Goal: Task Accomplishment & Management: Manage account settings

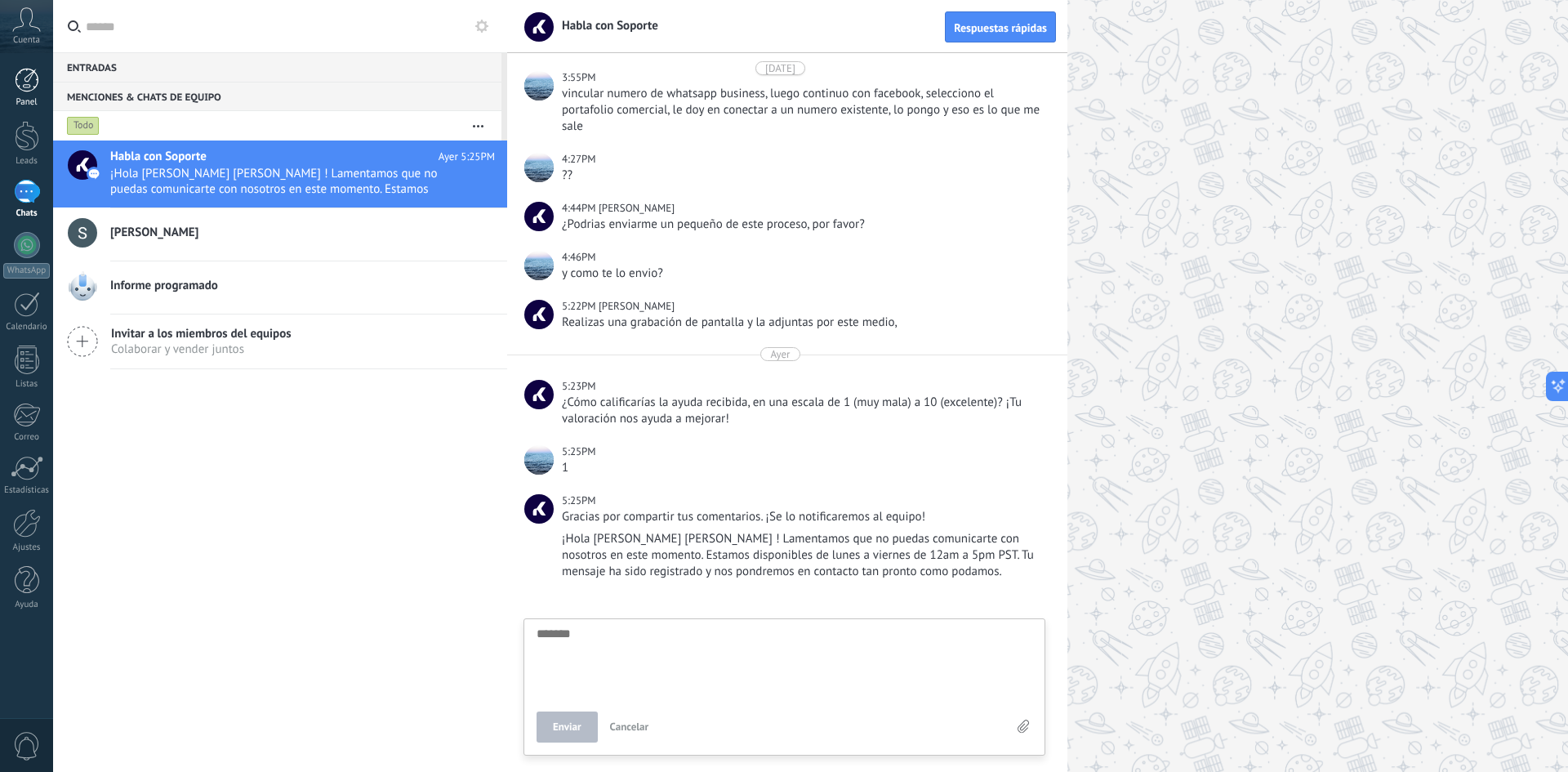
scroll to position [661, 0]
click at [31, 131] on div at bounding box center [26, 136] width 24 height 30
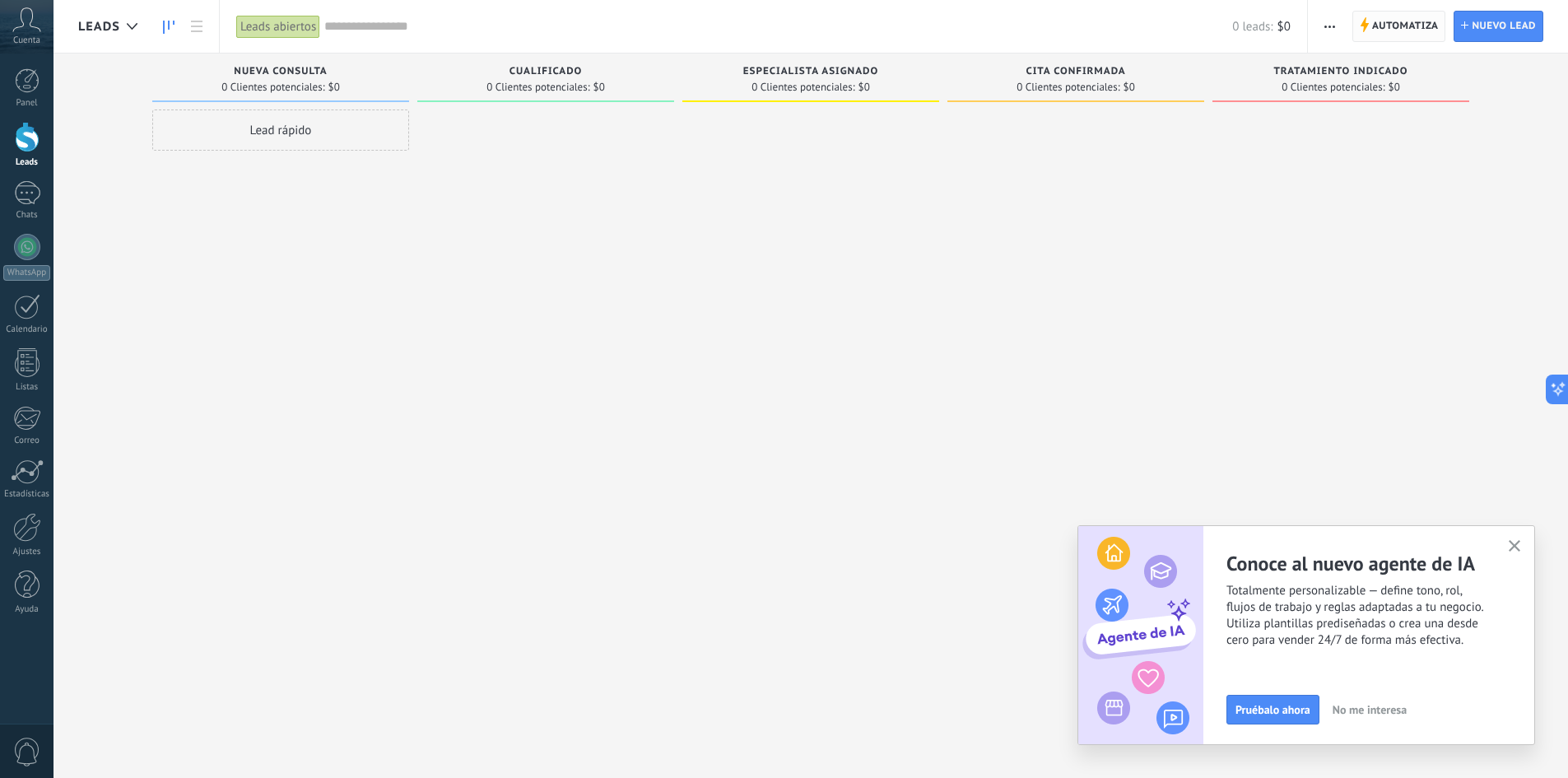
click at [1398, 21] on span "Automatiza" at bounding box center [1406, 26] width 67 height 30
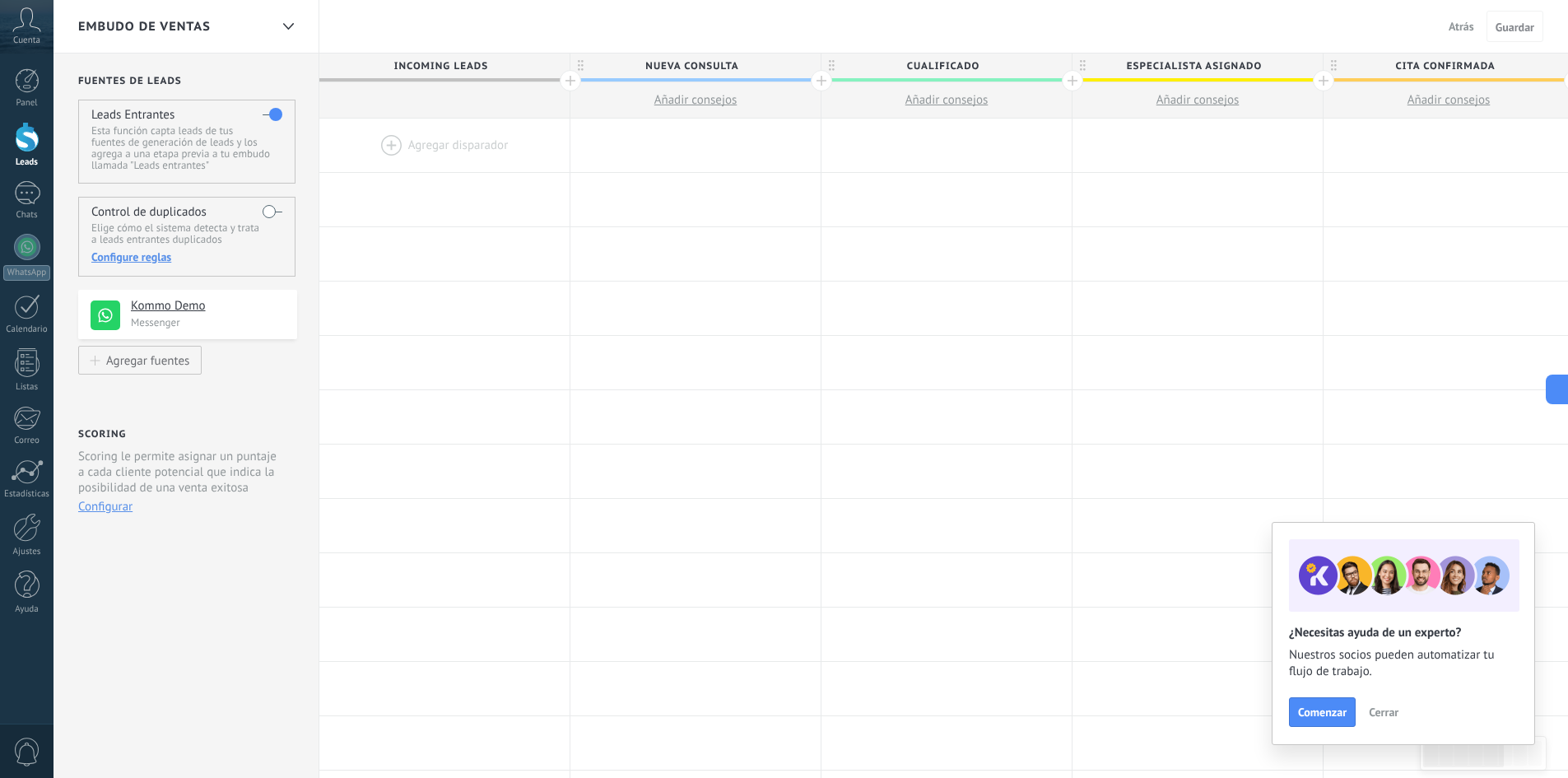
click at [428, 145] on div at bounding box center [444, 144] width 250 height 53
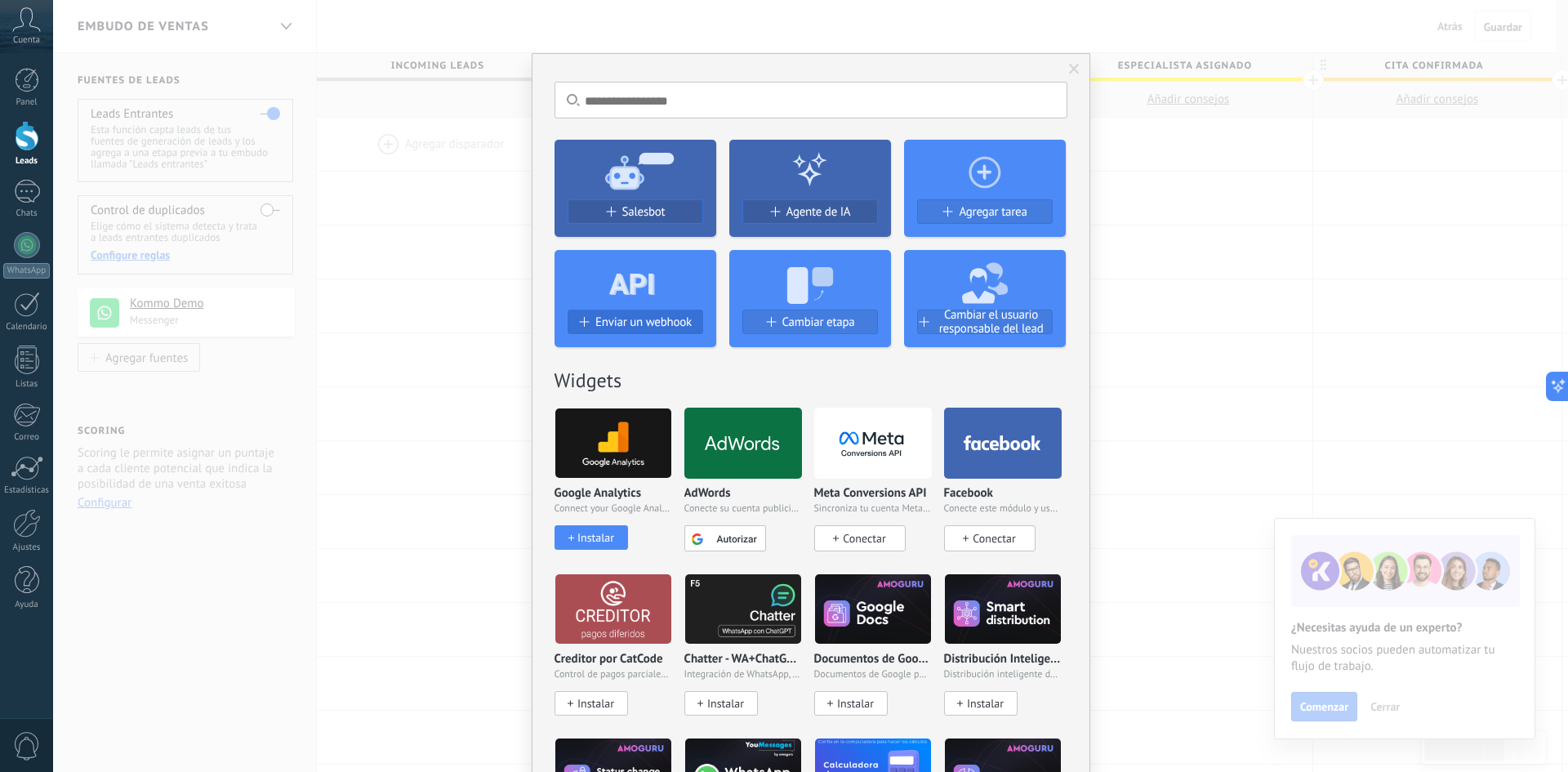
click at [644, 328] on span "Enviar un webhook" at bounding box center [644, 322] width 97 height 14
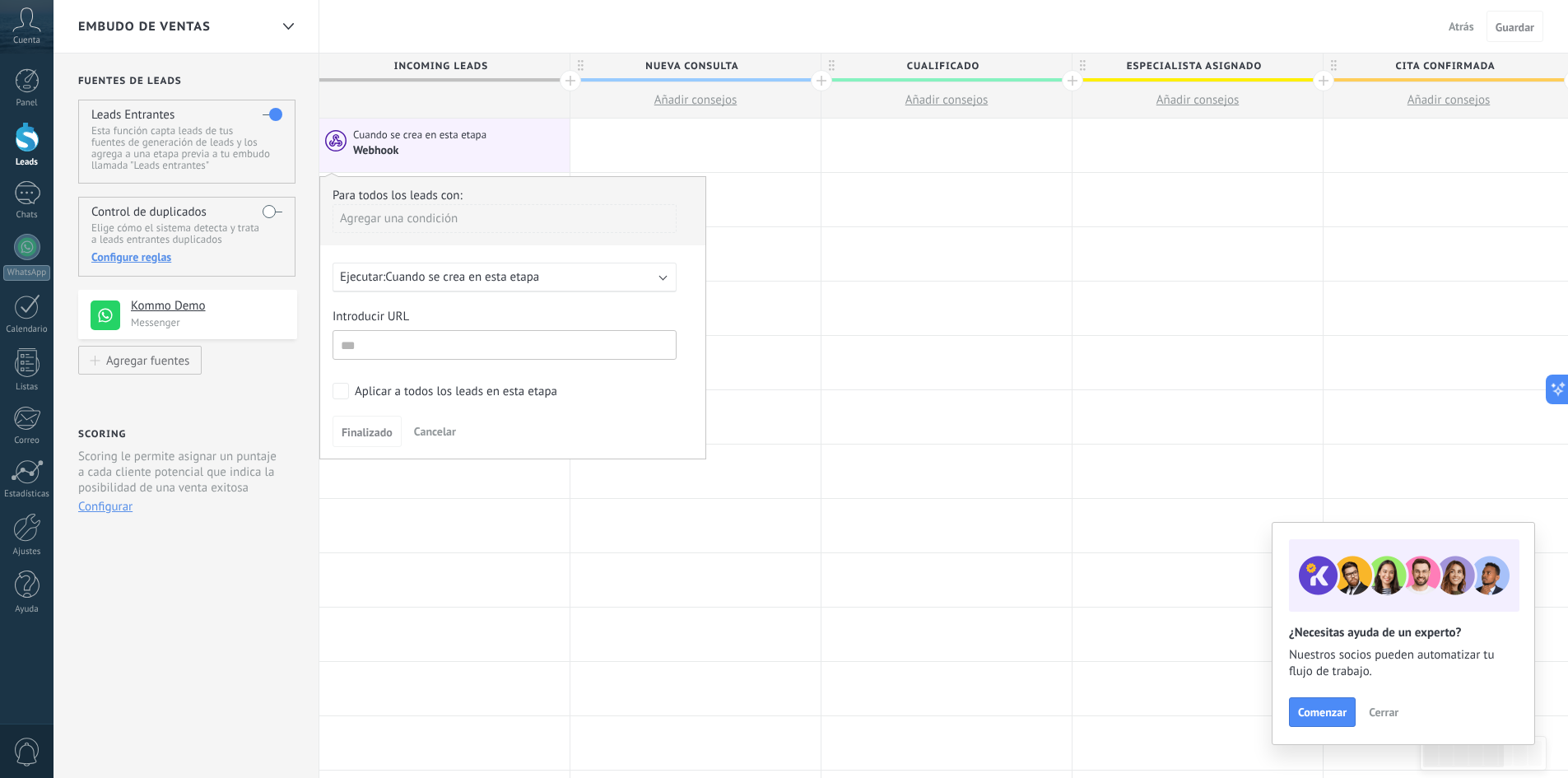
drag, startPoint x: 775, startPoint y: 254, endPoint x: 633, endPoint y: 227, distance: 144.5
click at [775, 251] on div at bounding box center [695, 254] width 250 height 53
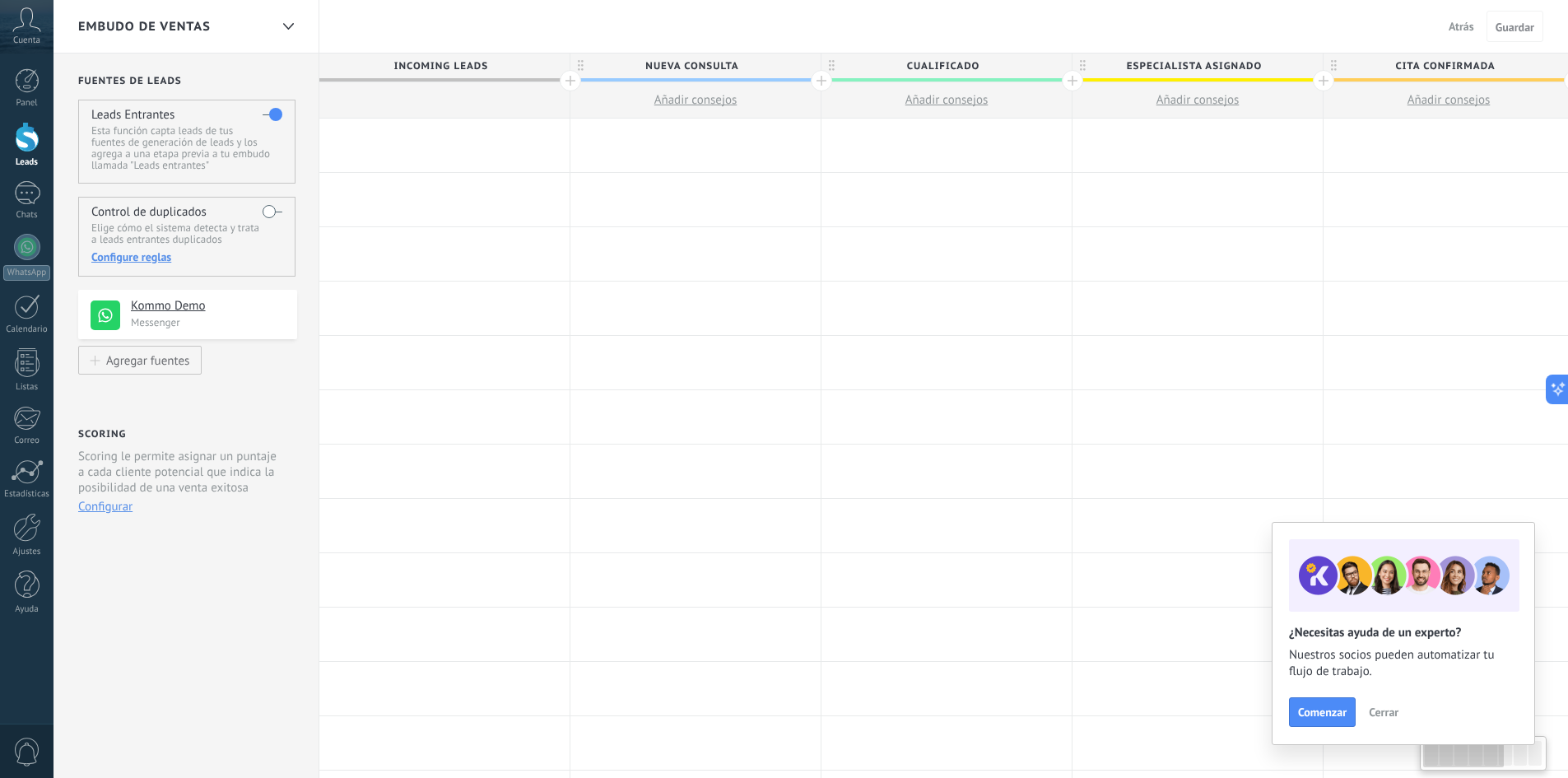
click at [443, 148] on div at bounding box center [444, 144] width 250 height 53
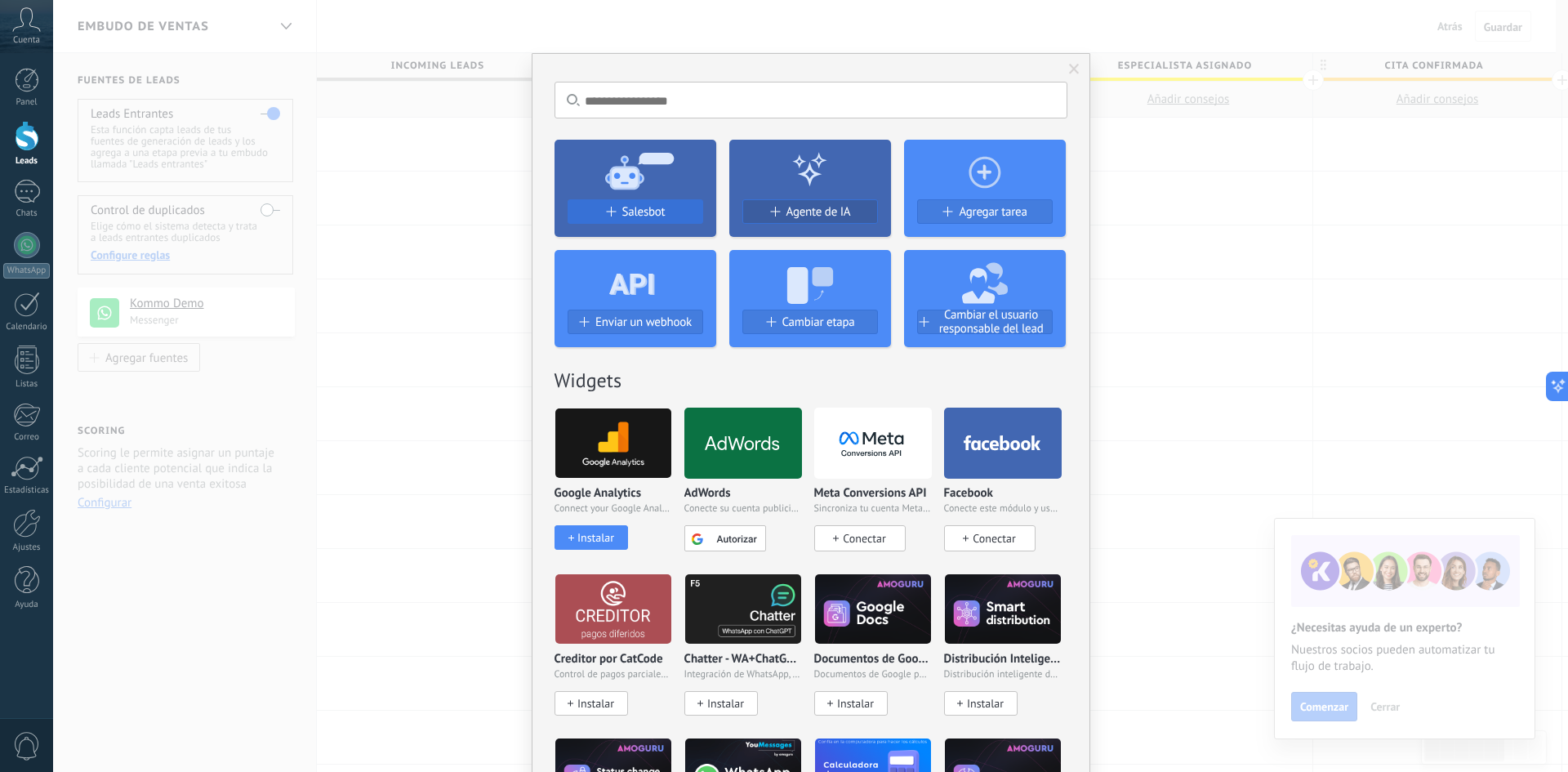
click at [653, 210] on span "Salesbot" at bounding box center [644, 212] width 43 height 14
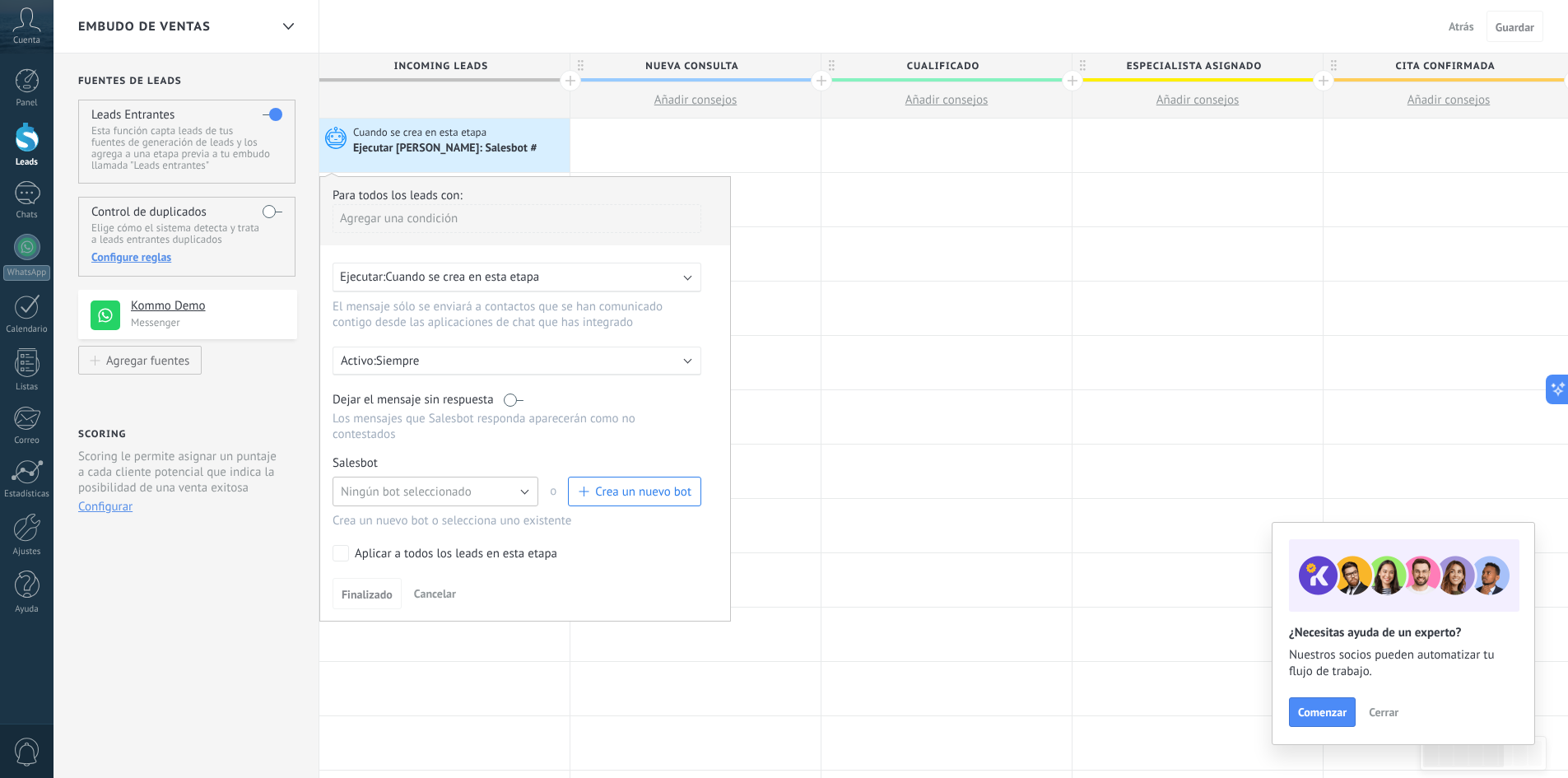
click at [479, 483] on button "Ningún bot seleccionado" at bounding box center [435, 491] width 206 height 30
click at [414, 543] on span "Bot [PERSON_NAME]" at bounding box center [427, 547] width 210 height 15
click at [407, 465] on link "Gestionar" at bounding box center [409, 463] width 43 height 14
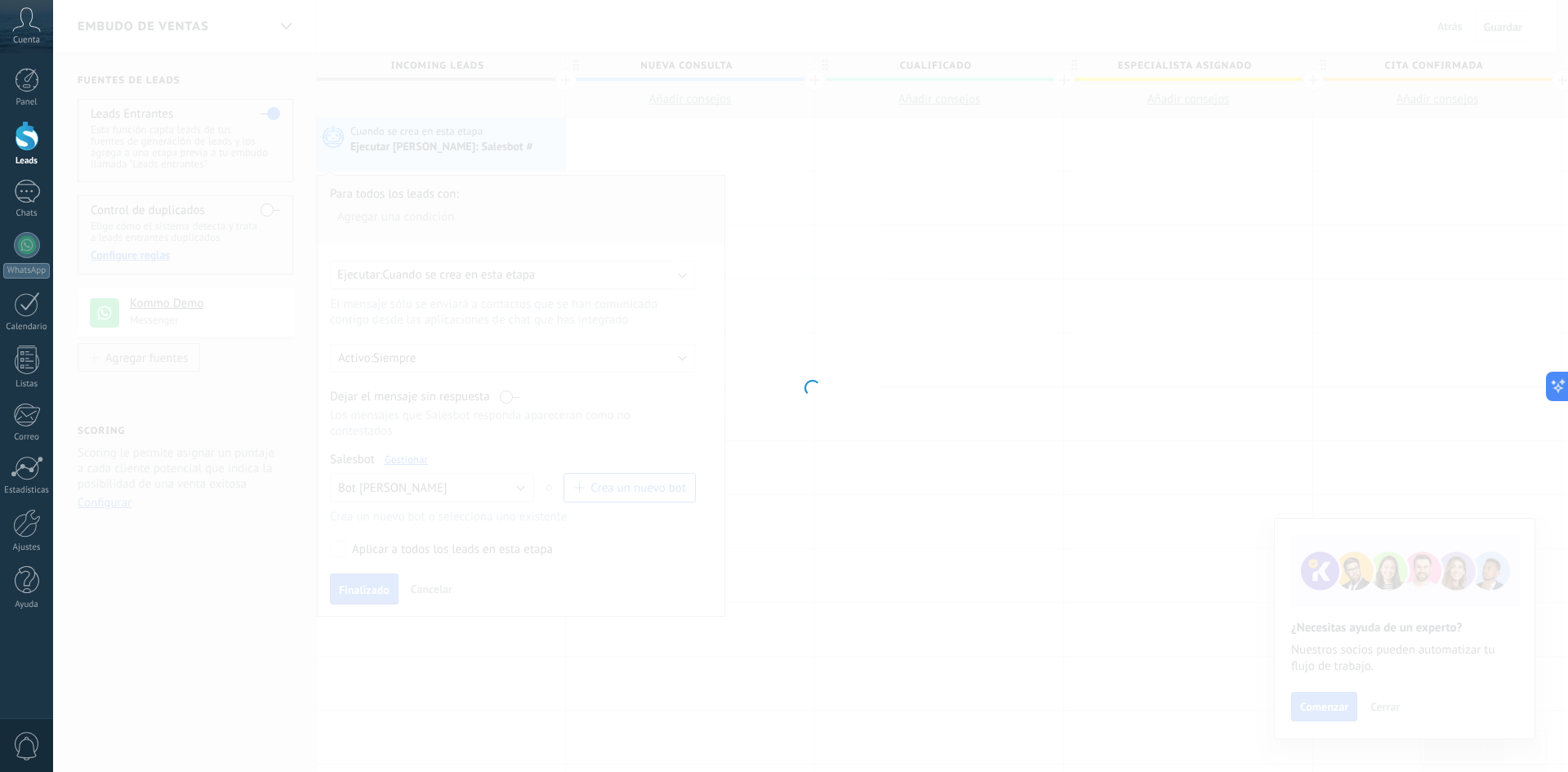
type input "**********"
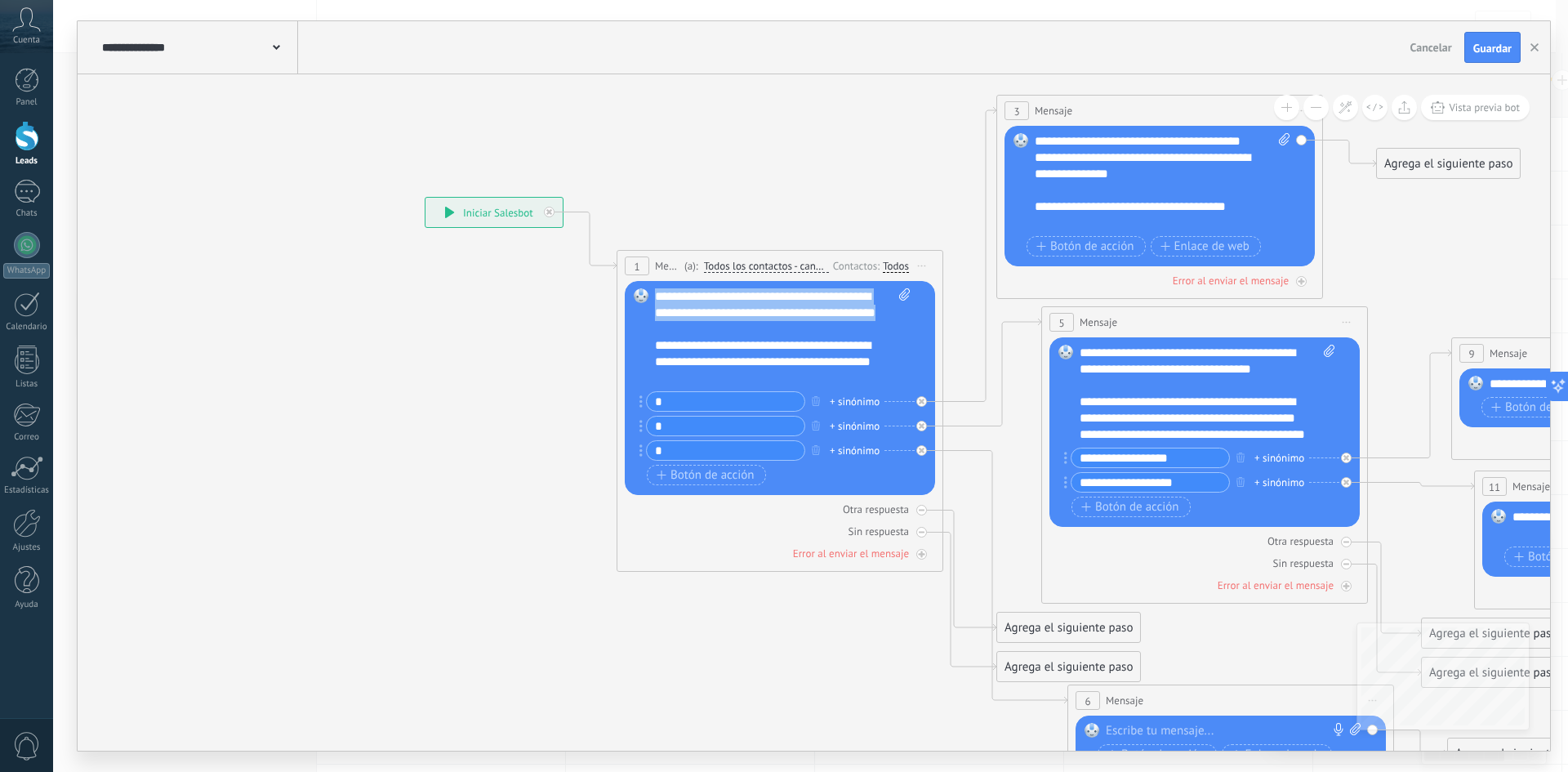
drag, startPoint x: 762, startPoint y: 328, endPoint x: 638, endPoint y: 283, distance: 131.9
click at [638, 283] on div "Reemplazar Quitar Convertir a mensaje de voz Arrastre la imagen aquí para adjun…" at bounding box center [780, 388] width 311 height 214
paste div
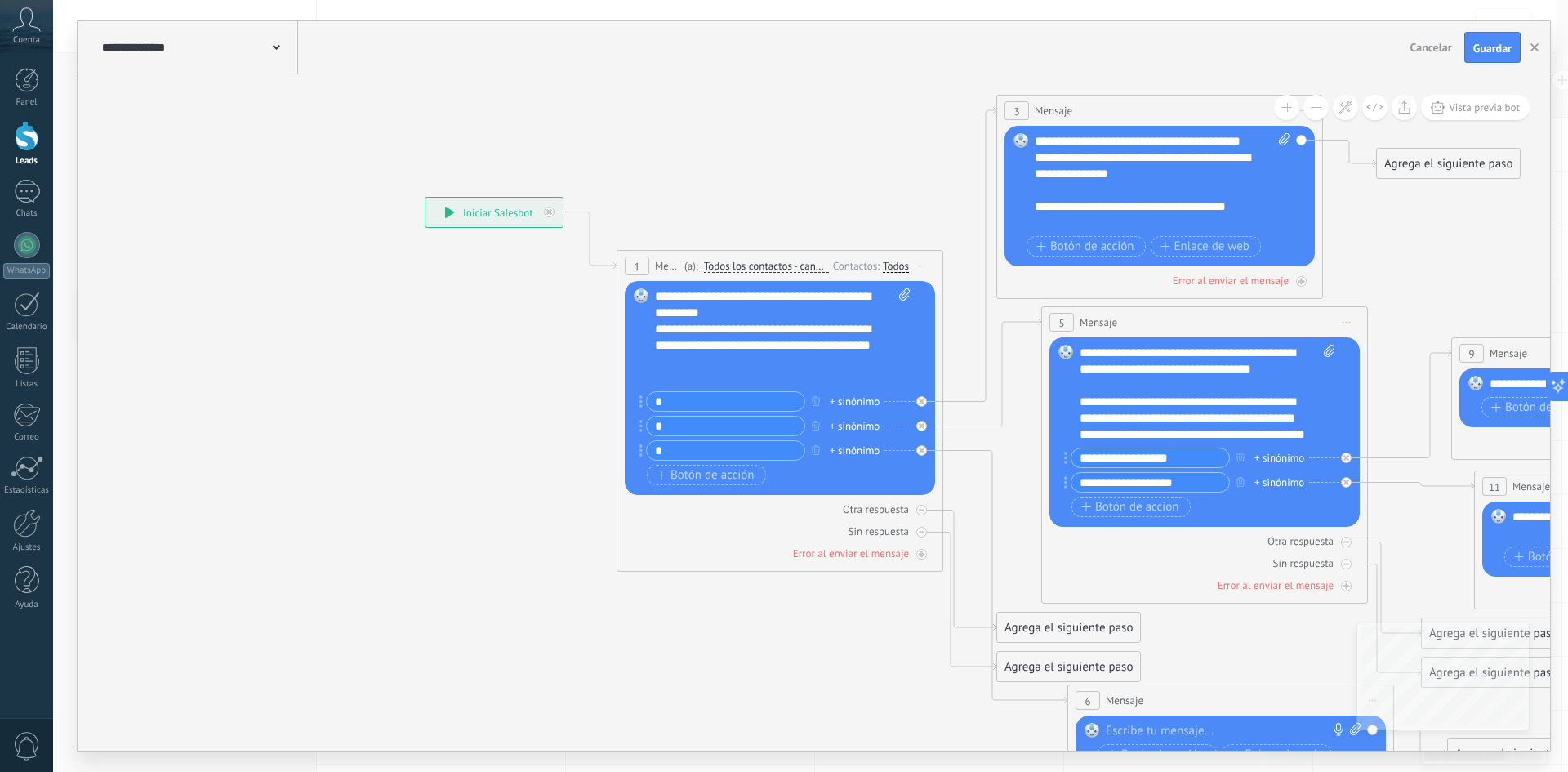
click at [767, 307] on div "**********" at bounding box center [782, 337] width 255 height 98
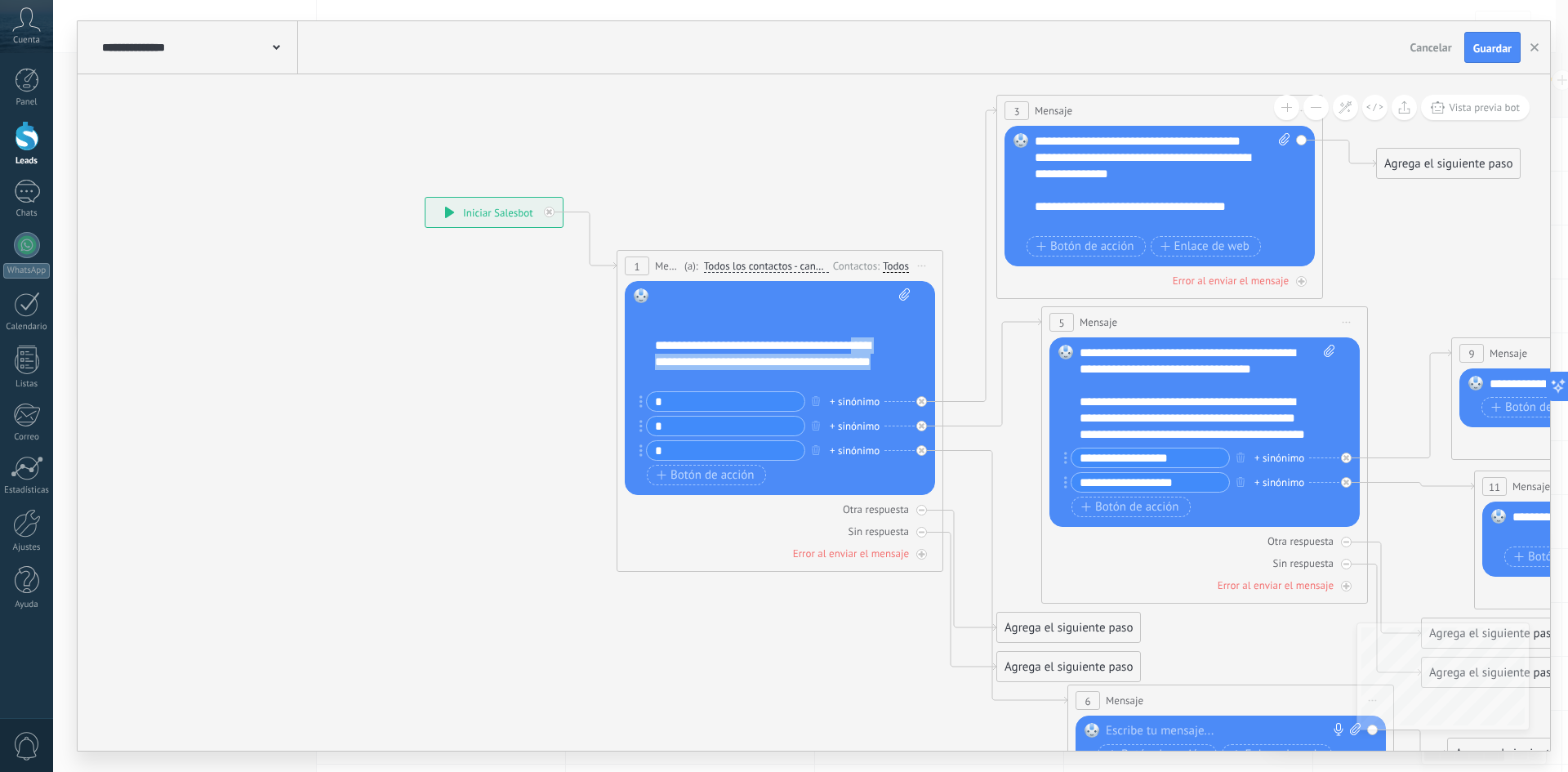
scroll to position [84, 0]
drag, startPoint x: 713, startPoint y: 375, endPoint x: 643, endPoint y: 343, distance: 77.0
click at [643, 343] on div "Reemplazar Quitar Convertir a mensaje de voz Arrastre la imagen aquí para adjun…" at bounding box center [780, 388] width 311 height 214
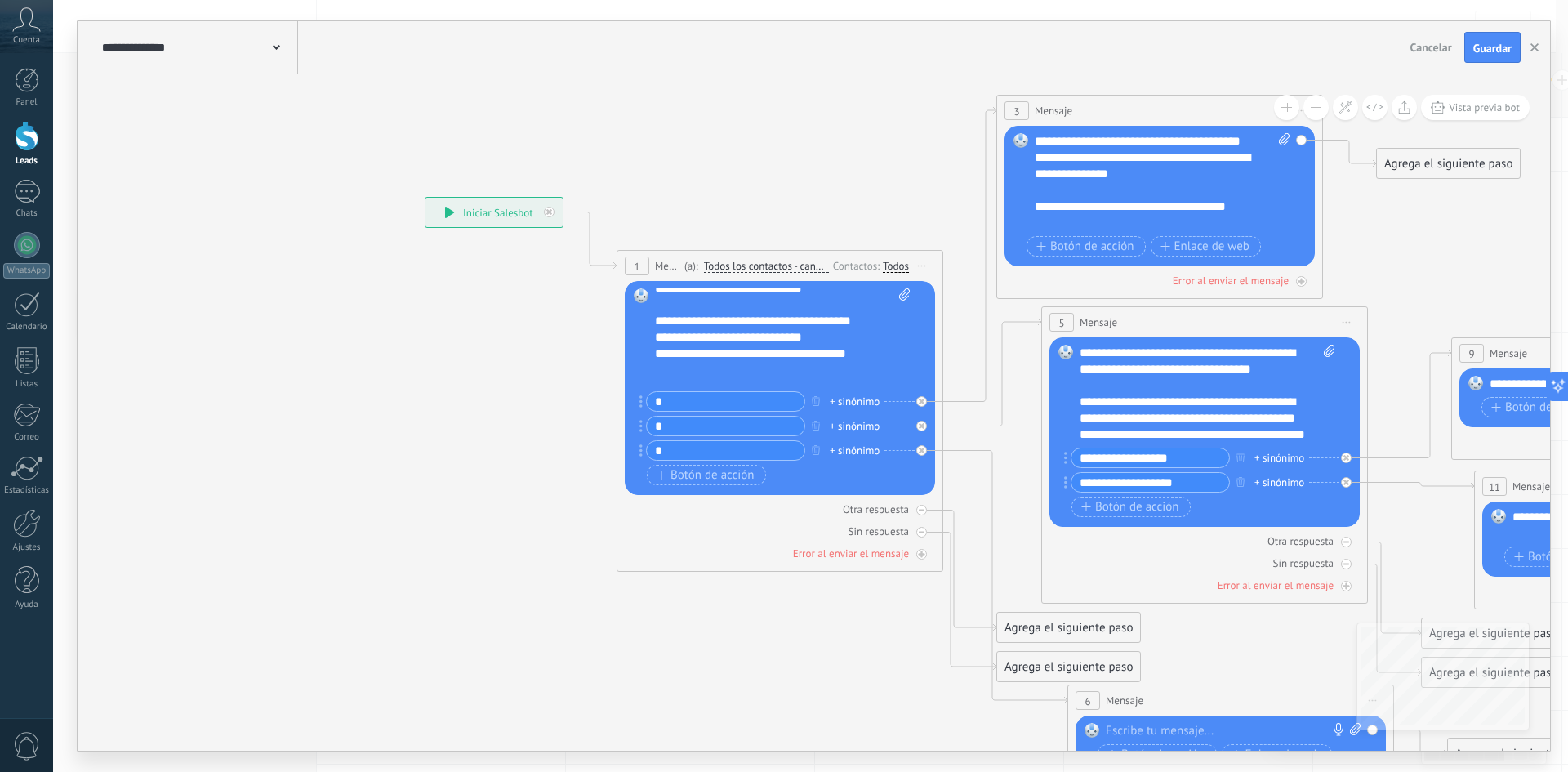
scroll to position [359, 0]
click at [672, 341] on div "**********" at bounding box center [767, 206] width 227 height 359
click at [672, 339] on div "**********" at bounding box center [767, 206] width 227 height 359
drag, startPoint x: 672, startPoint y: 339, endPoint x: 896, endPoint y: 339, distance: 224.0
click at [896, 339] on div "**********" at bounding box center [782, 337] width 254 height 98
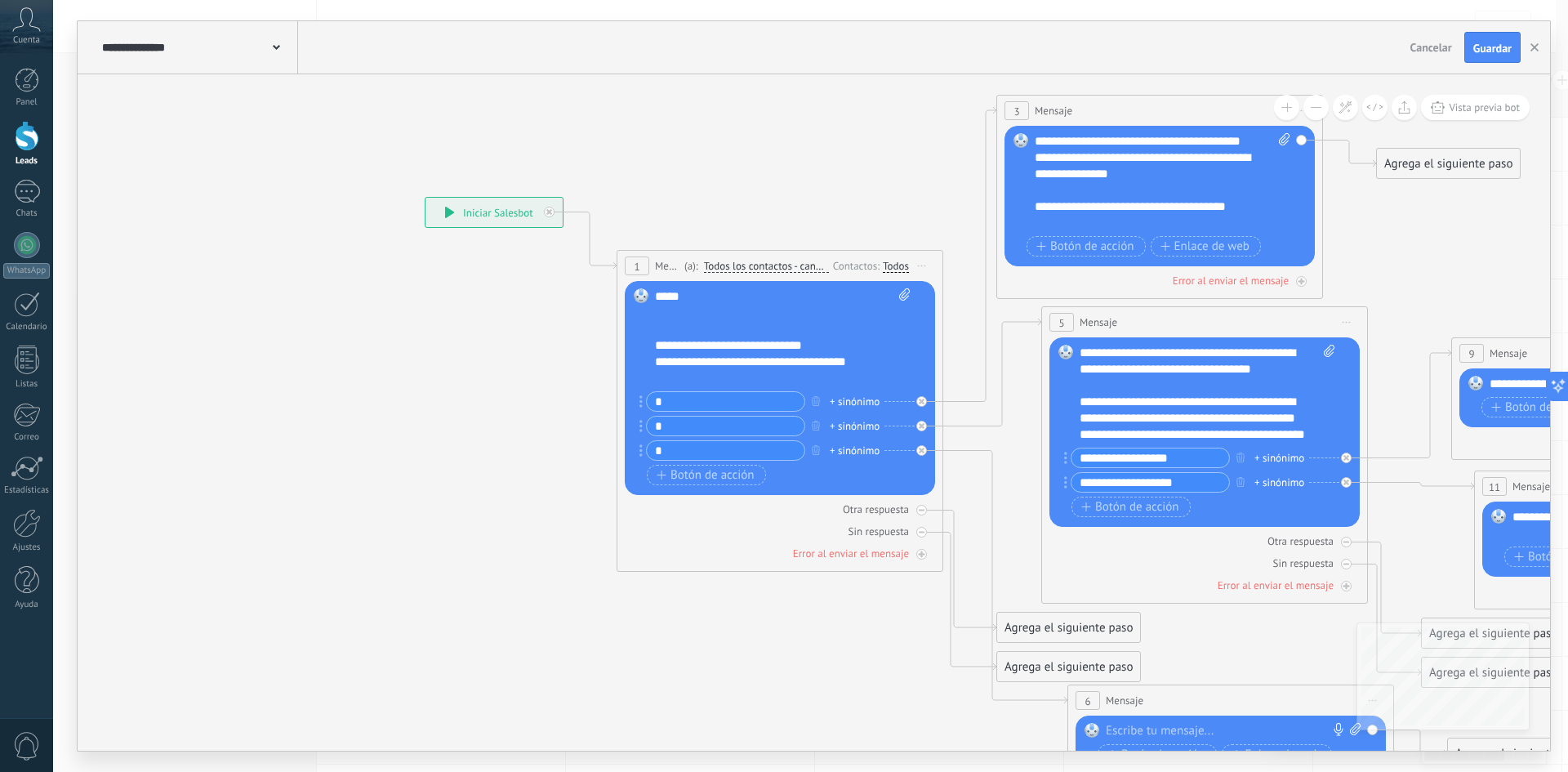
scroll to position [375, 0]
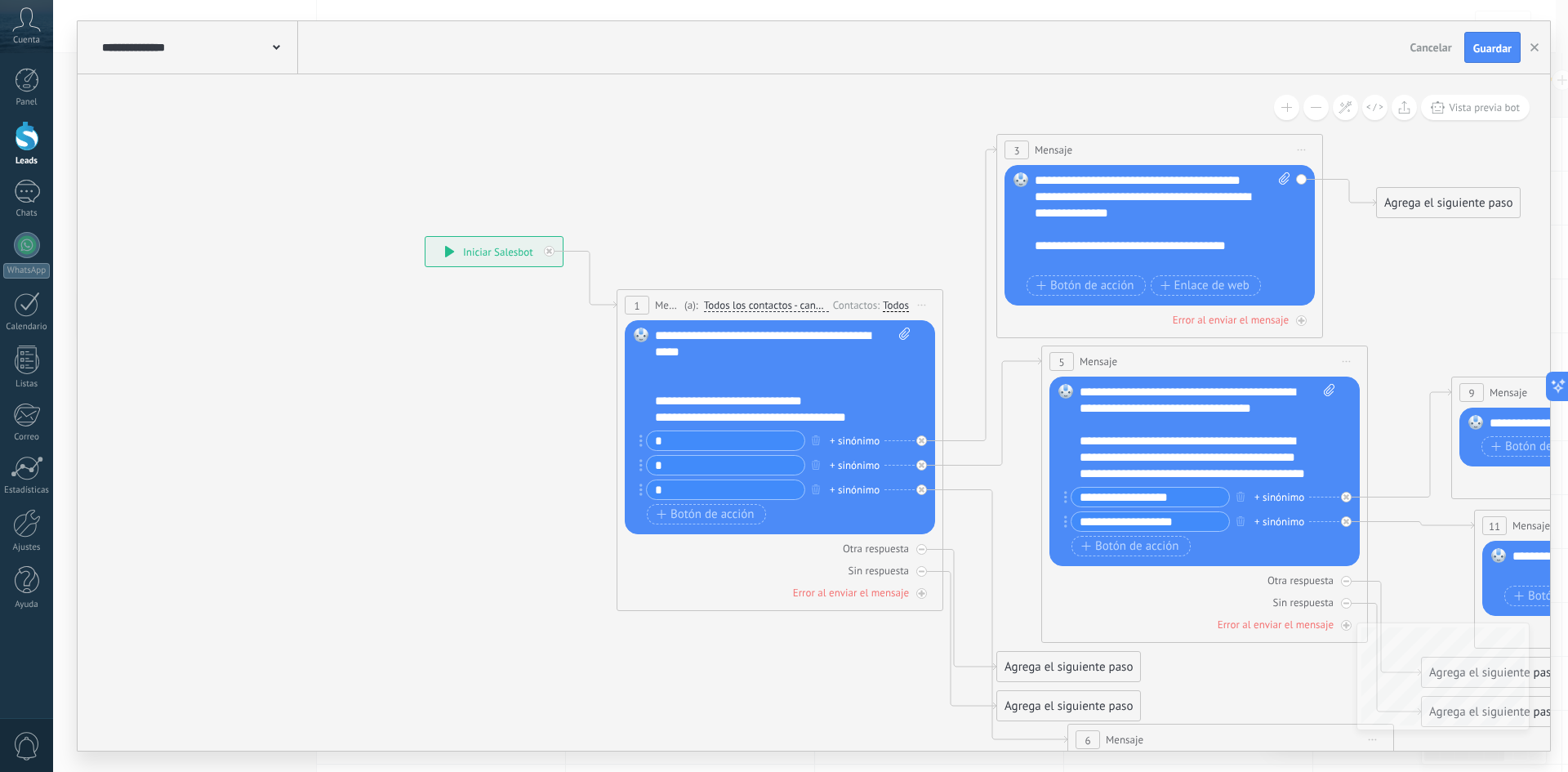
click at [721, 437] on input "*" at bounding box center [725, 440] width 158 height 19
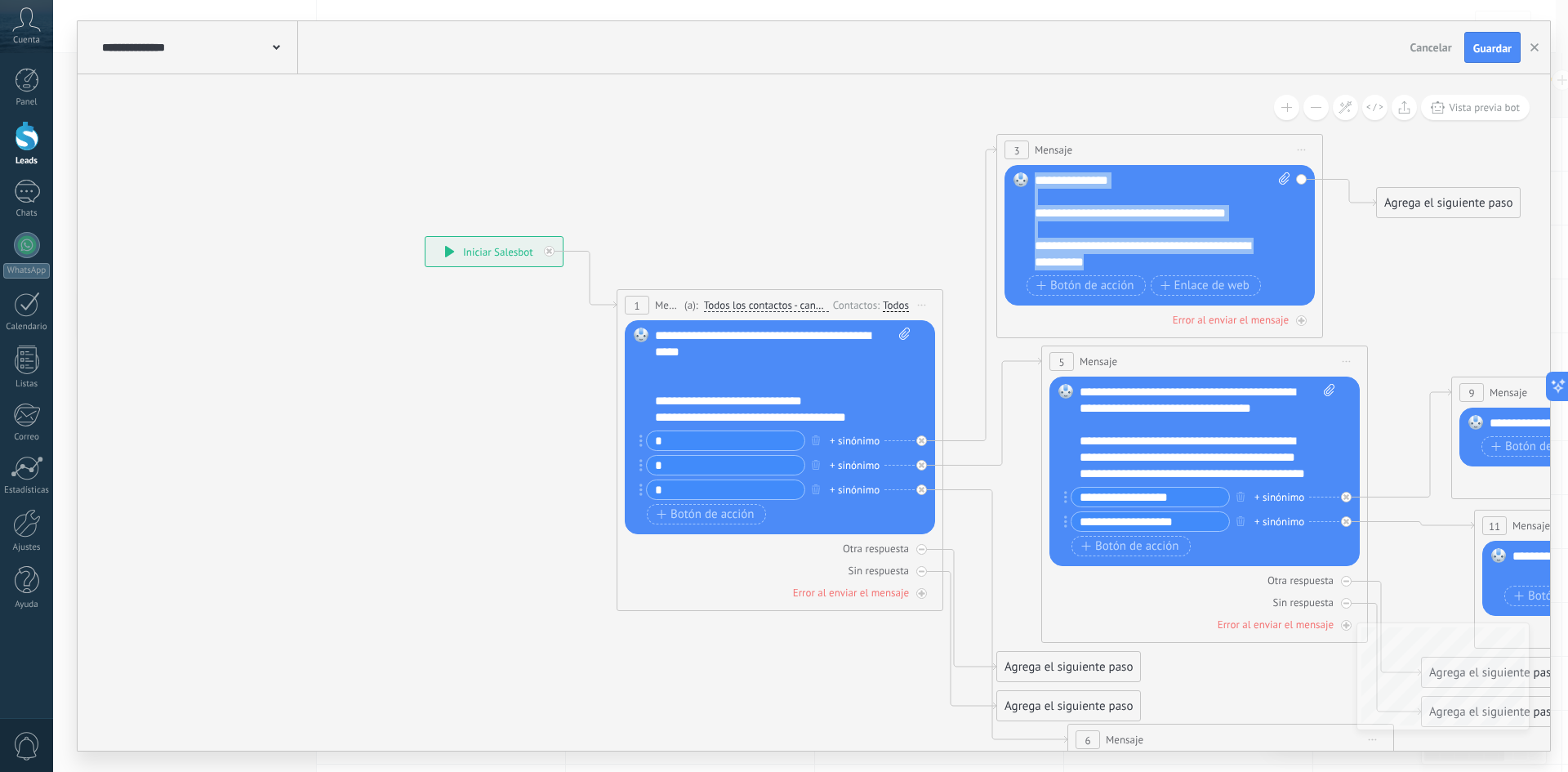
scroll to position [0, 0]
drag, startPoint x: 1134, startPoint y: 263, endPoint x: 1014, endPoint y: 153, distance: 162.8
click at [1014, 153] on div "3 Mensaje ******* (a): Todos los contactos - canales seleccionados Todos los co…" at bounding box center [1159, 236] width 327 height 204
paste div
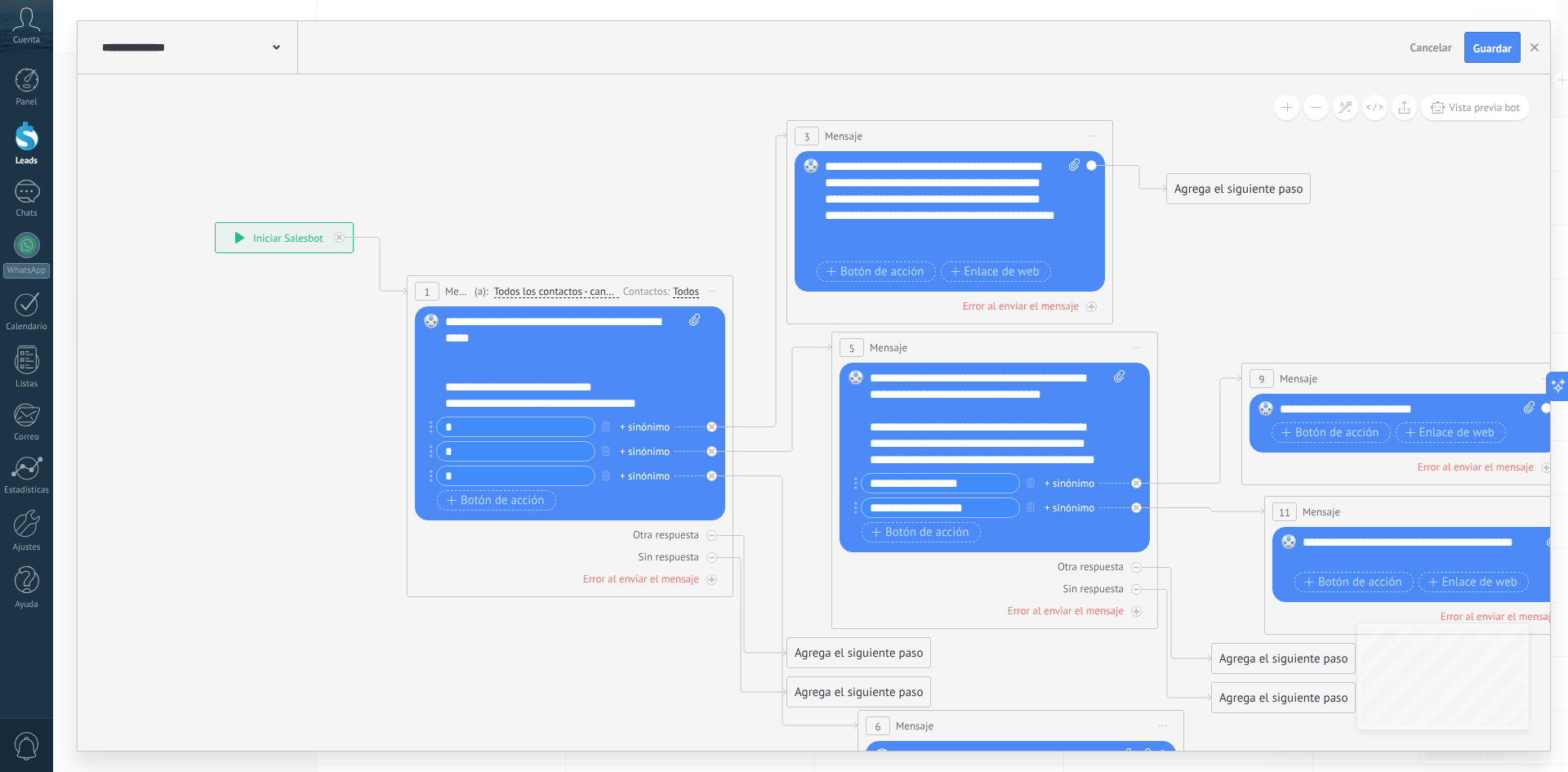
drag, startPoint x: 881, startPoint y: 205, endPoint x: 672, endPoint y: 191, distance: 209.5
click at [672, 191] on icon at bounding box center [973, 476] width 2335 height 1529
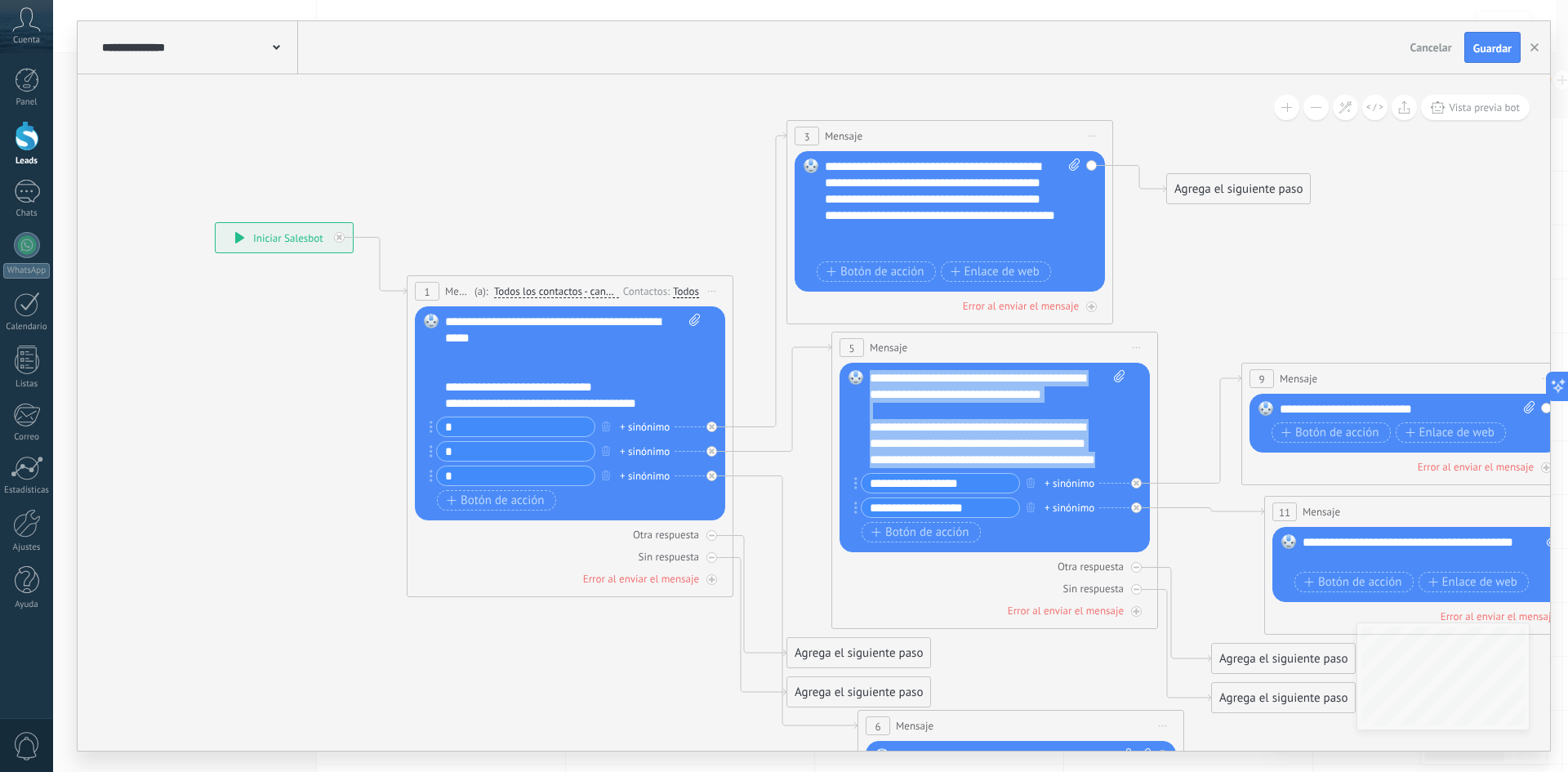
drag, startPoint x: 995, startPoint y: 459, endPoint x: 848, endPoint y: 366, distance: 173.9
click at [848, 366] on div "Reemplazar Quitar Convertir a mensaje de voz Arrastre la imagen aquí para adjun…" at bounding box center [994, 458] width 311 height 190
paste div
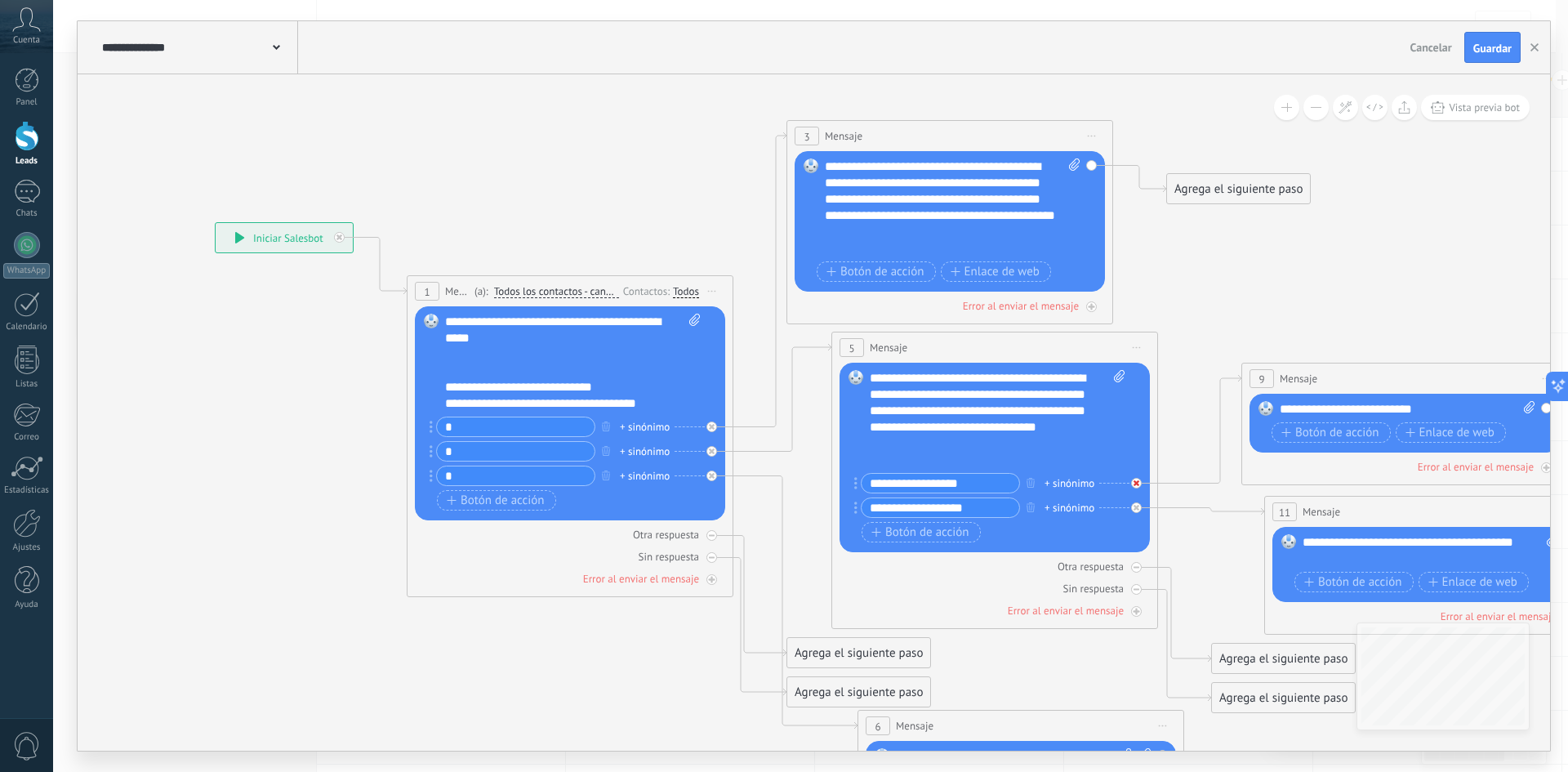
click at [1139, 481] on div at bounding box center [1136, 483] width 11 height 11
click at [1139, 511] on div at bounding box center [1136, 508] width 11 height 11
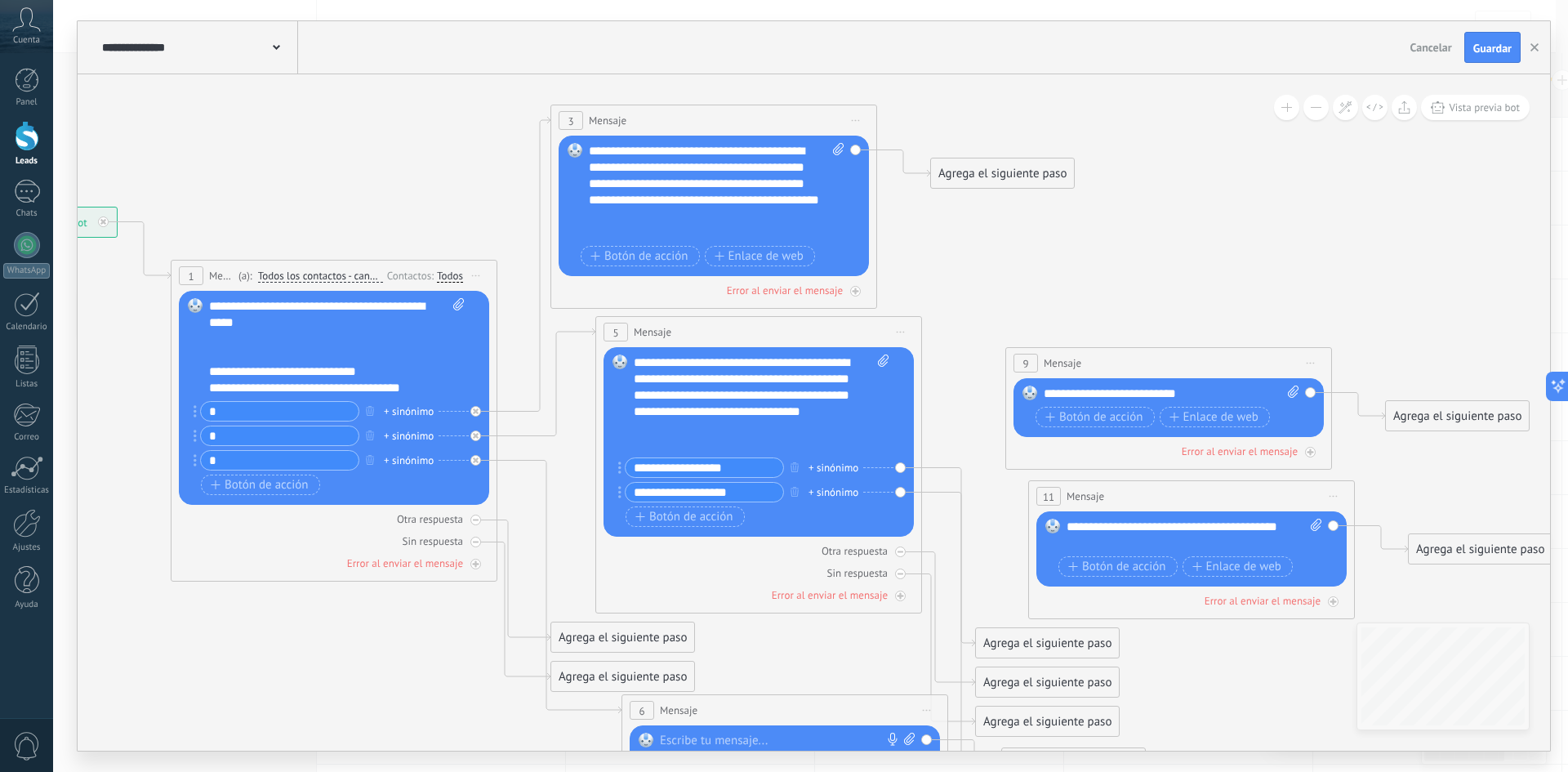
drag, startPoint x: 1387, startPoint y: 297, endPoint x: 1152, endPoint y: 282, distance: 235.5
click at [1152, 282] on icon at bounding box center [737, 461] width 2335 height 1530
click at [1312, 365] on span "Iniciar vista previa aquí Cambiar nombre Duplicar [GEOGRAPHIC_DATA]" at bounding box center [1310, 363] width 26 height 23
click at [1350, 466] on div "Borrar" at bounding box center [1384, 469] width 162 height 28
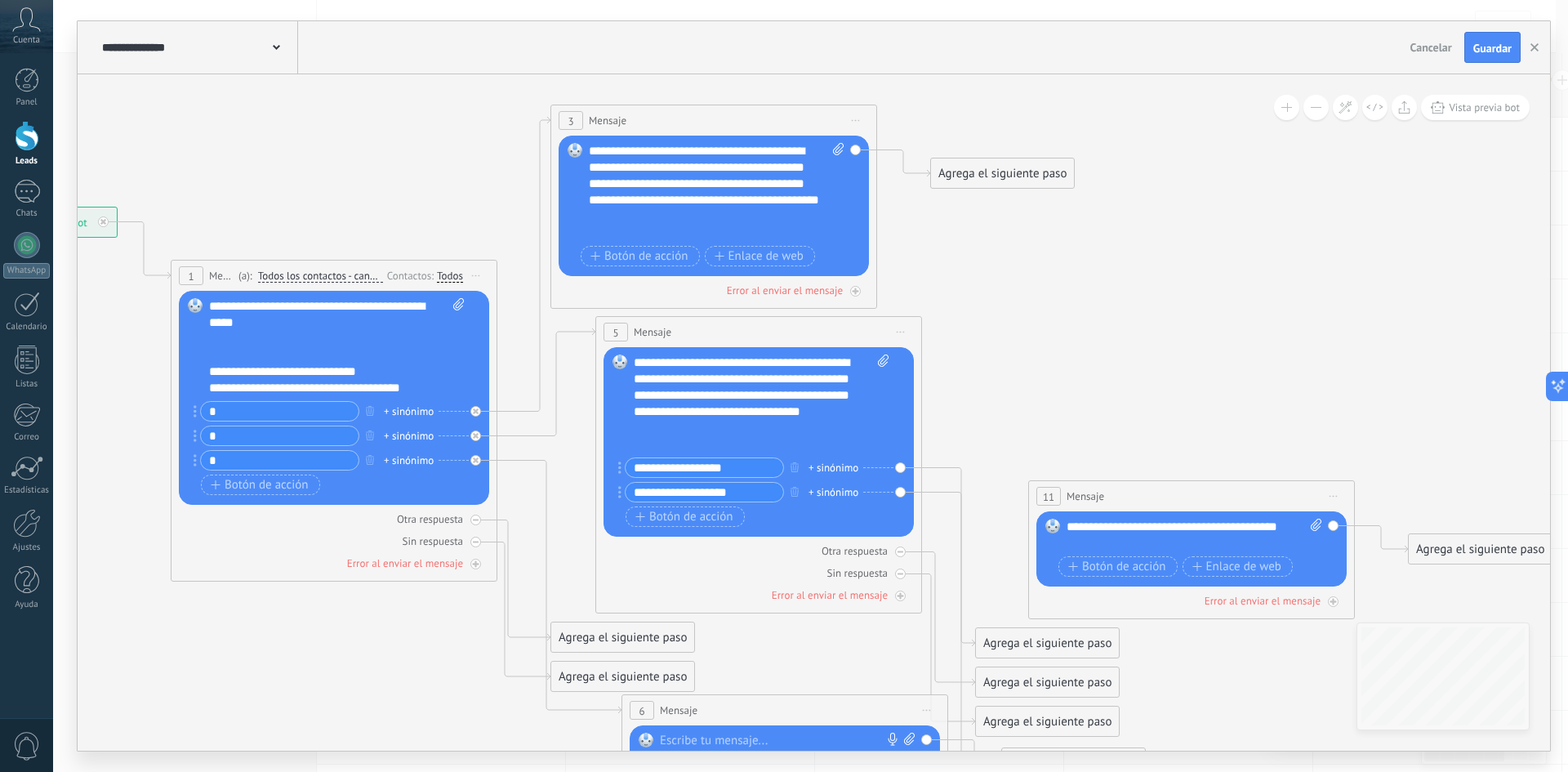
click at [1339, 499] on span "Iniciar vista previa aquí Cambiar nombre Duplicar [GEOGRAPHIC_DATA]" at bounding box center [1332, 496] width 26 height 23
click at [1377, 604] on div "Borrar" at bounding box center [1408, 602] width 162 height 28
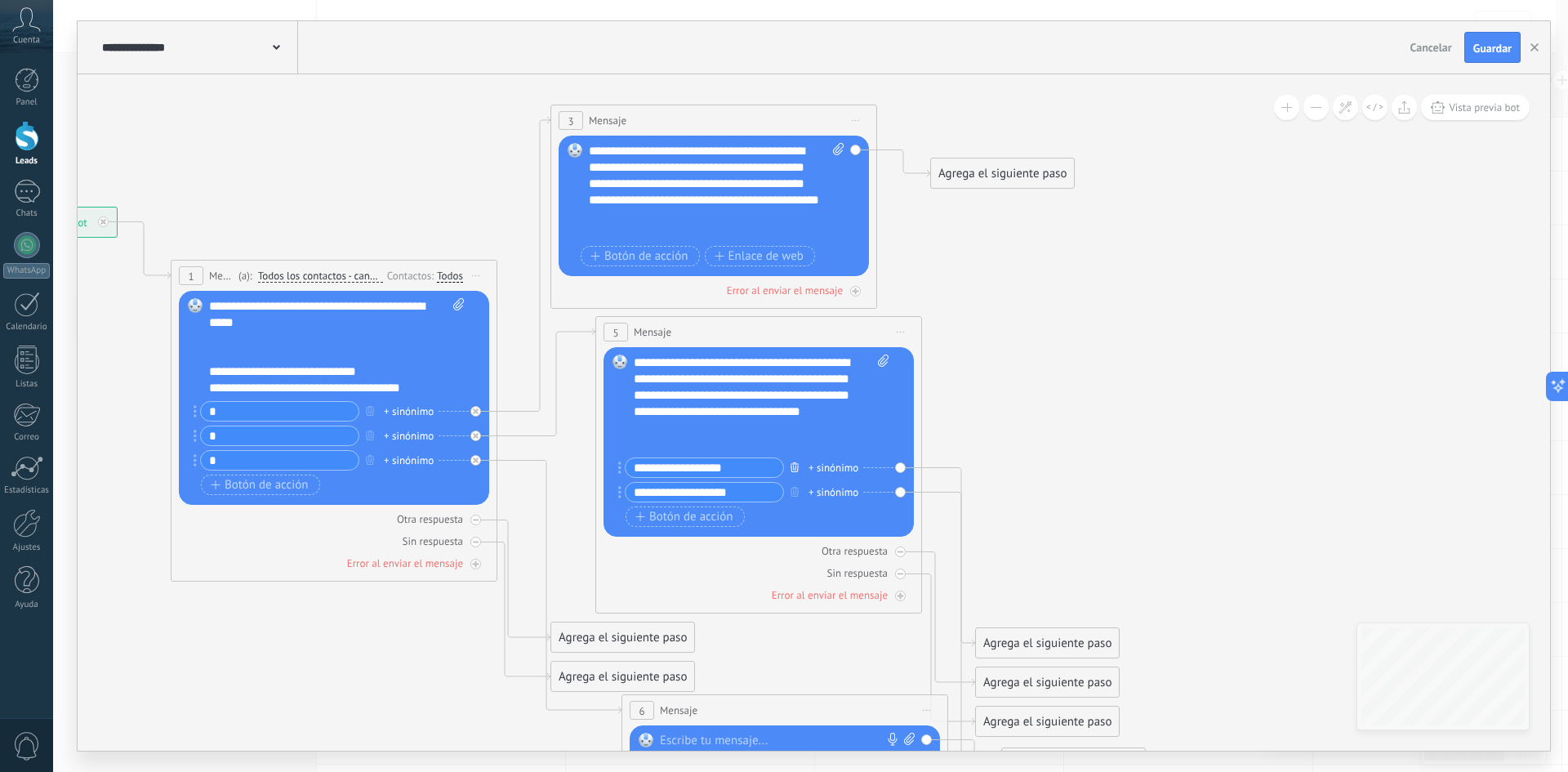
click at [792, 462] on icon "button" at bounding box center [794, 467] width 8 height 10
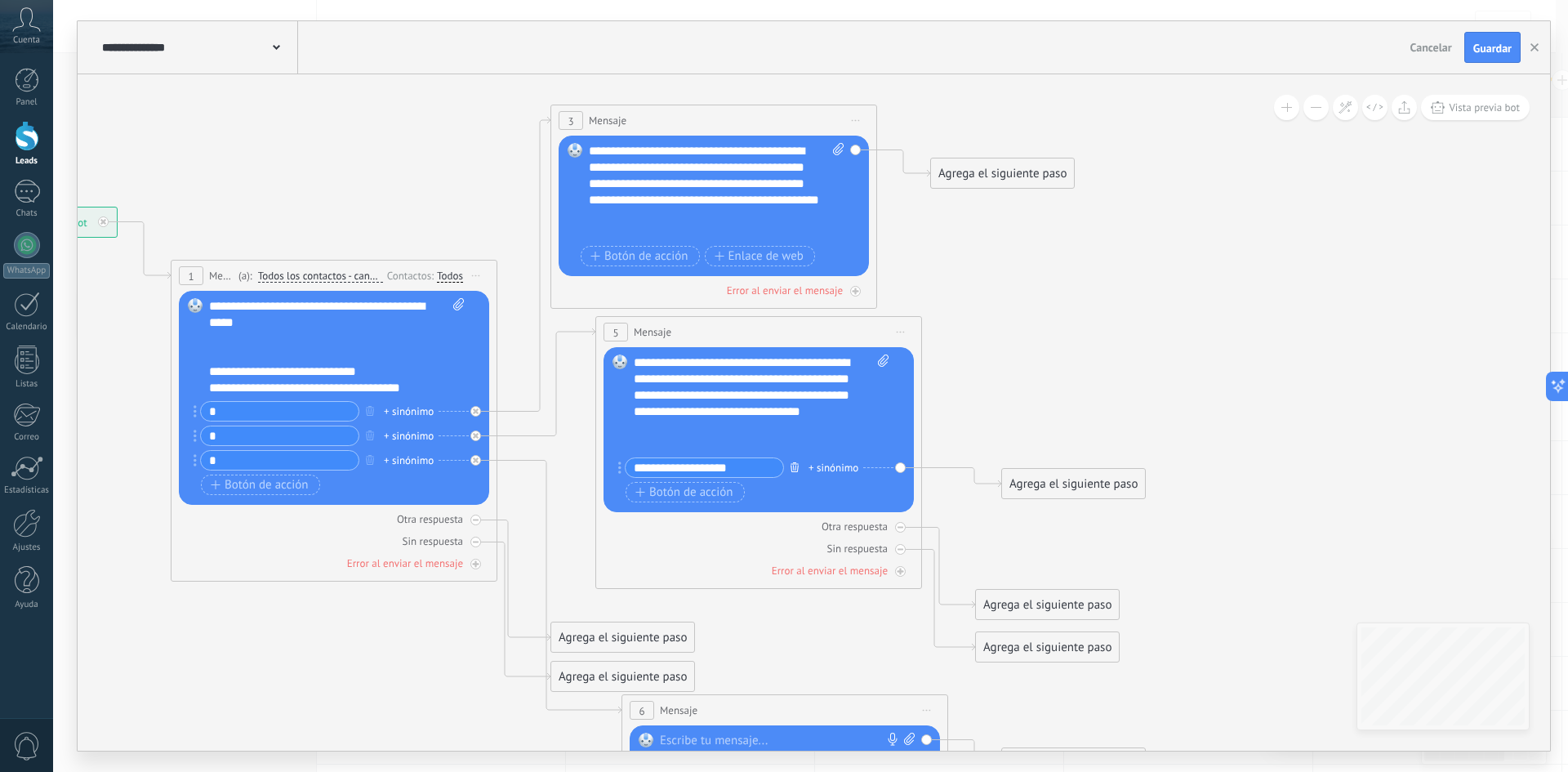
click at [795, 462] on icon "button" at bounding box center [794, 467] width 8 height 10
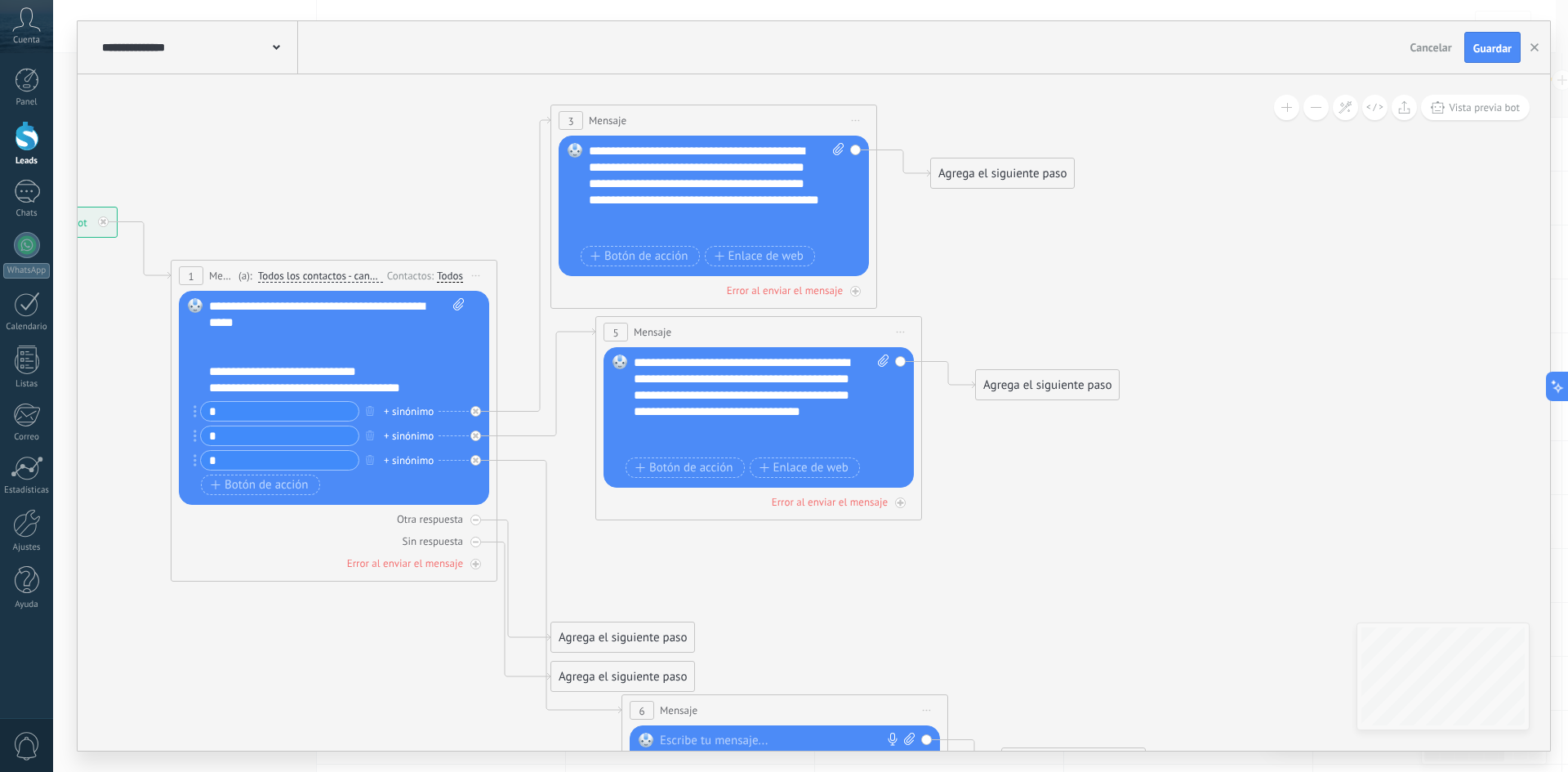
click at [1120, 496] on icon at bounding box center [737, 461] width 2335 height 1530
click at [881, 359] on icon at bounding box center [883, 361] width 11 height 13
click input "Subir" at bounding box center [0, 0] width 0 height 0
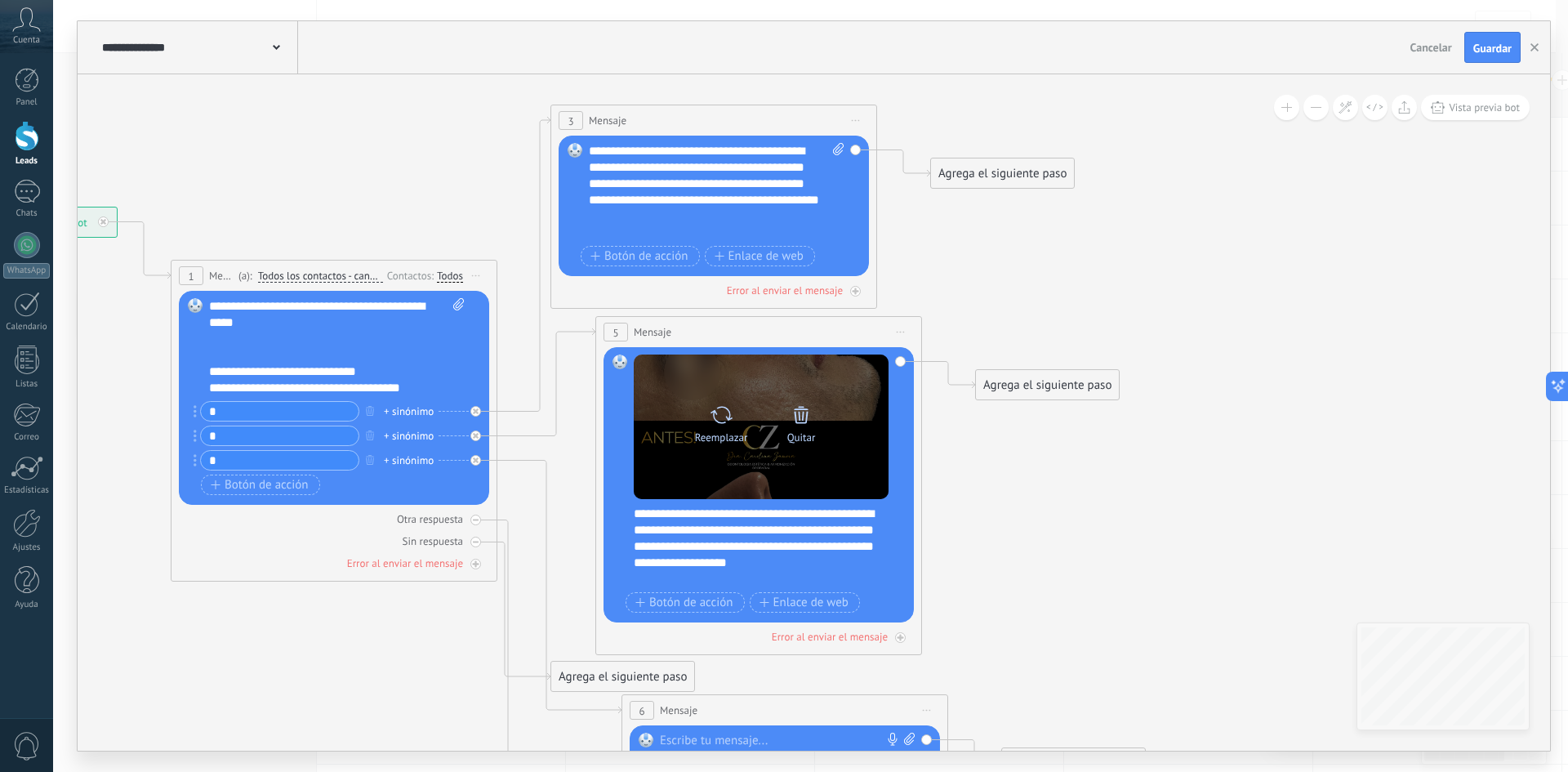
drag, startPoint x: 834, startPoint y: 459, endPoint x: 835, endPoint y: 477, distance: 18.0
click at [835, 477] on div "Reemplazar Quitar Convertir a mensaje de voz" at bounding box center [761, 426] width 254 height 144
click at [803, 412] on icon at bounding box center [801, 414] width 14 height 17
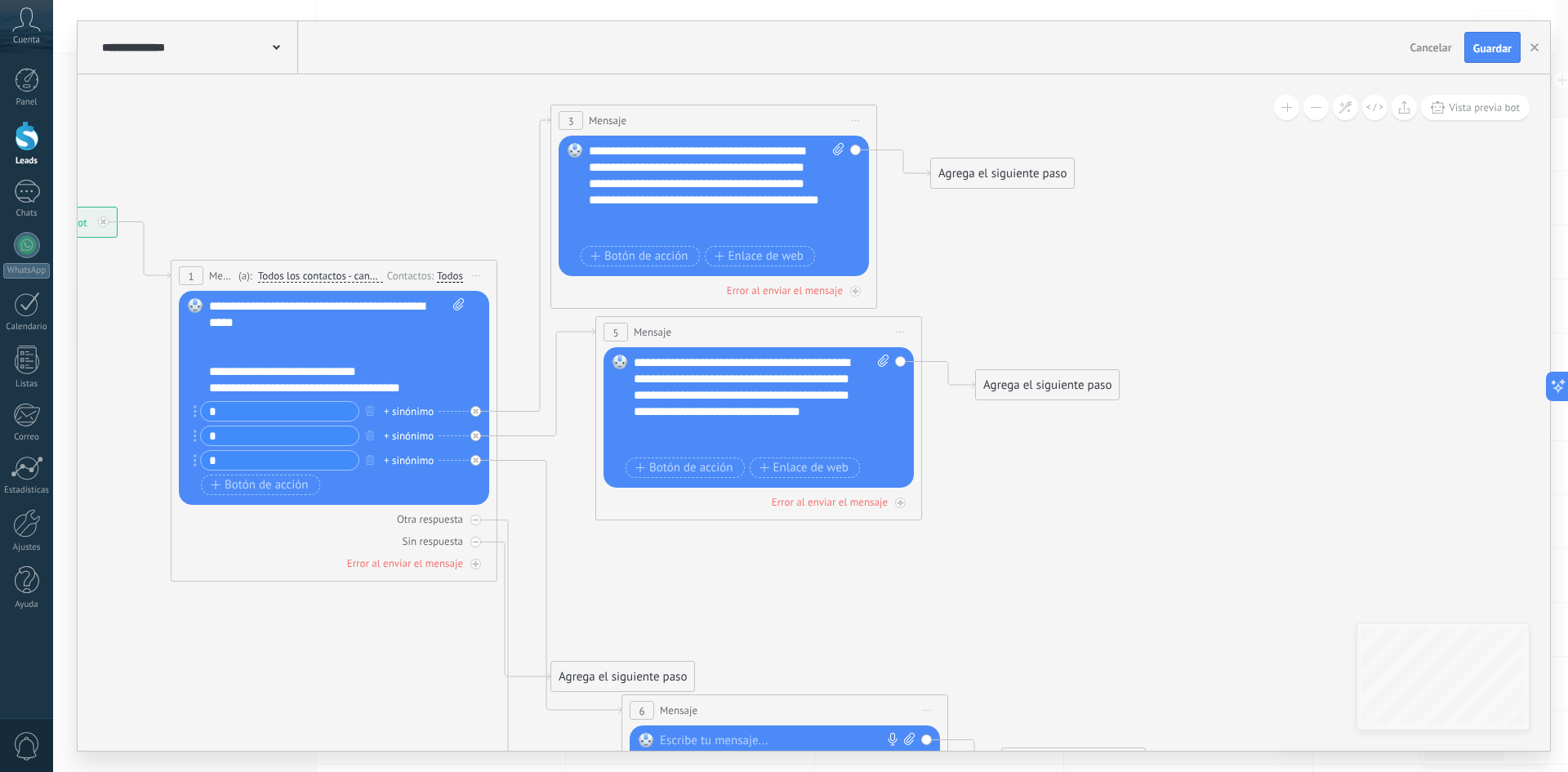
click at [708, 434] on div "**********" at bounding box center [761, 403] width 255 height 98
click at [733, 431] on div "**********" at bounding box center [761, 403] width 255 height 98
click at [697, 392] on div "**********" at bounding box center [747, 387] width 227 height 32
click at [1085, 460] on icon at bounding box center [737, 461] width 2335 height 1530
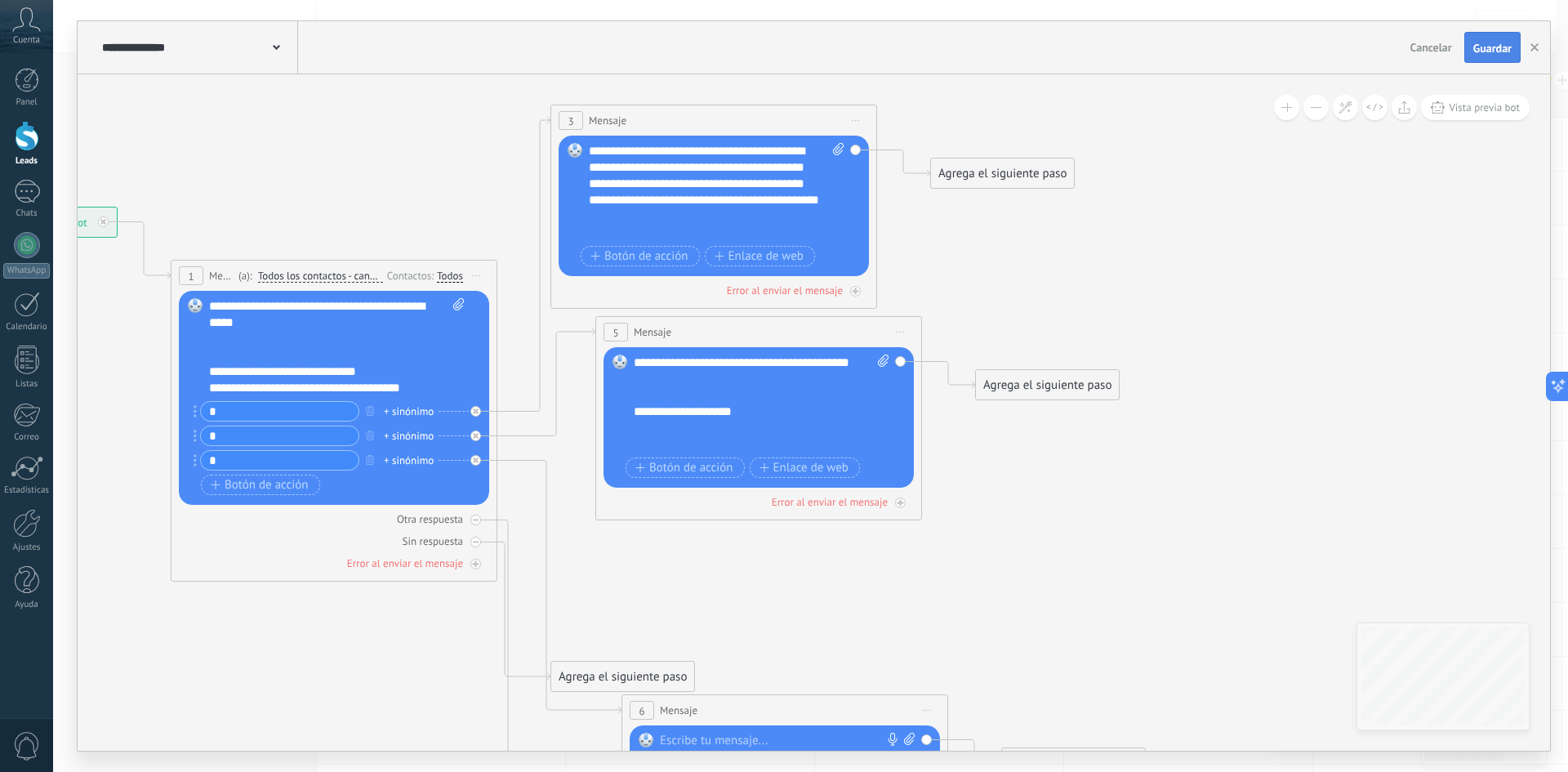
click at [1499, 49] on span "Guardar" at bounding box center [1492, 47] width 39 height 12
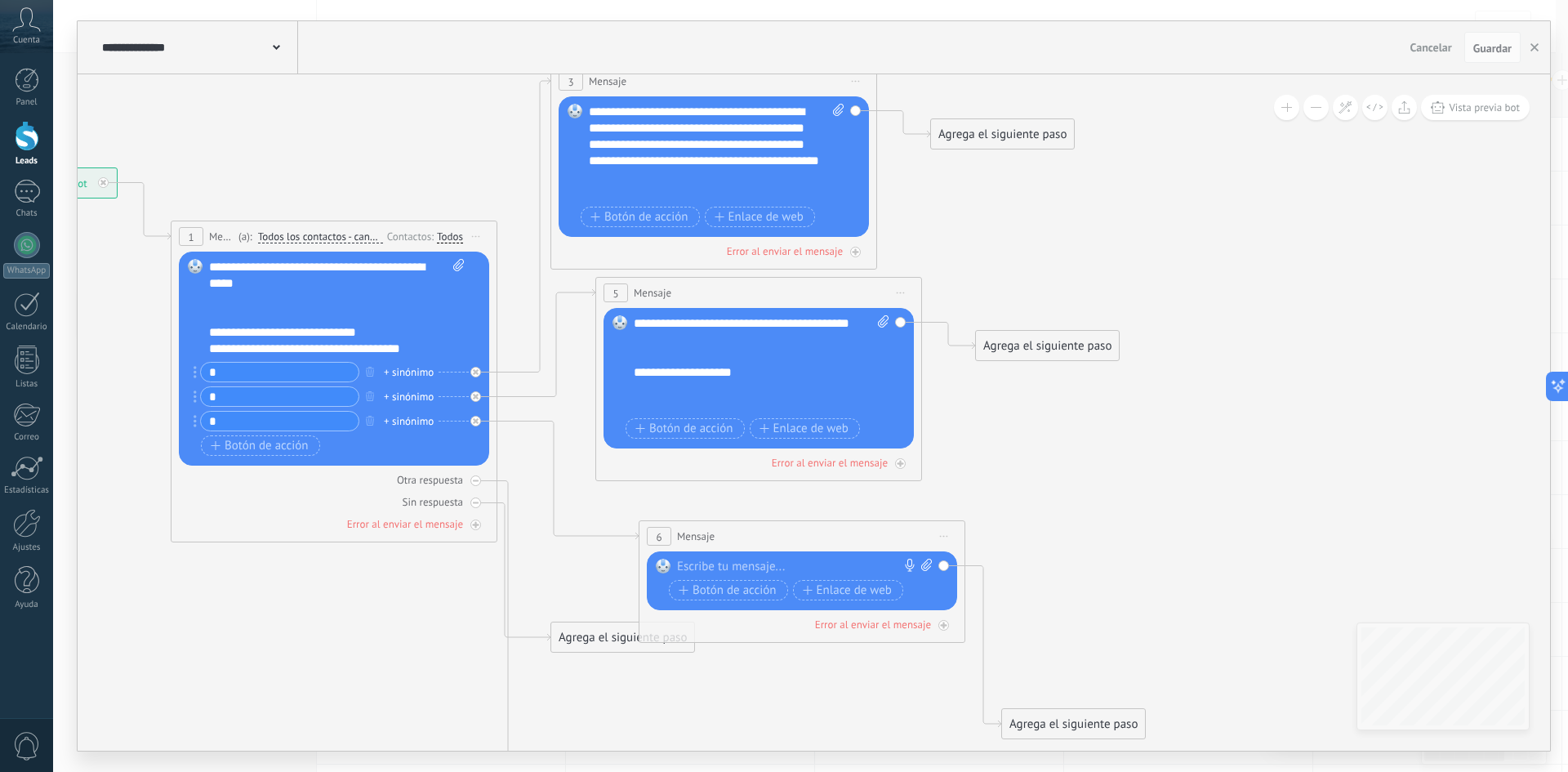
drag, startPoint x: 790, startPoint y: 665, endPoint x: 807, endPoint y: 531, distance: 135.1
click at [807, 531] on div "6 Mensaje ******* (a): Todos los contactos - canales seleccionados Todos los co…" at bounding box center [801, 536] width 325 height 30
drag, startPoint x: 595, startPoint y: 667, endPoint x: 372, endPoint y: 603, distance: 232.0
click at [372, 603] on div "Agrega el siguiente paso" at bounding box center [400, 602] width 143 height 27
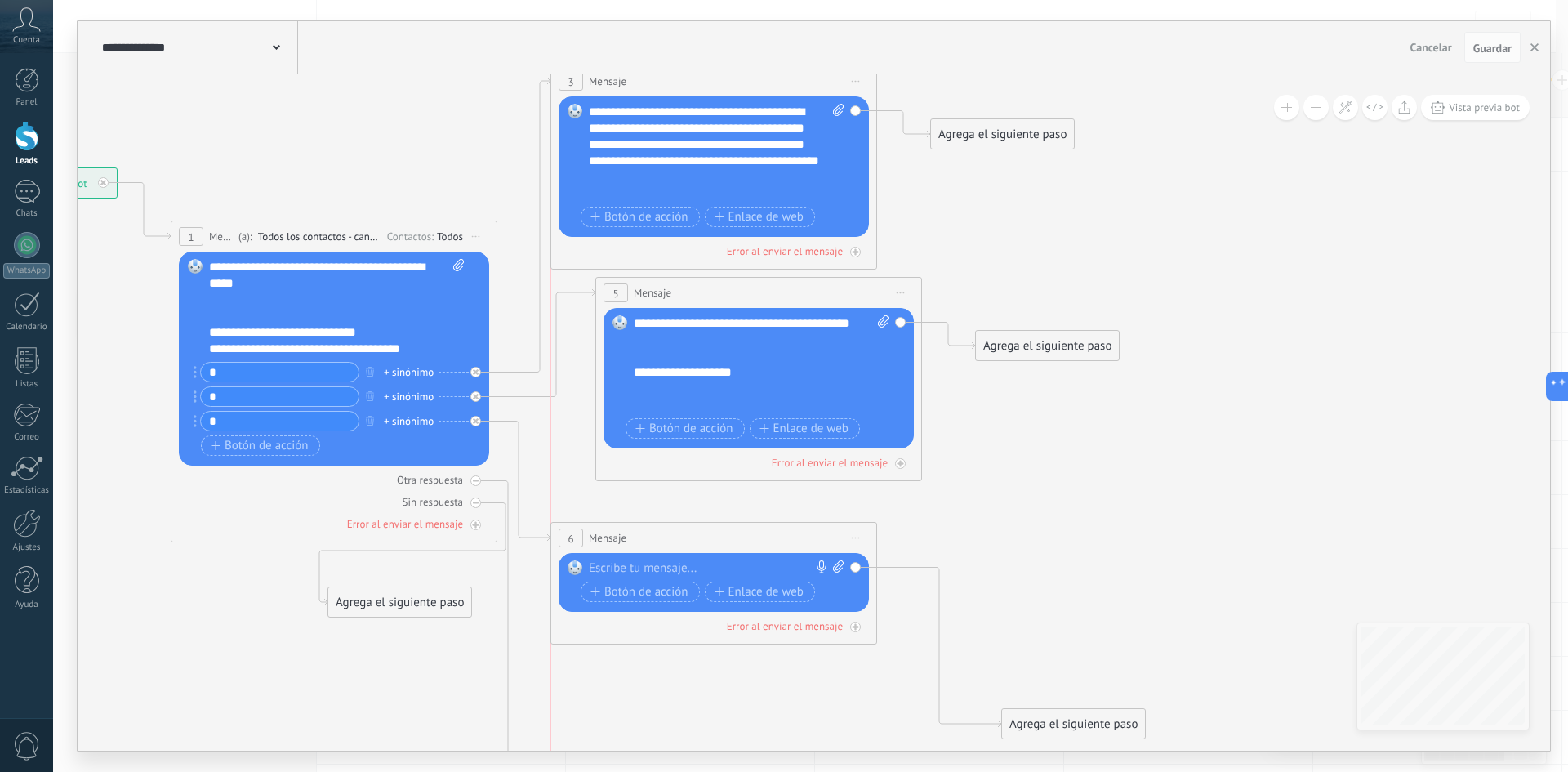
drag, startPoint x: 729, startPoint y: 538, endPoint x: 675, endPoint y: 536, distance: 54.0
click at [675, 536] on div "6 Mensaje ******* (a): Todos los contactos - canales seleccionados Todos los co…" at bounding box center [713, 538] width 325 height 30
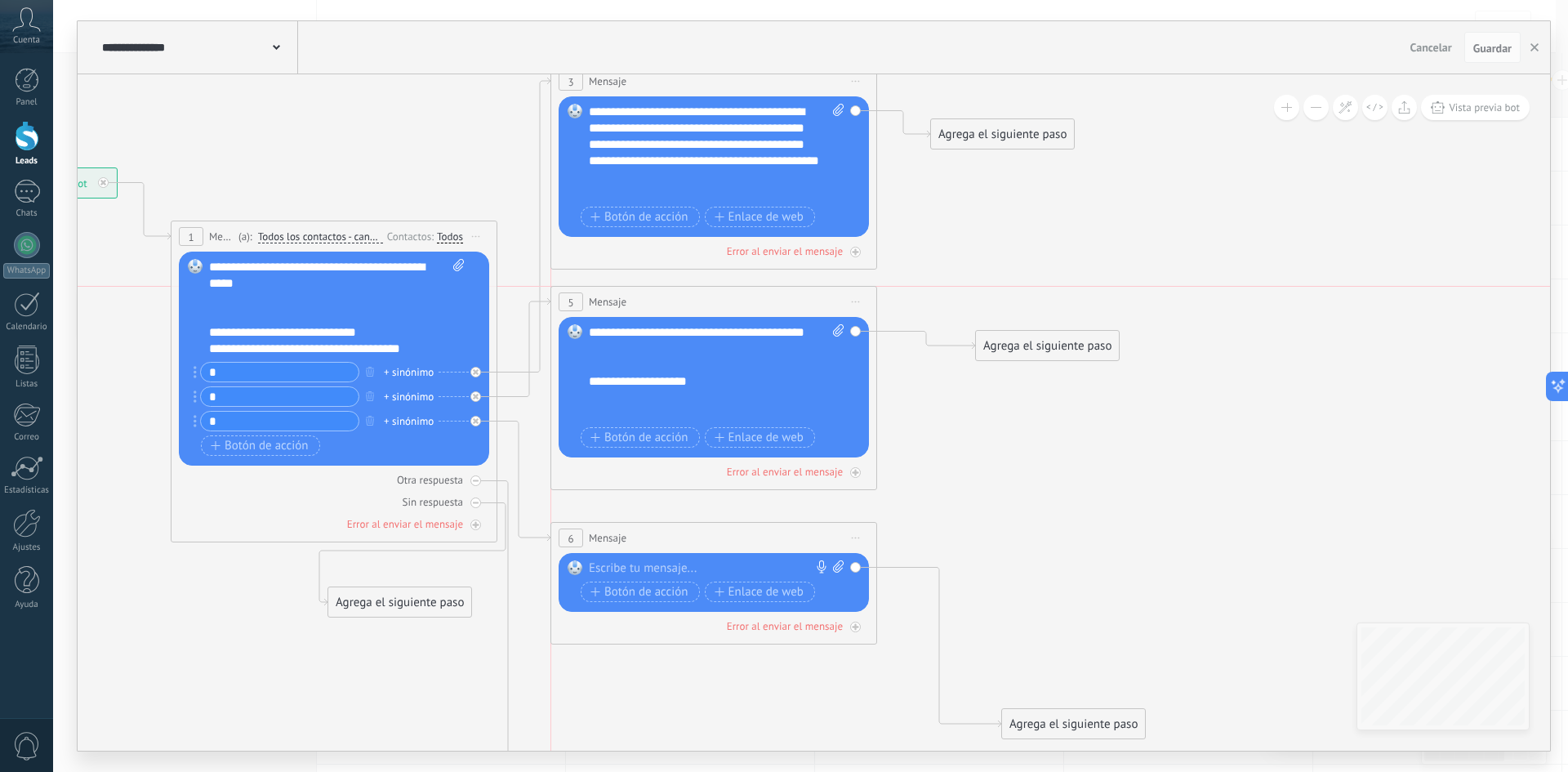
drag, startPoint x: 701, startPoint y: 292, endPoint x: 651, endPoint y: 300, distance: 50.6
click at [651, 300] on div "5 Mensaje ******* (a): Todos los contactos - canales seleccionados Todos los co…" at bounding box center [713, 302] width 325 height 30
click at [1135, 519] on icon at bounding box center [534, 441] width 1928 height 1568
click at [636, 567] on div at bounding box center [709, 569] width 243 height 16
paste div
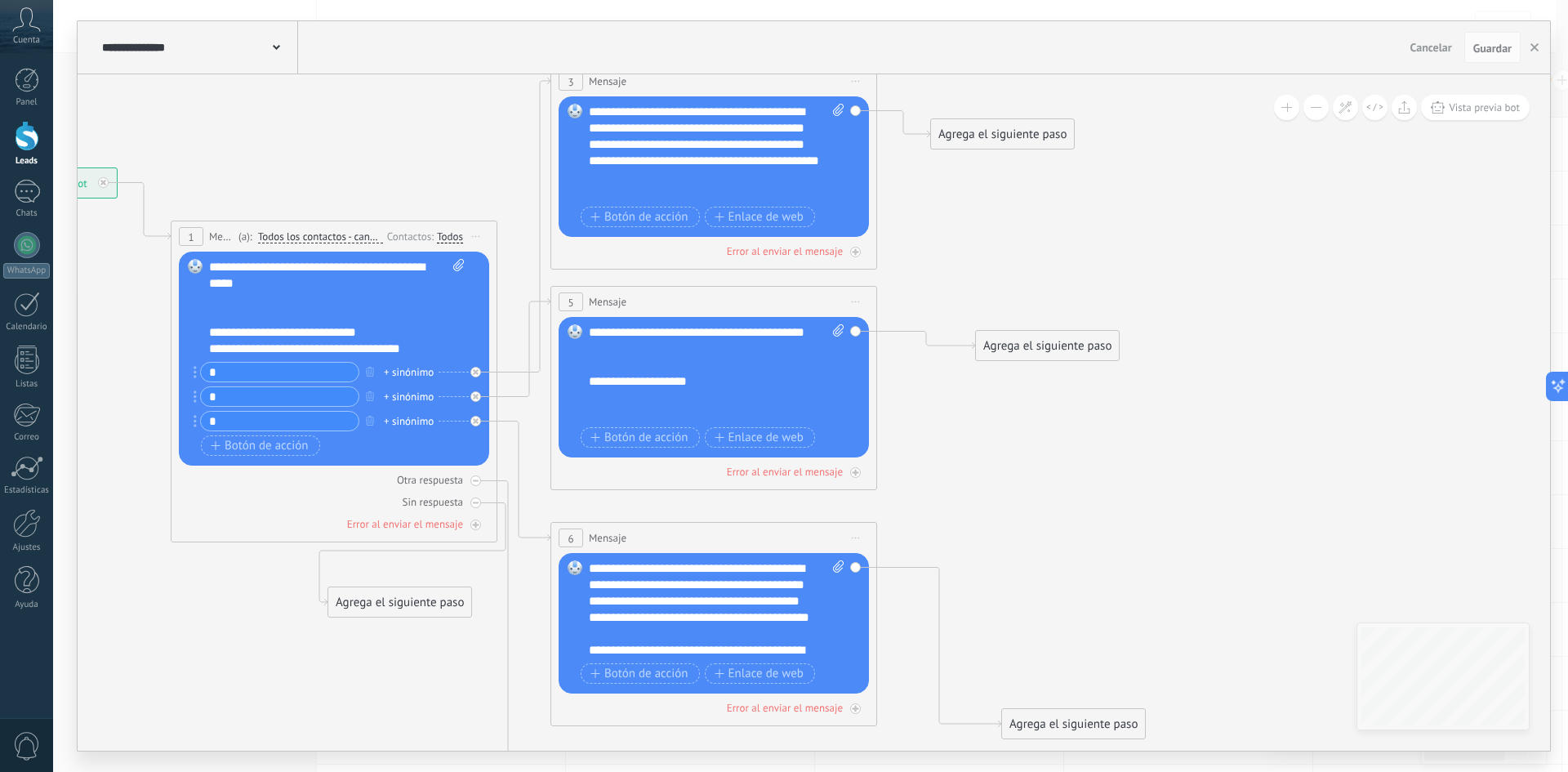
click at [641, 614] on div "**********" at bounding box center [715, 609] width 255 height 98
click at [627, 601] on div "**********" at bounding box center [701, 593] width 227 height 32
click at [1495, 45] on span "Guardar" at bounding box center [1492, 47] width 39 height 12
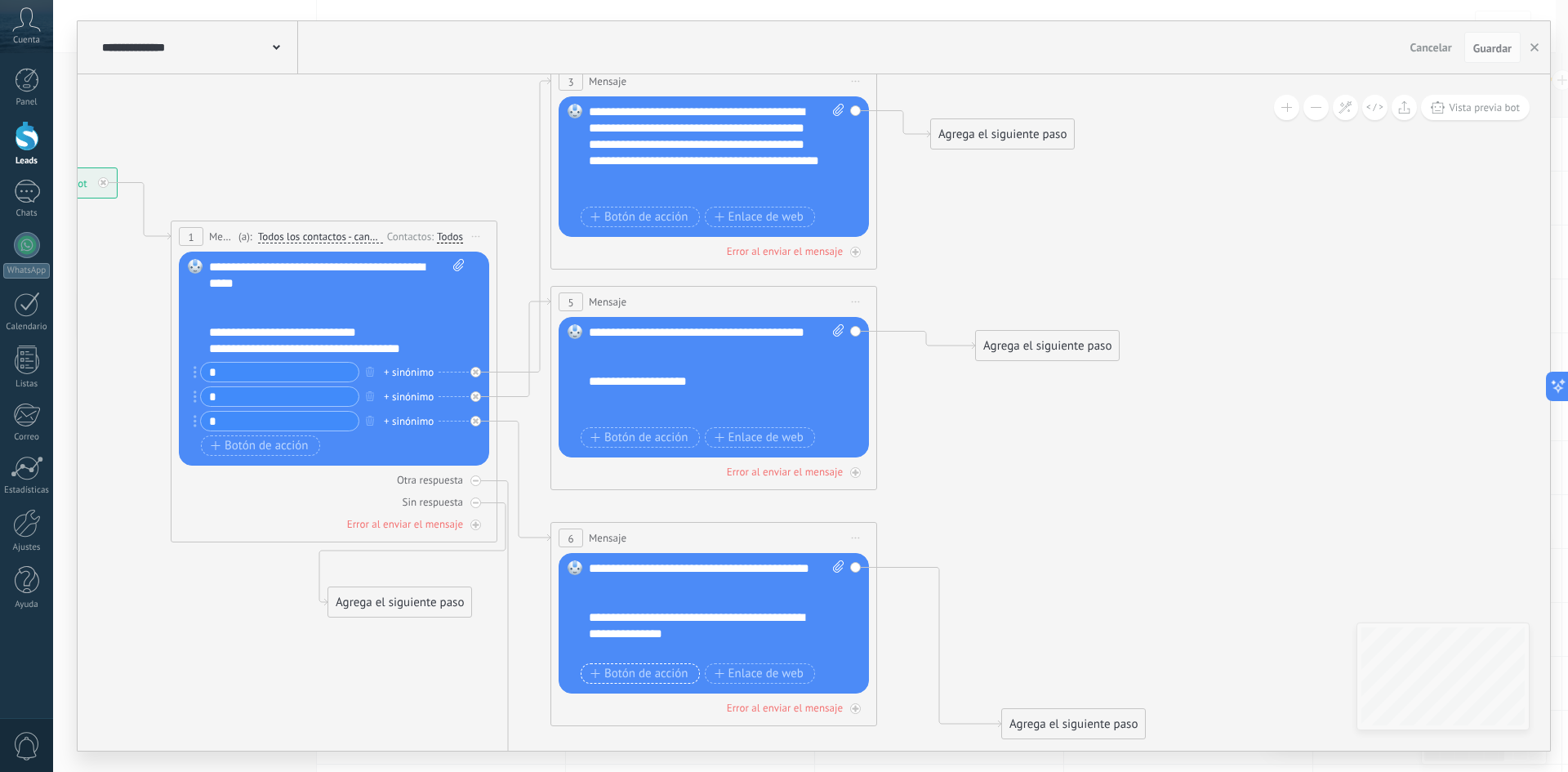
click at [670, 675] on span "Botón de acción" at bounding box center [638, 673] width 98 height 13
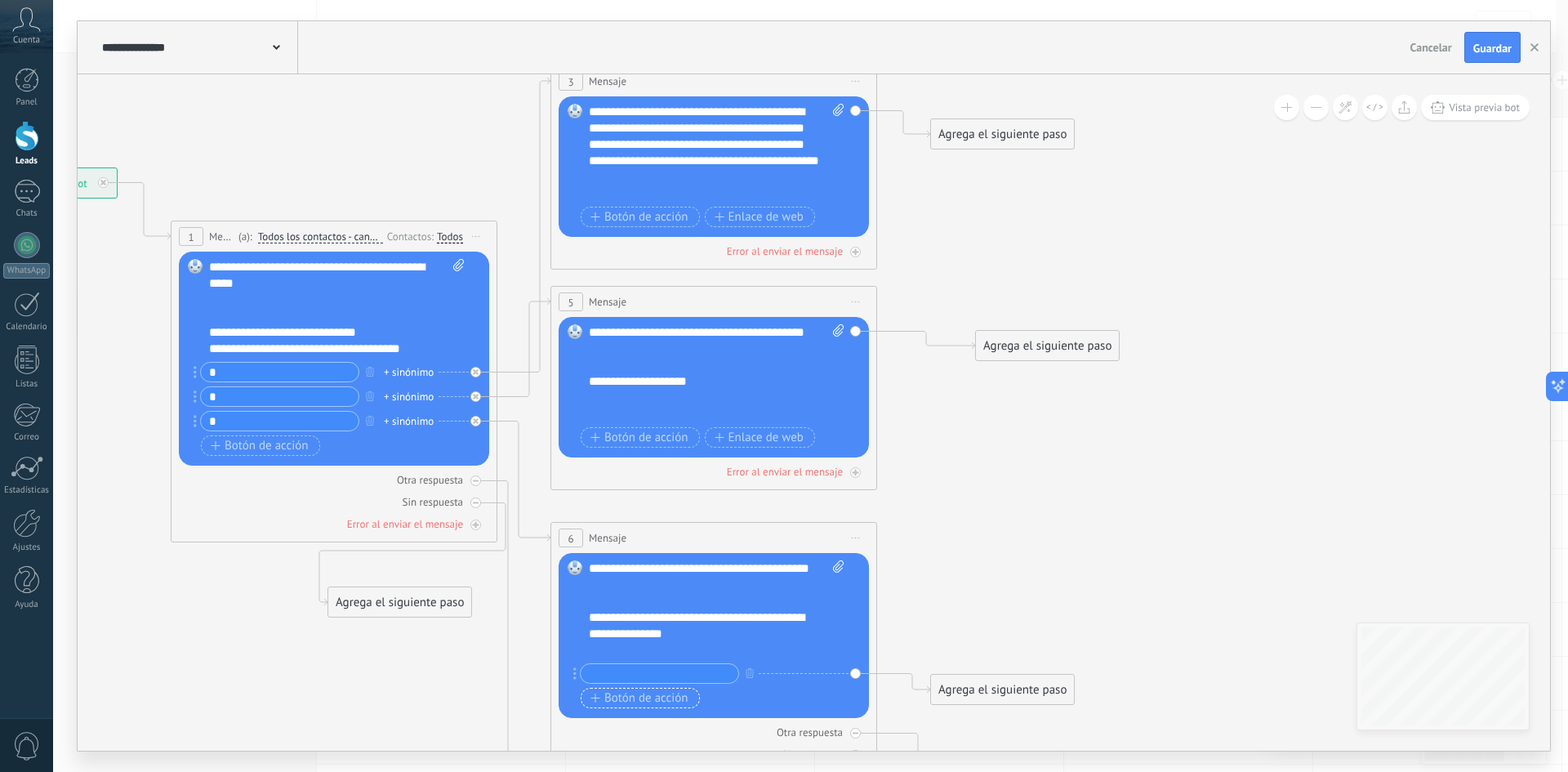
click at [663, 699] on span "Botón de acción" at bounding box center [638, 698] width 98 height 13
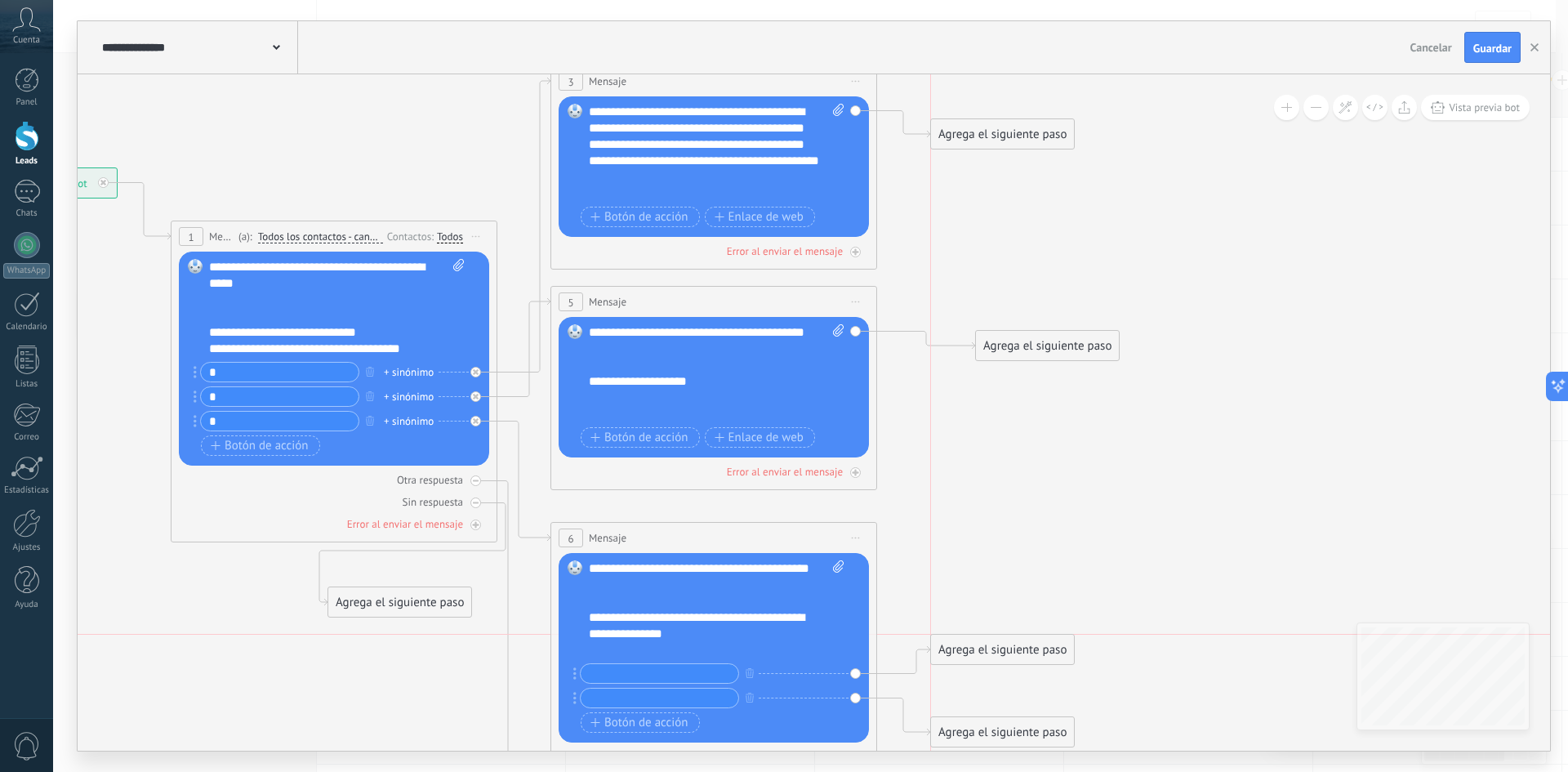
click at [995, 642] on div "Agrega el siguiente paso" at bounding box center [1003, 649] width 143 height 27
drag, startPoint x: 1015, startPoint y: 734, endPoint x: 1017, endPoint y: 704, distance: 30.1
click at [1017, 704] on div "Agrega el siguiente paso" at bounding box center [1003, 697] width 143 height 27
click at [639, 673] on input "text" at bounding box center [659, 673] width 158 height 19
paste input "**********"
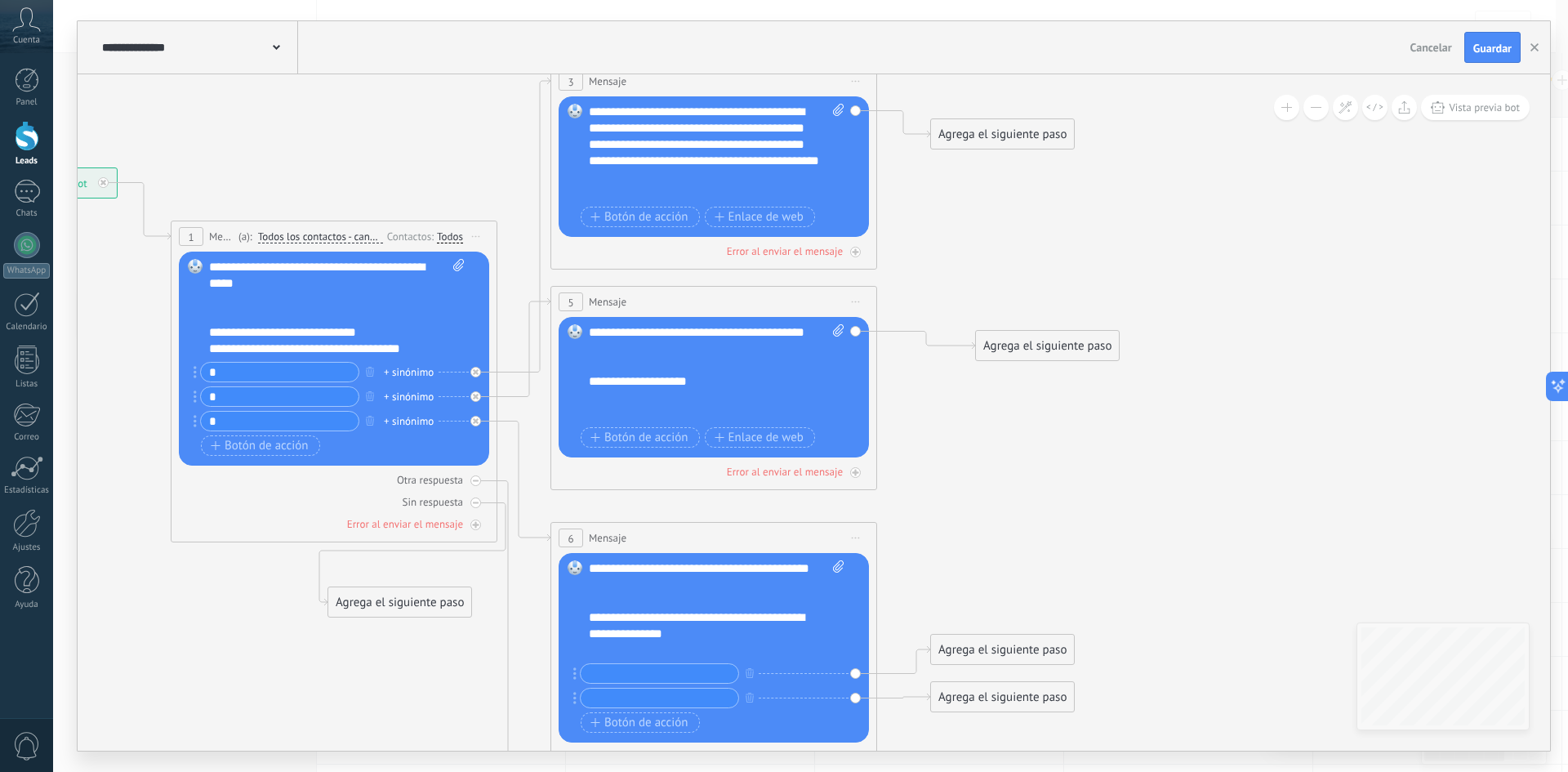
type input "**********"
drag, startPoint x: 718, startPoint y: 680, endPoint x: 575, endPoint y: 680, distance: 143.0
click at [575, 680] on div "**********" at bounding box center [655, 673] width 166 height 21
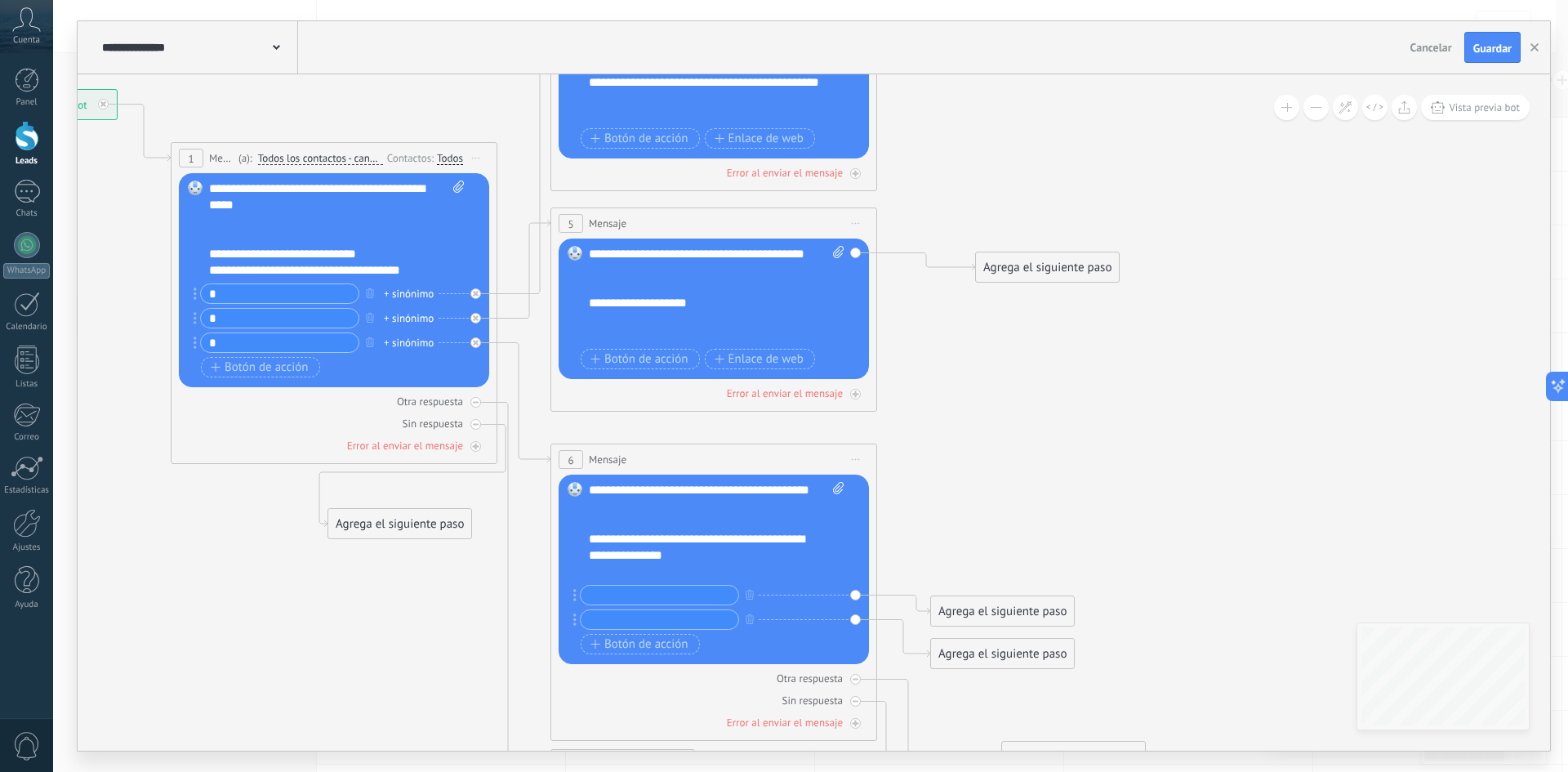
click at [710, 564] on div at bounding box center [707, 571] width 239 height 16
click at [705, 553] on div "**********" at bounding box center [701, 547] width 227 height 32
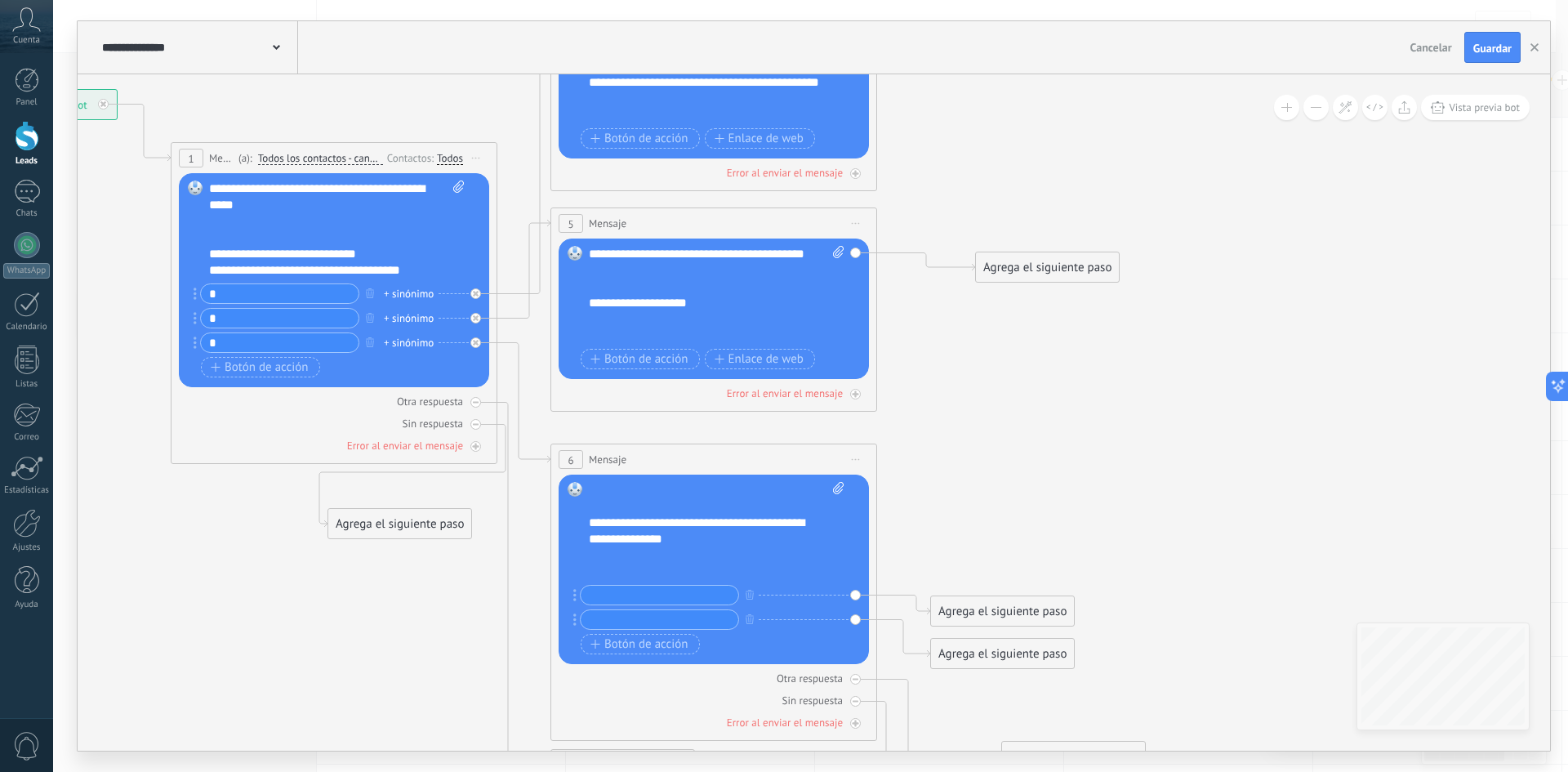
scroll to position [98, 0]
click at [607, 564] on div at bounding box center [707, 556] width 239 height 16
click at [590, 564] on div "**********" at bounding box center [701, 556] width 227 height 16
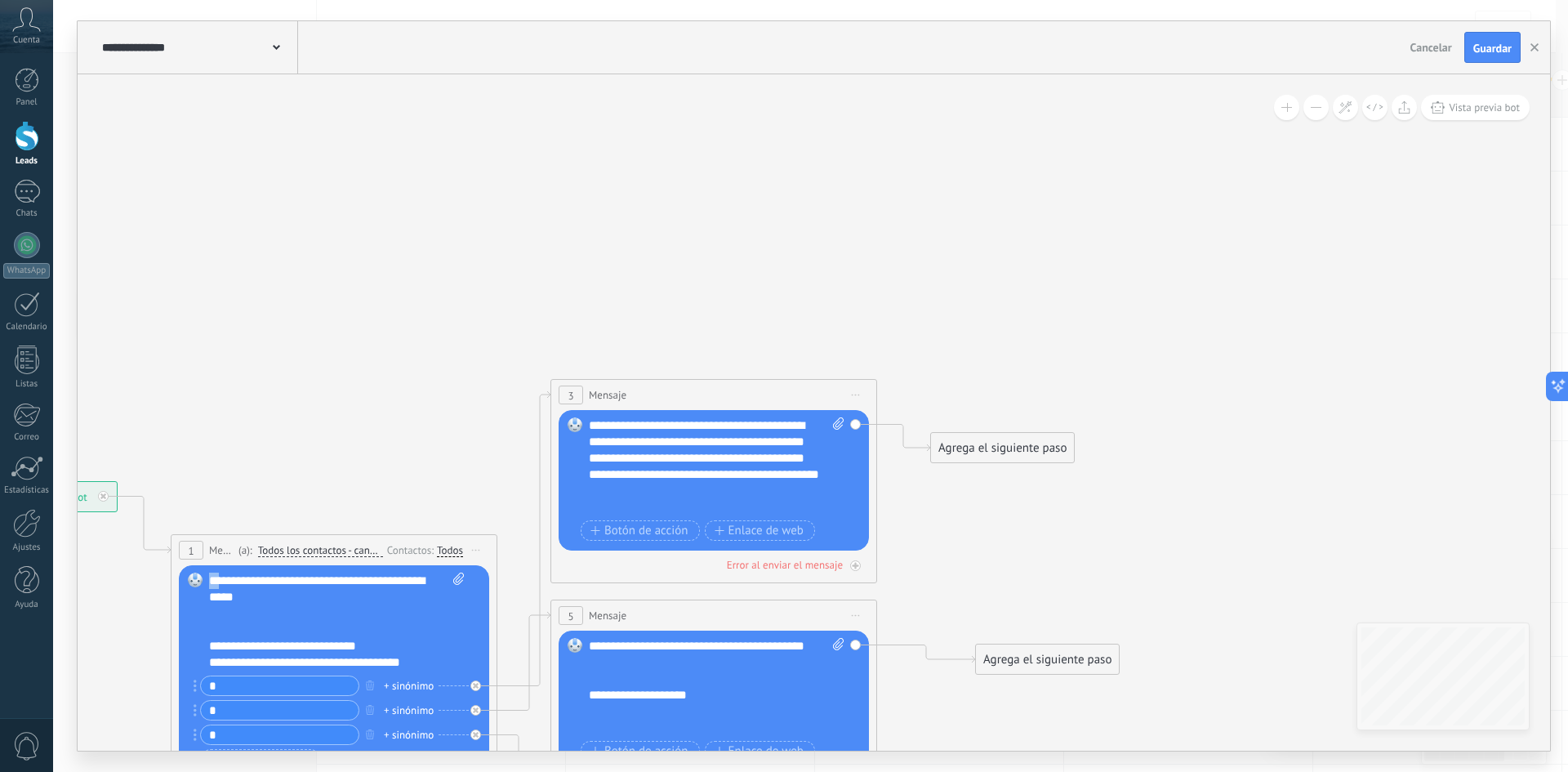
drag, startPoint x: 218, startPoint y: 613, endPoint x: 195, endPoint y: 610, distance: 23.2
click at [195, 610] on div "Reemplazar Quitar Convertir a mensaje de voz Arrastre la imagen aquí para adjun…" at bounding box center [334, 672] width 311 height 214
copy div "**"
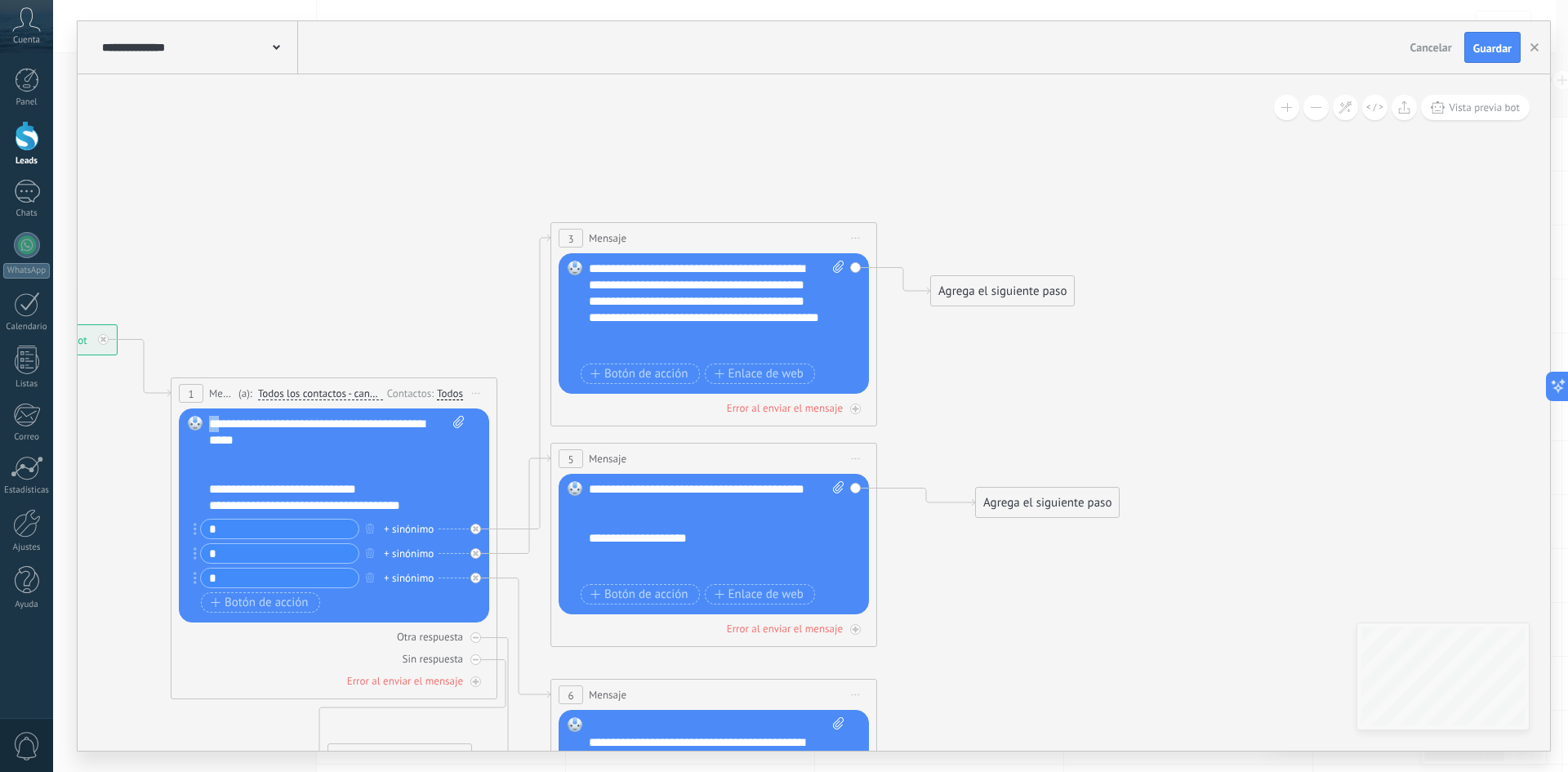
scroll to position [98, 0]
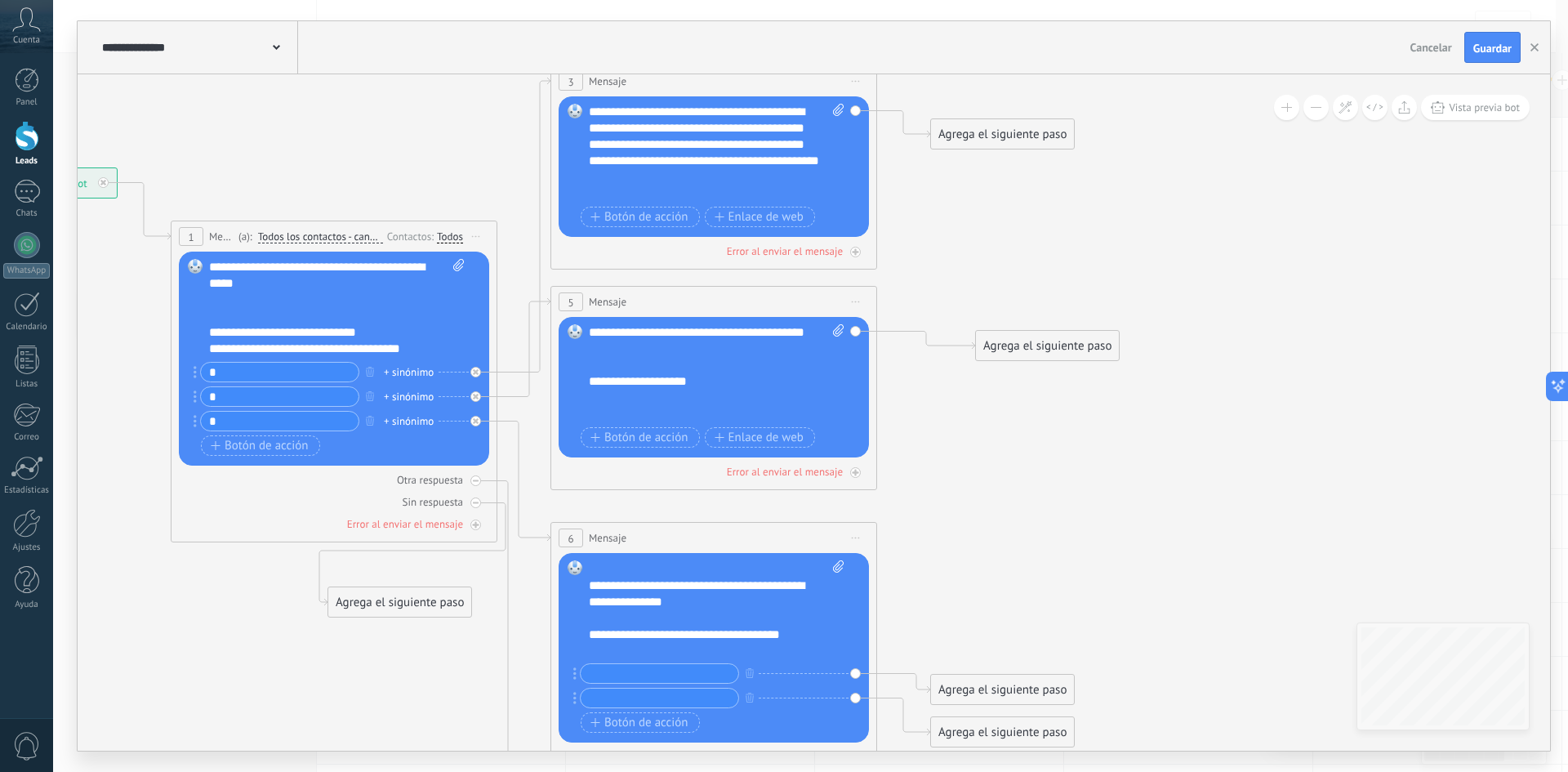
click at [594, 643] on div "**********" at bounding box center [701, 634] width 227 height 16
click at [810, 643] on div "**********" at bounding box center [701, 634] width 227 height 16
click at [671, 673] on input "text" at bounding box center [659, 673] width 158 height 19
click at [678, 675] on input "text" at bounding box center [659, 673] width 158 height 19
type input "*"
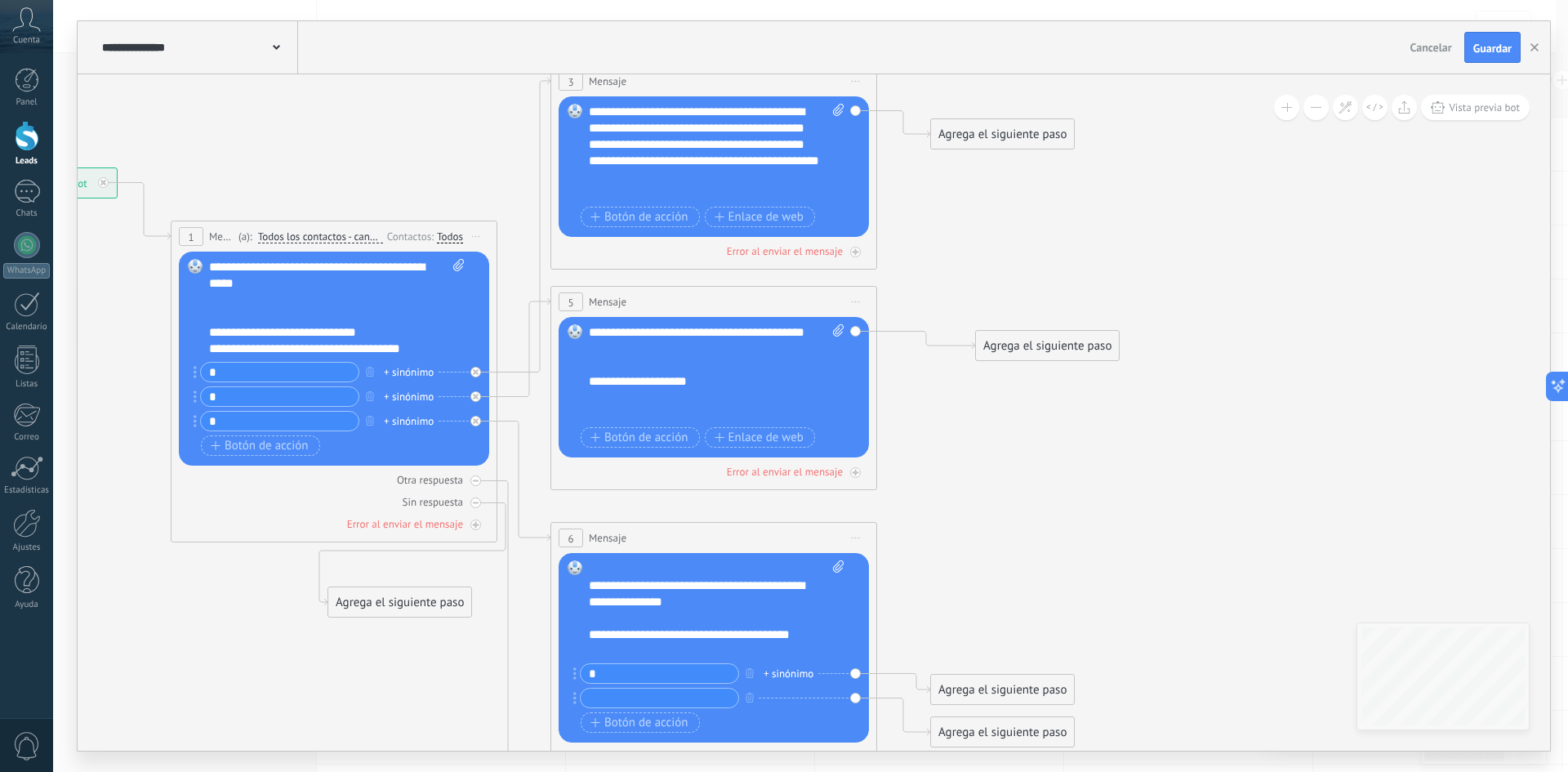
click at [808, 643] on div "**********" at bounding box center [701, 634] width 227 height 16
drag, startPoint x: 218, startPoint y: 331, endPoint x: 205, endPoint y: 329, distance: 13.2
click at [205, 329] on div "Reemplazar Quitar Convertir a mensaje de voz Arrastre la imagen aquí para adjun…" at bounding box center [334, 358] width 311 height 214
copy div "**"
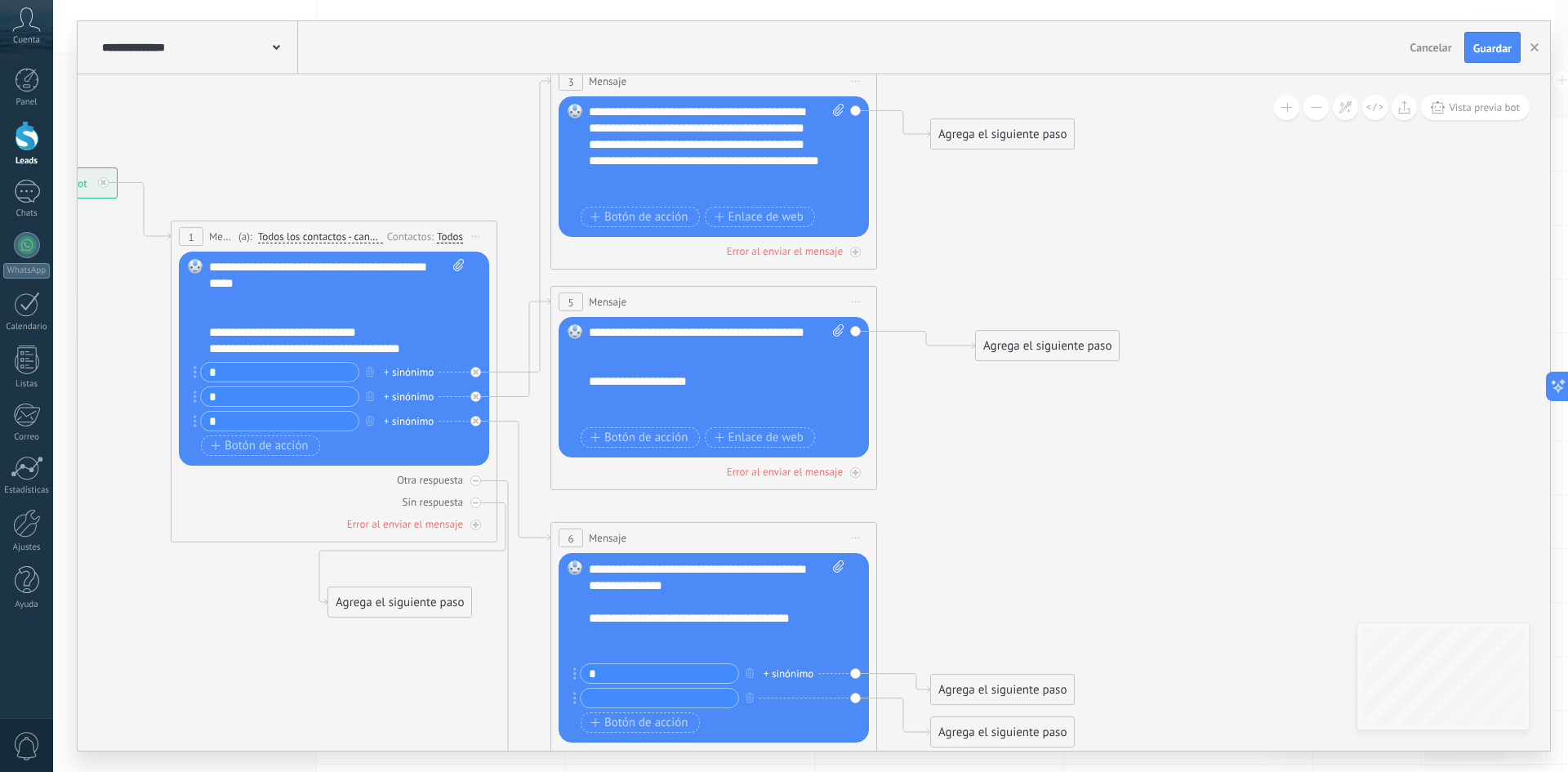
click at [597, 643] on div at bounding box center [707, 634] width 239 height 16
click at [621, 643] on div "**" at bounding box center [701, 634] width 227 height 16
click at [602, 649] on div "**********" at bounding box center [701, 642] width 227 height 32
click at [605, 653] on div "**********" at bounding box center [701, 642] width 227 height 32
click at [605, 651] on div "**********" at bounding box center [701, 642] width 227 height 32
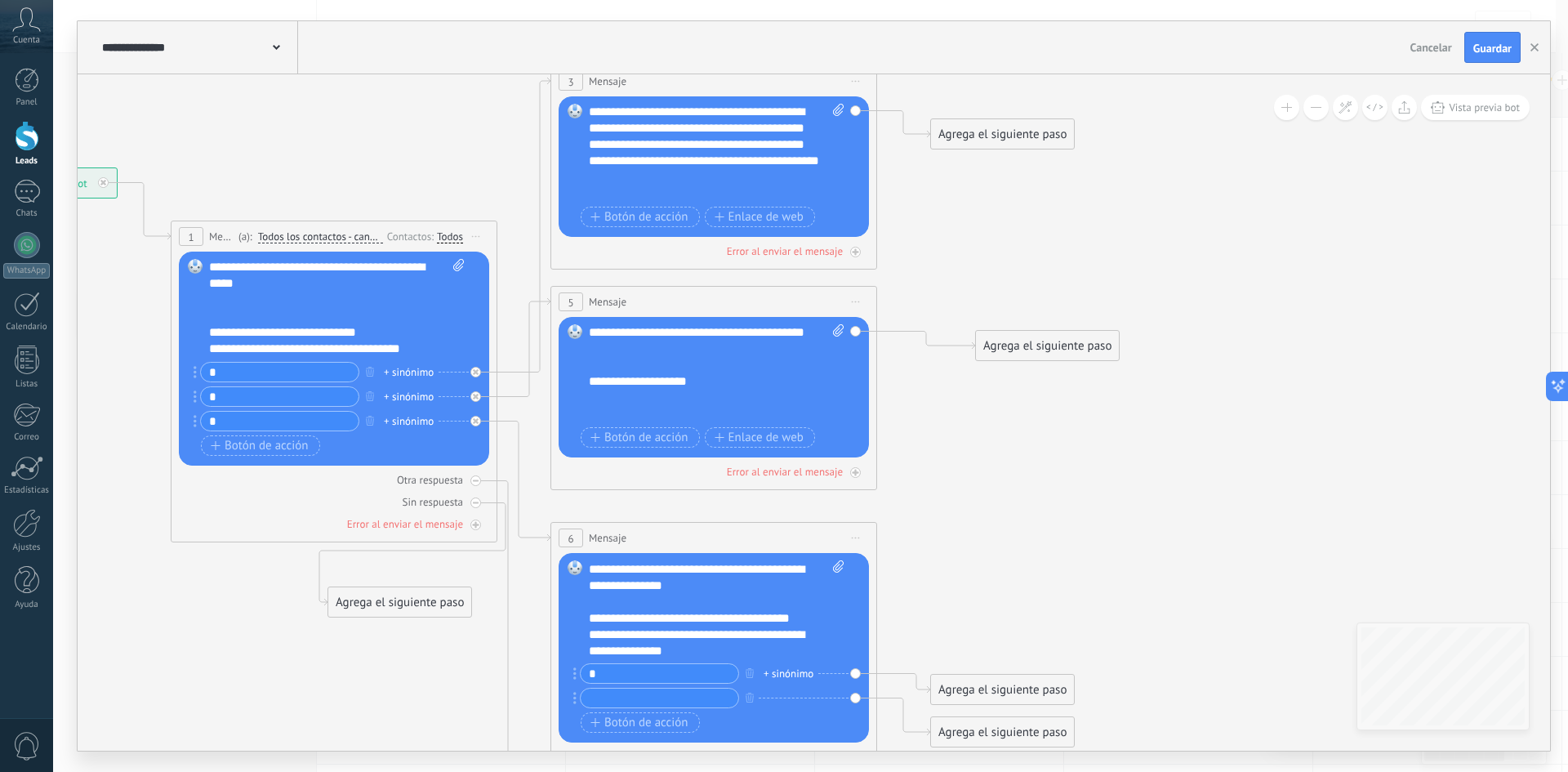
click at [612, 649] on div "**********" at bounding box center [701, 642] width 227 height 32
click at [963, 574] on icon at bounding box center [534, 479] width 1928 height 1644
click at [612, 697] on input "text" at bounding box center [659, 698] width 158 height 19
type input "*"
click at [1035, 535] on icon at bounding box center [534, 479] width 1928 height 1644
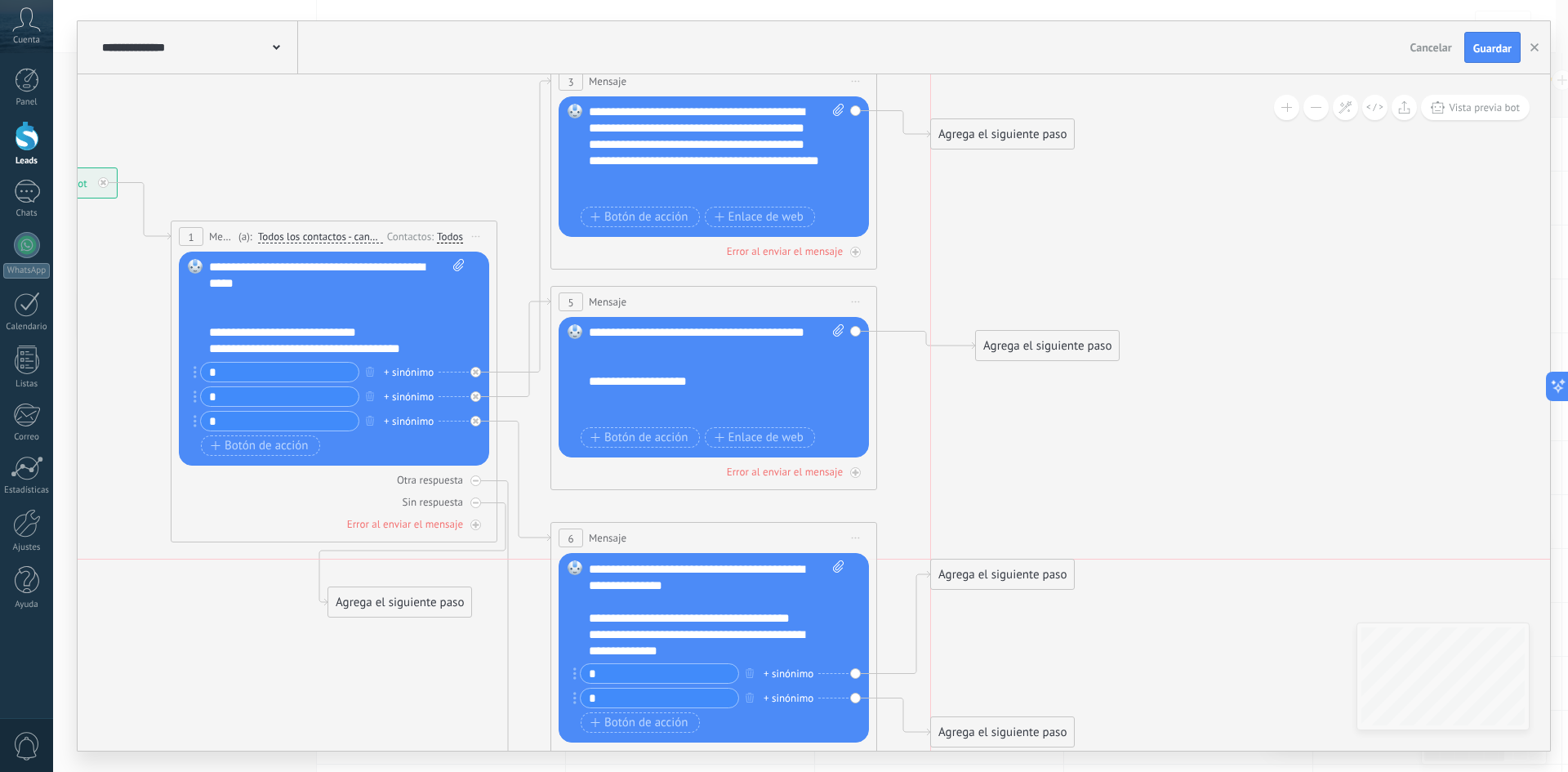
drag, startPoint x: 1012, startPoint y: 685, endPoint x: 1019, endPoint y: 567, distance: 118.2
click at [1019, 567] on div "Agrega el siguiente paso" at bounding box center [1003, 574] width 143 height 27
drag, startPoint x: 1023, startPoint y: 733, endPoint x: 1058, endPoint y: 706, distance: 44.2
click at [1058, 706] on div "Agrega el siguiente paso" at bounding box center [1038, 705] width 143 height 27
drag, startPoint x: 1013, startPoint y: 570, endPoint x: 1036, endPoint y: 643, distance: 76.5
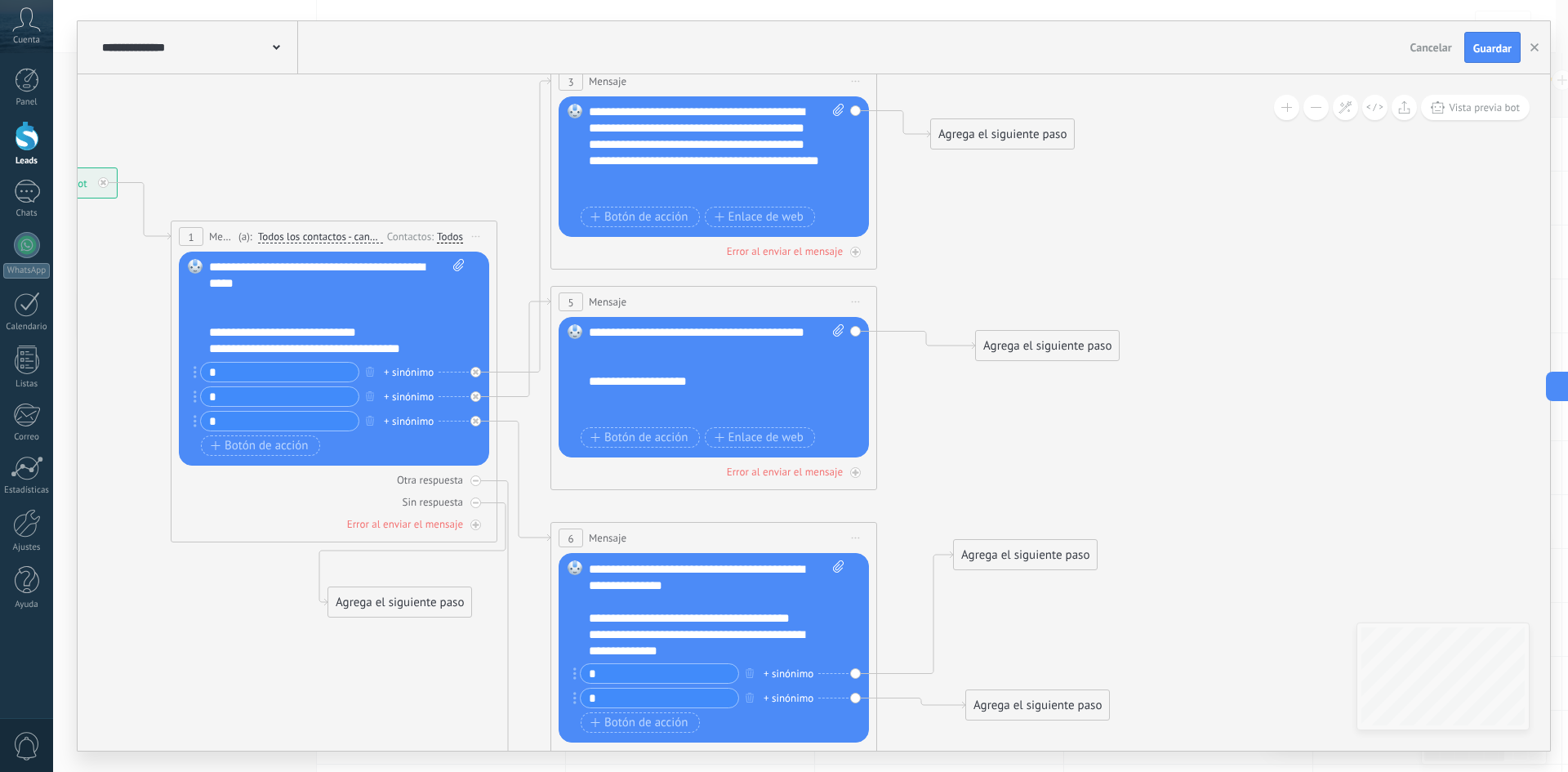
click at [1036, 551] on div "Agrega el siguiente paso" at bounding box center [1025, 555] width 143 height 27
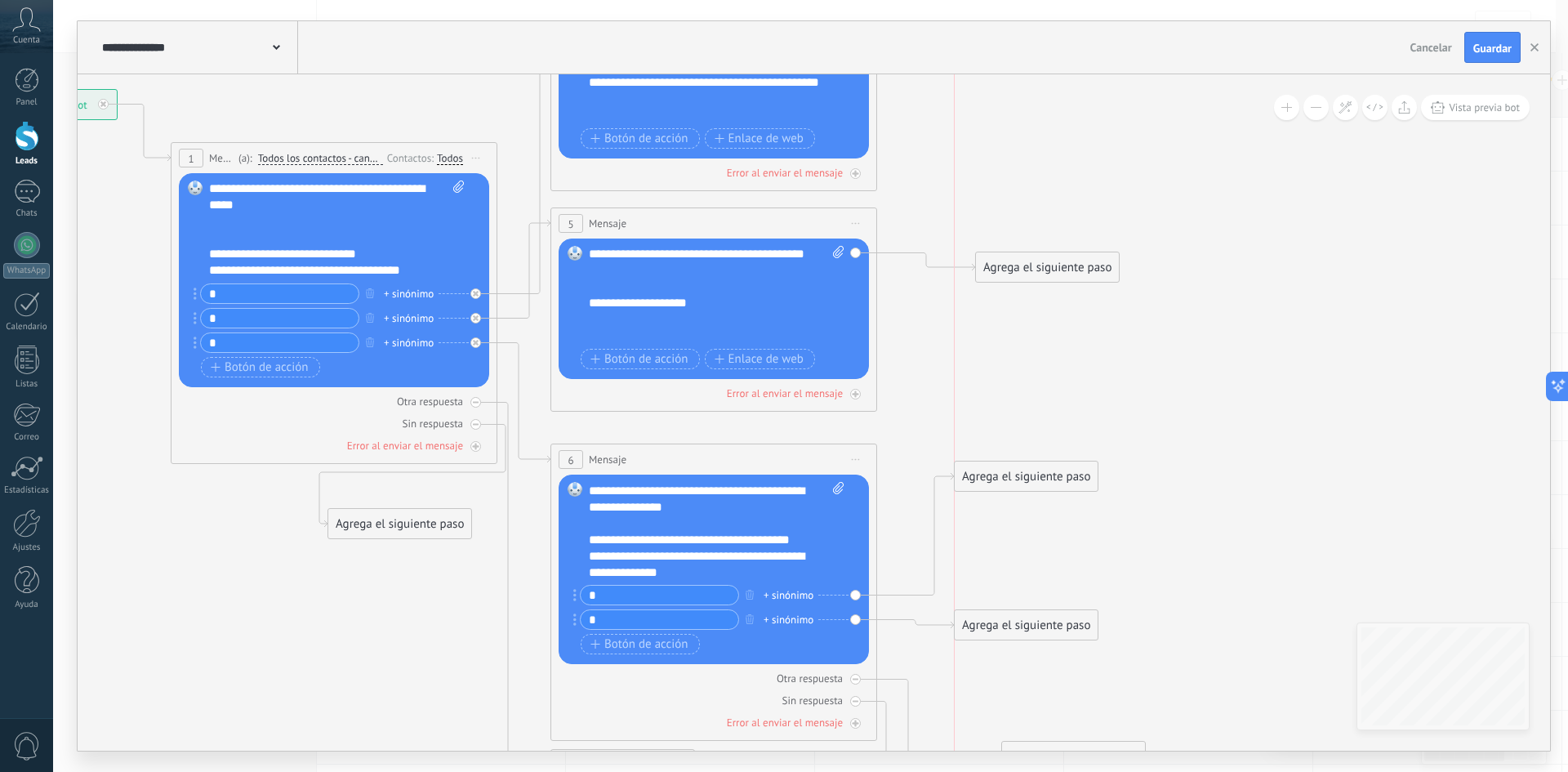
drag, startPoint x: 1042, startPoint y: 632, endPoint x: 1033, endPoint y: 630, distance: 9.2
click at [1033, 630] on div "Agrega el siguiente paso" at bounding box center [1026, 625] width 143 height 27
click at [1483, 53] on span "Guardar" at bounding box center [1492, 47] width 39 height 12
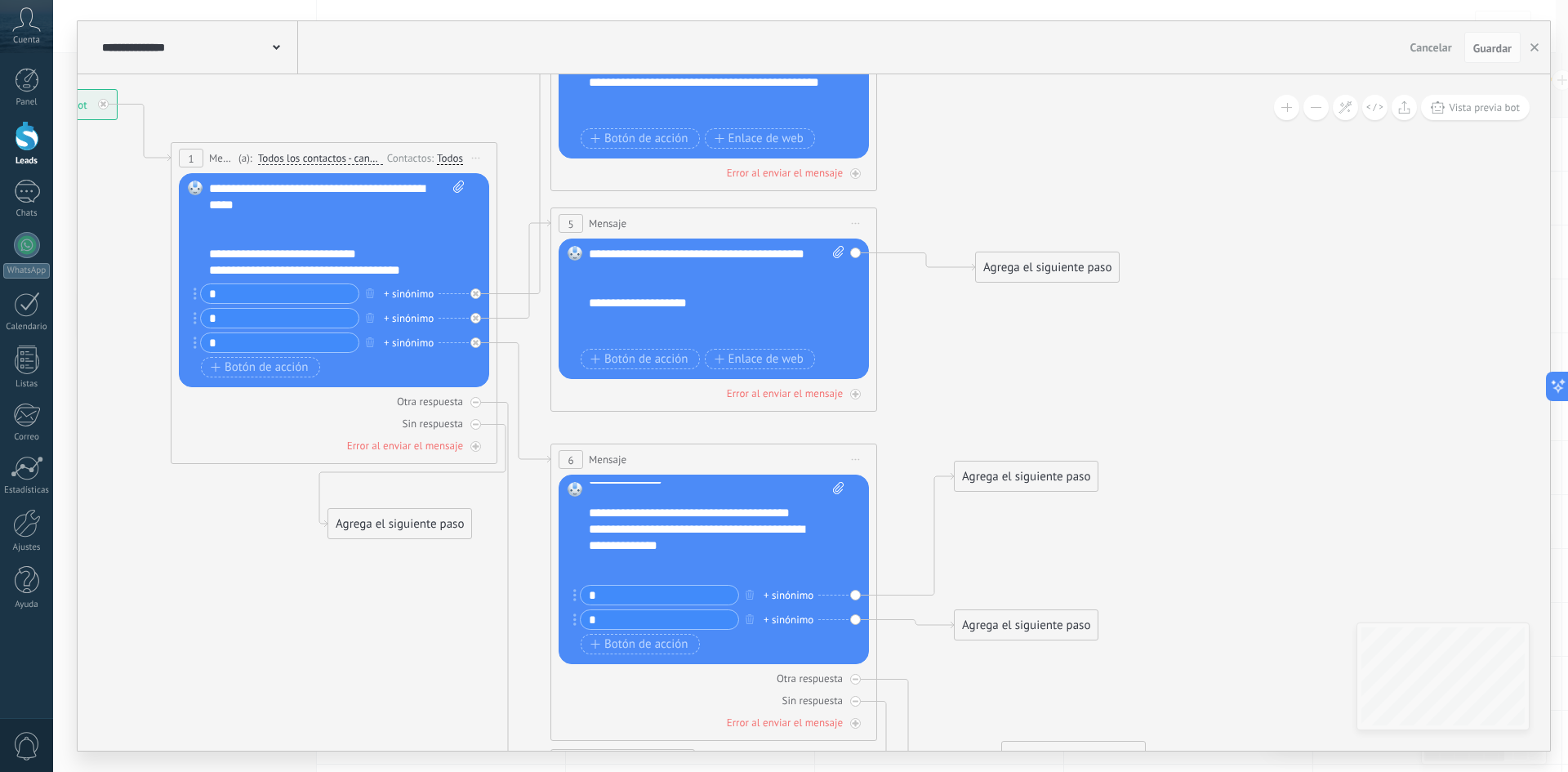
scroll to position [163, 0]
click at [1017, 483] on div "Agrega el siguiente paso" at bounding box center [1026, 476] width 143 height 27
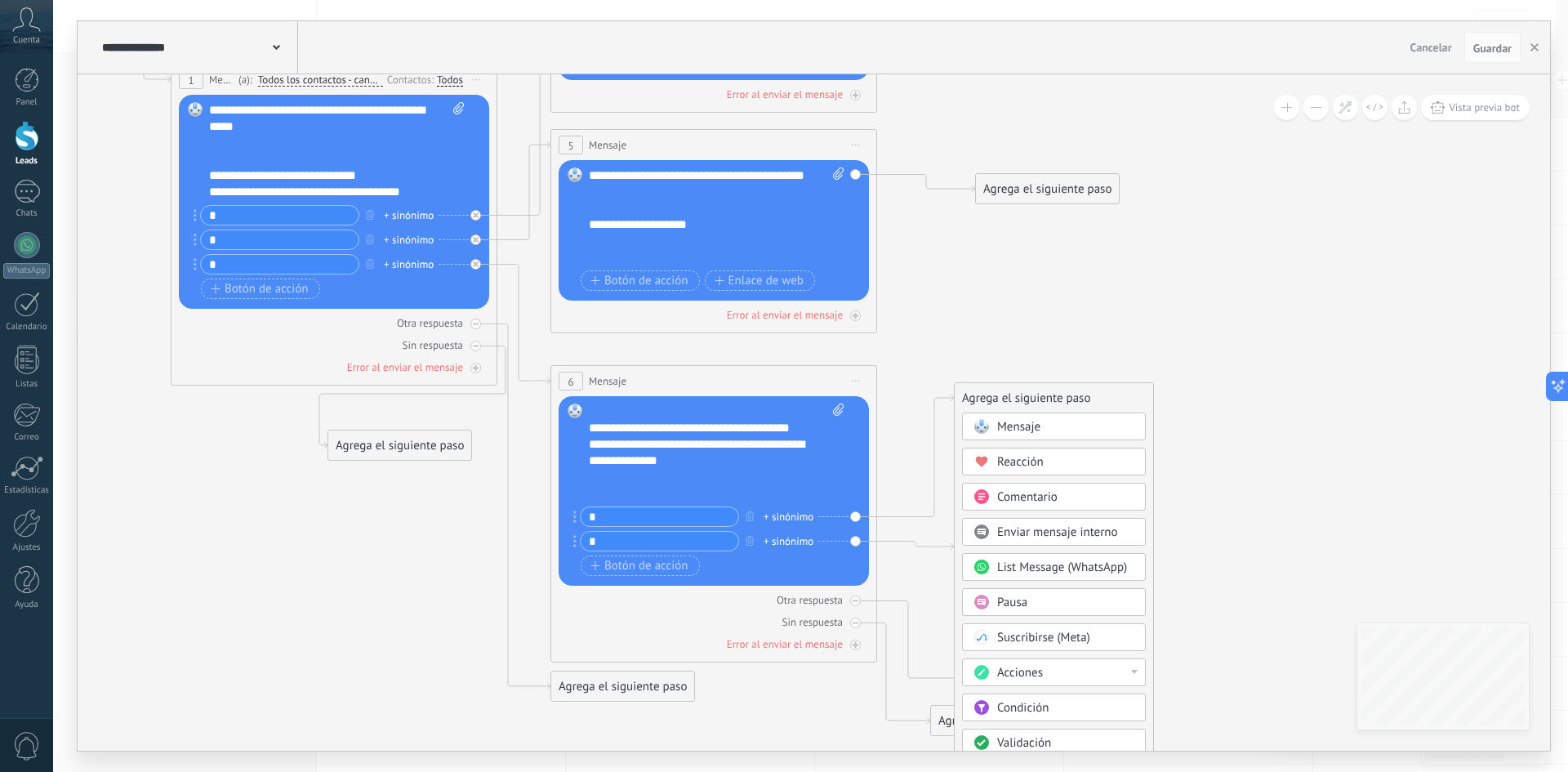
click at [1125, 671] on div "Acciones" at bounding box center [1065, 673] width 137 height 16
click at [1116, 635] on div "Suscribirse (Meta)" at bounding box center [1065, 638] width 137 height 16
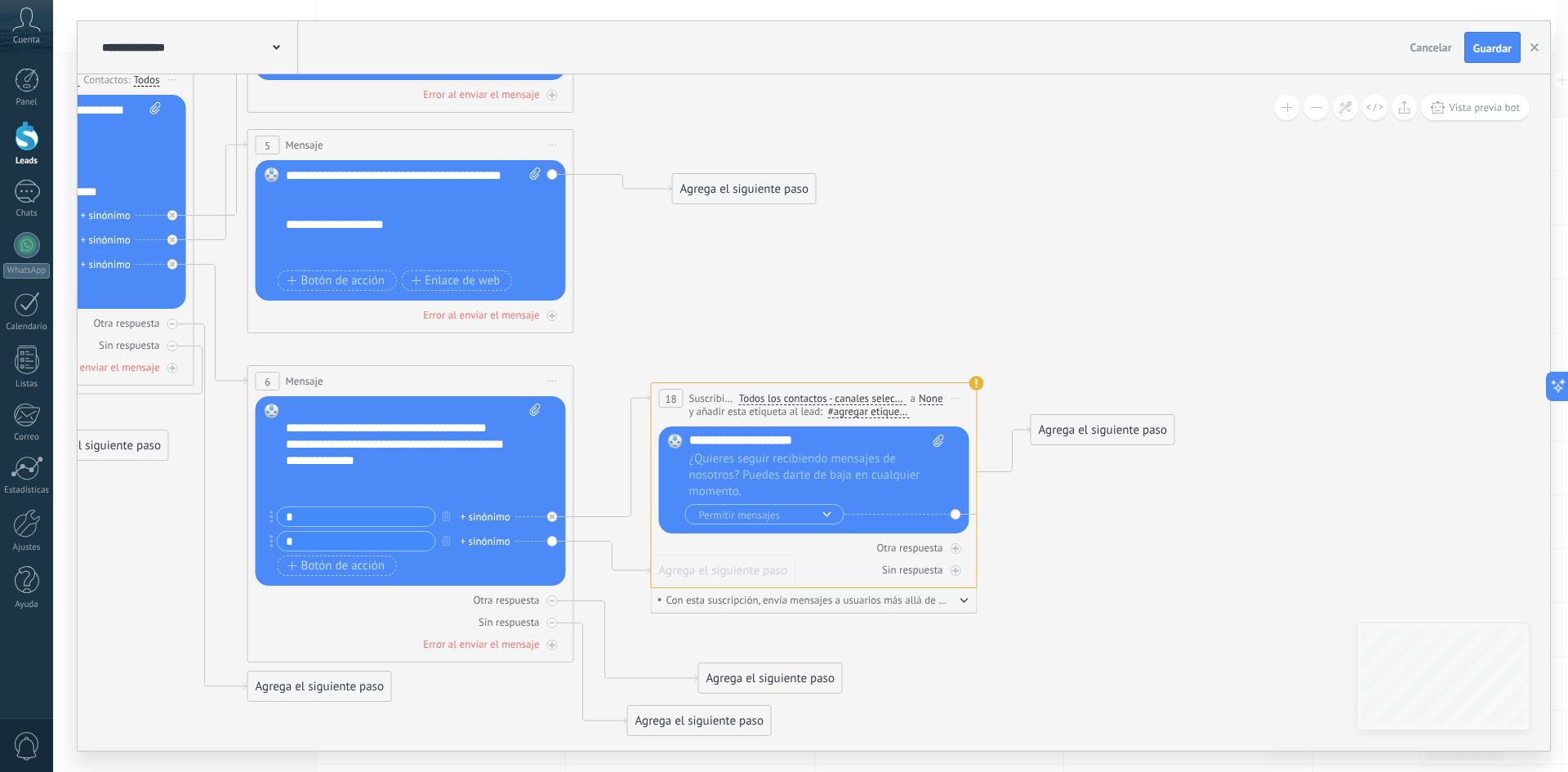
click at [1062, 347] on icon at bounding box center [398, 322] width 2260 height 1644
click at [951, 400] on span "Iniciar vista previa aquí Cambiar nombre Duplicar [GEOGRAPHIC_DATA]" at bounding box center [955, 398] width 26 height 23
click at [1004, 505] on div "Borrar" at bounding box center [1030, 504] width 162 height 28
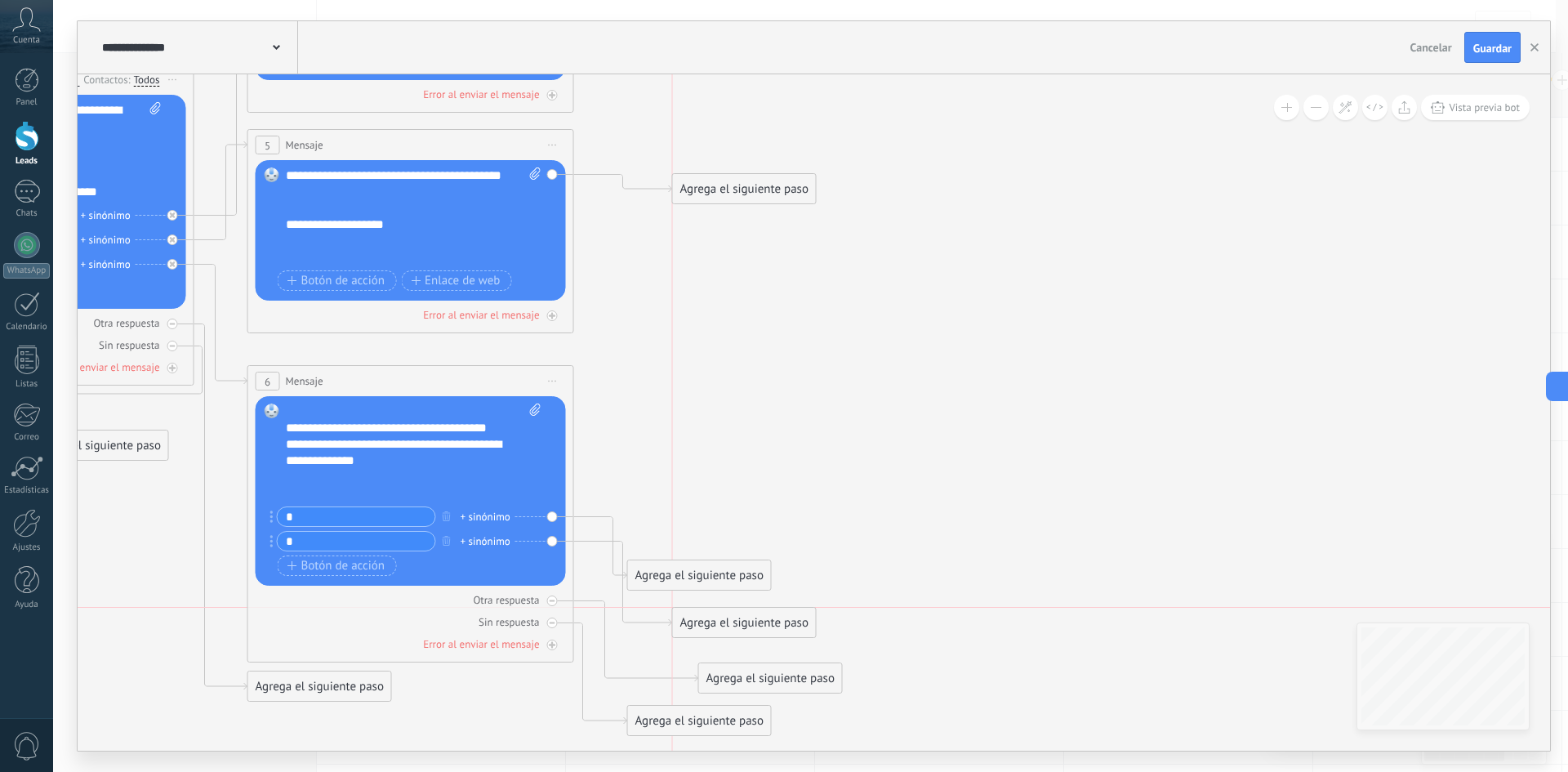
drag, startPoint x: 704, startPoint y: 531, endPoint x: 728, endPoint y: 621, distance: 93.1
click at [728, 621] on div "Agrega el siguiente paso" at bounding box center [744, 622] width 143 height 27
drag, startPoint x: 713, startPoint y: 564, endPoint x: 718, endPoint y: 478, distance: 86.1
click at [718, 478] on div "Agrega el siguiente paso Mensaje Mensaje Mensaje Reacción Comentario Enviar men…" at bounding box center [698, 493] width 144 height 31
click at [737, 493] on div "Agrega el siguiente paso" at bounding box center [699, 493] width 143 height 27
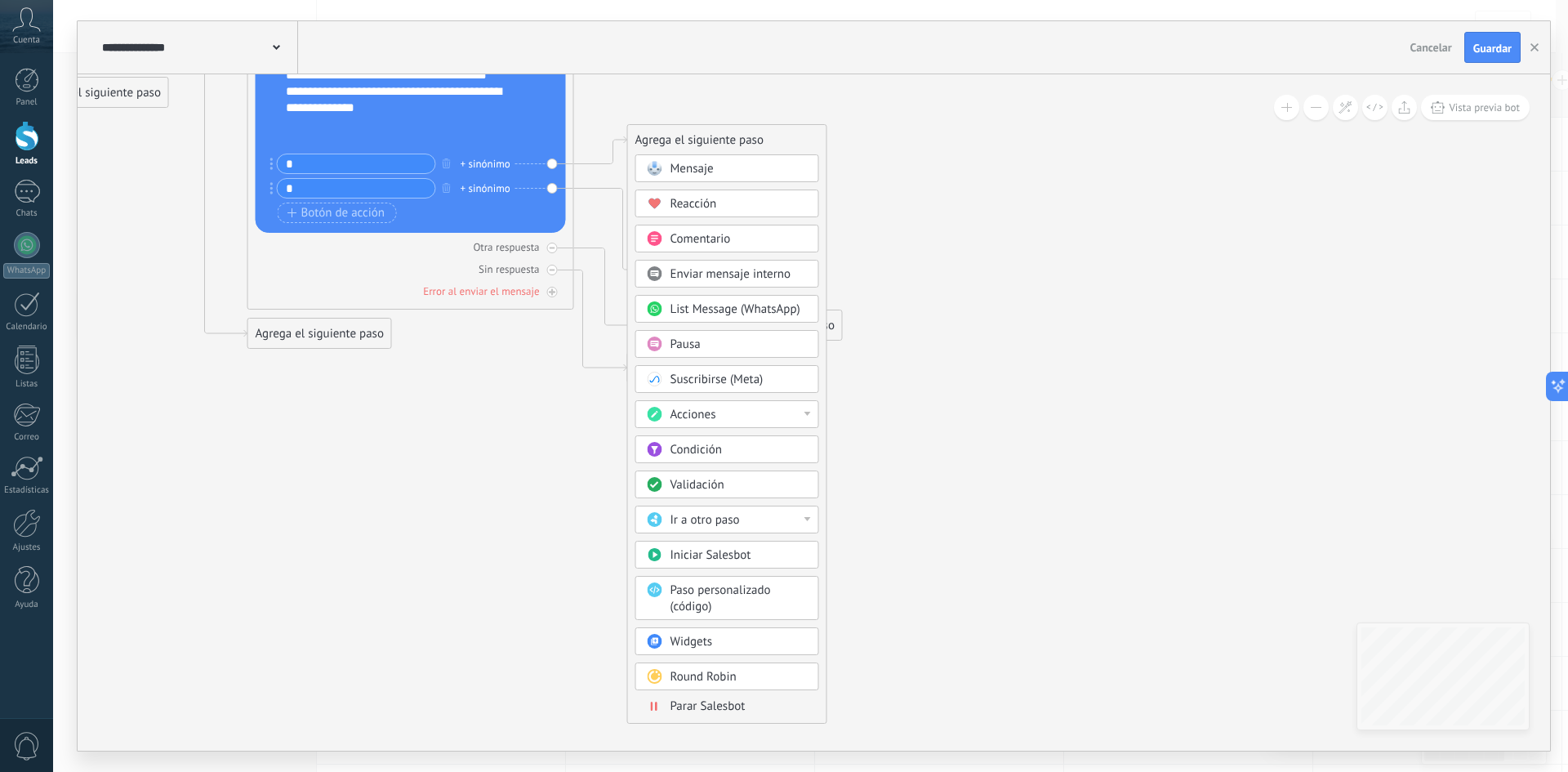
click at [802, 409] on div "Acciones" at bounding box center [739, 415] width 137 height 16
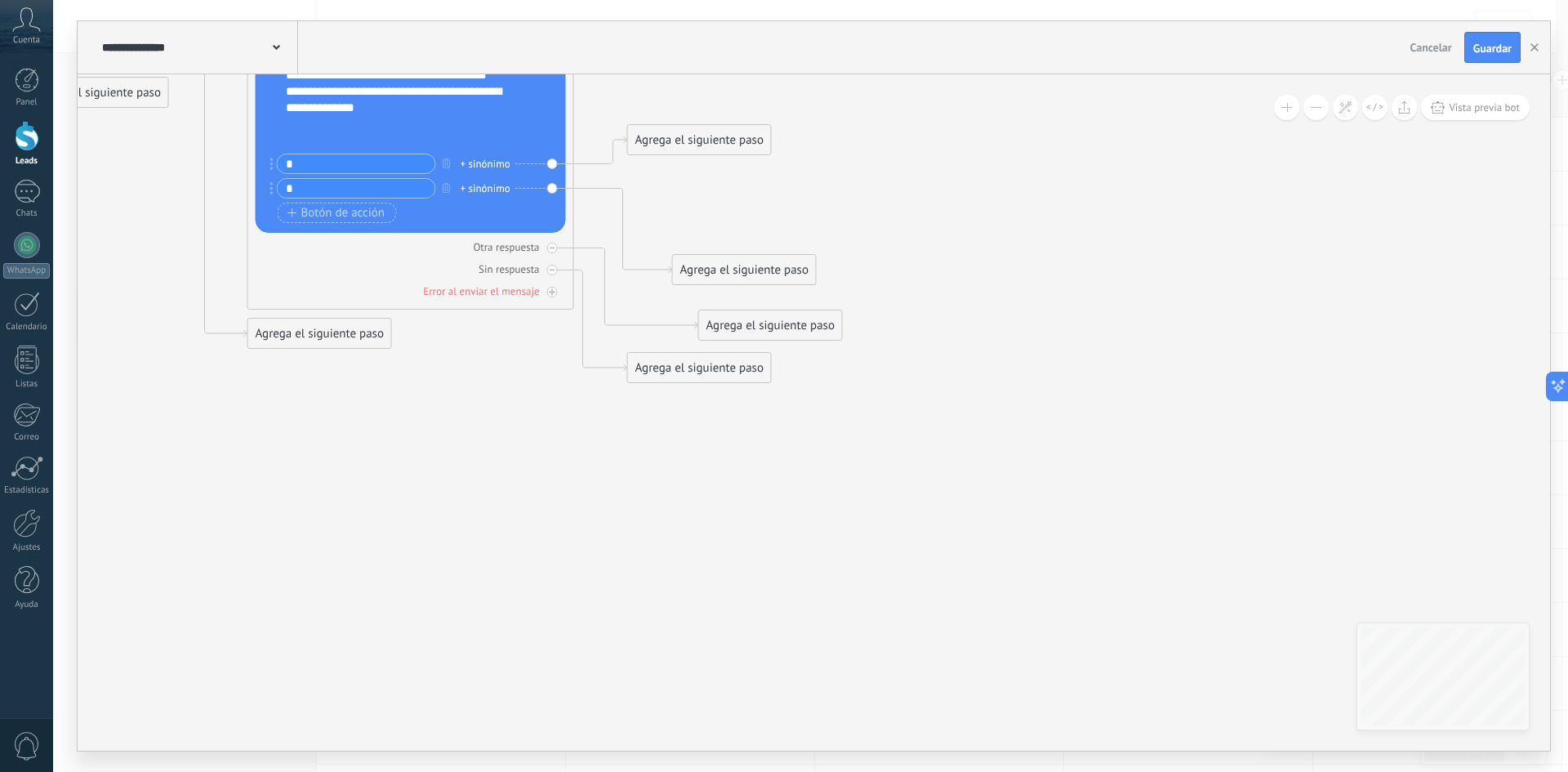
click at [683, 134] on div "Agrega el siguiente paso" at bounding box center [699, 140] width 143 height 27
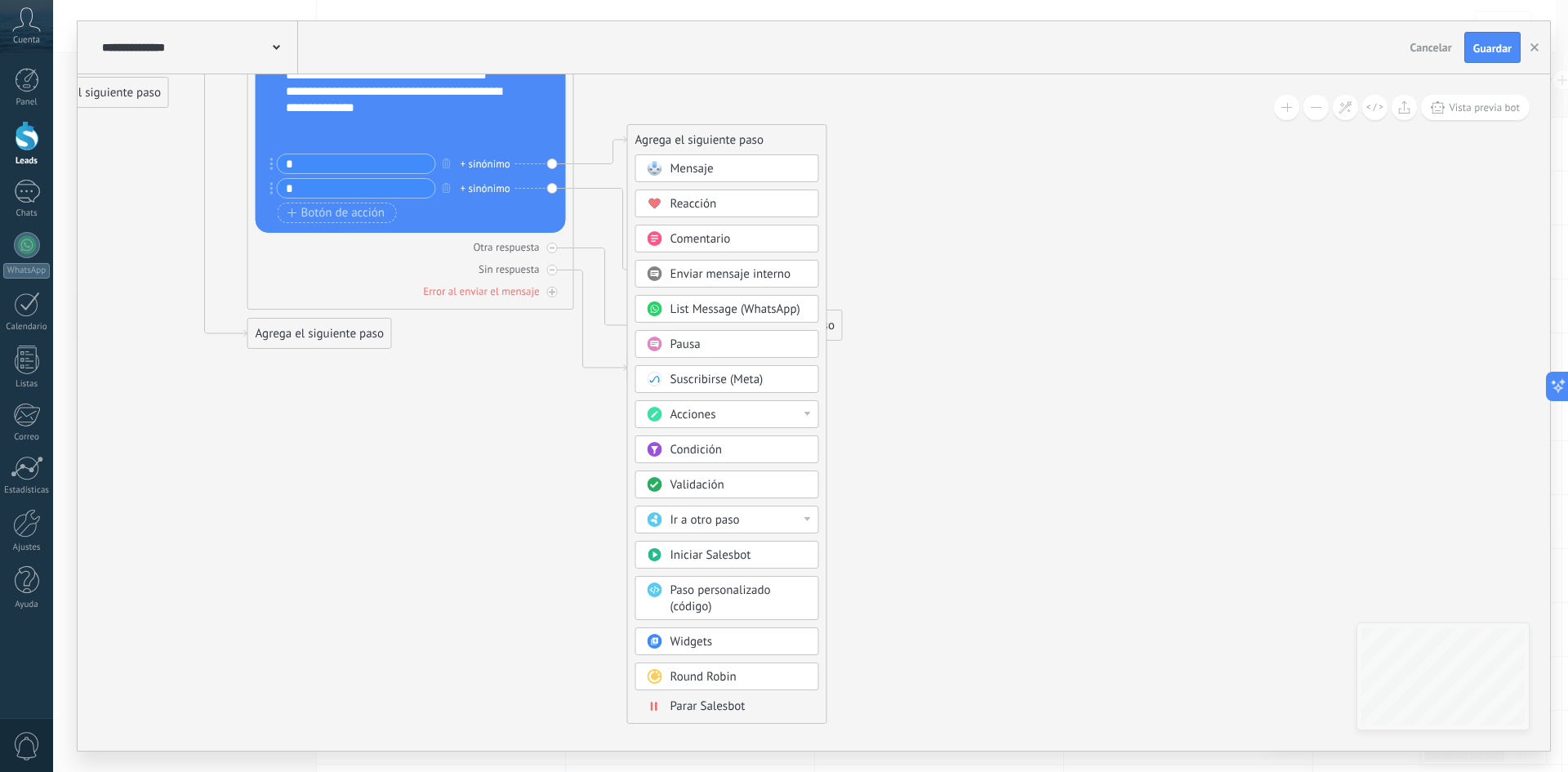
click at [789, 551] on div "Iniciar Salesbot" at bounding box center [739, 555] width 137 height 16
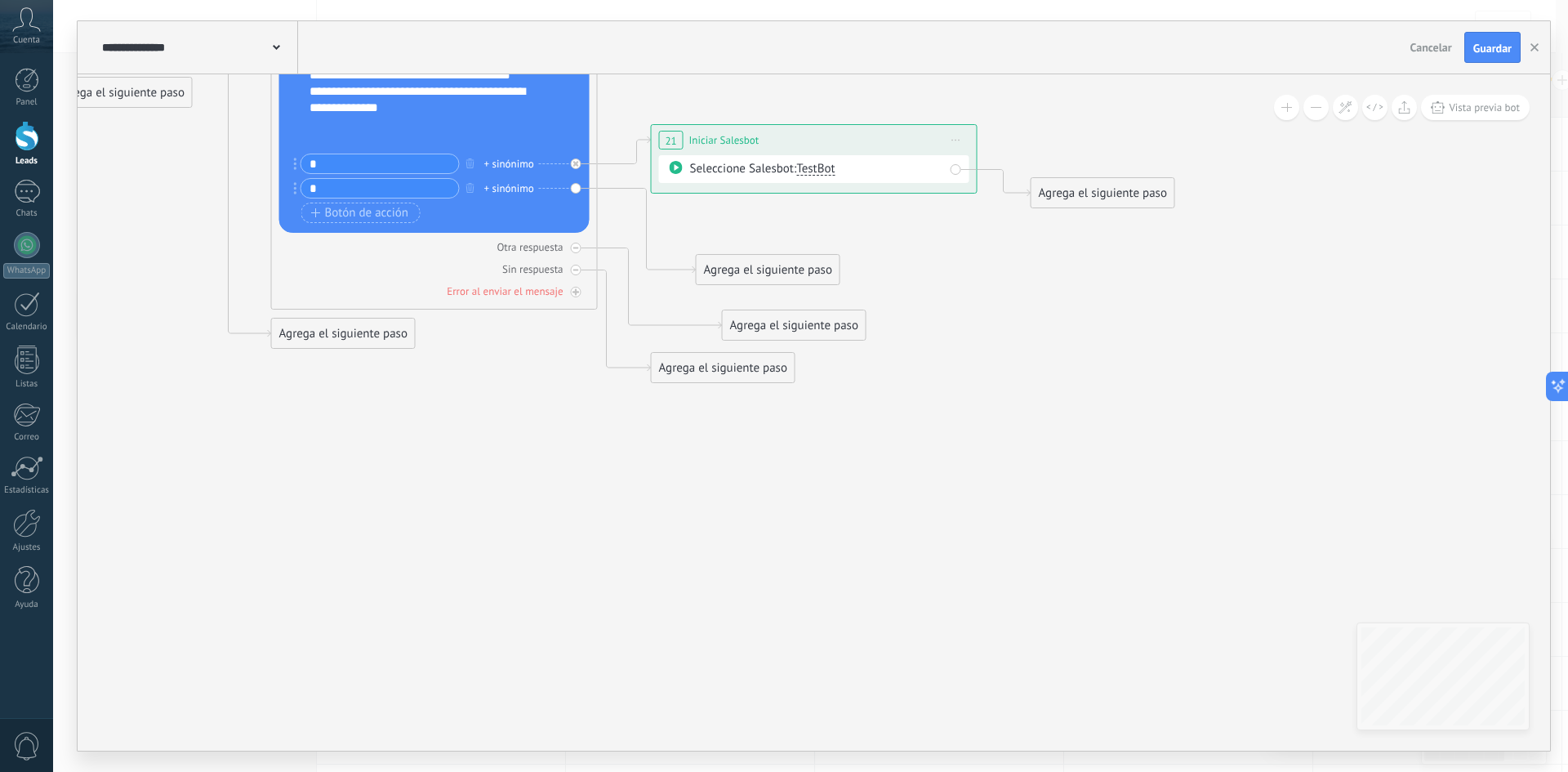
click at [957, 140] on icon at bounding box center [955, 141] width 8 height 2
click at [990, 249] on div "Borrar" at bounding box center [1030, 246] width 162 height 28
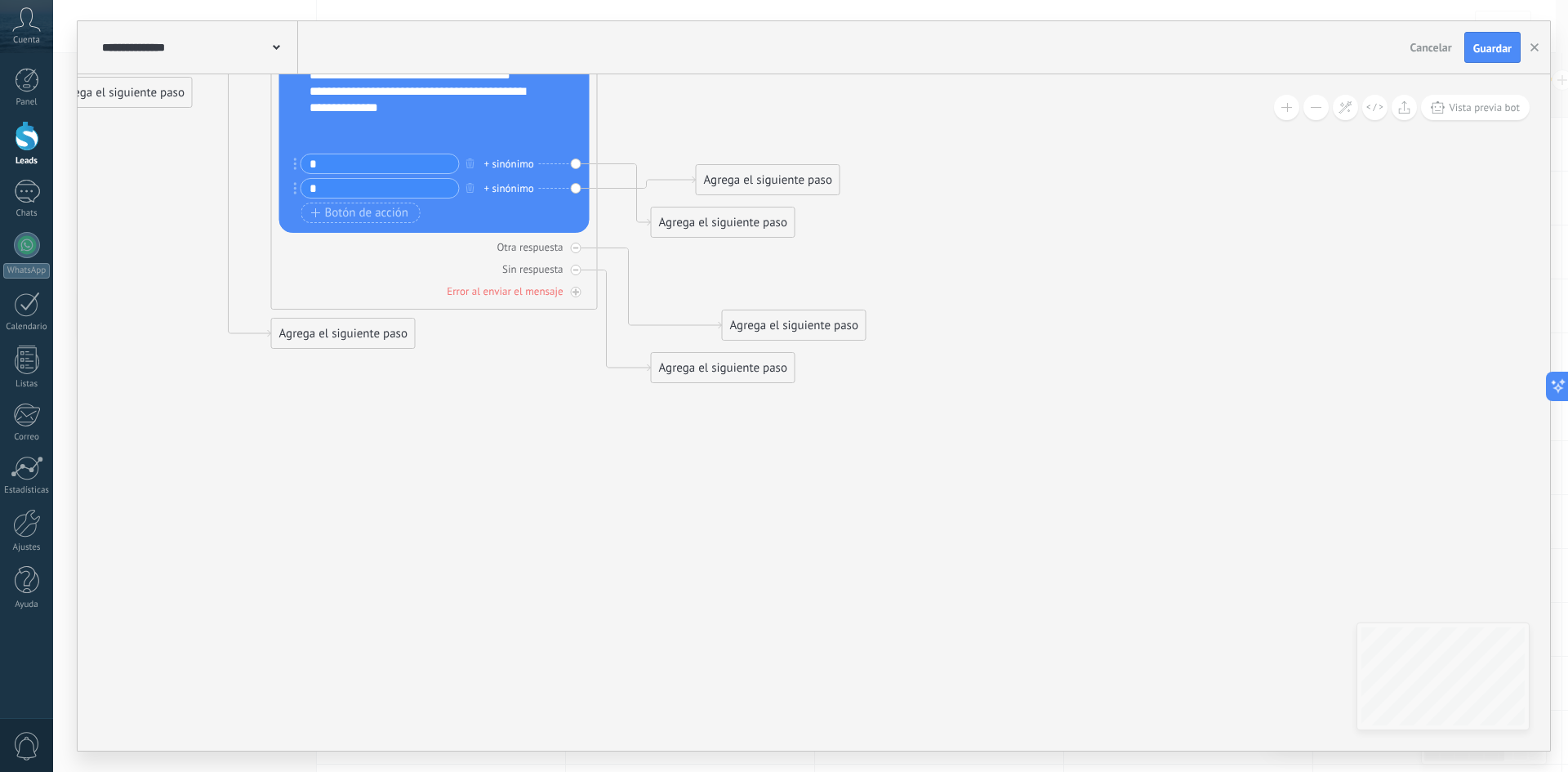
click at [774, 180] on div "Agrega el siguiente paso" at bounding box center [768, 180] width 143 height 27
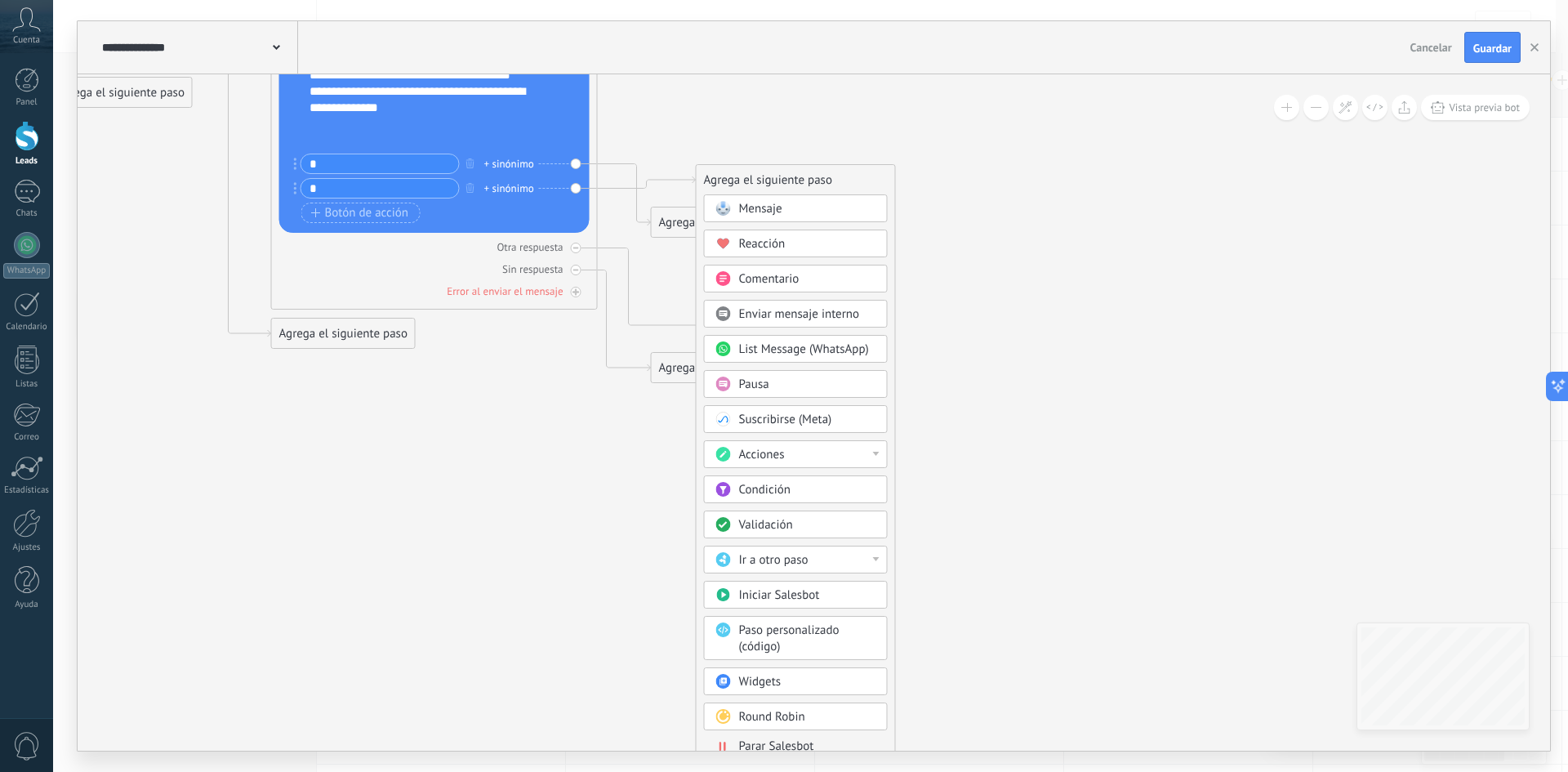
click at [807, 383] on div "Pausa" at bounding box center [807, 384] width 137 height 16
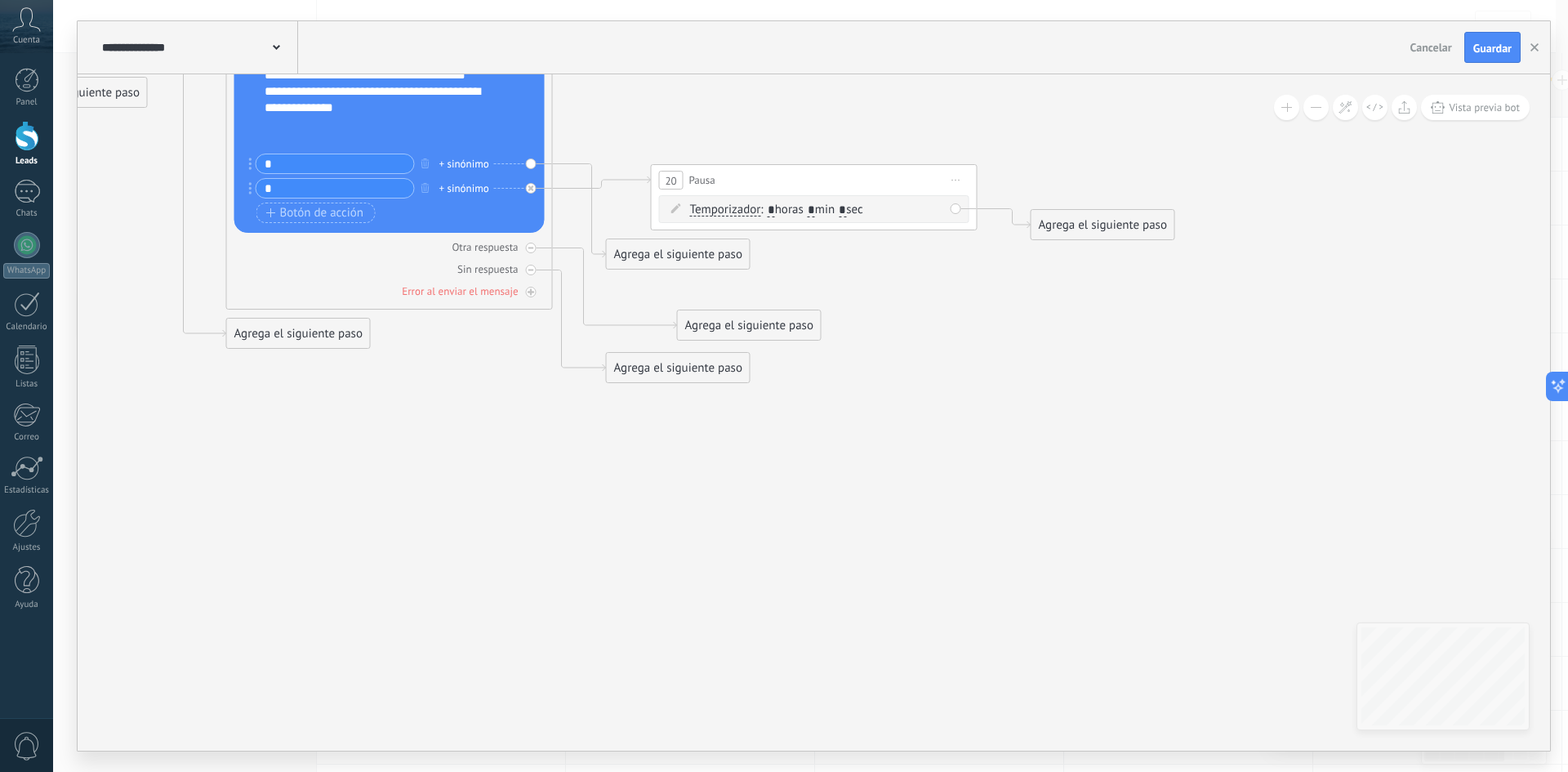
click at [790, 209] on span ": * horas * min * sec" at bounding box center [811, 209] width 102 height 15
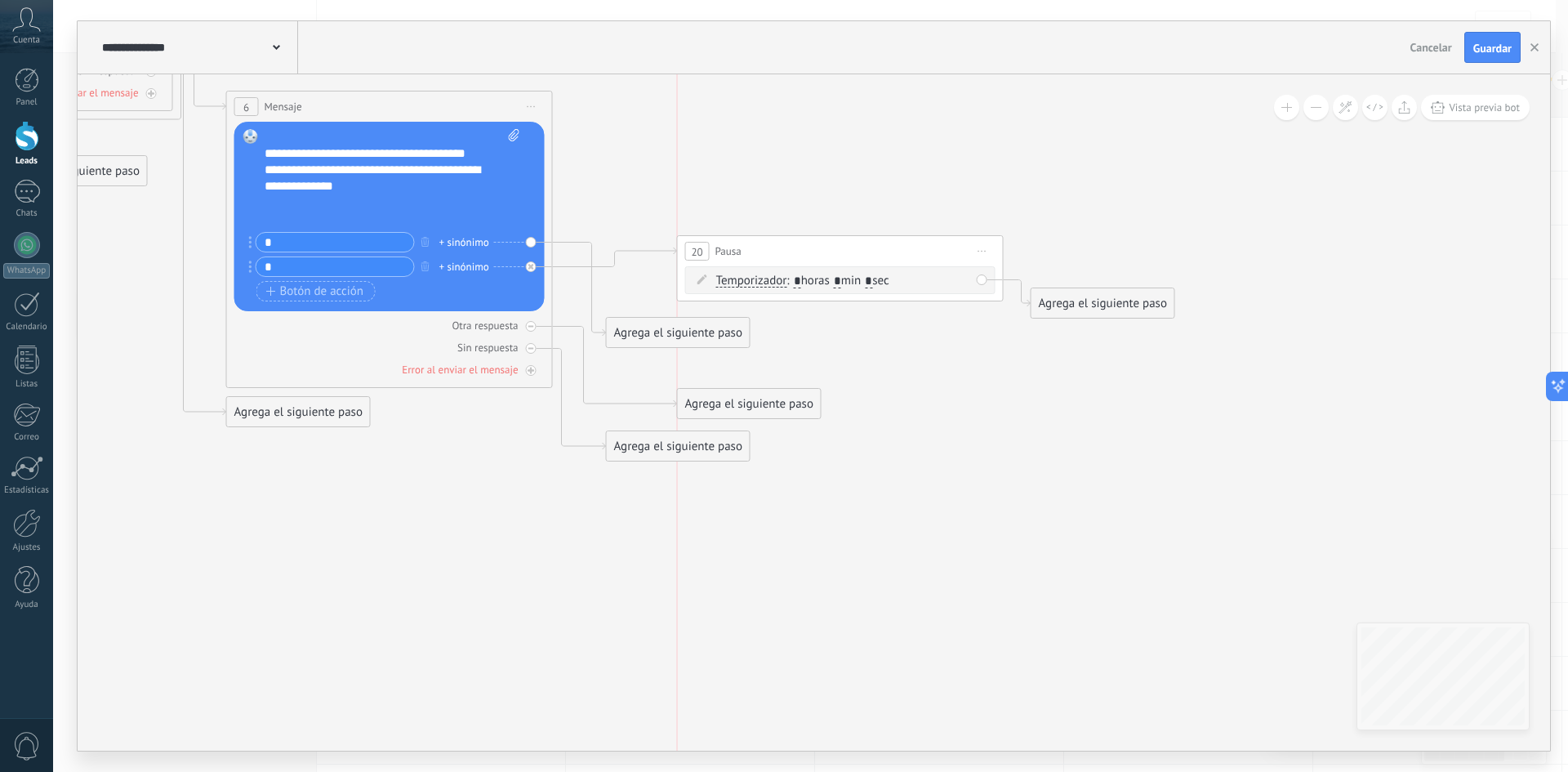
drag, startPoint x: 771, startPoint y: 231, endPoint x: 803, endPoint y: 247, distance: 35.8
click at [803, 247] on div "20 Pausa ***** Iniciar vista previa aquí Cambiar nombre Duplicar [GEOGRAPHIC_DA…" at bounding box center [840, 252] width 325 height 30
drag, startPoint x: 704, startPoint y: 323, endPoint x: 700, endPoint y: 180, distance: 143.1
click at [700, 180] on div "Agrega el siguiente paso" at bounding box center [679, 184] width 143 height 27
click at [861, 278] on span ": * horas * min * sec" at bounding box center [837, 284] width 102 height 15
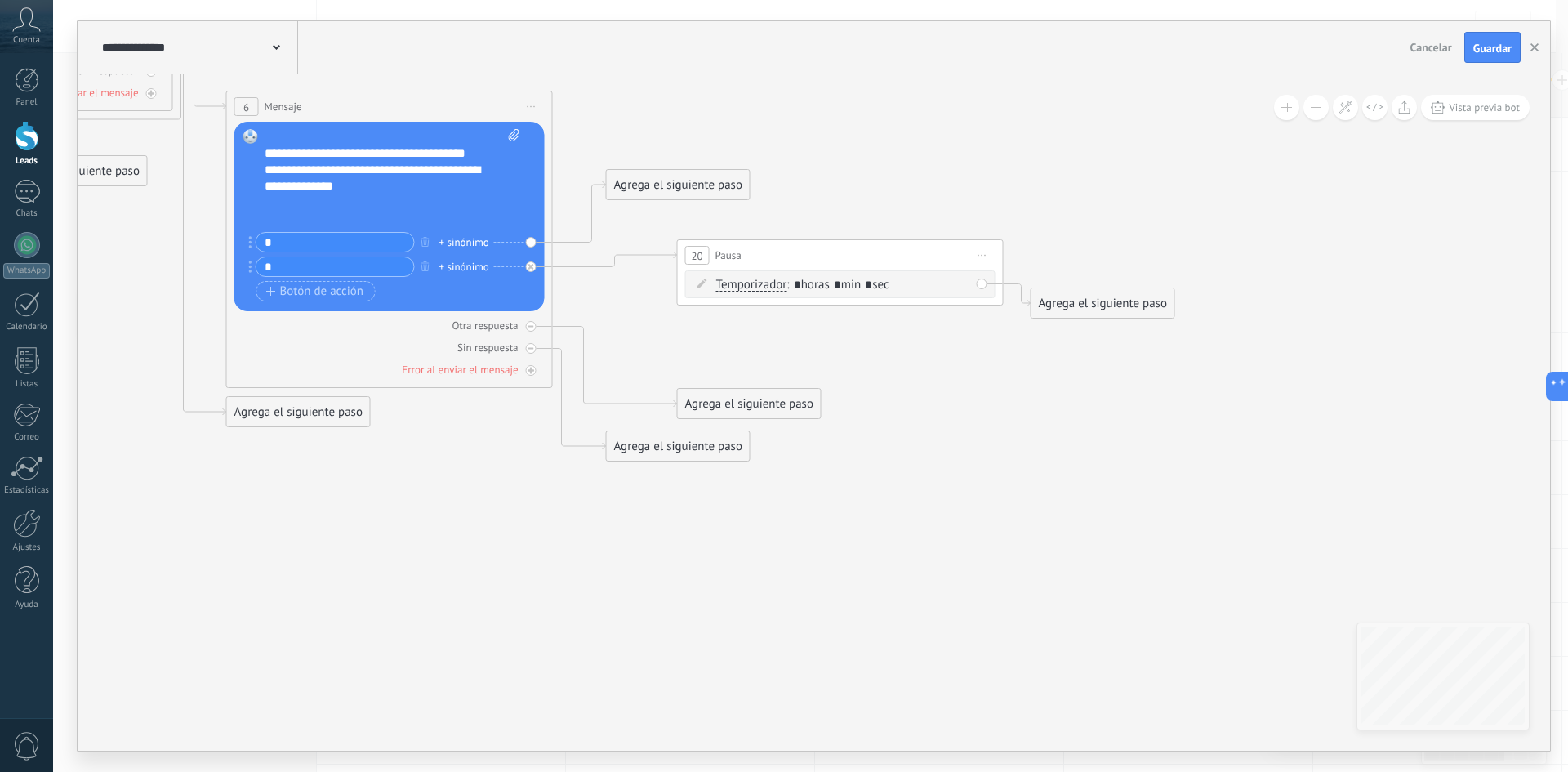
click at [841, 283] on input "*" at bounding box center [837, 286] width 7 height 13
click at [789, 283] on span ": * horas * min * sec" at bounding box center [837, 284] width 102 height 15
click at [704, 282] on icon at bounding box center [702, 283] width 10 height 10
click at [717, 281] on span "Temporizador" at bounding box center [751, 285] width 71 height 13
click at [717, 281] on button "Temporizador" at bounding box center [810, 285] width 204 height 30
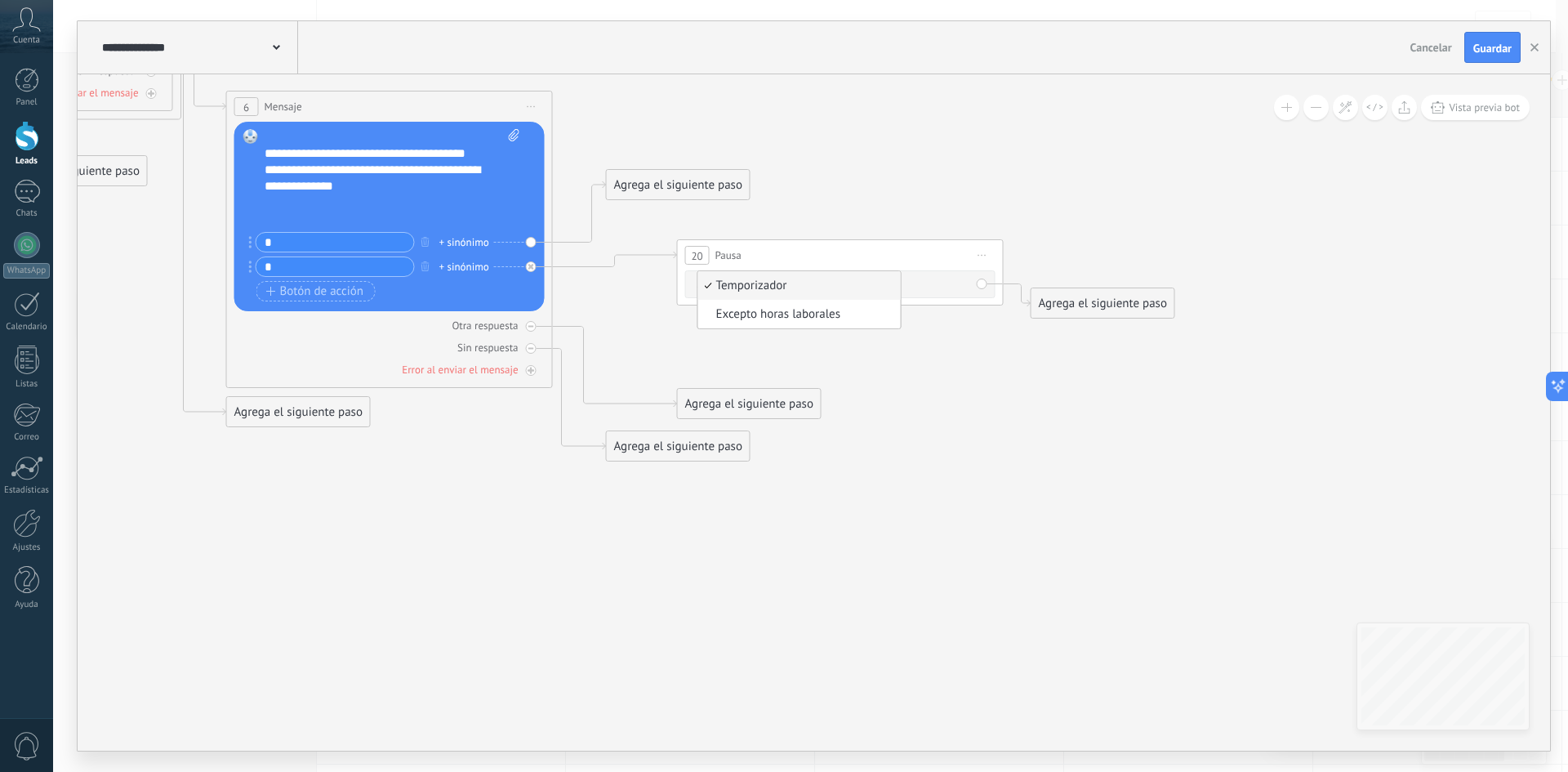
click at [797, 286] on span "Temporizador" at bounding box center [797, 286] width 198 height 16
click at [986, 253] on span "Iniciar vista previa aquí Cambiar nombre Duplicar [GEOGRAPHIC_DATA]" at bounding box center [981, 255] width 26 height 23
click at [1034, 365] on div "Borrar" at bounding box center [1057, 361] width 162 height 28
click at [930, 226] on icon at bounding box center [210, 48] width 1928 height 1644
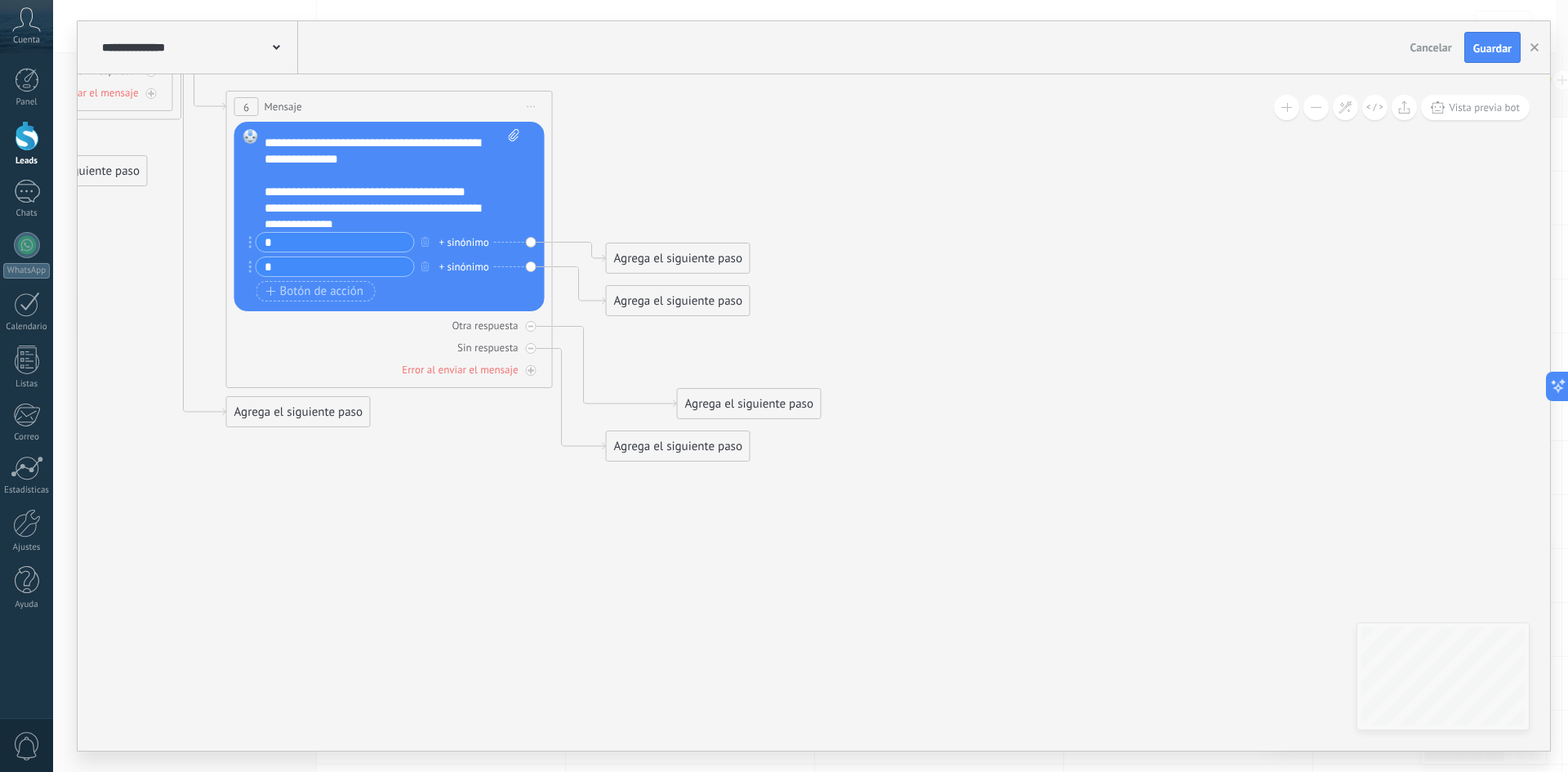
scroll to position [81, 0]
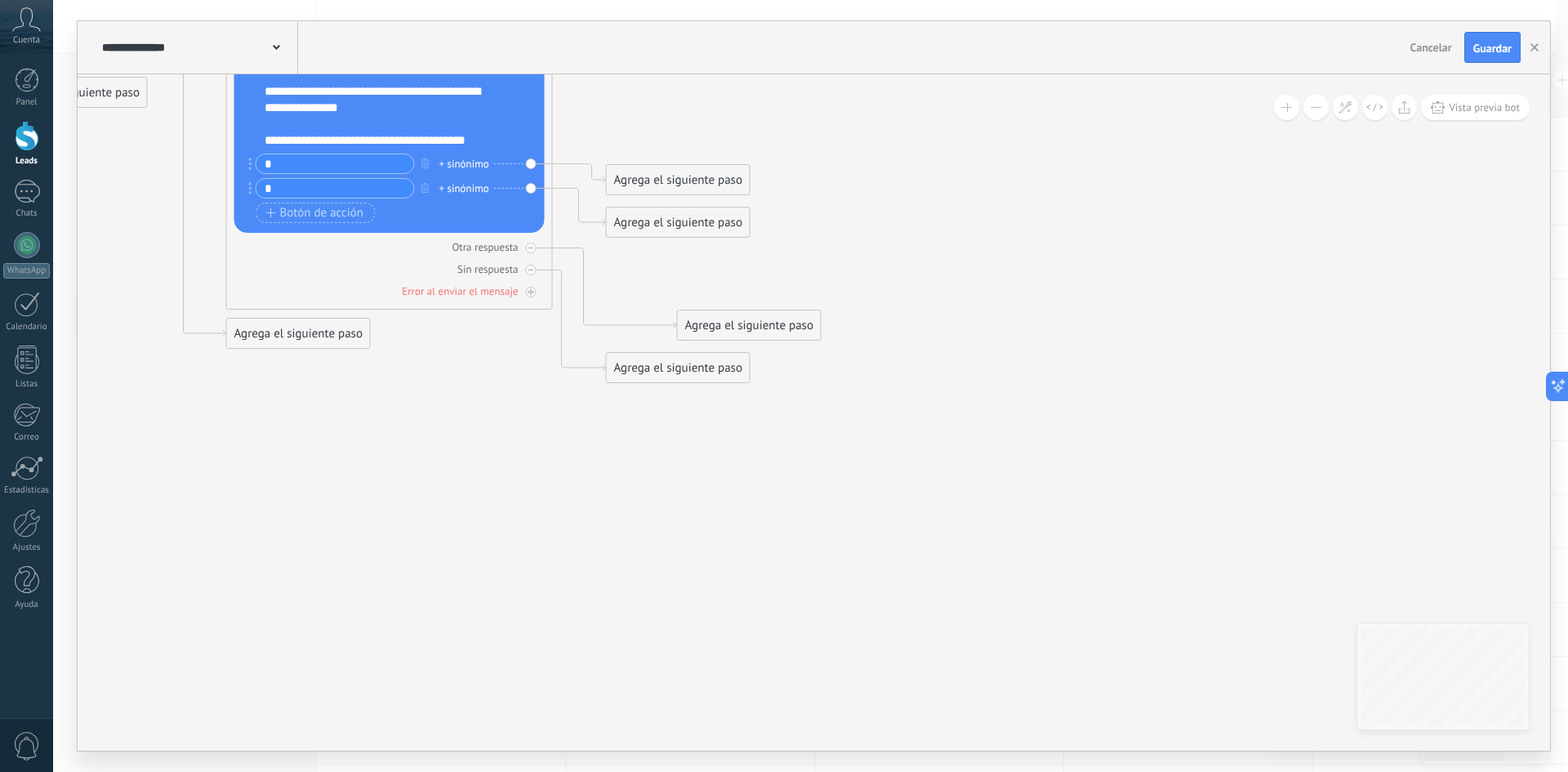
click at [682, 175] on div "Agrega el siguiente paso" at bounding box center [679, 180] width 143 height 27
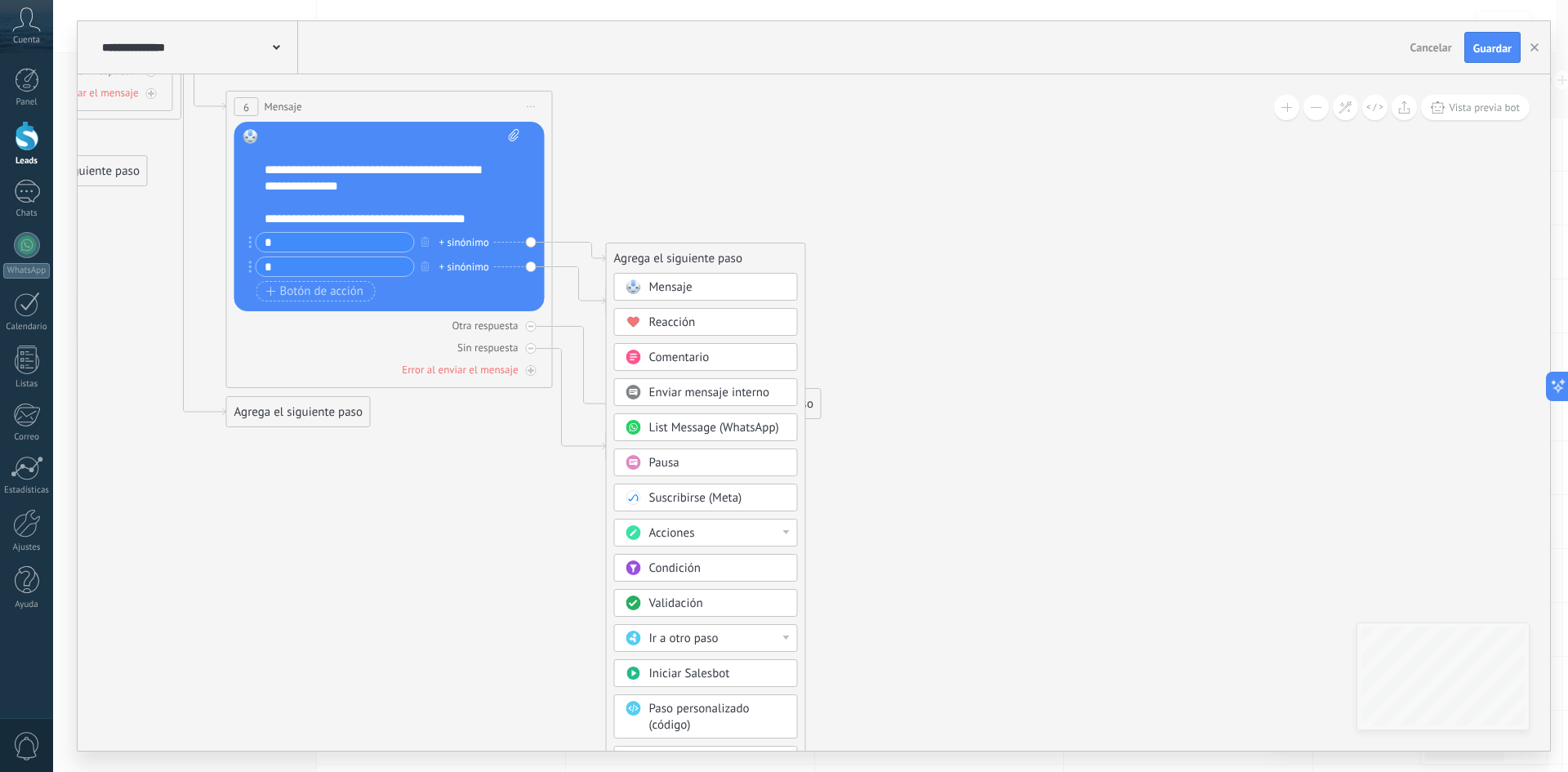
click at [724, 287] on div "Mensaje" at bounding box center [717, 287] width 137 height 16
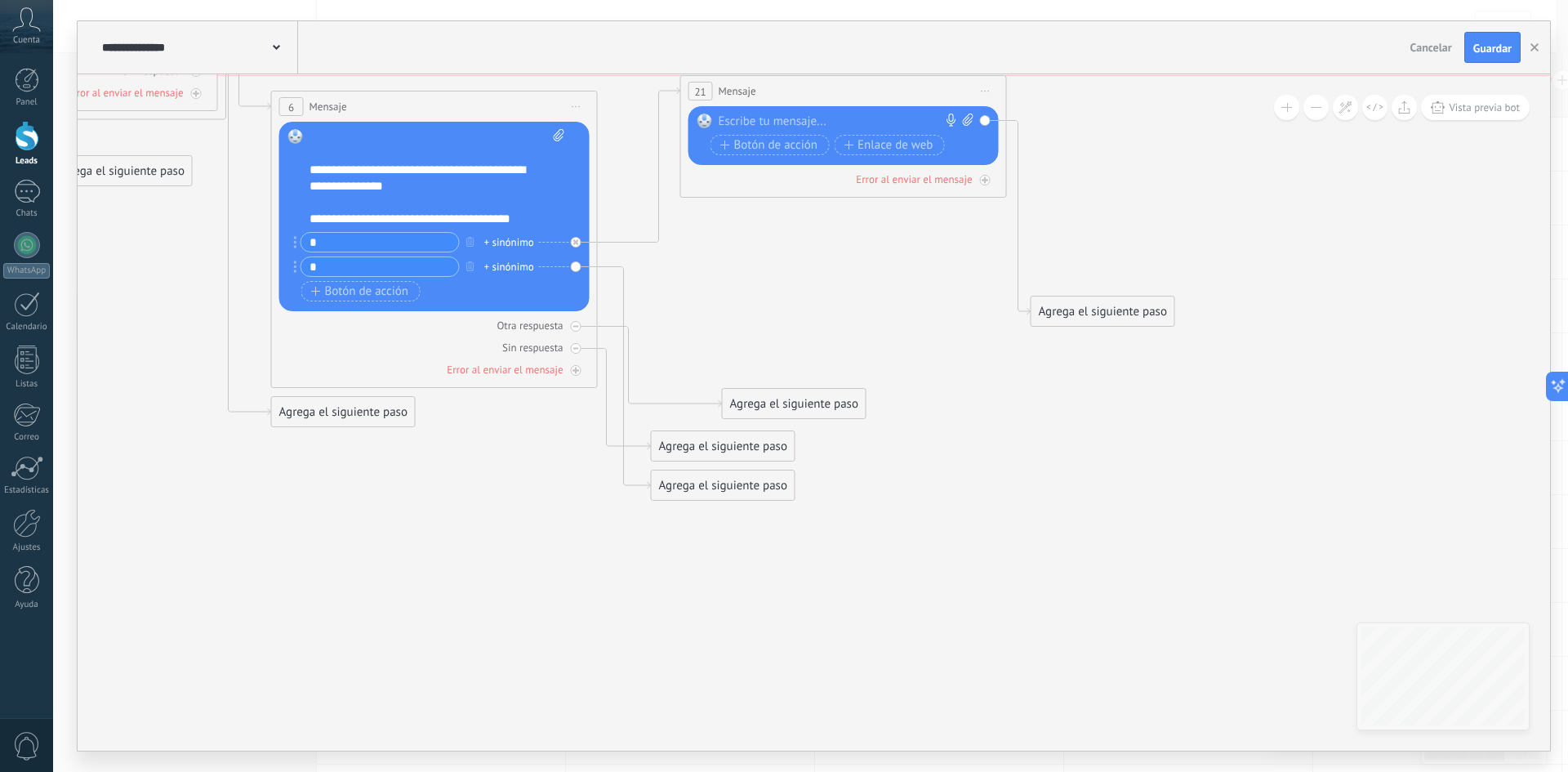
drag, startPoint x: 790, startPoint y: 240, endPoint x: 542, endPoint y: 217, distance: 249.1
click at [818, 87] on div "21 Mensaje ******* (a): Todos los contactos - canales seleccionados Todos los c…" at bounding box center [843, 91] width 325 height 30
drag, startPoint x: 746, startPoint y: 420, endPoint x: 830, endPoint y: 298, distance: 148.1
click at [830, 298] on div "Agrega el siguiente paso" at bounding box center [823, 296] width 143 height 27
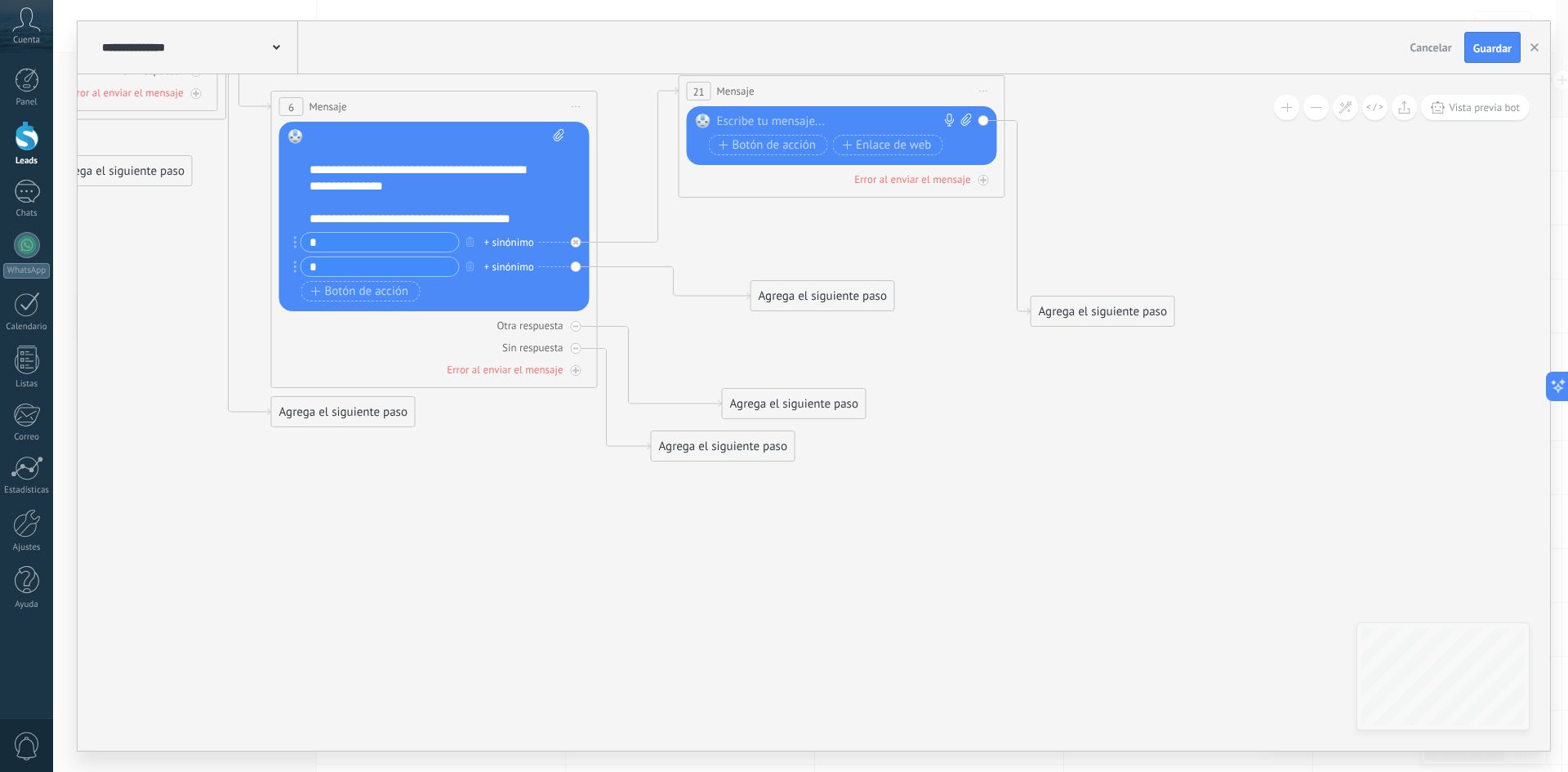
click at [820, 292] on div "Agrega el siguiente paso" at bounding box center [823, 296] width 143 height 27
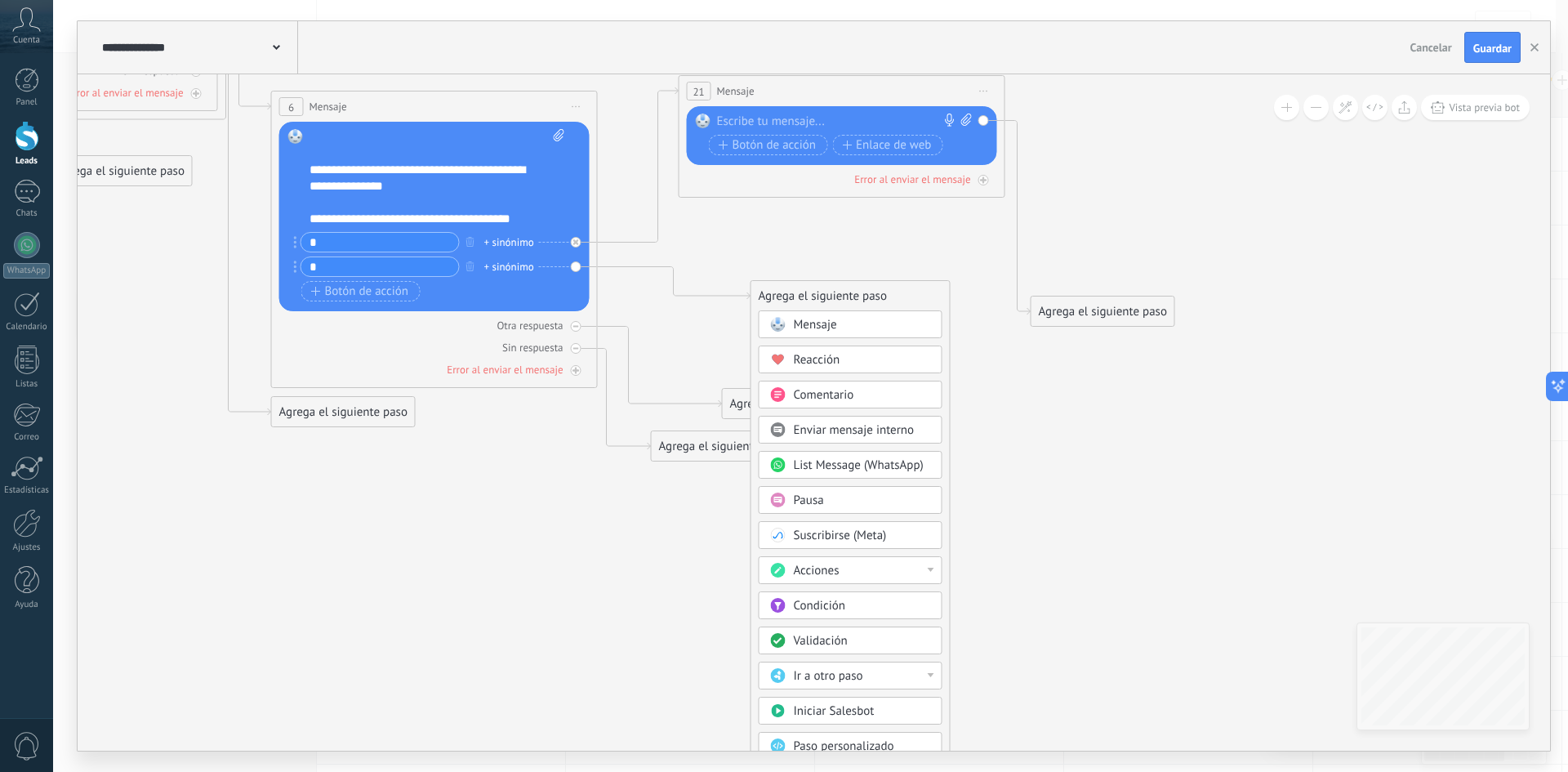
click at [829, 329] on span "Mensaje" at bounding box center [815, 324] width 43 height 15
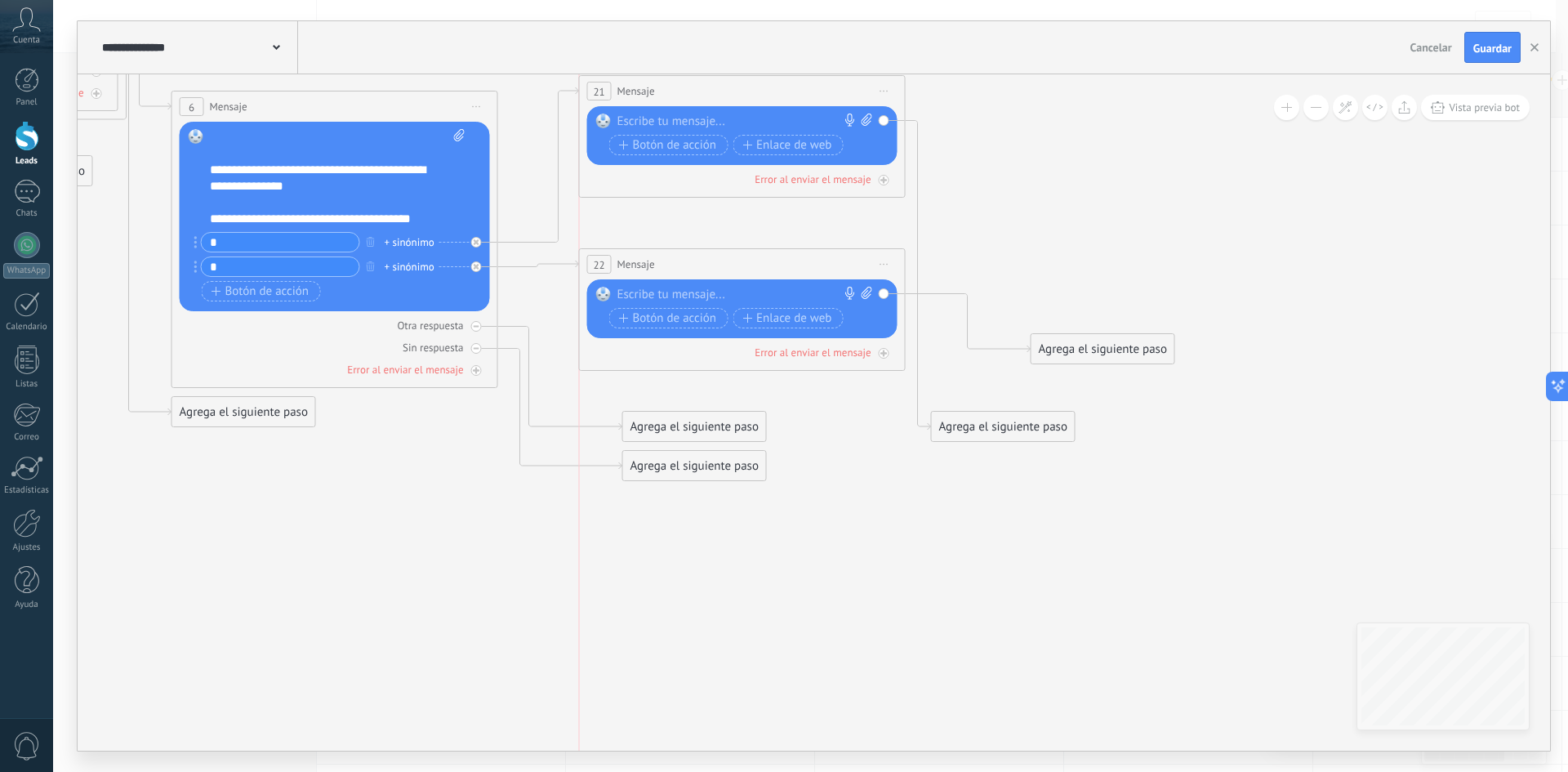
drag, startPoint x: 711, startPoint y: 280, endPoint x: 690, endPoint y: 261, distance: 28.3
click at [690, 261] on div "22 Mensaje ******* (a): Todos los contactos - canales seleccionados Todos los c…" at bounding box center [741, 264] width 325 height 30
drag, startPoint x: 1024, startPoint y: 349, endPoint x: 1011, endPoint y: 373, distance: 27.3
drag, startPoint x: 983, startPoint y: 430, endPoint x: 977, endPoint y: 356, distance: 74.2
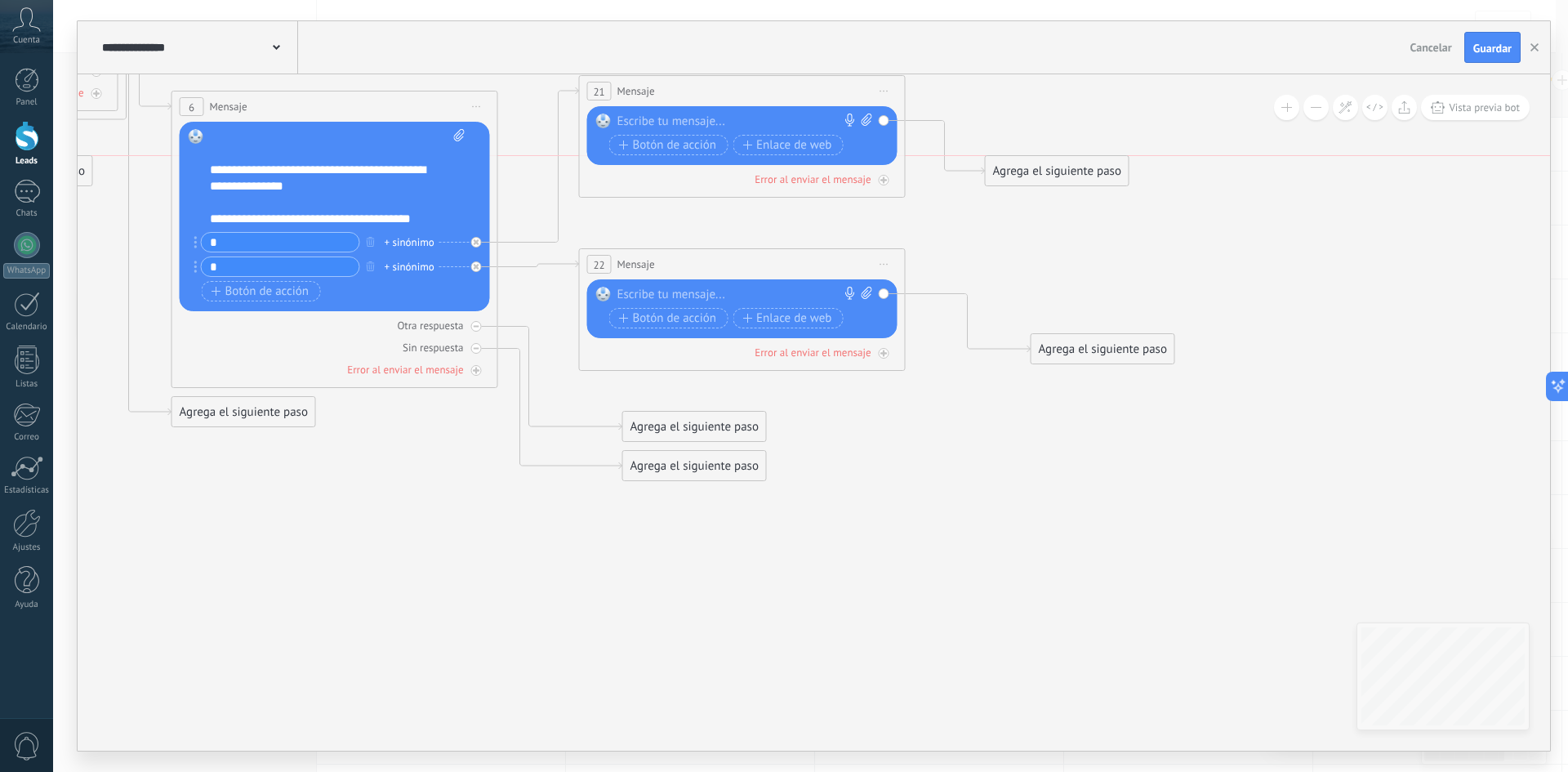
click at [1037, 173] on div "Agrega el siguiente paso" at bounding box center [1058, 171] width 143 height 27
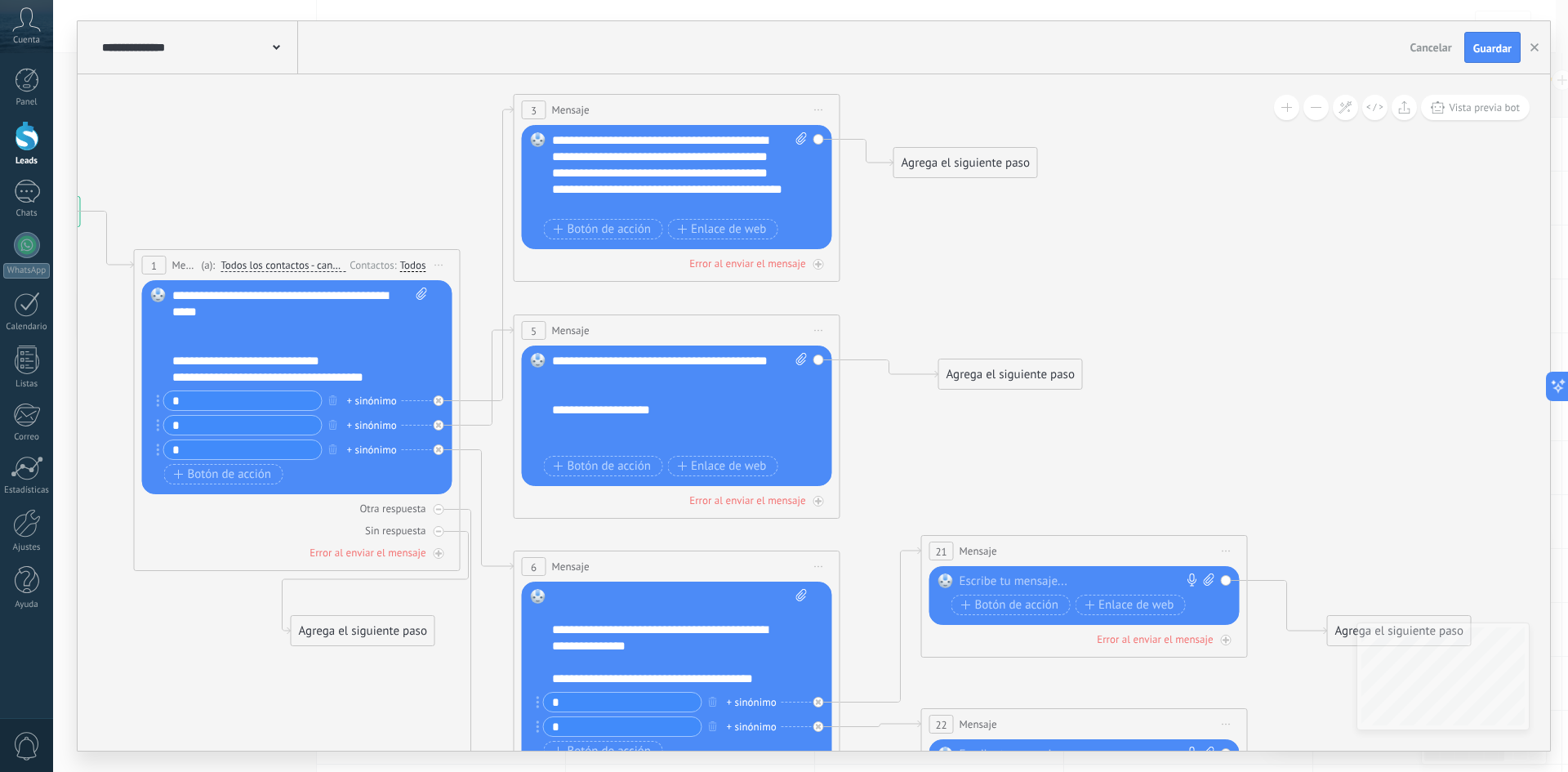
drag, startPoint x: 705, startPoint y: 283, endPoint x: 1041, endPoint y: 473, distance: 386.0
click at [1041, 473] on icon at bounding box center [701, 517] width 2336 height 1663
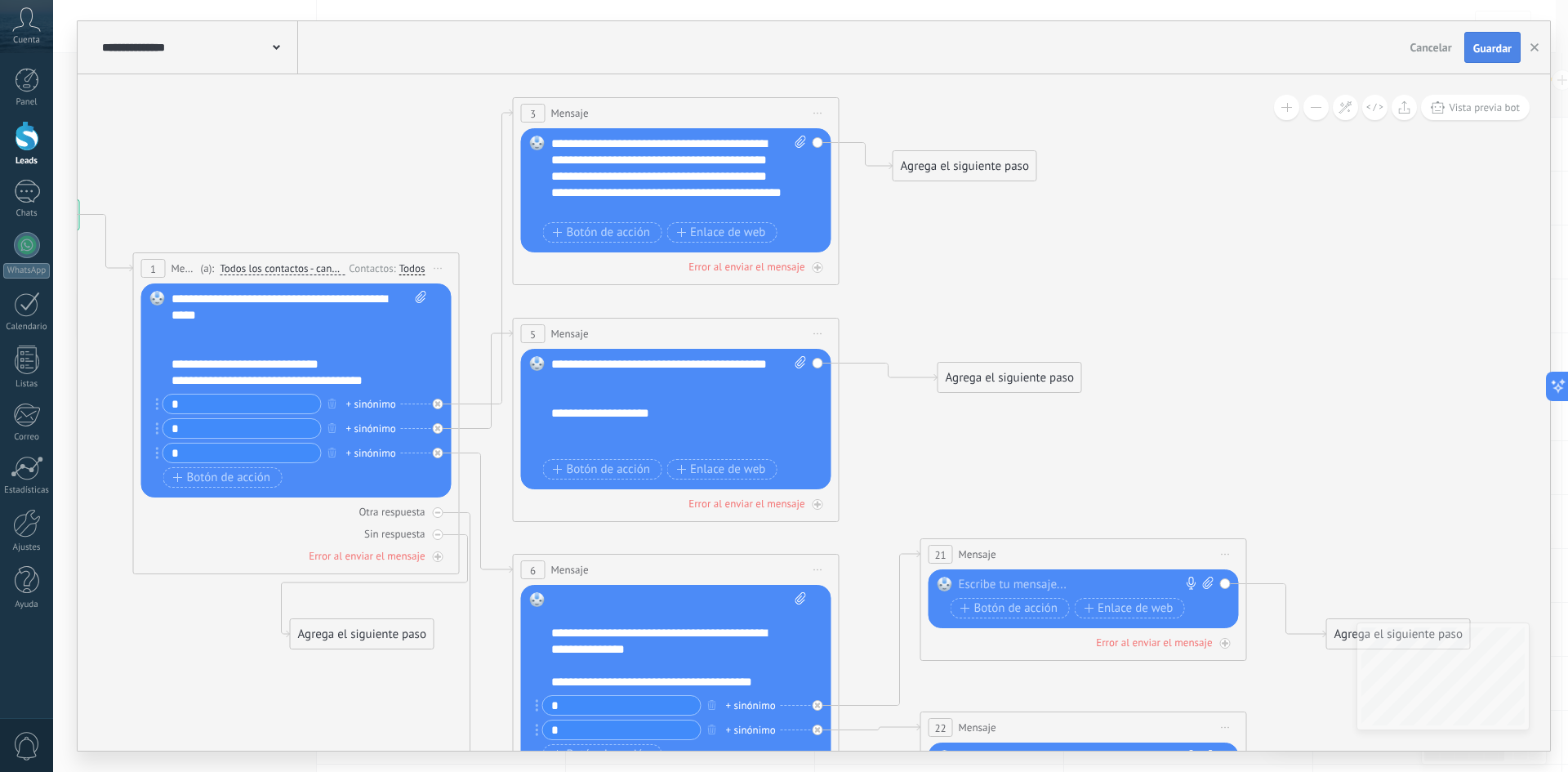
click at [1487, 43] on span "Guardar" at bounding box center [1492, 47] width 39 height 12
drag, startPoint x: 597, startPoint y: 227, endPoint x: 1214, endPoint y: 186, distance: 618.4
click at [597, 227] on span "Botón de acción" at bounding box center [601, 233] width 98 height 13
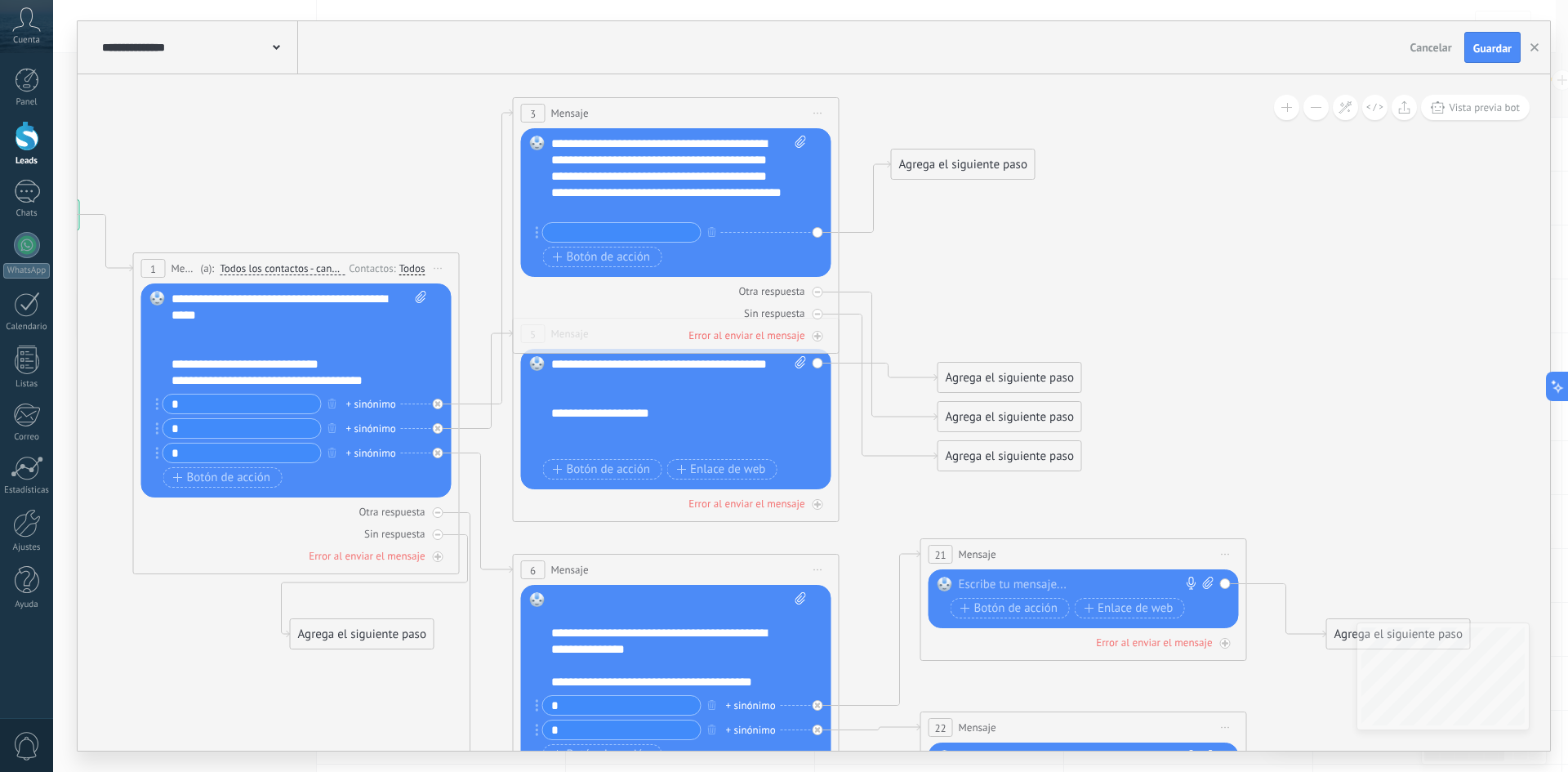
drag, startPoint x: 967, startPoint y: 207, endPoint x: 966, endPoint y: 158, distance: 49.0
click at [966, 158] on div "Agrega el siguiente paso" at bounding box center [964, 165] width 143 height 27
click at [961, 162] on div "Agrega el siguiente paso" at bounding box center [964, 165] width 143 height 27
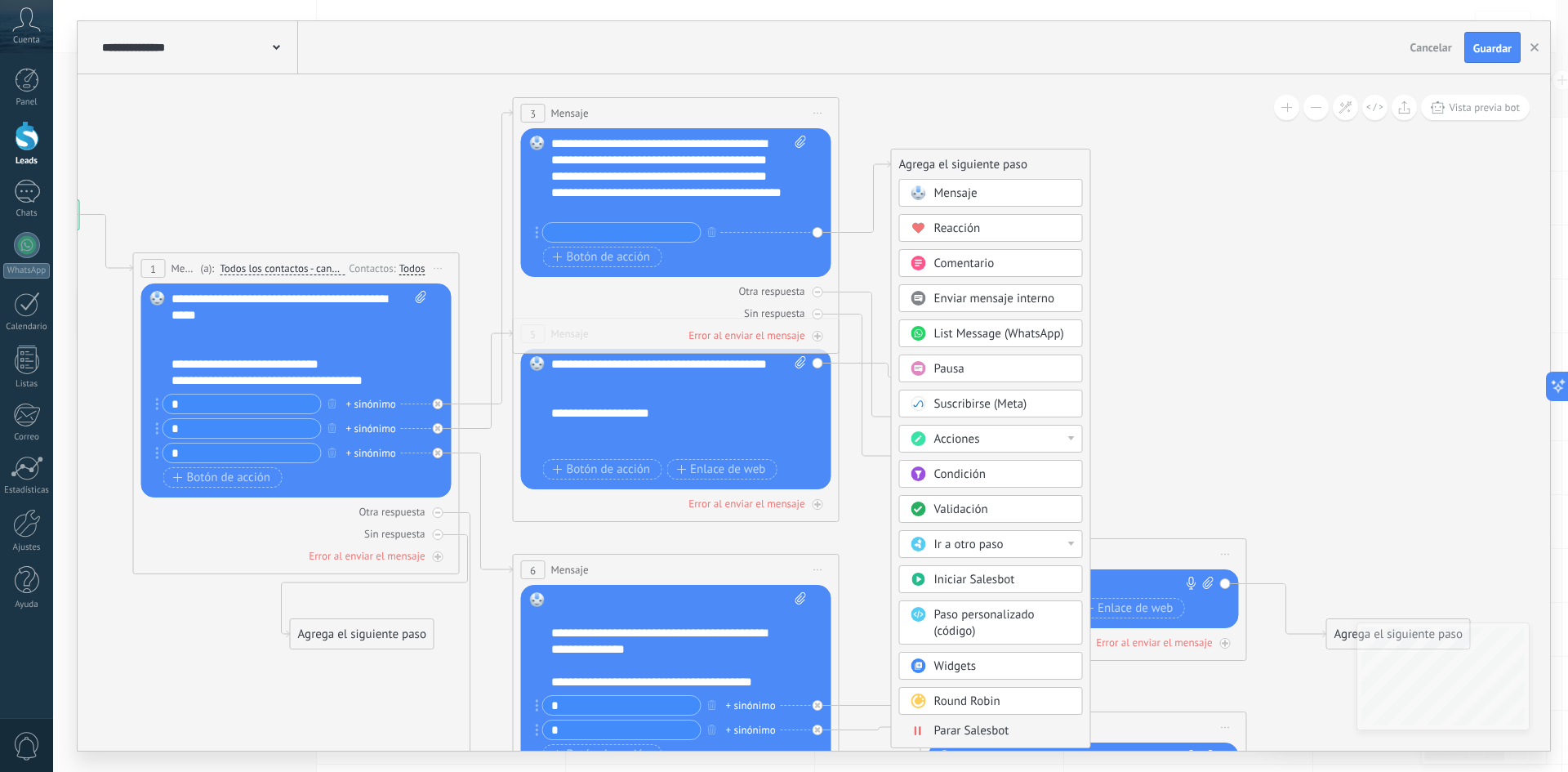
click at [977, 190] on div "Mensaje" at bounding box center [1002, 193] width 137 height 16
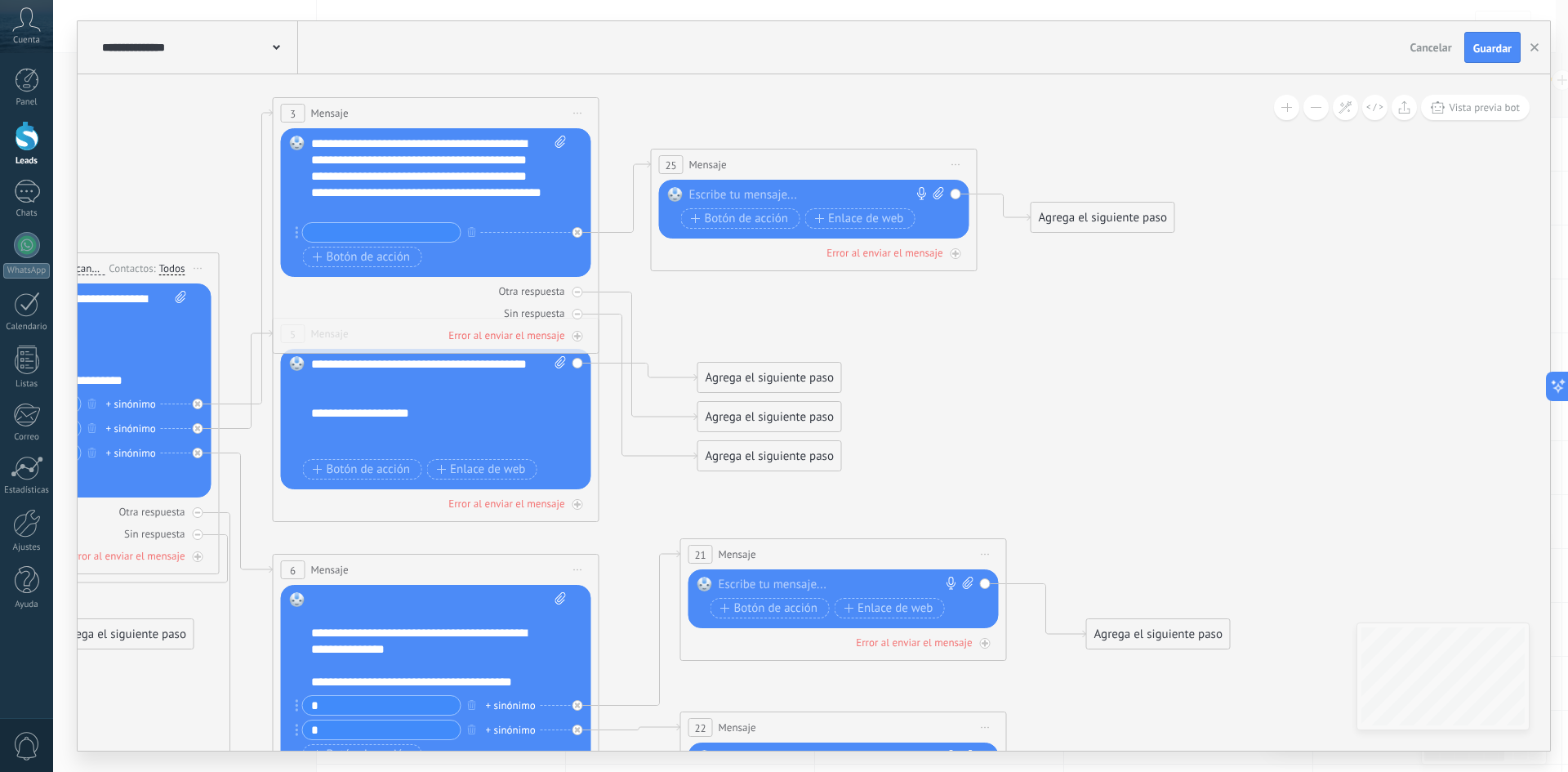
click at [721, 195] on div at bounding box center [810, 195] width 243 height 16
paste div
click at [859, 188] on div "**********" at bounding box center [817, 195] width 255 height 16
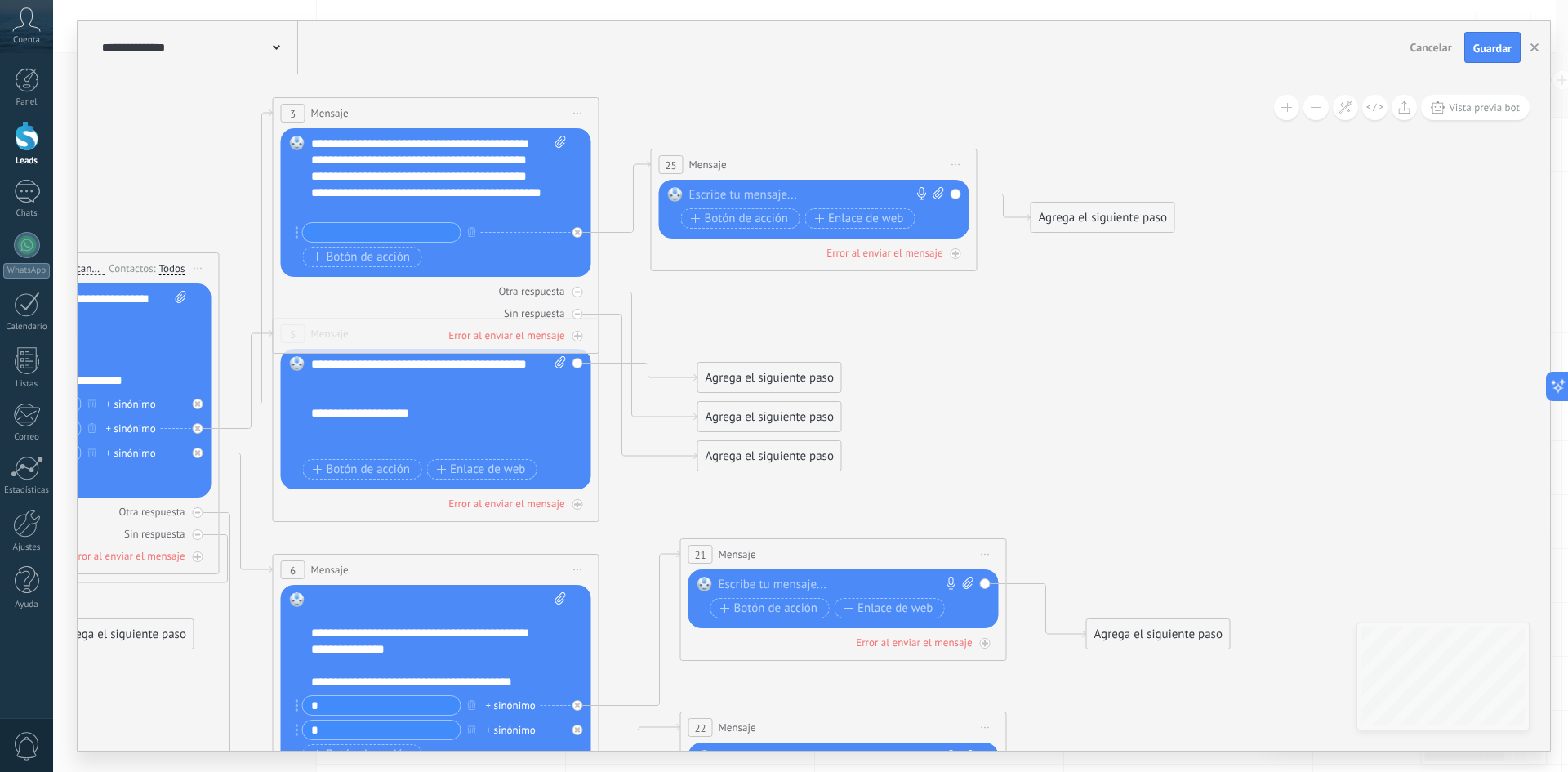
click at [394, 210] on div "**********" at bounding box center [438, 176] width 255 height 81
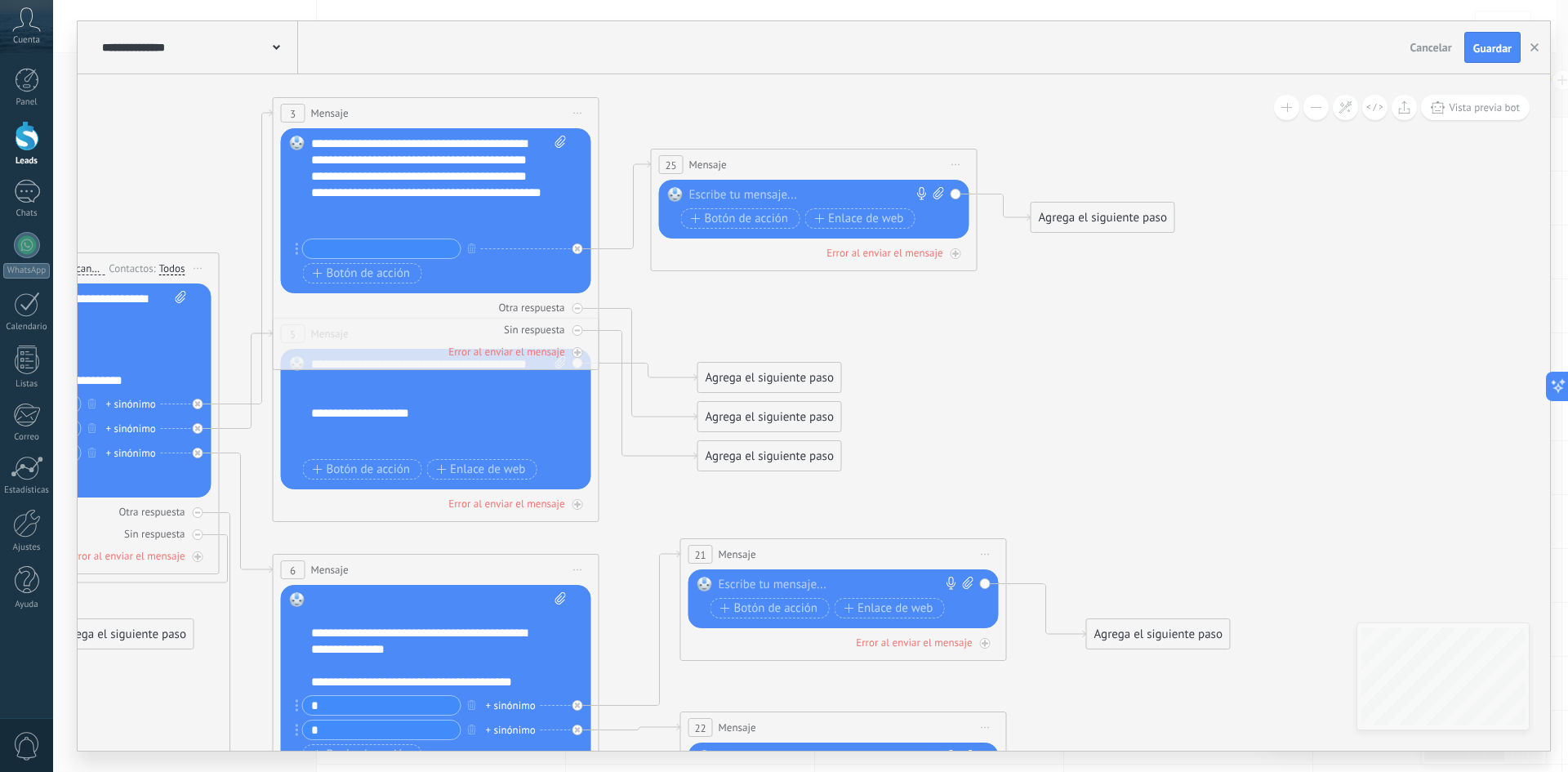
scroll to position [15, 0]
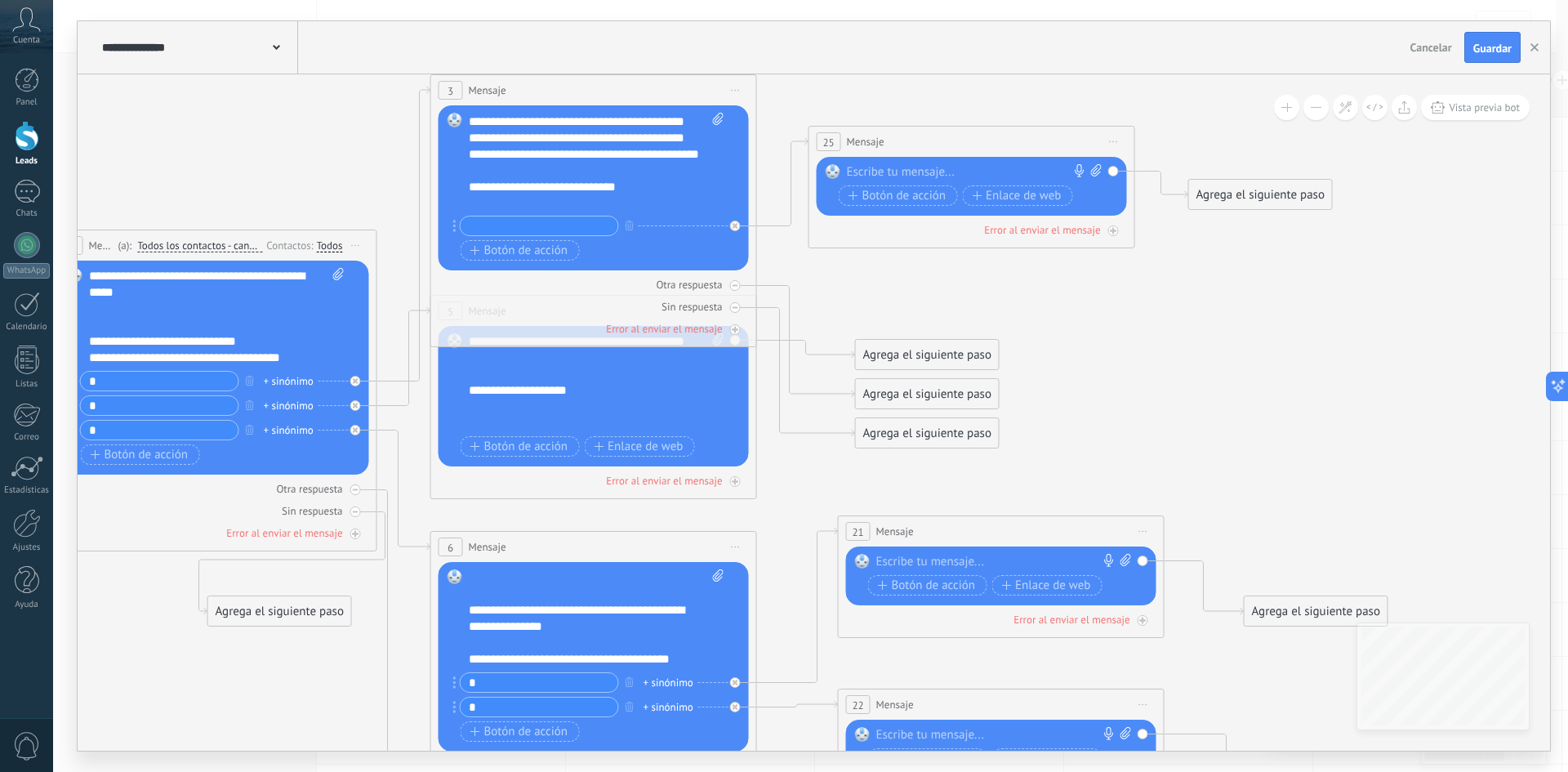
drag, startPoint x: 1131, startPoint y: 360, endPoint x: 760, endPoint y: 347, distance: 371.2
click at [1187, 349] on icon at bounding box center [618, 497] width 2336 height 1663
drag, startPoint x: 99, startPoint y: 303, endPoint x: 85, endPoint y: 304, distance: 14.0
click at [85, 304] on div "Reemplazar Quitar Convertir a mensaje de voz Arrastre la imagen aquí para adjun…" at bounding box center [213, 366] width 311 height 214
copy div "**"
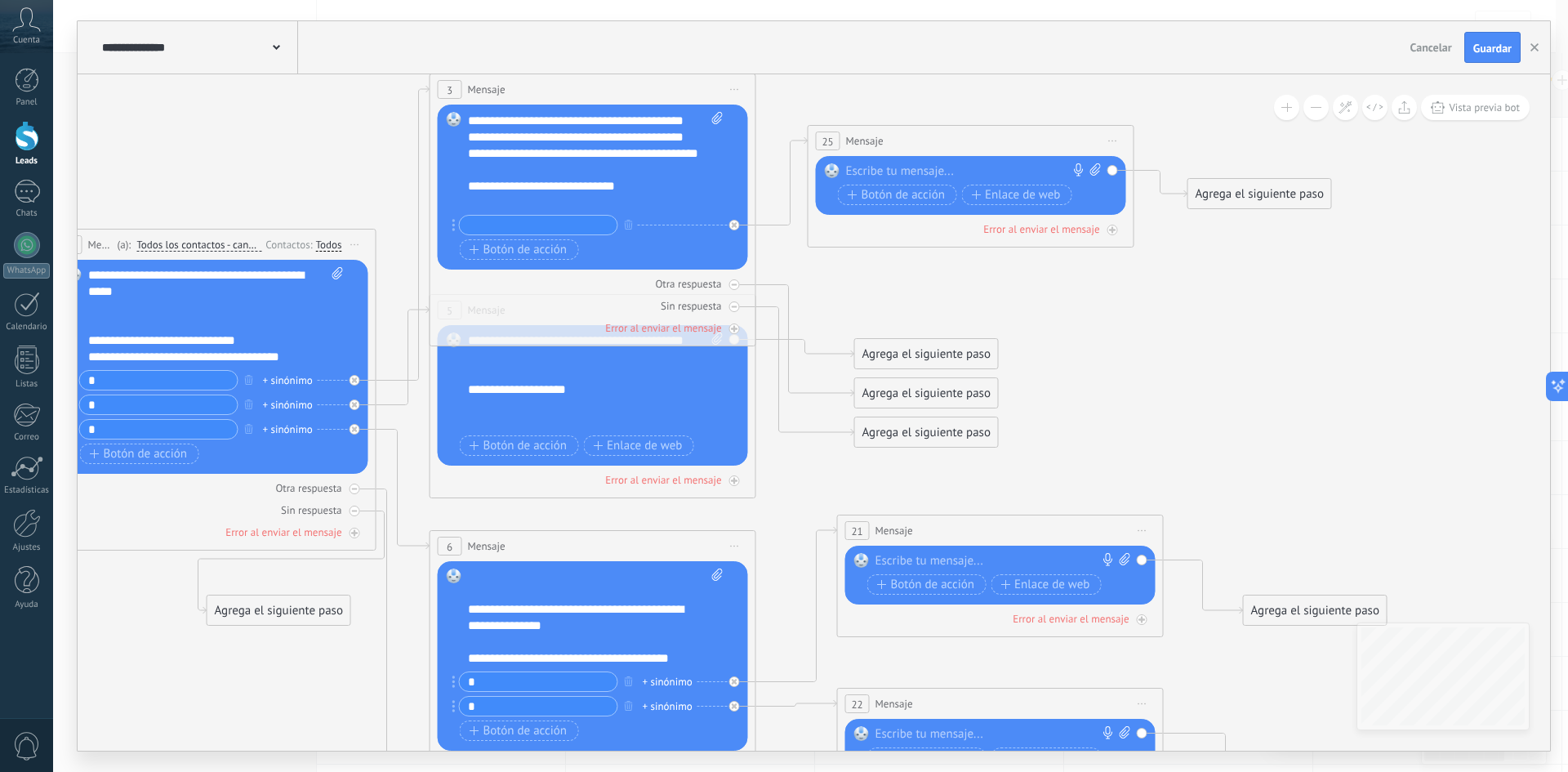
click at [473, 194] on div "**********" at bounding box center [580, 186] width 227 height 16
click at [553, 224] on input "text" at bounding box center [538, 225] width 158 height 19
type input "*"
click at [1263, 313] on icon at bounding box center [617, 496] width 2336 height 1663
click at [909, 160] on div "Reemplazar Quitar Convertir a mensaje de voz Arrastre la imagen aquí para adjun…" at bounding box center [971, 185] width 311 height 59
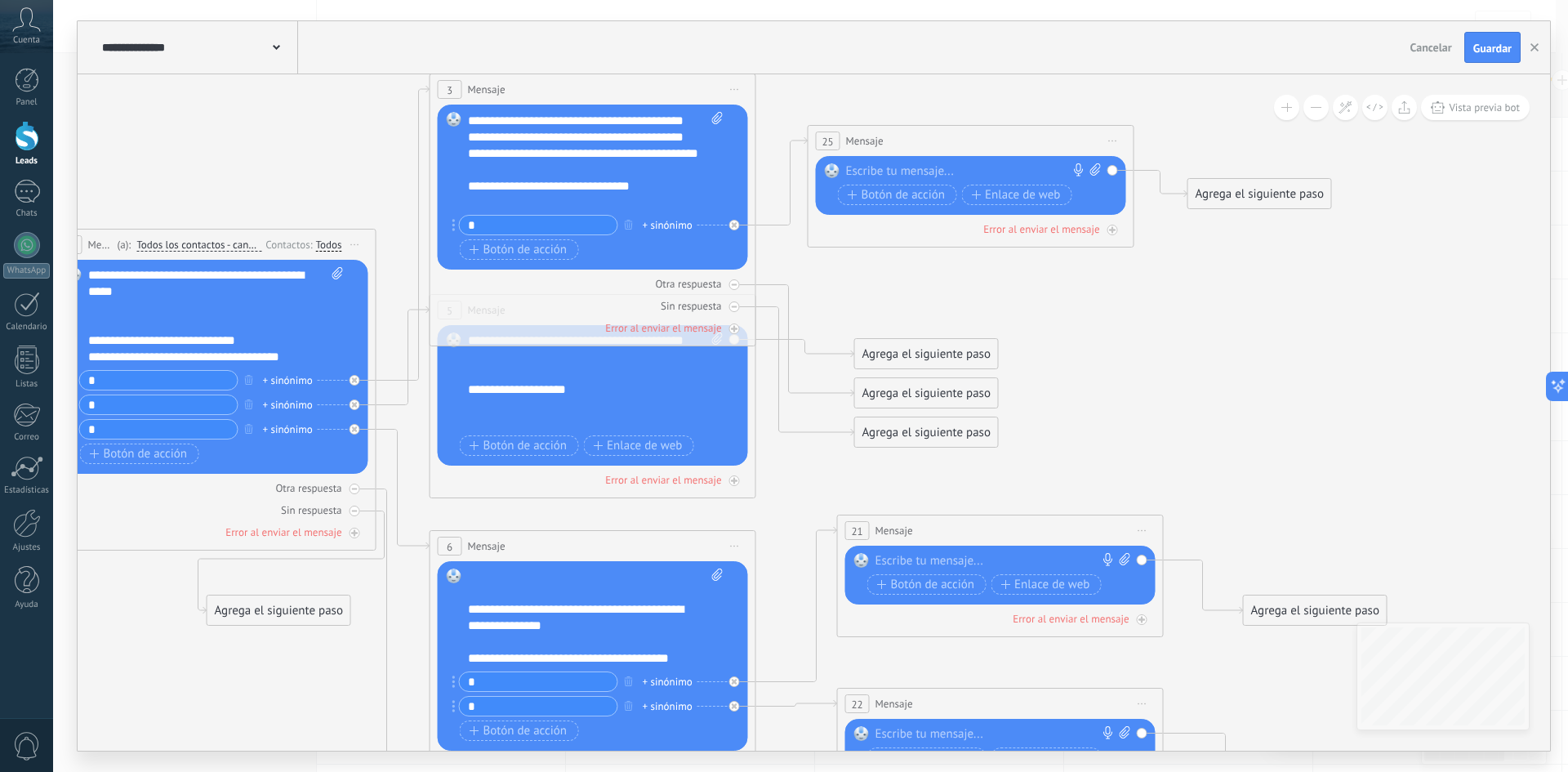
click at [913, 171] on div at bounding box center [967, 171] width 243 height 16
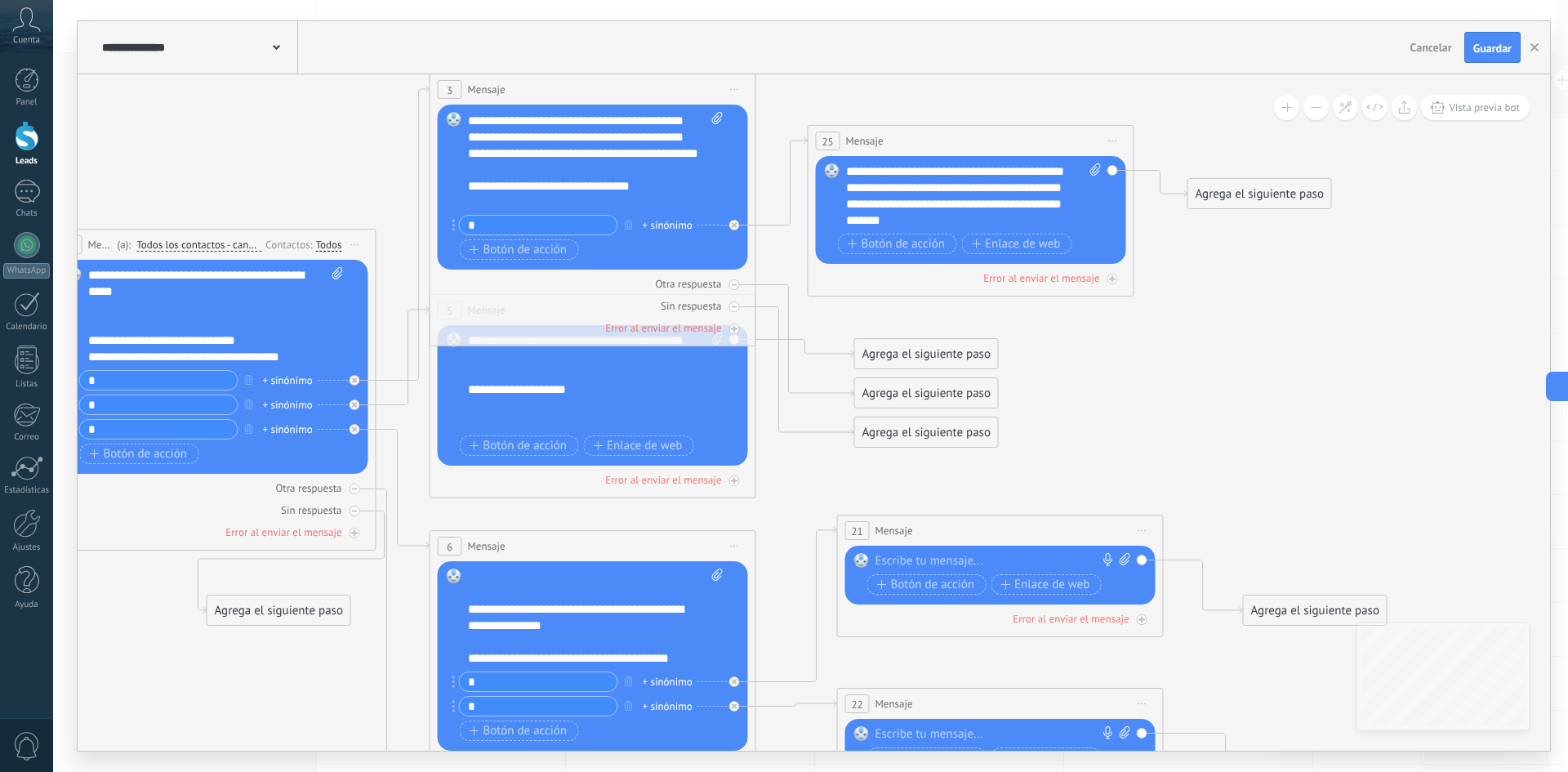
click at [1268, 268] on icon at bounding box center [617, 496] width 2336 height 1663
click at [971, 220] on div "**********" at bounding box center [973, 195] width 255 height 65
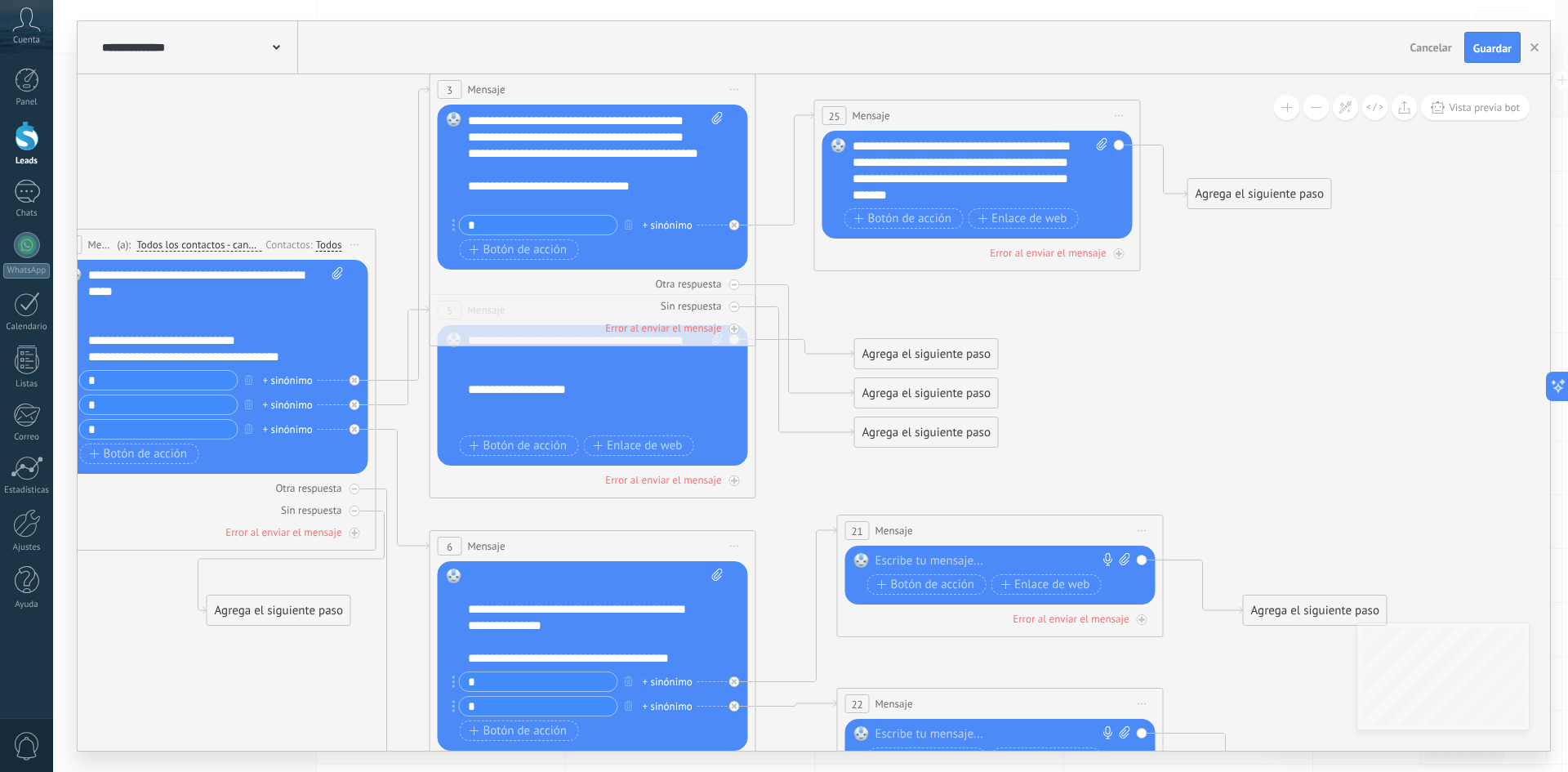
drag, startPoint x: 993, startPoint y: 138, endPoint x: 999, endPoint y: 113, distance: 25.7
click at [999, 113] on div "25 Mensaje ******* (a): Todos los contactos - canales seleccionados Todos los c…" at bounding box center [977, 116] width 325 height 30
click at [962, 198] on div "**********" at bounding box center [980, 170] width 255 height 65
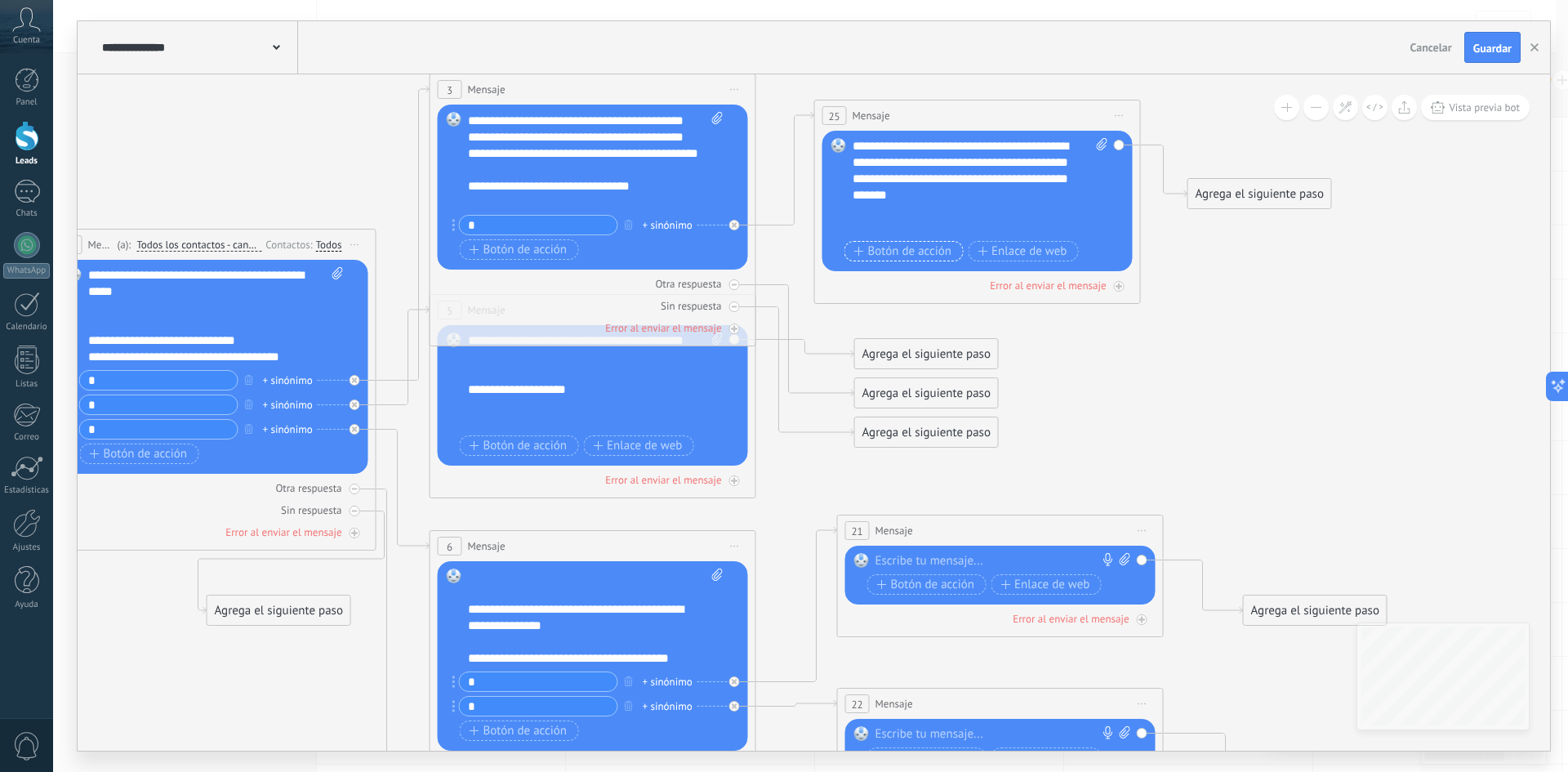
drag, startPoint x: 917, startPoint y: 247, endPoint x: 878, endPoint y: 229, distance: 43.0
click at [917, 247] on span "Botón de acción" at bounding box center [903, 252] width 98 height 13
click at [972, 195] on div "**********" at bounding box center [980, 186] width 255 height 98
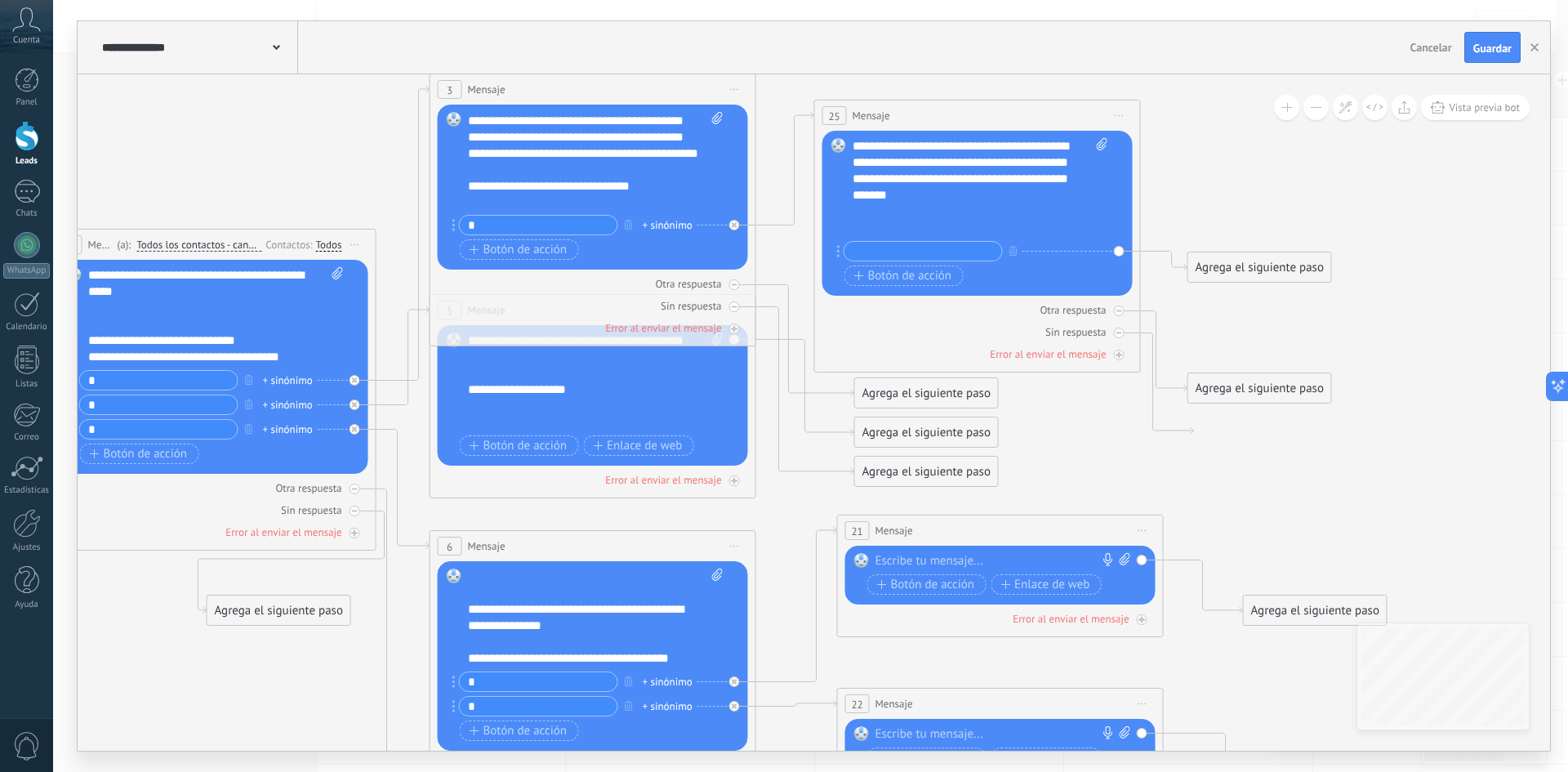
click at [877, 229] on div at bounding box center [972, 227] width 239 height 16
click at [876, 219] on div at bounding box center [972, 211] width 239 height 16
click at [869, 227] on div at bounding box center [972, 227] width 239 height 16
click at [1054, 227] on div "**********" at bounding box center [965, 227] width 227 height 16
click at [873, 227] on div at bounding box center [972, 228] width 239 height 16
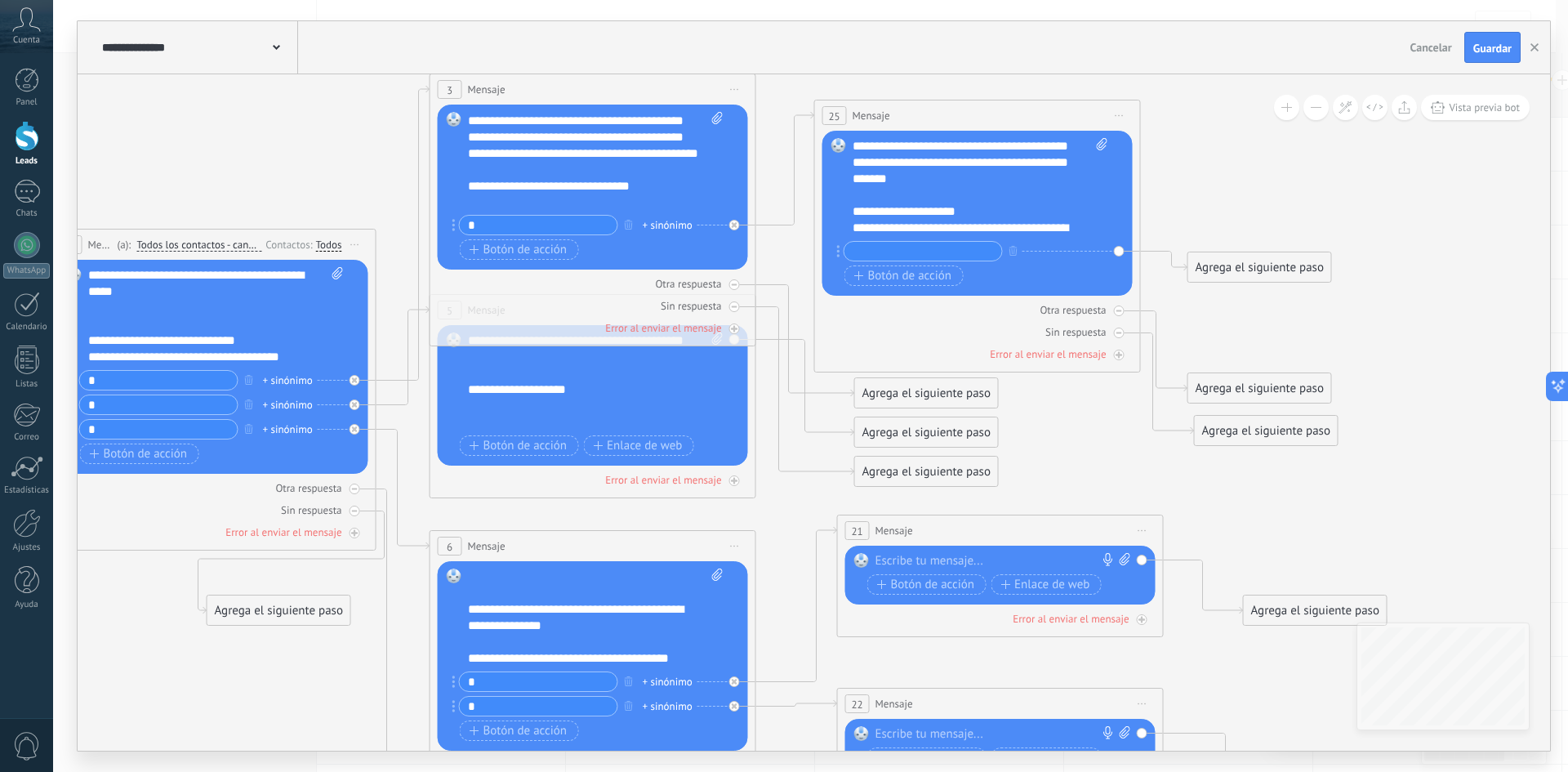
scroll to position [98, 0]
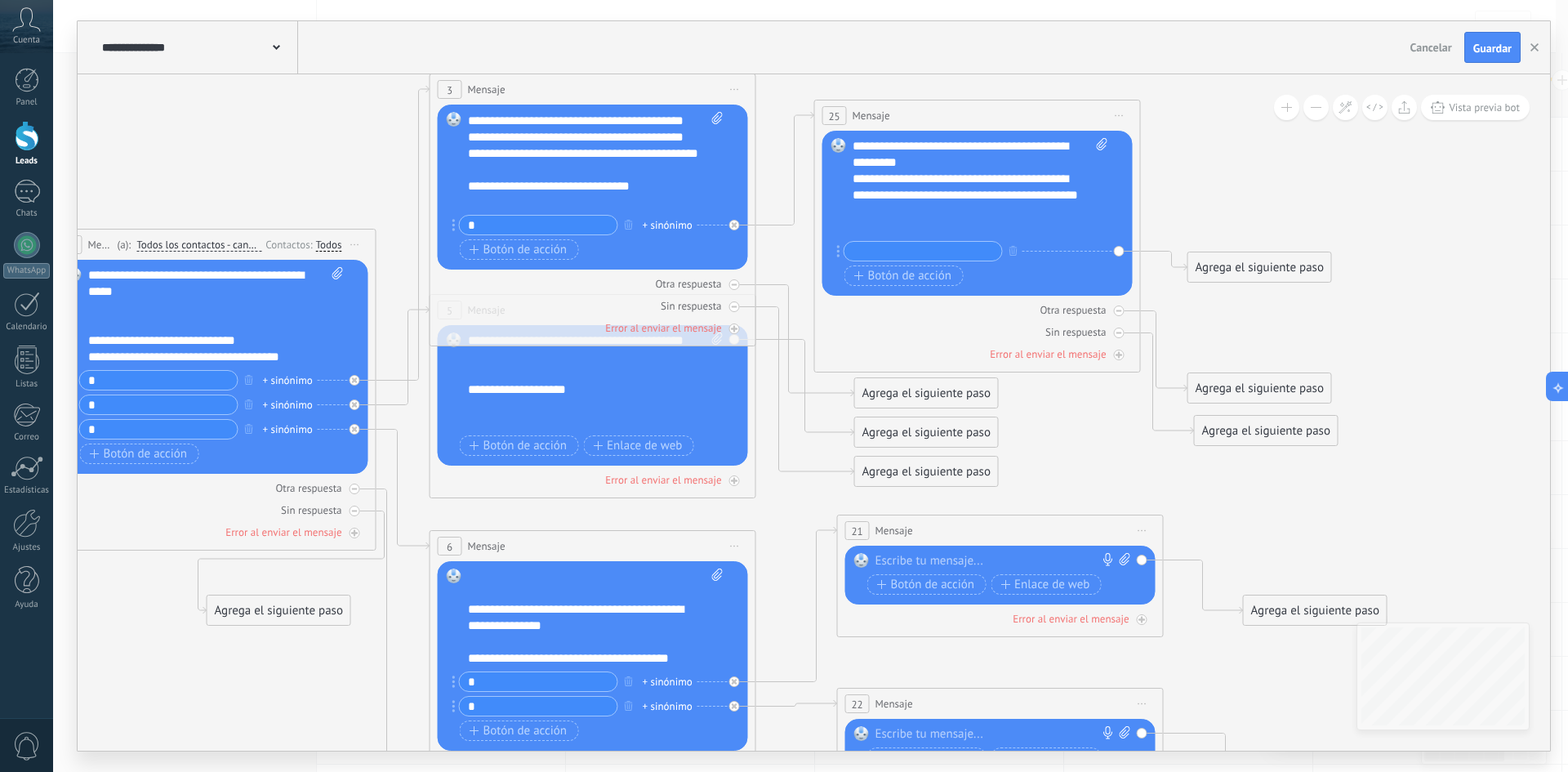
click at [940, 156] on div "**********" at bounding box center [965, 154] width 227 height 32
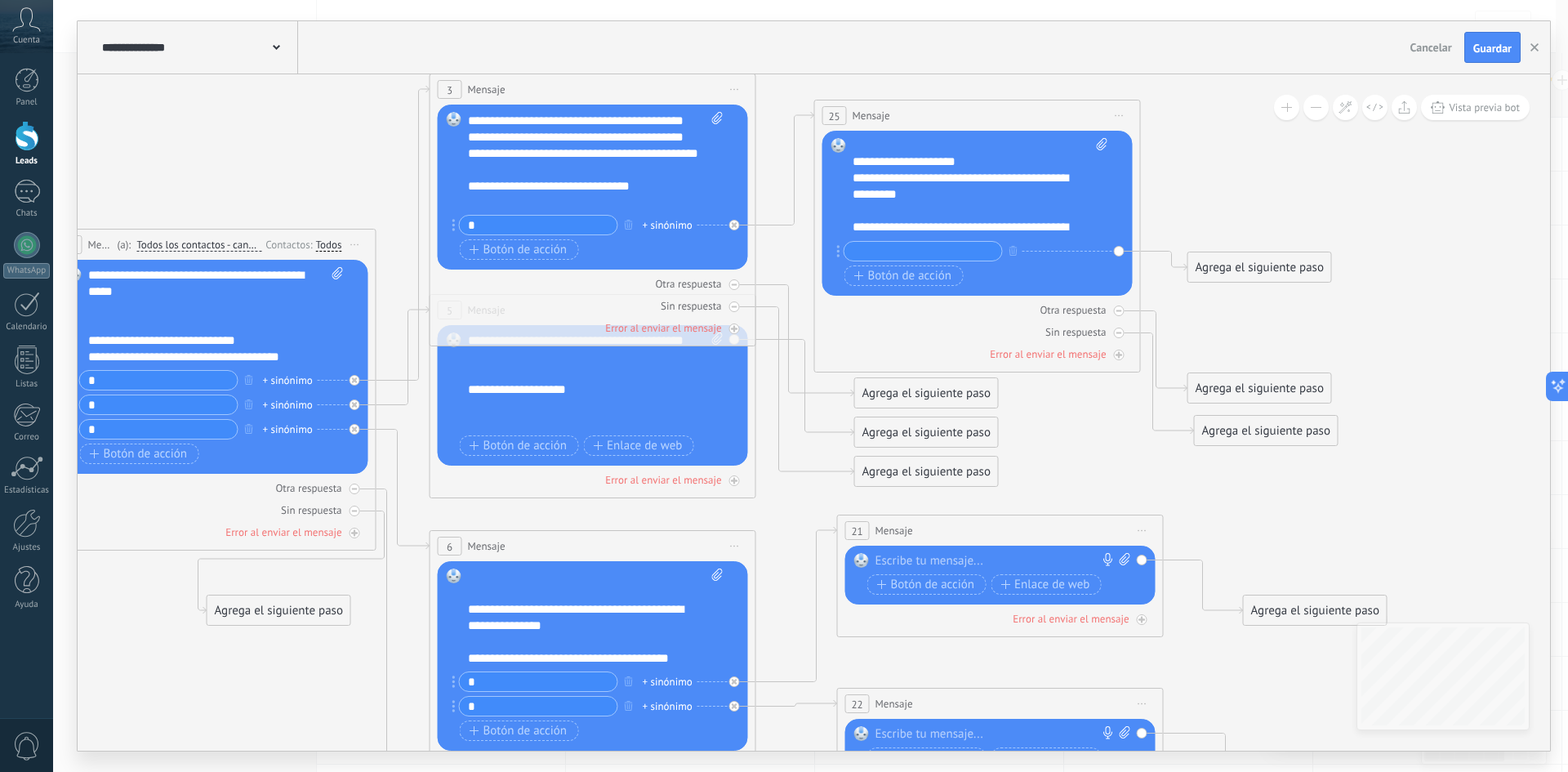
scroll to position [16, 0]
click at [1017, 211] on div "**********" at bounding box center [965, 211] width 227 height 16
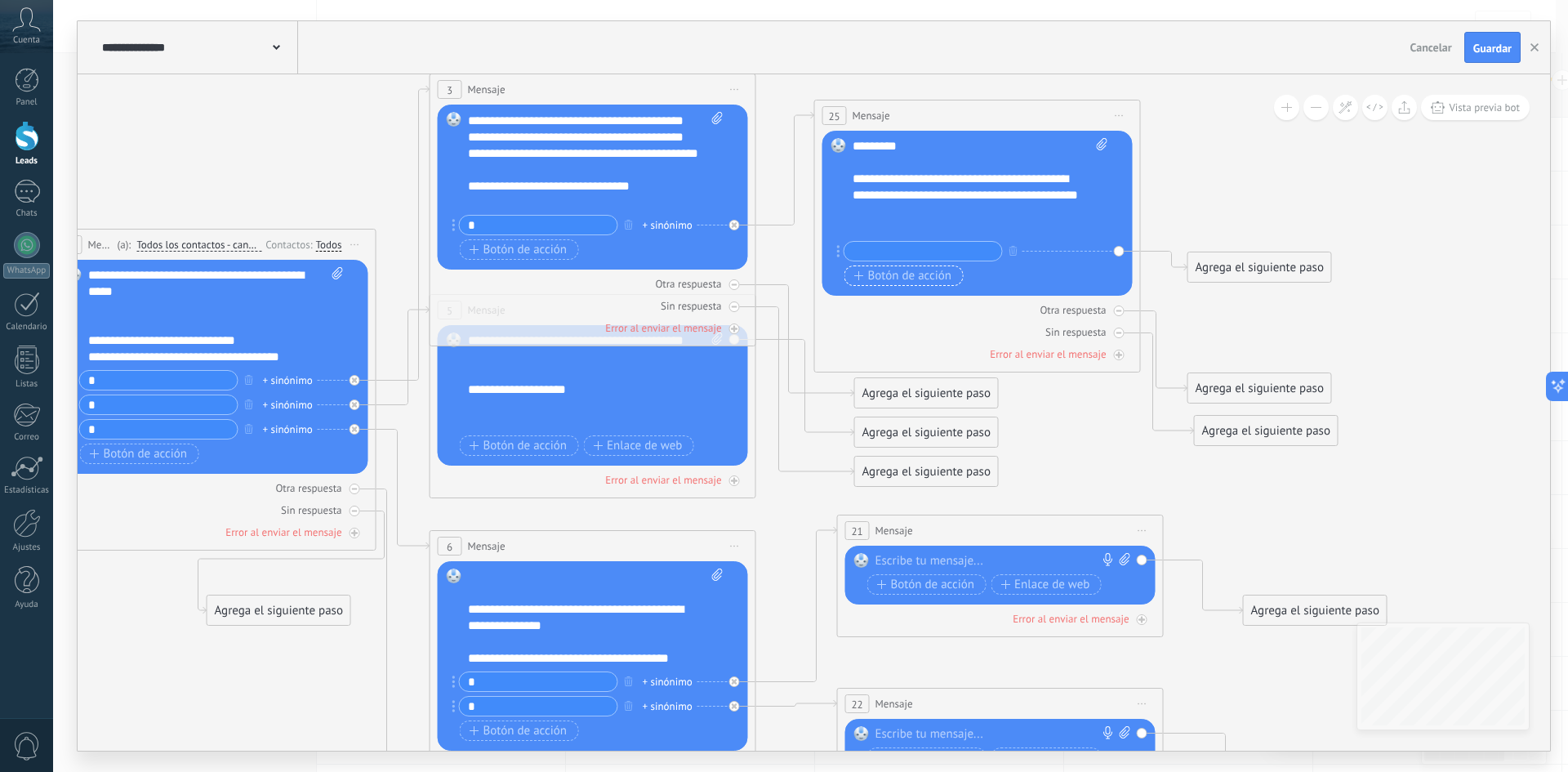
click at [921, 273] on span "Botón de acción" at bounding box center [903, 276] width 98 height 13
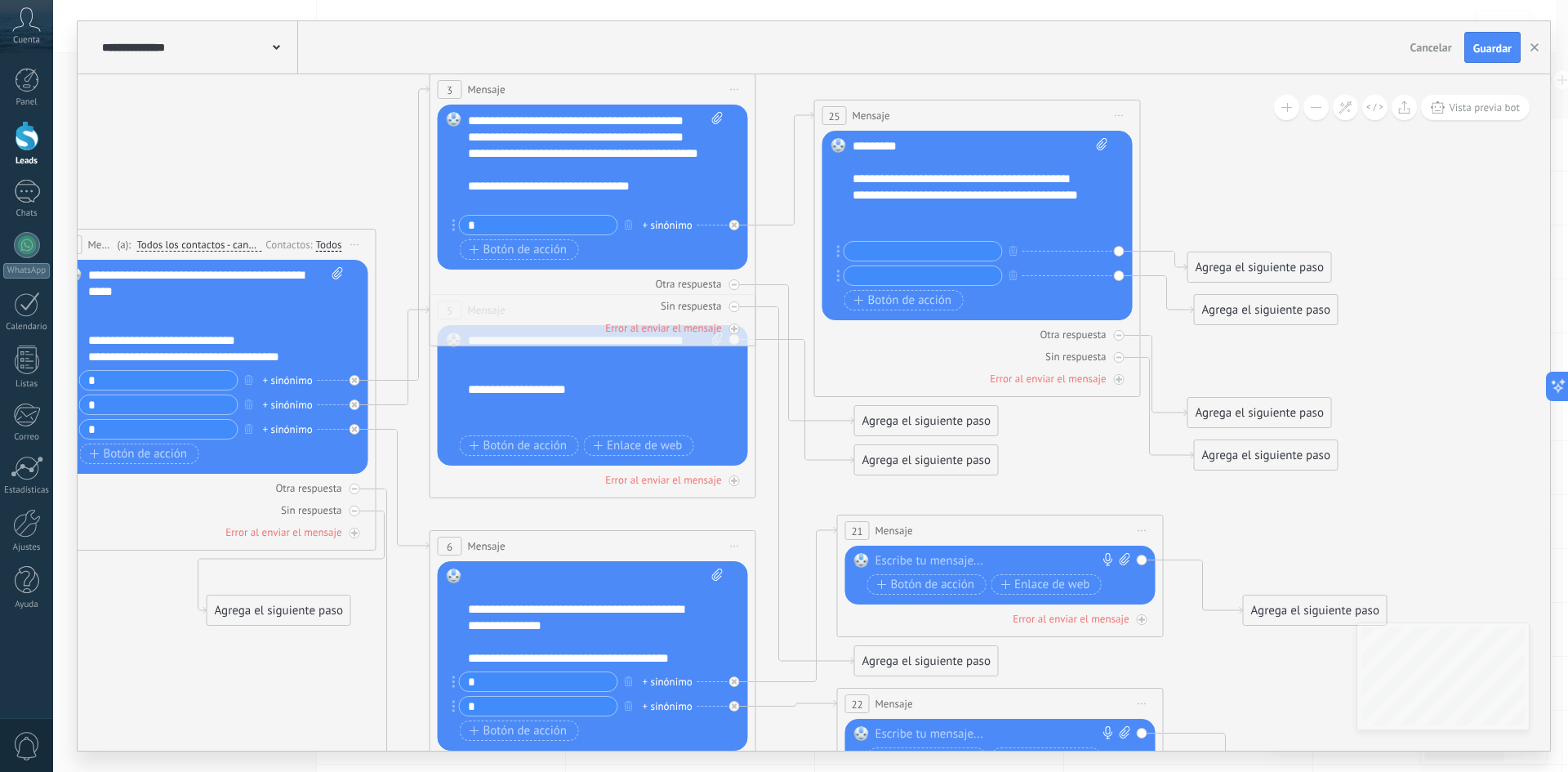
click at [895, 244] on input "text" at bounding box center [923, 251] width 158 height 19
paste input "**********"
click at [857, 249] on input "**********" at bounding box center [923, 251] width 158 height 19
type input "**********"
click at [1273, 264] on div "Agrega el siguiente paso" at bounding box center [1260, 268] width 143 height 27
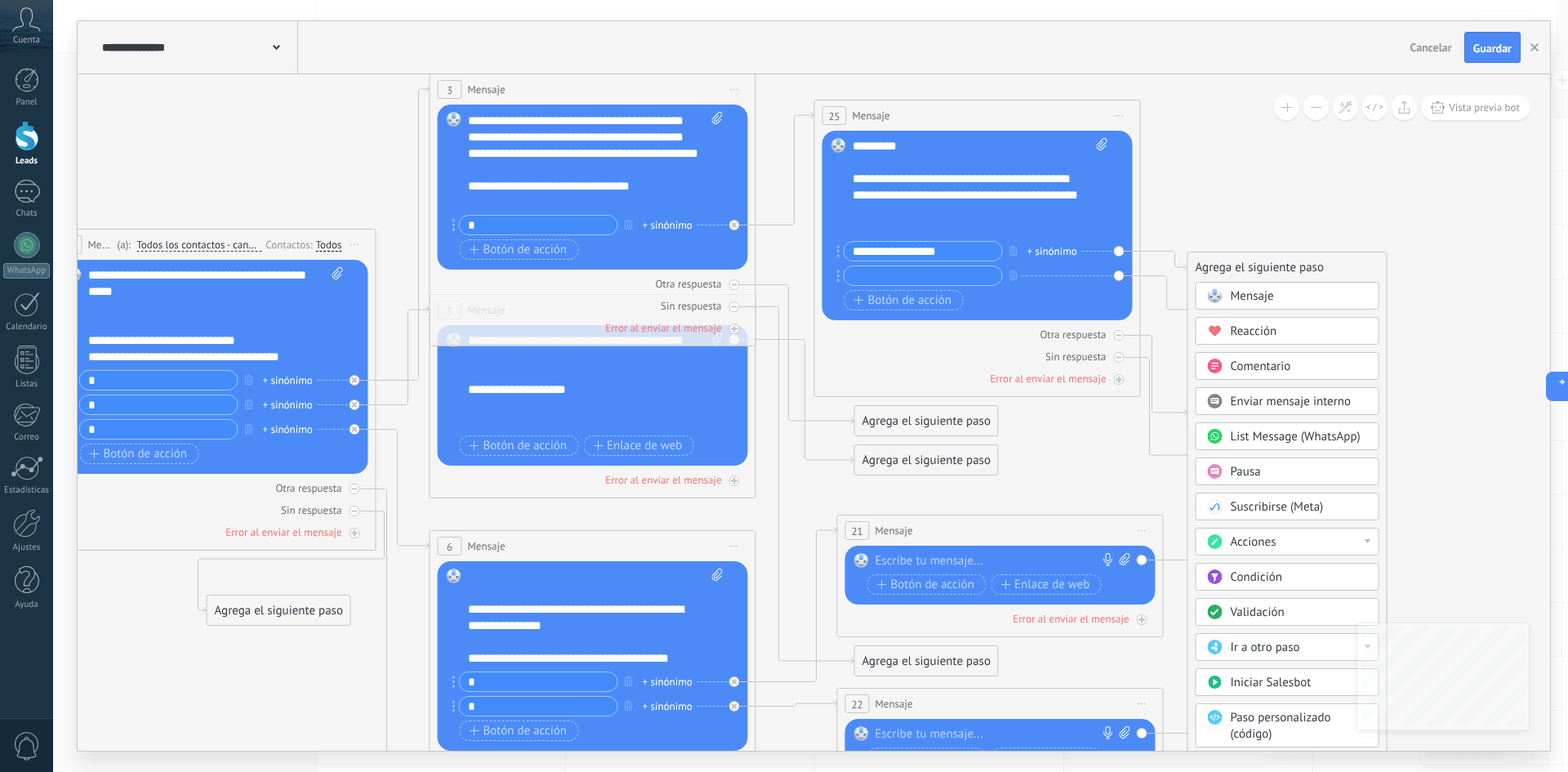
click at [1279, 297] on div "Mensaje" at bounding box center [1298, 296] width 137 height 16
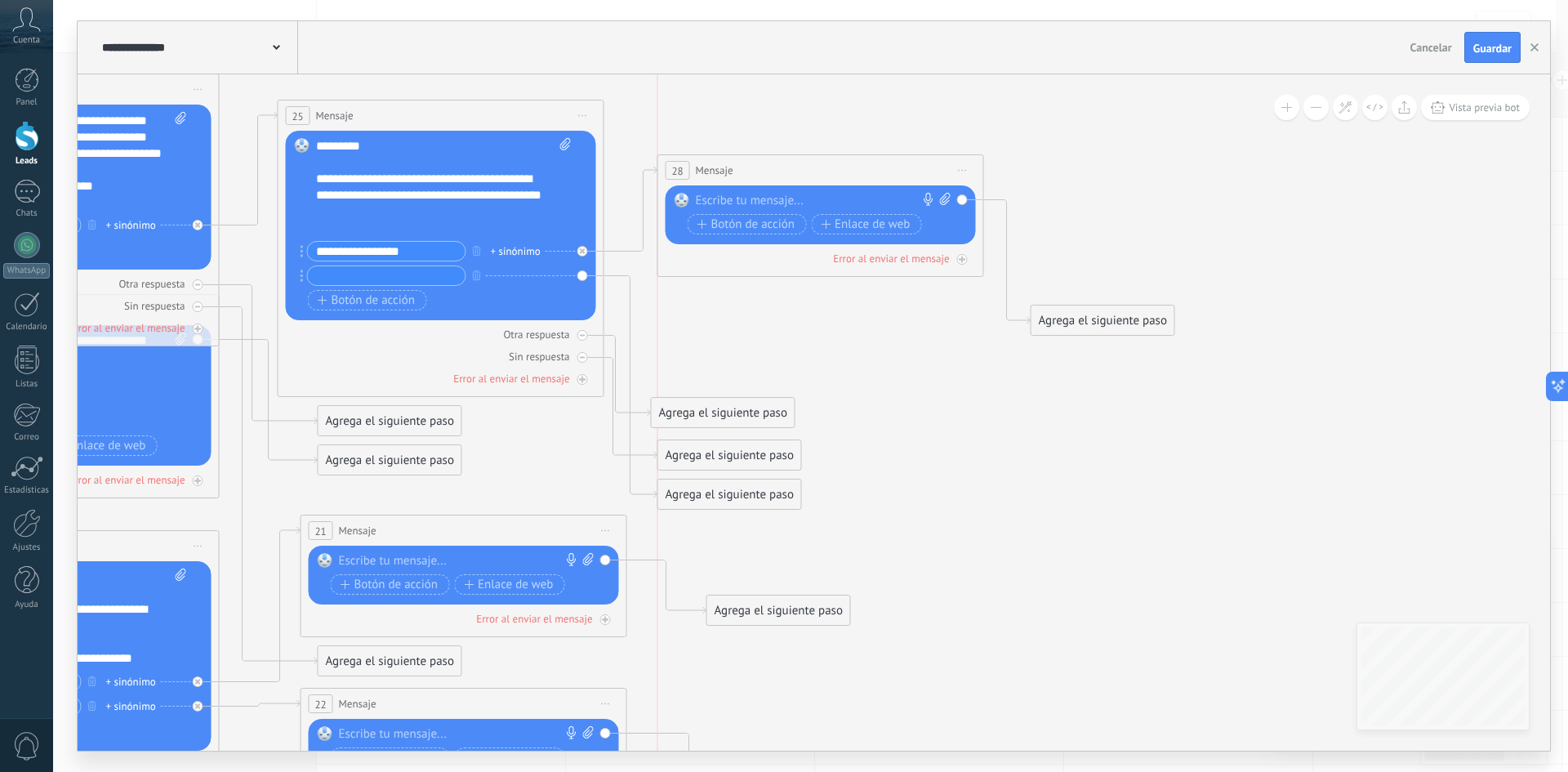
drag, startPoint x: 839, startPoint y: 252, endPoint x: 1230, endPoint y: 4, distance: 463.0
click at [852, 163] on div "28 Mensaje ******* (a): Todos los contactos - canales seleccionados Todos los c…" at bounding box center [820, 170] width 325 height 30
click at [1492, 46] on span "Guardar" at bounding box center [1492, 47] width 39 height 12
click at [475, 272] on icon "button" at bounding box center [476, 275] width 8 height 10
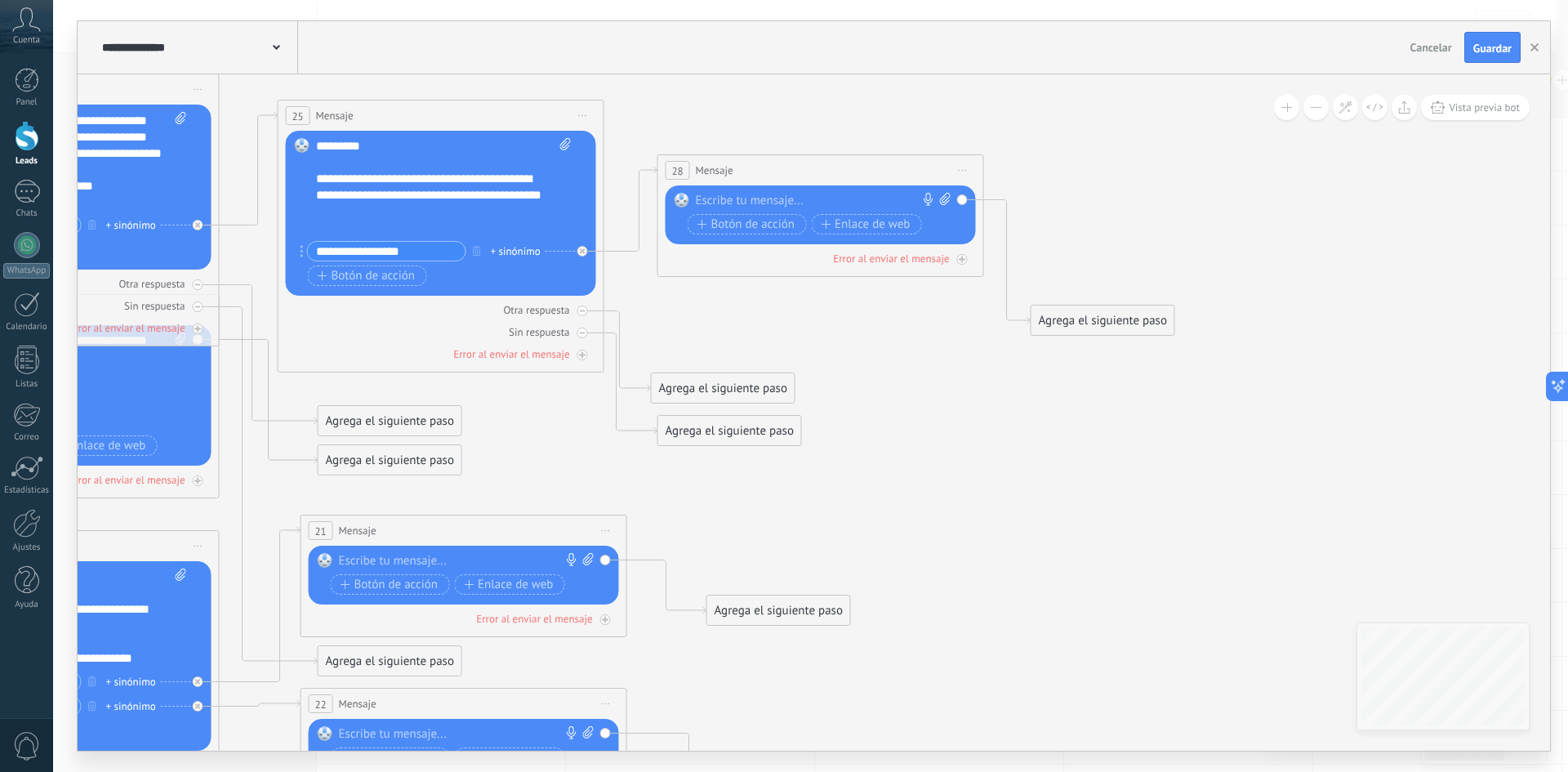
click at [763, 199] on div at bounding box center [817, 201] width 243 height 16
click at [747, 220] on span "Botón de acción" at bounding box center [746, 224] width 98 height 13
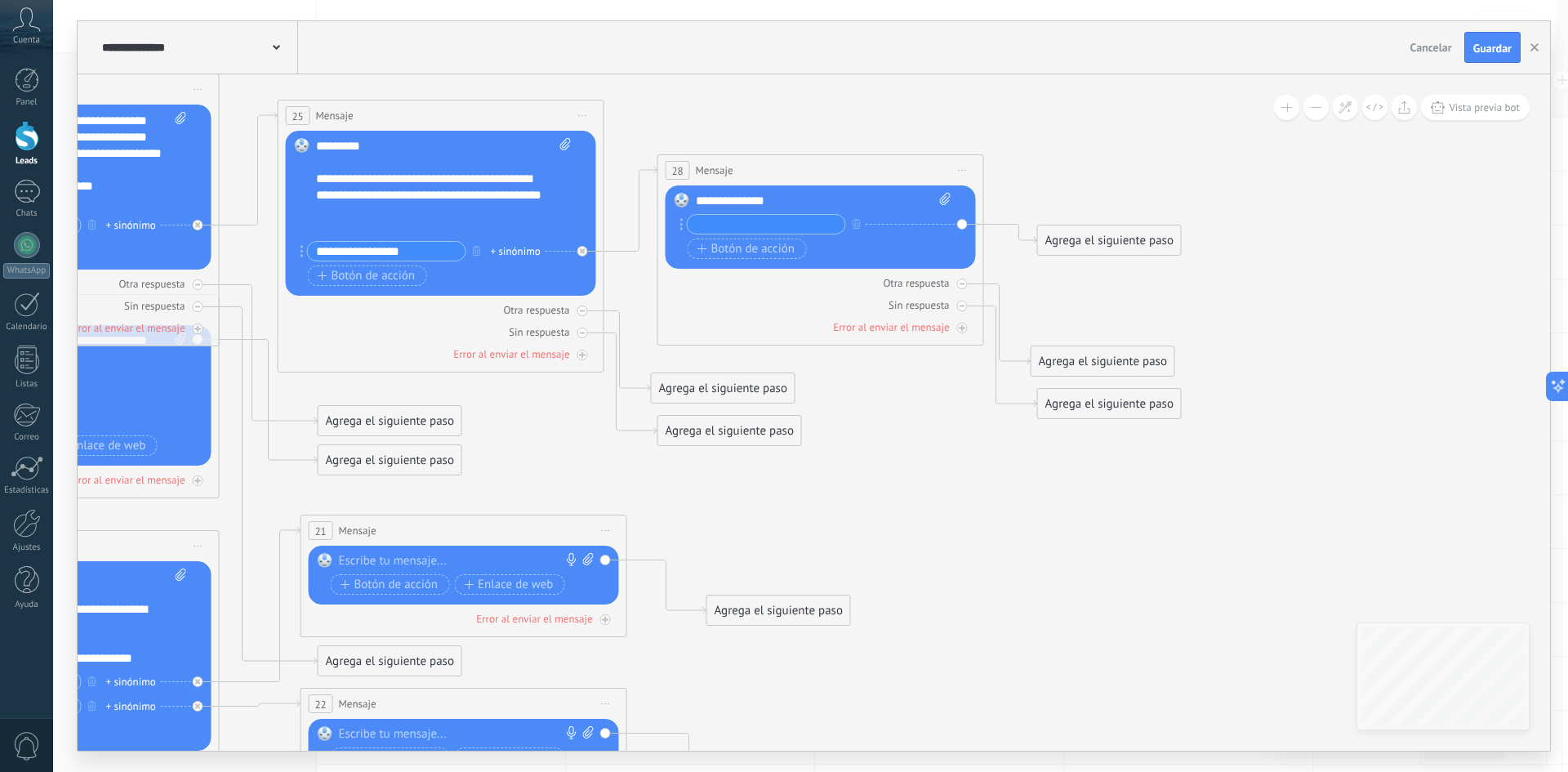
click at [750, 226] on input "text" at bounding box center [767, 224] width 158 height 19
paste input "**********"
type input "**********"
click at [717, 223] on input "**********" at bounding box center [767, 224] width 158 height 19
click at [804, 225] on input "**********" at bounding box center [767, 224] width 158 height 19
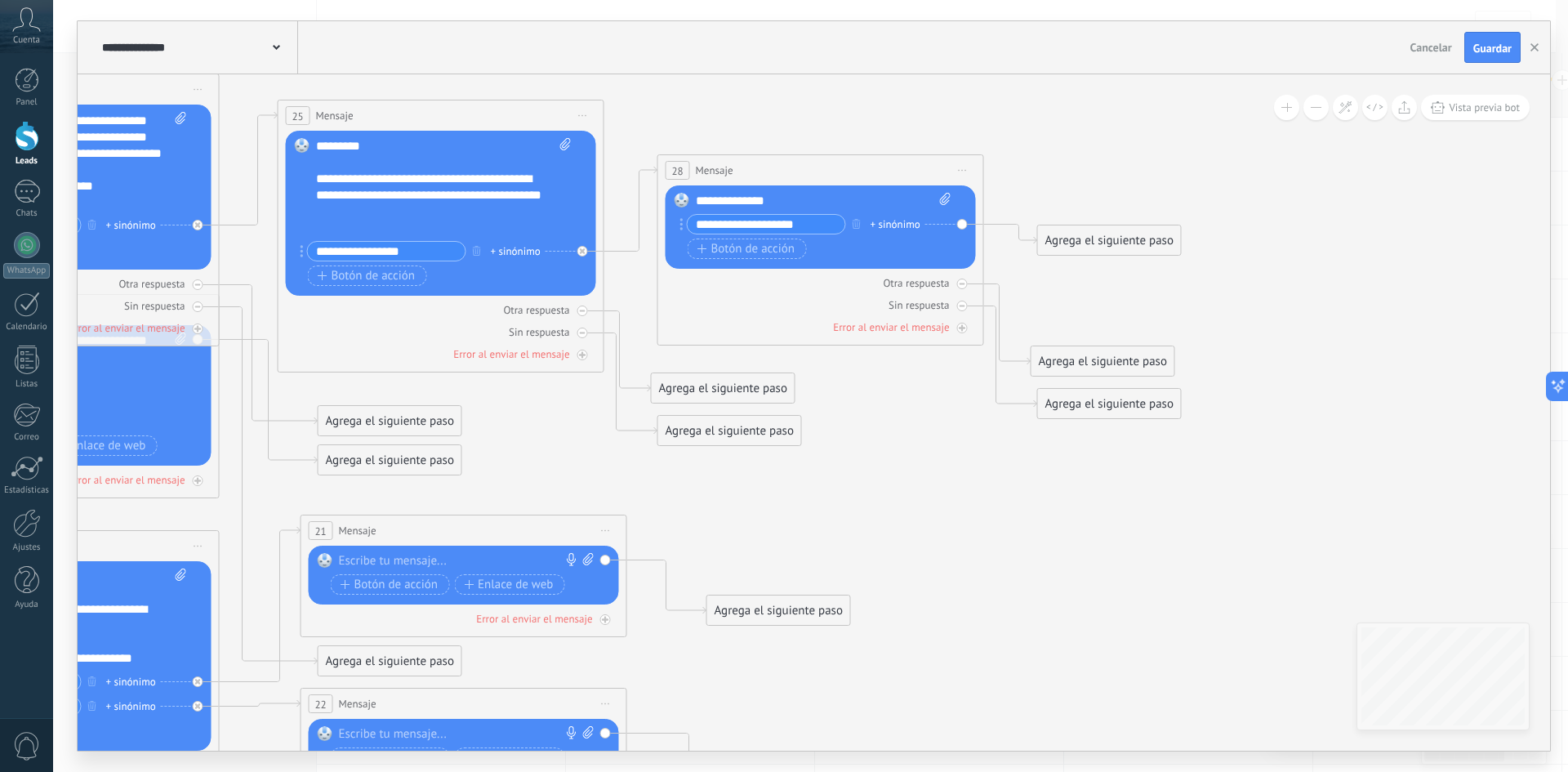
click at [804, 225] on input "**********" at bounding box center [767, 224] width 158 height 19
click at [799, 207] on div "**********" at bounding box center [823, 201] width 255 height 16
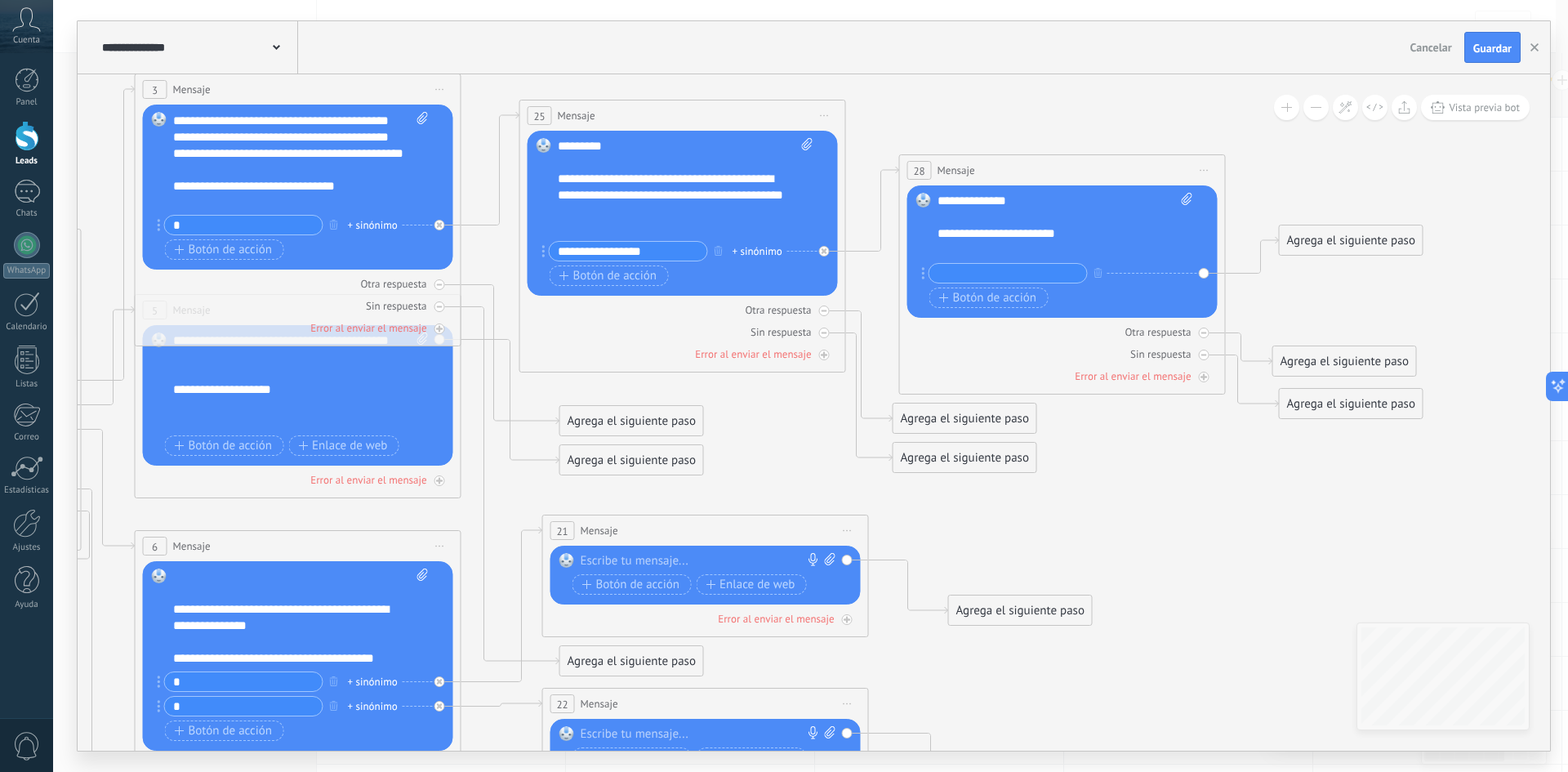
drag, startPoint x: 811, startPoint y: 113, endPoint x: 1051, endPoint y: 113, distance: 240.0
click at [1051, 113] on icon at bounding box center [465, 496] width 2621 height 1663
drag, startPoint x: 177, startPoint y: 200, endPoint x: 170, endPoint y: 178, distance: 23.1
click at [170, 178] on div "Reemplazar Quitar Convertir a mensaje de voz Arrastre la imagen aquí para adjun…" at bounding box center [298, 187] width 311 height 165
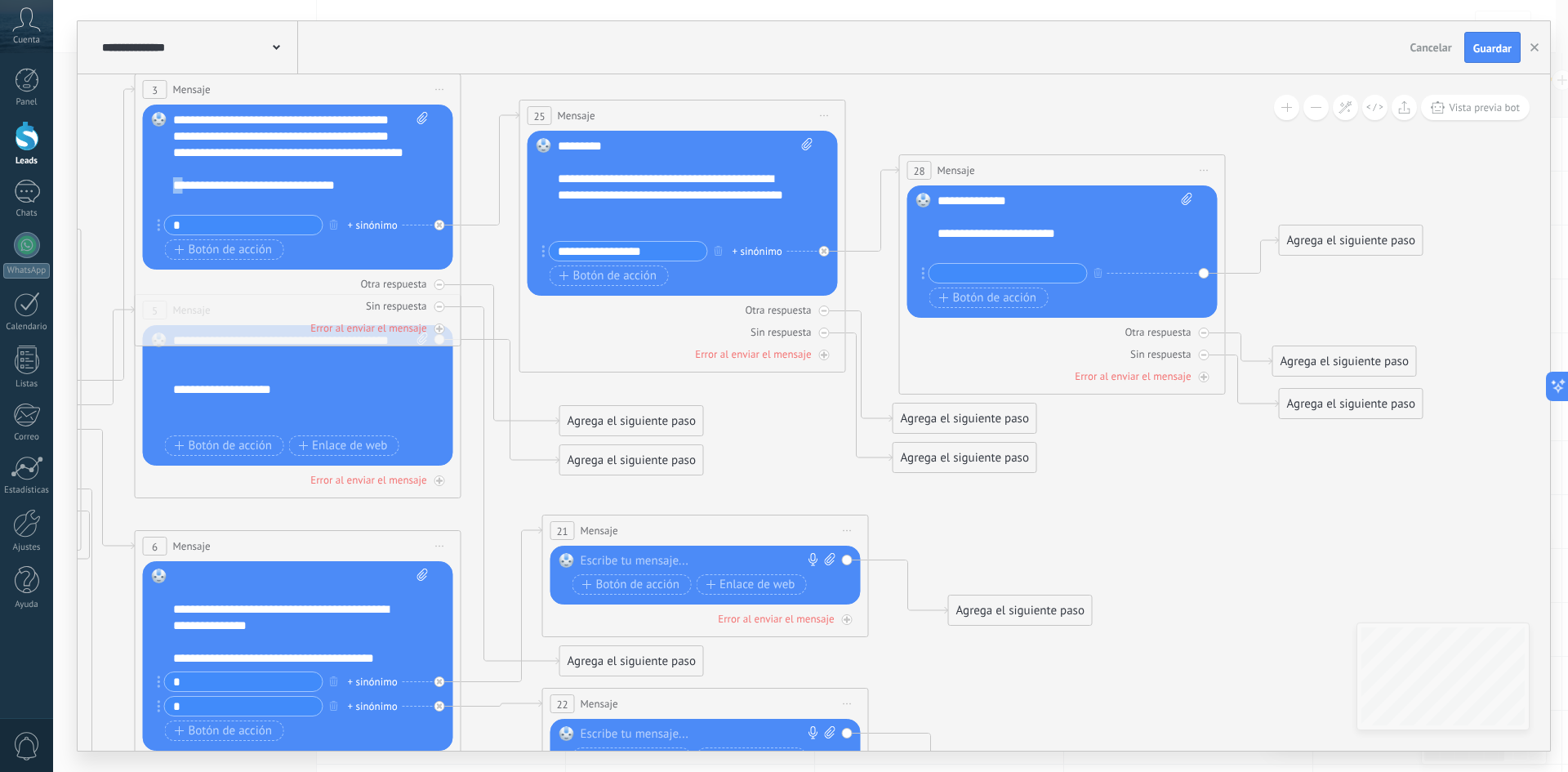
copy div "**"
click at [940, 230] on div "**********" at bounding box center [1050, 234] width 227 height 16
click at [1272, 563] on icon at bounding box center [465, 496] width 2621 height 1663
click at [1006, 267] on input "text" at bounding box center [1008, 273] width 158 height 19
type input "*"
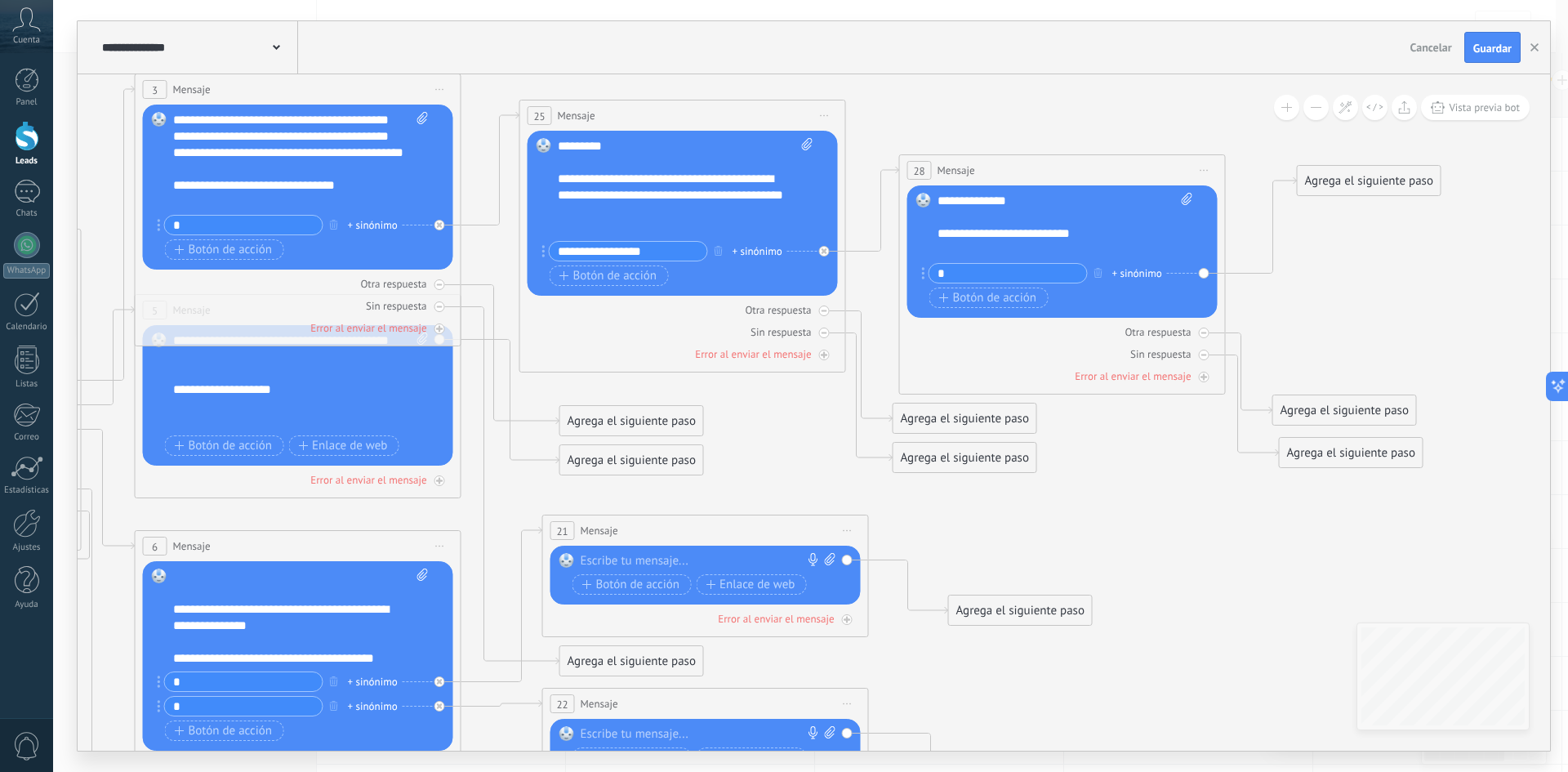
drag, startPoint x: 1311, startPoint y: 277, endPoint x: 1329, endPoint y: 178, distance: 100.6
click at [1329, 178] on div "Agrega el siguiente paso" at bounding box center [1369, 181] width 143 height 27
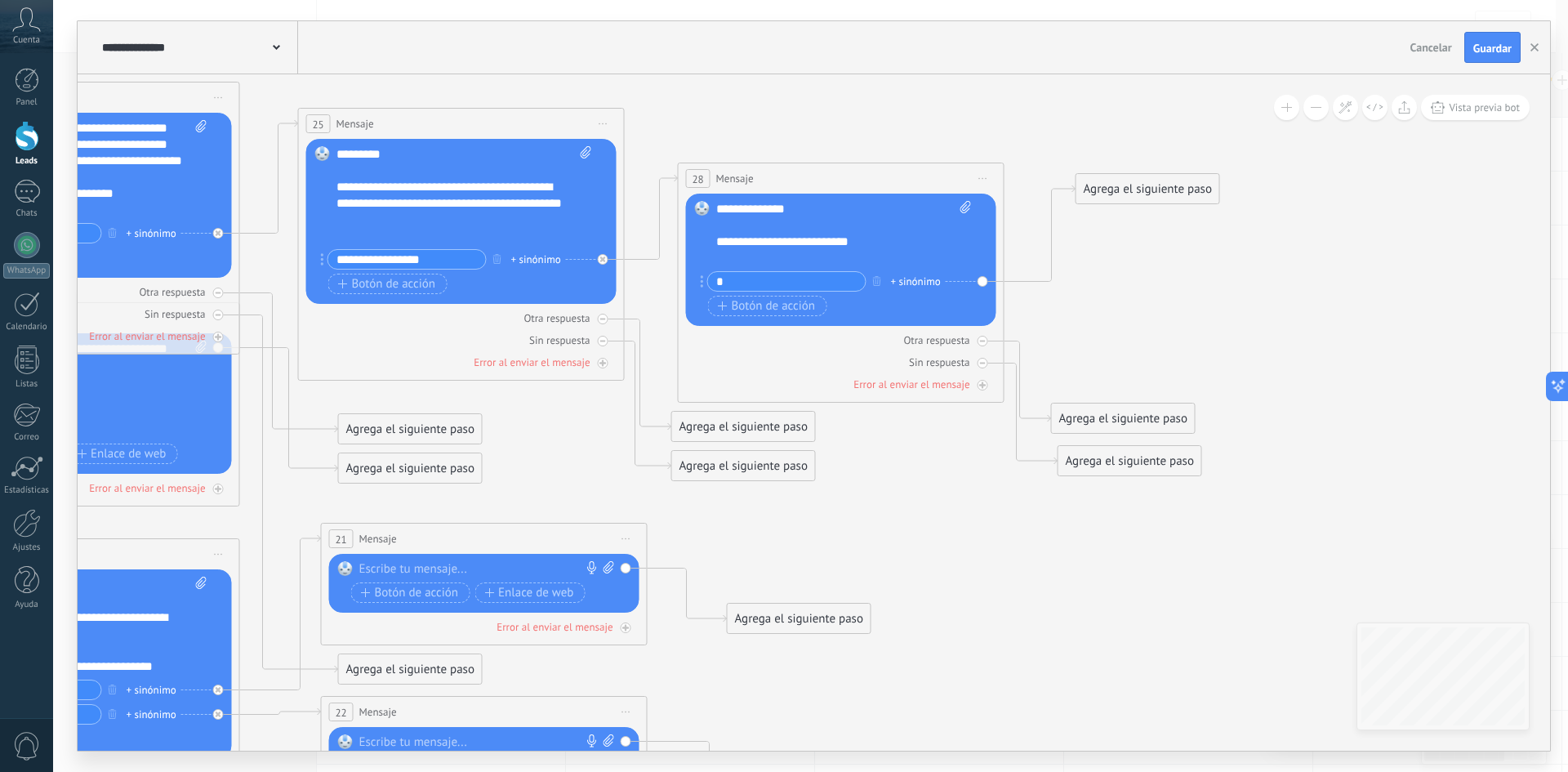
drag, startPoint x: 1158, startPoint y: 116, endPoint x: 937, endPoint y: 124, distance: 221.1
click at [937, 124] on icon at bounding box center [253, 504] width 2640 height 1663
click at [1164, 185] on div "Agrega el siguiente paso" at bounding box center [1148, 189] width 143 height 27
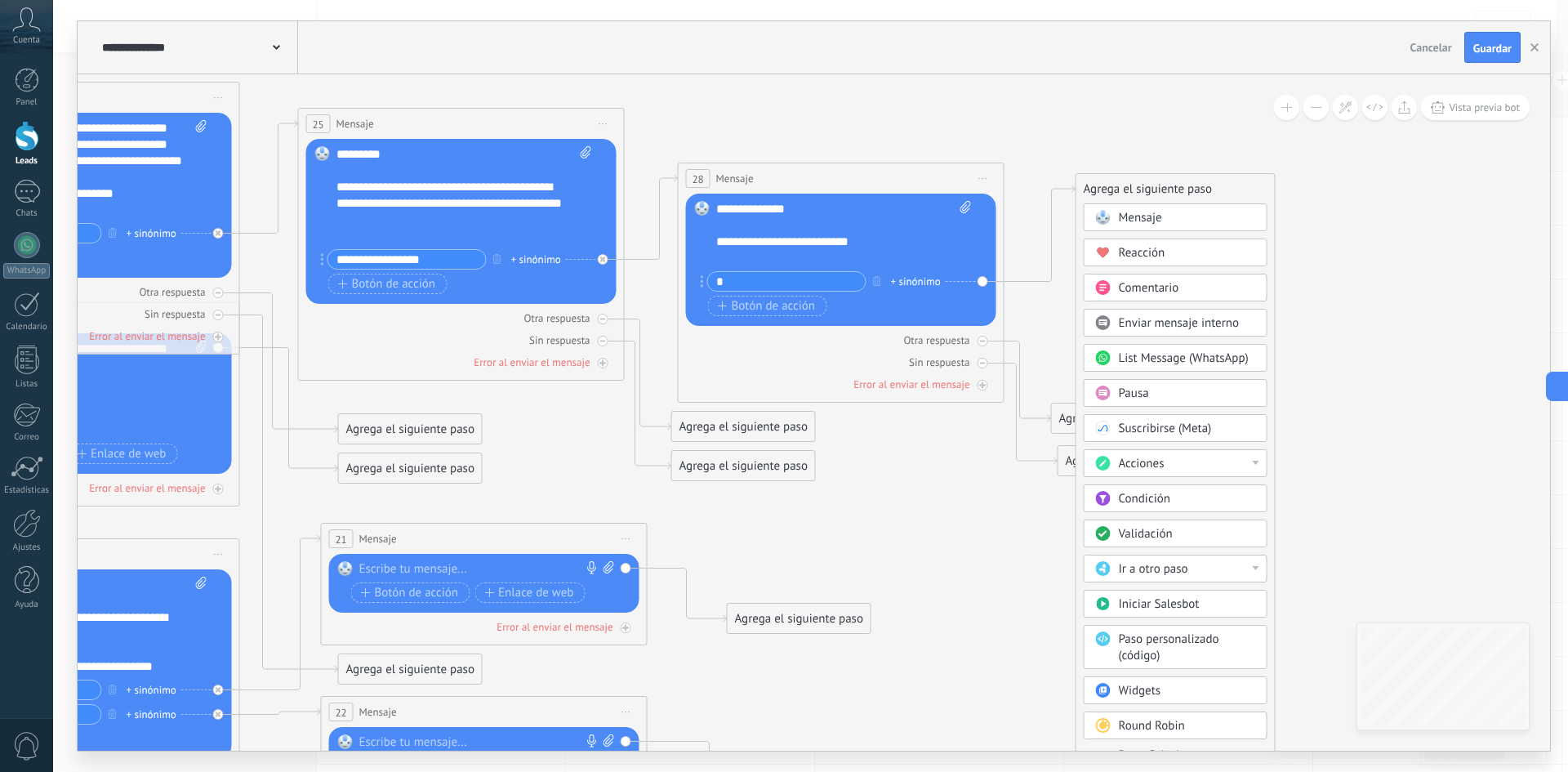
click at [1135, 214] on span "Mensaje" at bounding box center [1140, 217] width 43 height 15
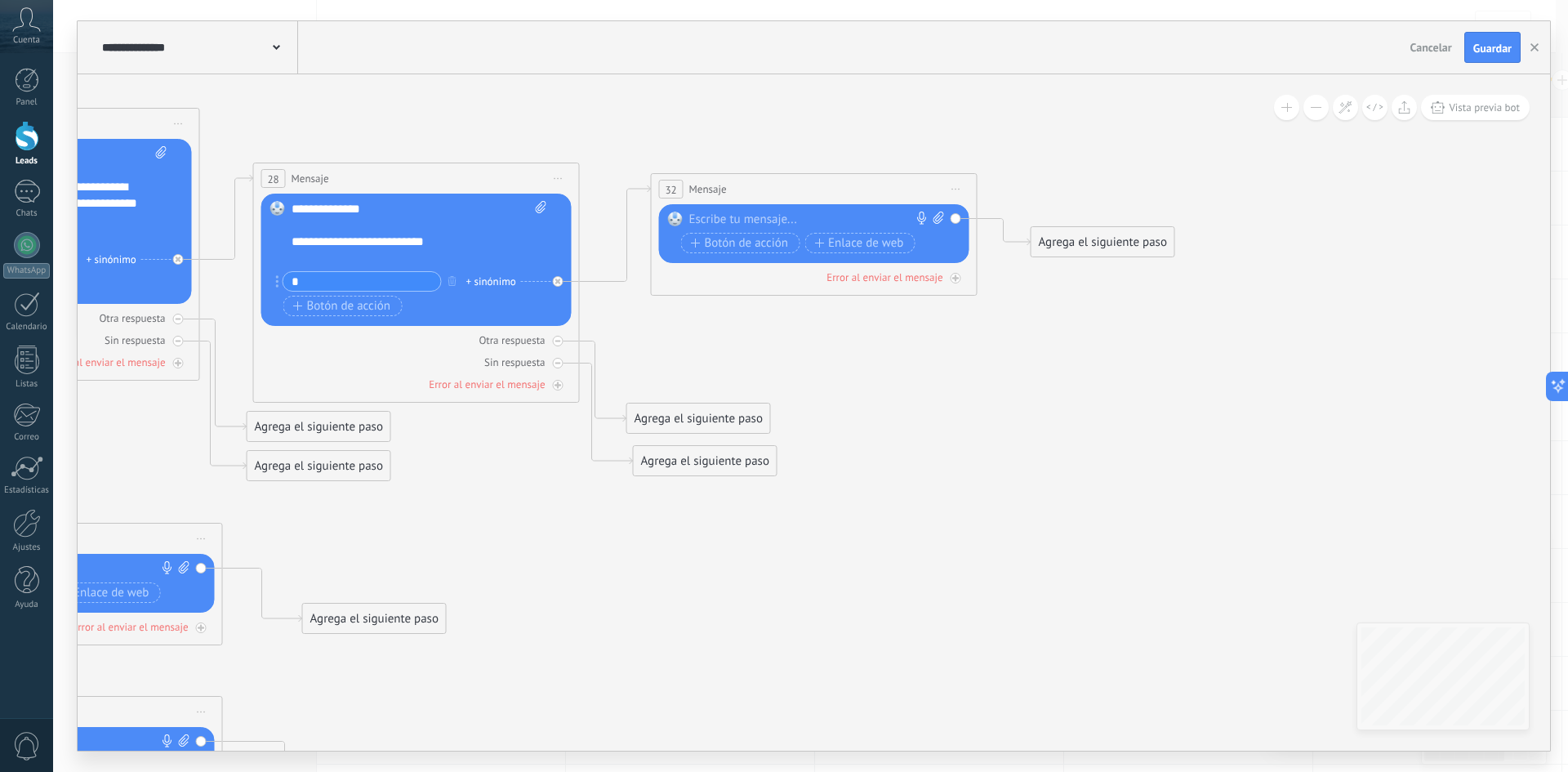
click at [1474, 52] on span "Guardar" at bounding box center [1492, 47] width 39 height 12
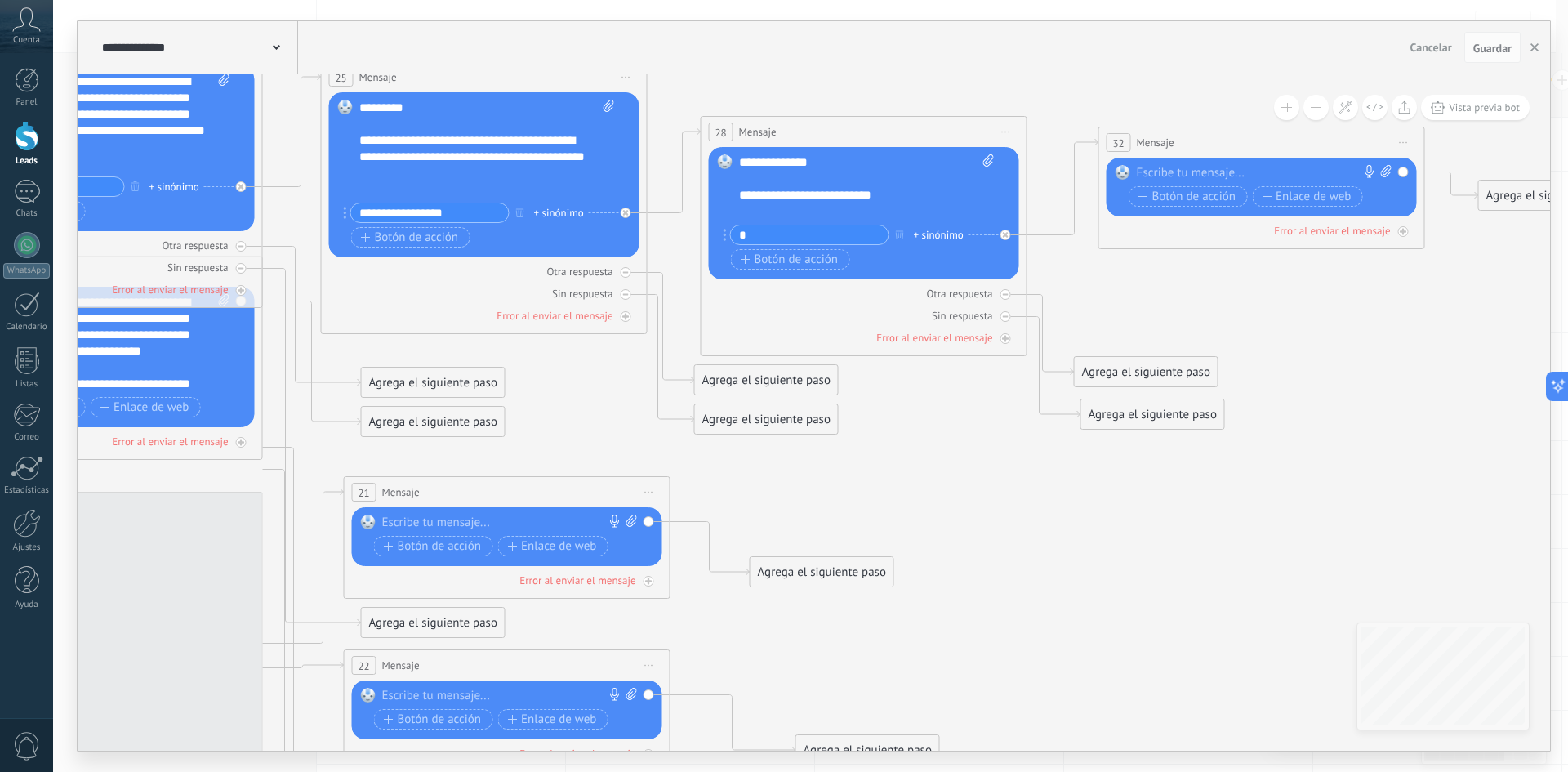
drag, startPoint x: 917, startPoint y: 586, endPoint x: 861, endPoint y: 459, distance: 138.8
click at [1201, 601] on icon at bounding box center [466, 458] width 3019 height 1663
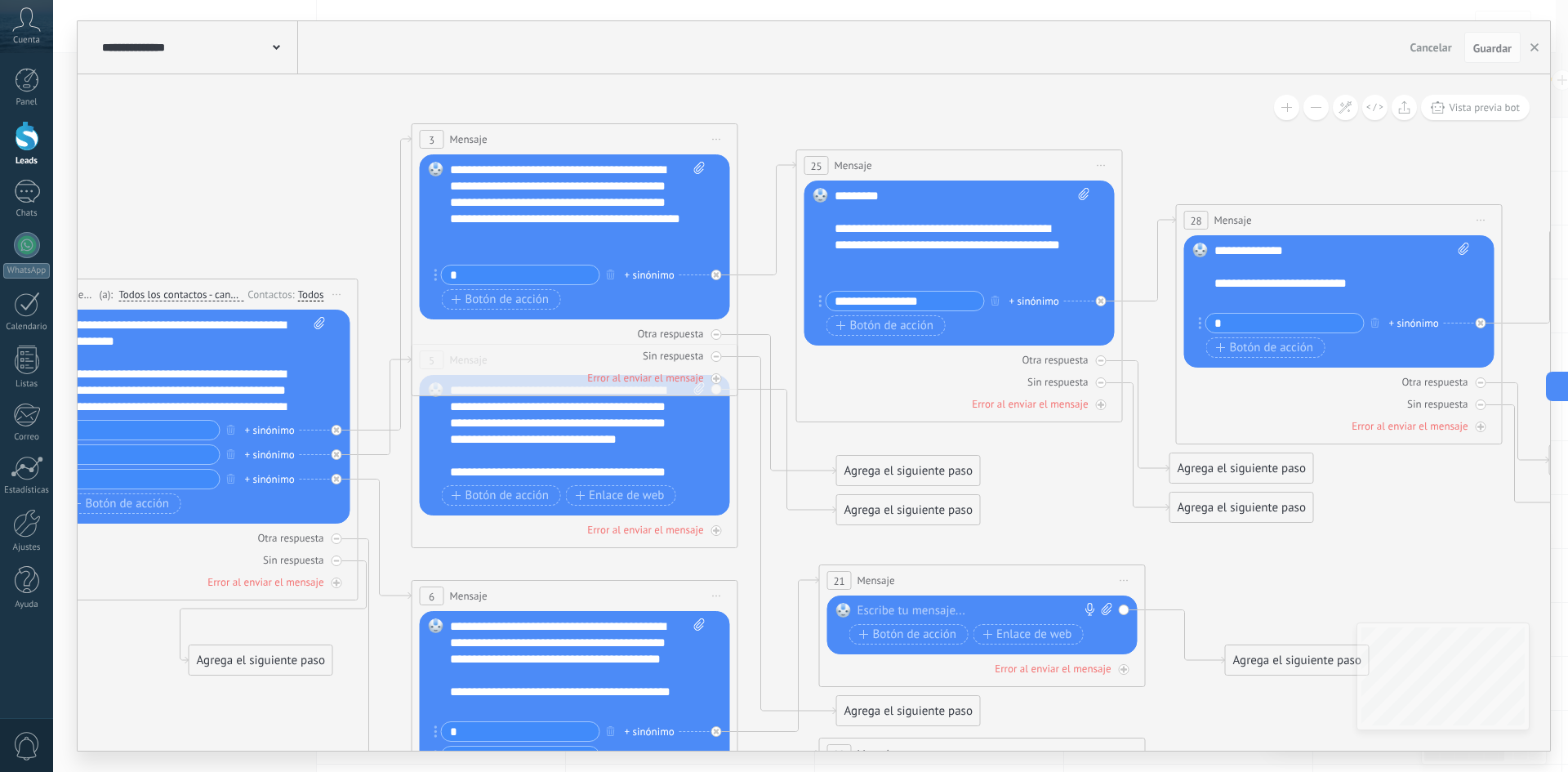
drag, startPoint x: 1034, startPoint y: 93, endPoint x: 1218, endPoint y: 149, distance: 192.3
click at [1218, 149] on icon at bounding box center [940, 546] width 3019 height 1663
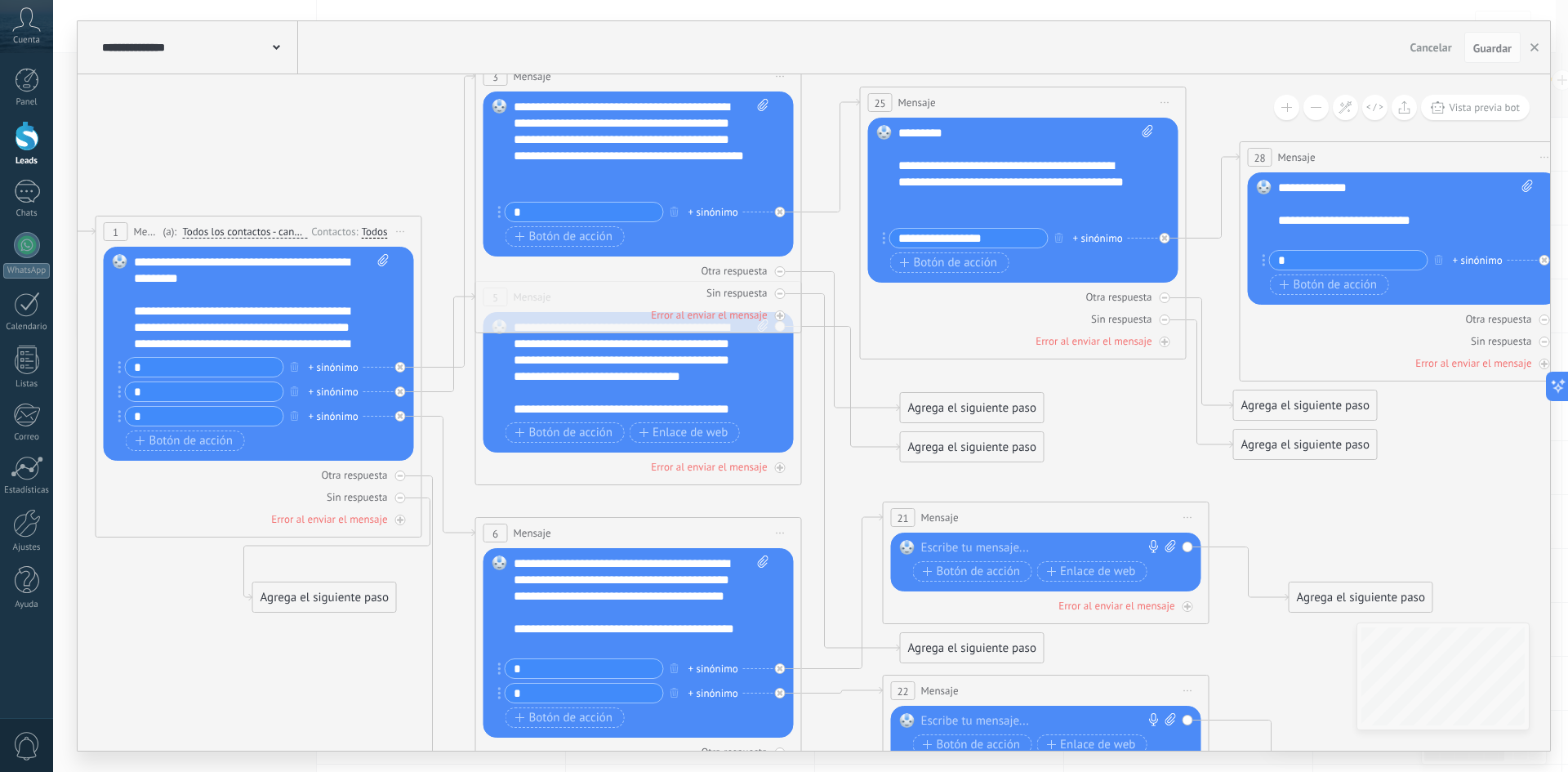
drag, startPoint x: 215, startPoint y: 179, endPoint x: 313, endPoint y: 179, distance: 98.0
click at [270, 123] on icon at bounding box center [1004, 484] width 3019 height 1663
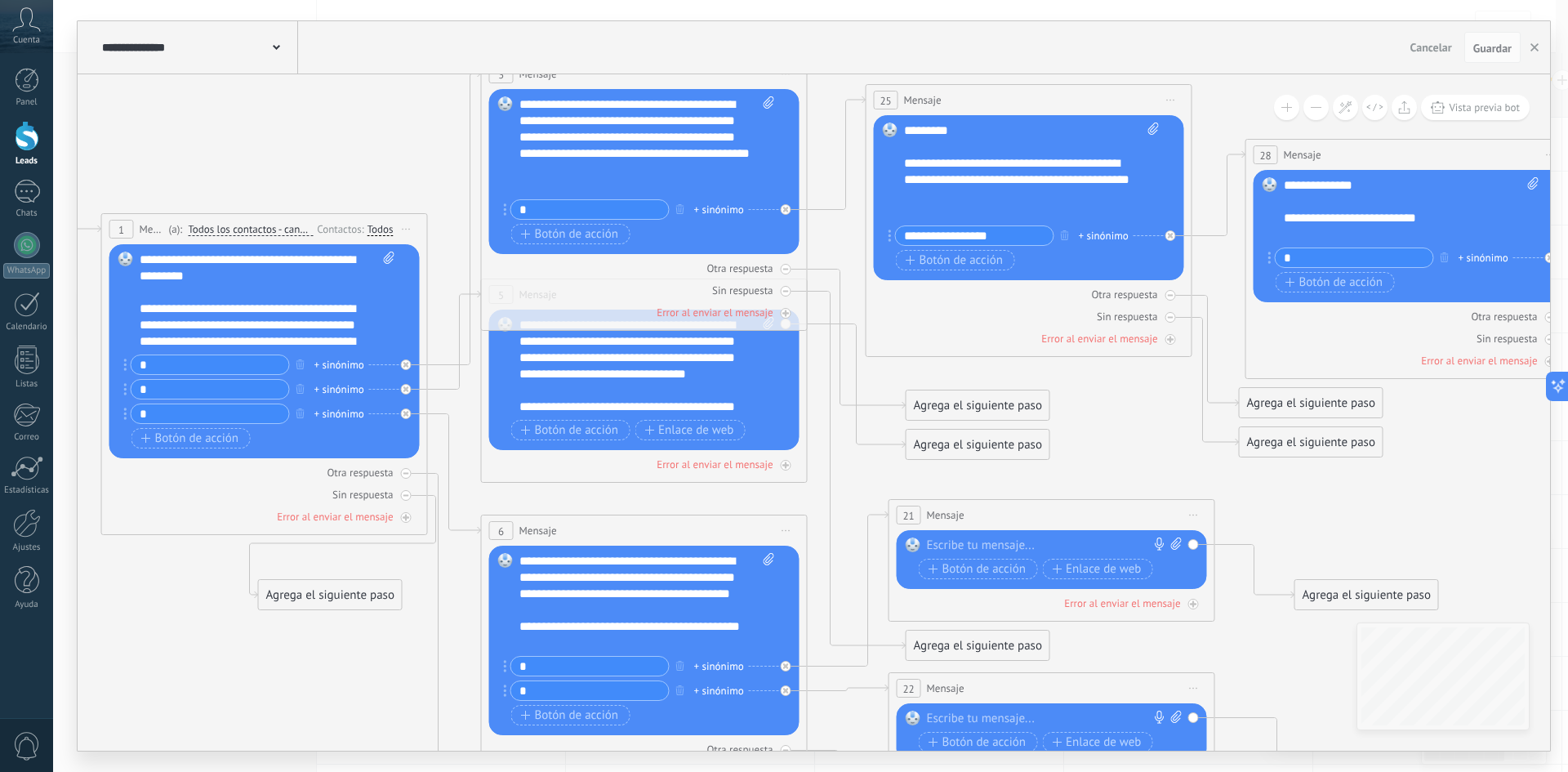
click at [260, 134] on icon at bounding box center [1010, 481] width 3019 height 1663
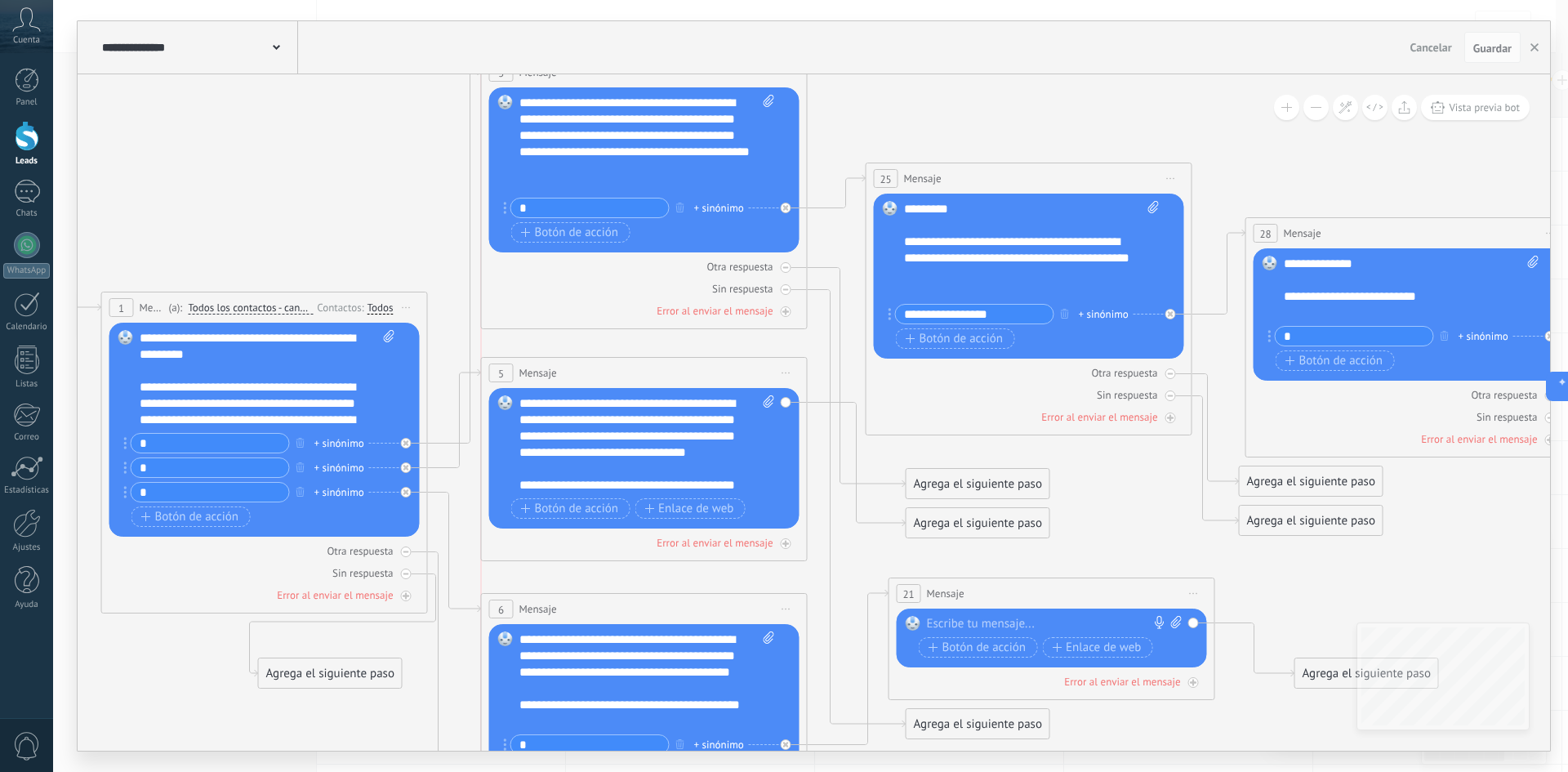
drag, startPoint x: 650, startPoint y: 150, endPoint x: 649, endPoint y: 70, distance: 80.0
click at [649, 70] on div "**********" at bounding box center [814, 386] width 1472 height 729
click at [0, 0] on icon at bounding box center [0, 0] width 0 height 0
click at [784, 272] on div at bounding box center [786, 269] width 11 height 11
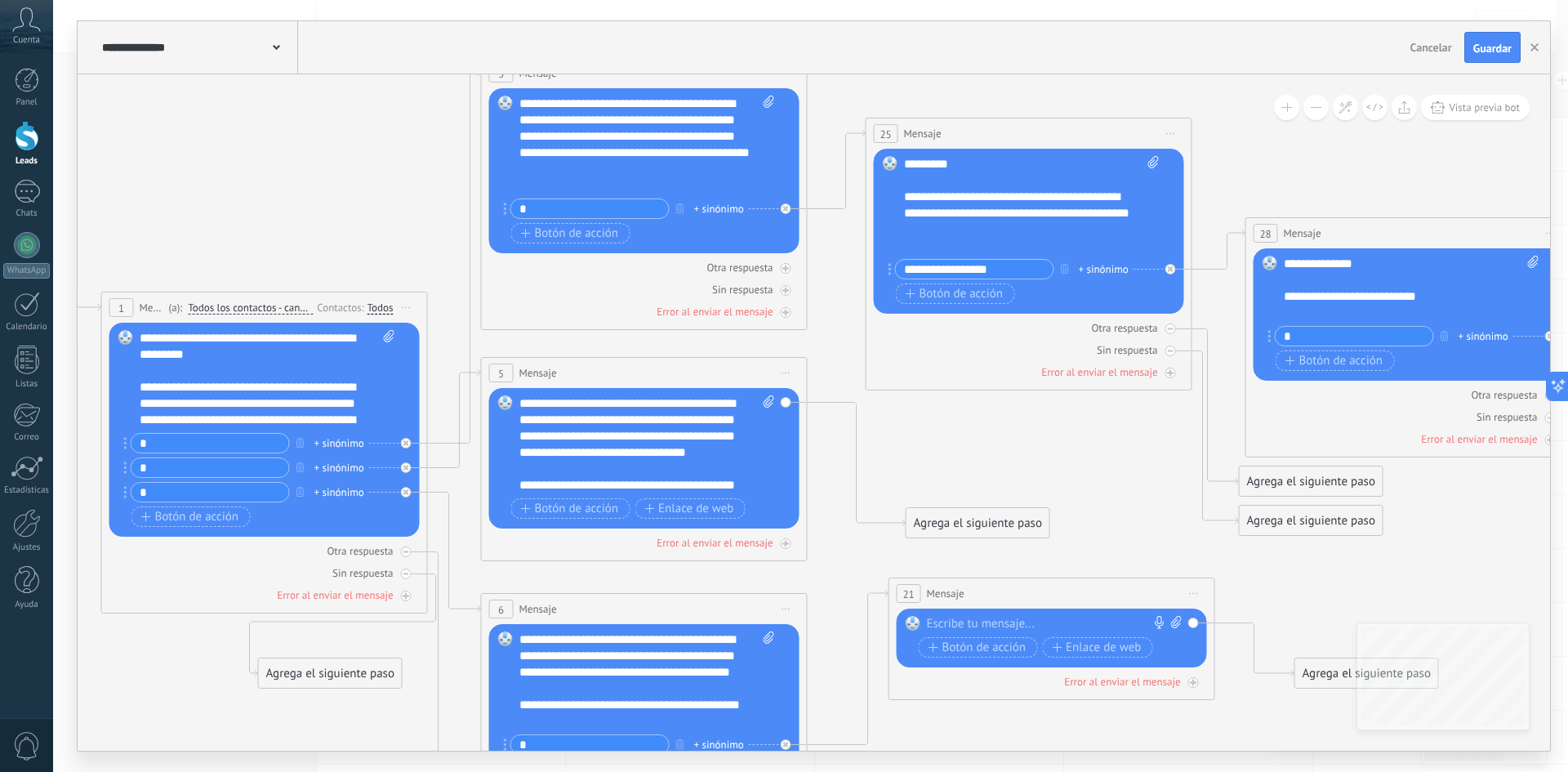
drag, startPoint x: 970, startPoint y: 181, endPoint x: 970, endPoint y: 135, distance: 46.0
click at [970, 135] on div "25 Mensaje ******* (a): Todos los contactos - canales seleccionados Todos los c…" at bounding box center [1028, 133] width 325 height 30
click at [553, 434] on div "**********" at bounding box center [647, 443] width 255 height 98
click at [344, 141] on icon at bounding box center [1010, 520] width 3019 height 1743
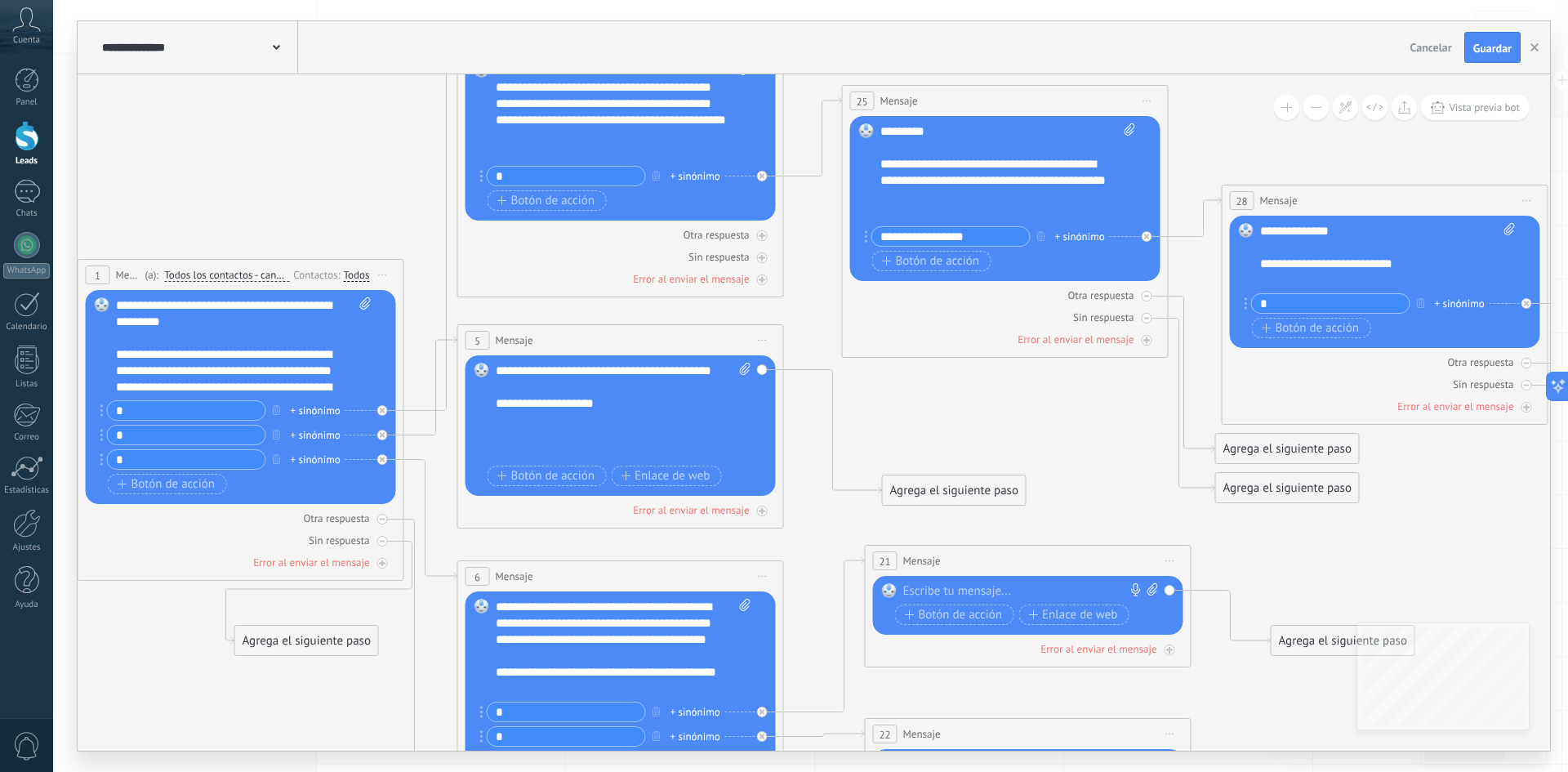
drag, startPoint x: 345, startPoint y: 209, endPoint x: 338, endPoint y: 199, distance: 12.2
click at [338, 199] on icon at bounding box center [986, 487] width 3019 height 1743
drag, startPoint x: 497, startPoint y: 148, endPoint x: 726, endPoint y: 147, distance: 229.0
click at [726, 147] on div "**********" at bounding box center [622, 111] width 255 height 98
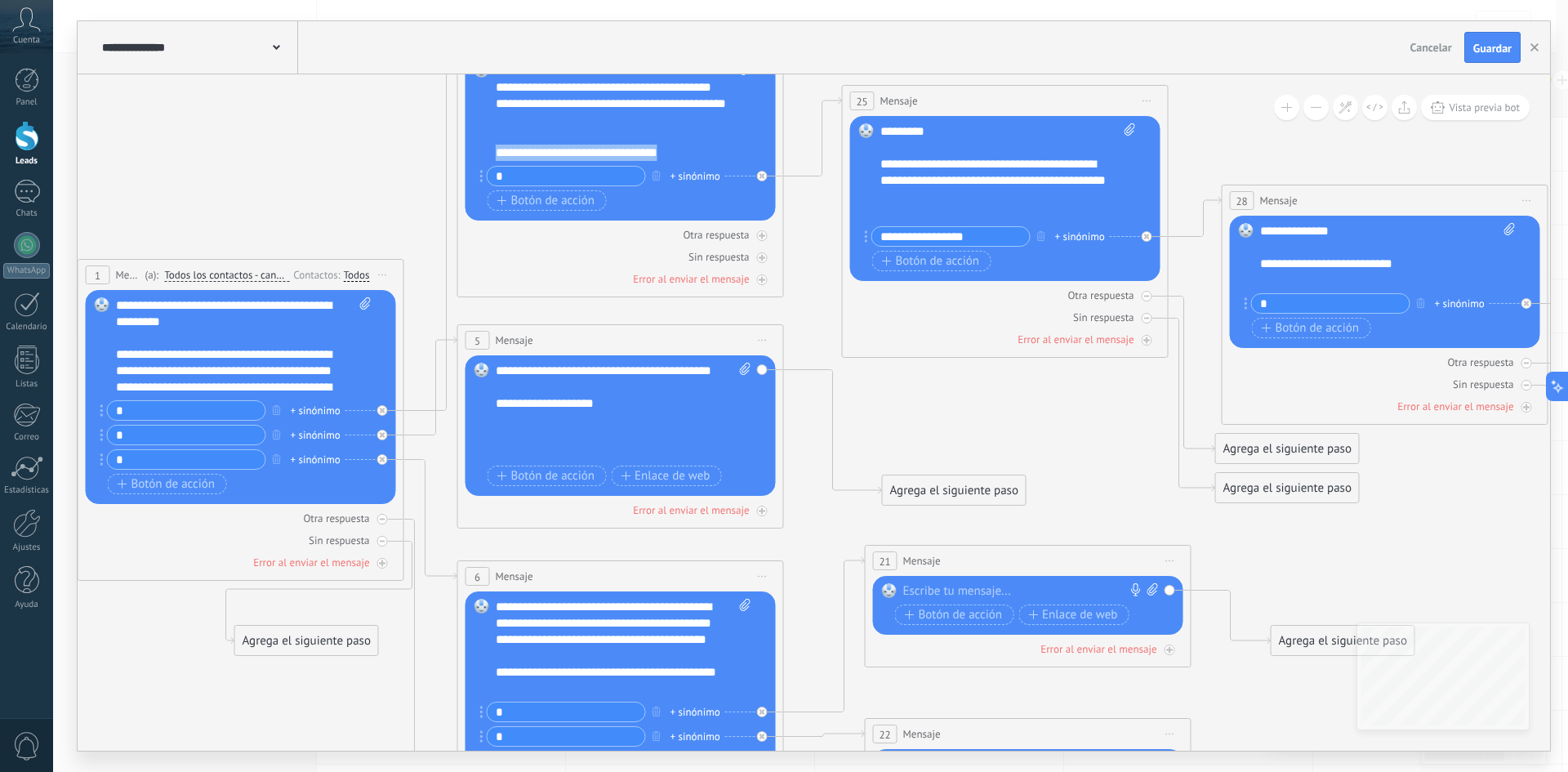
copy div "**********"
click at [551, 481] on span "Botón de acción" at bounding box center [545, 476] width 98 height 13
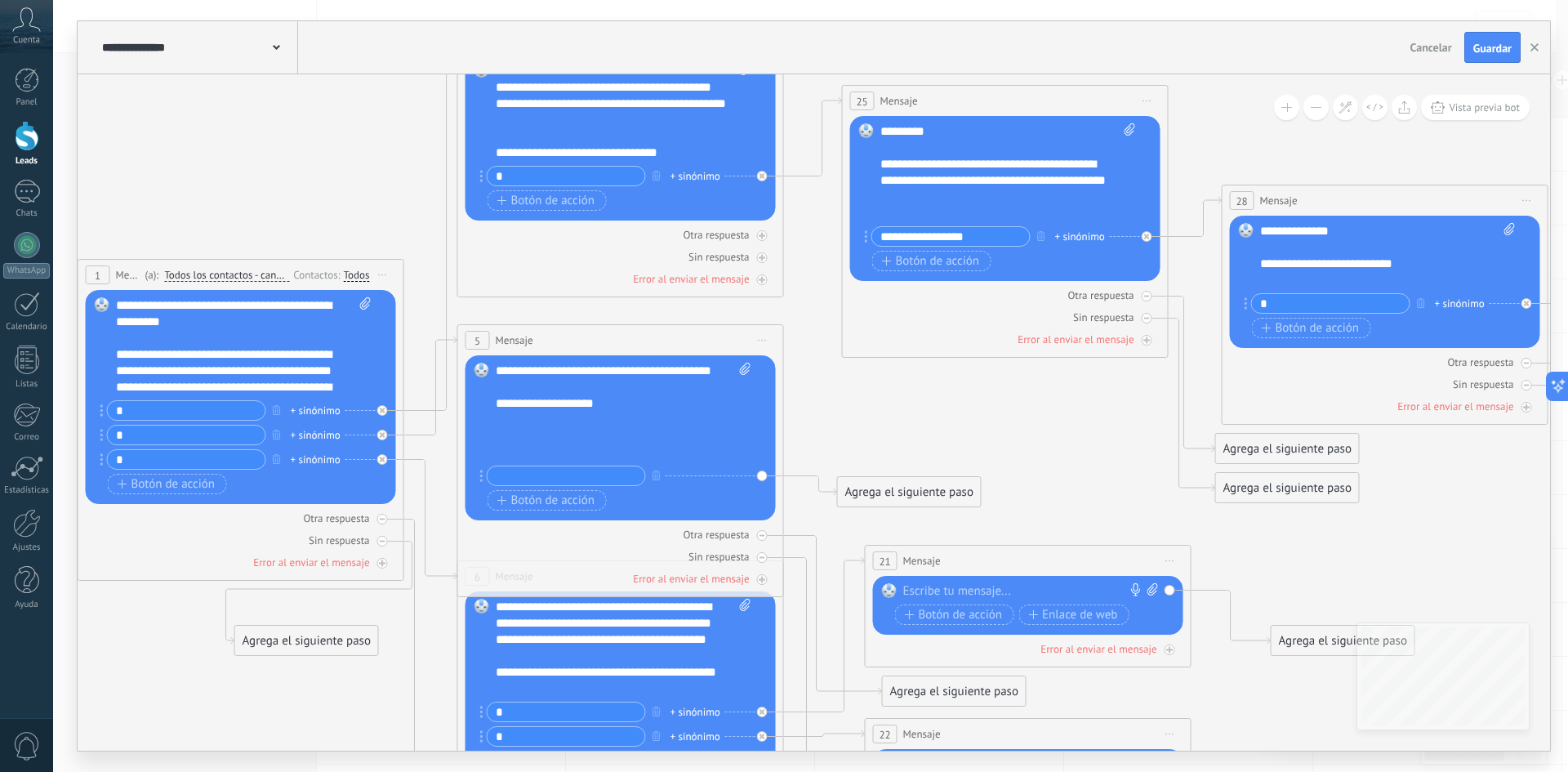
click at [559, 474] on input "text" at bounding box center [566, 476] width 158 height 19
type input "**********"
click at [600, 469] on input "**********" at bounding box center [566, 476] width 158 height 19
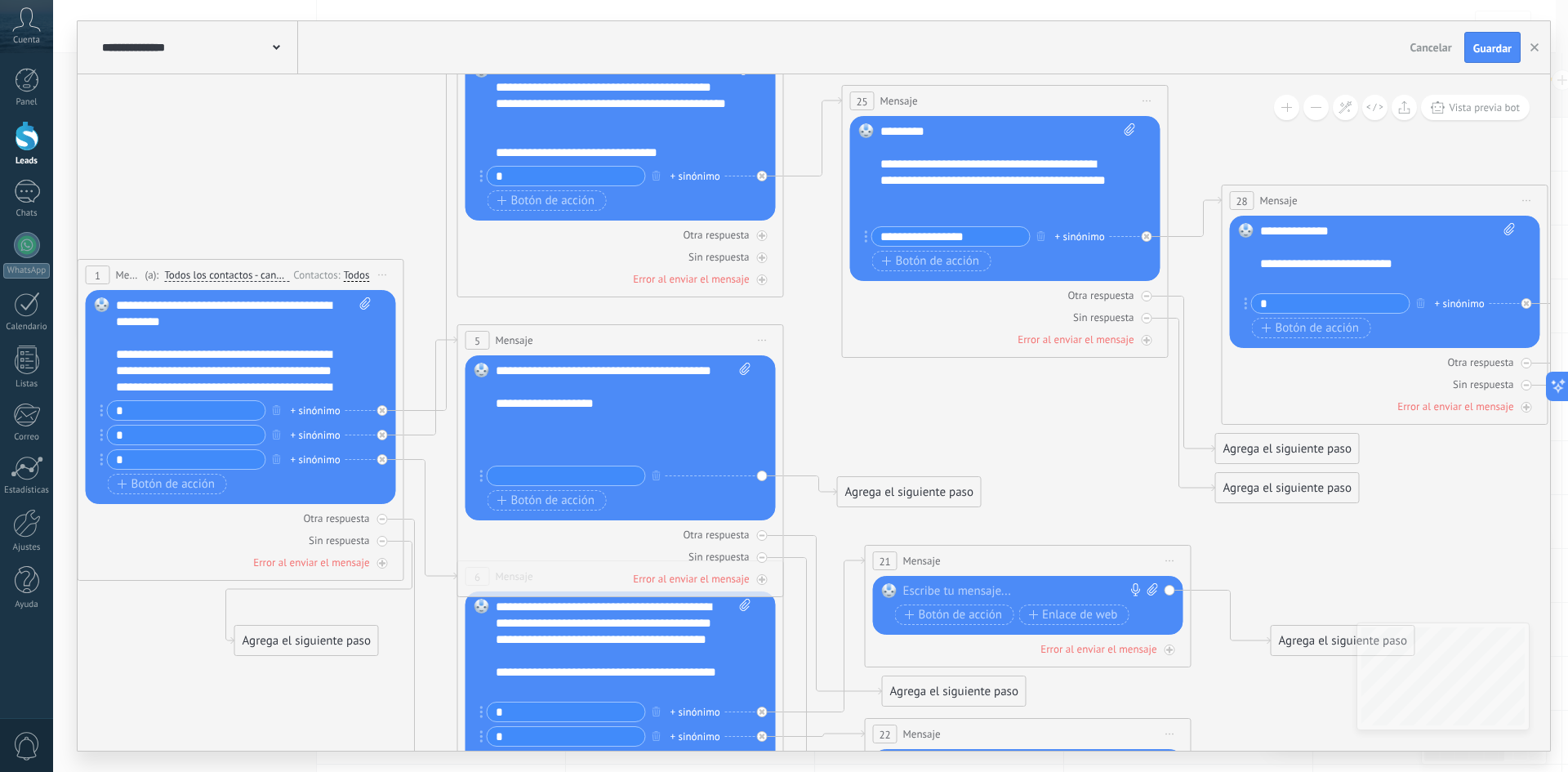
click at [627, 442] on div "**********" at bounding box center [608, 387] width 227 height 147
click at [611, 456] on div "**********" at bounding box center [608, 387] width 227 height 147
click at [578, 472] on input "text" at bounding box center [566, 476] width 158 height 19
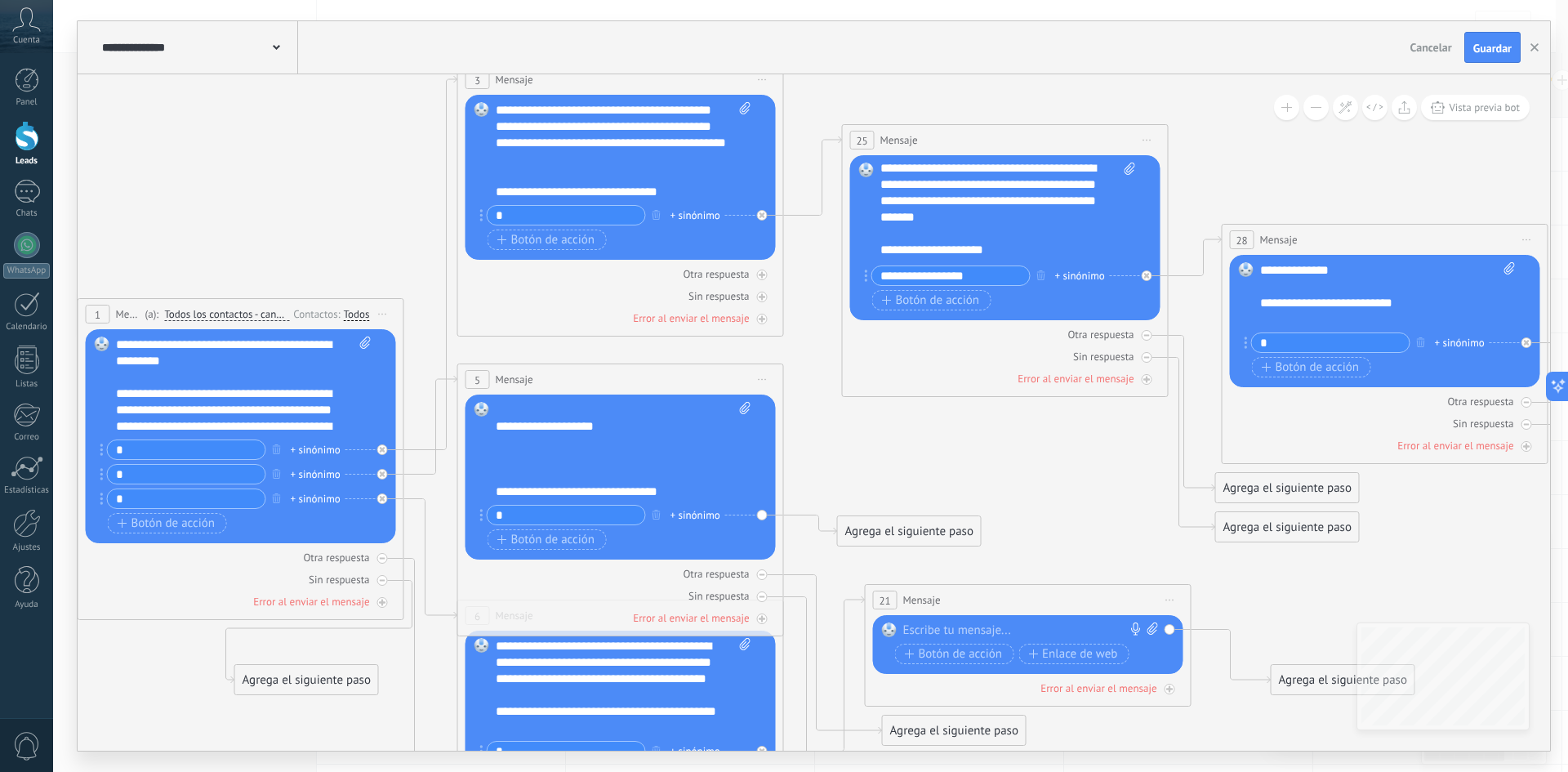
scroll to position [0, 0]
type input "*"
drag, startPoint x: 921, startPoint y: 521, endPoint x: 966, endPoint y: 470, distance: 68.0
click at [966, 470] on div "Agrega el siguiente paso" at bounding box center [955, 480] width 143 height 27
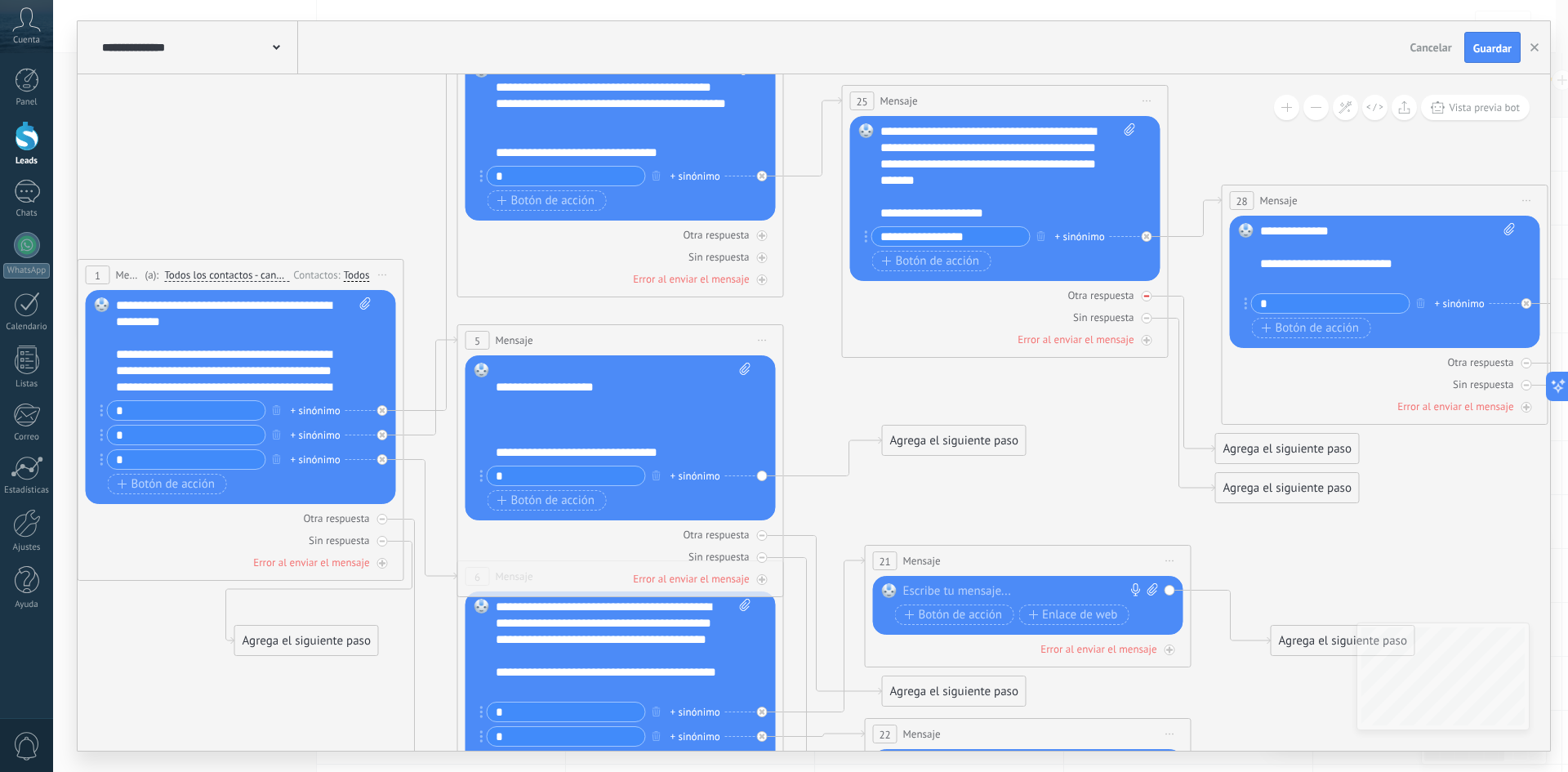
click at [0, 0] on icon at bounding box center [0, 0] width 0 height 0
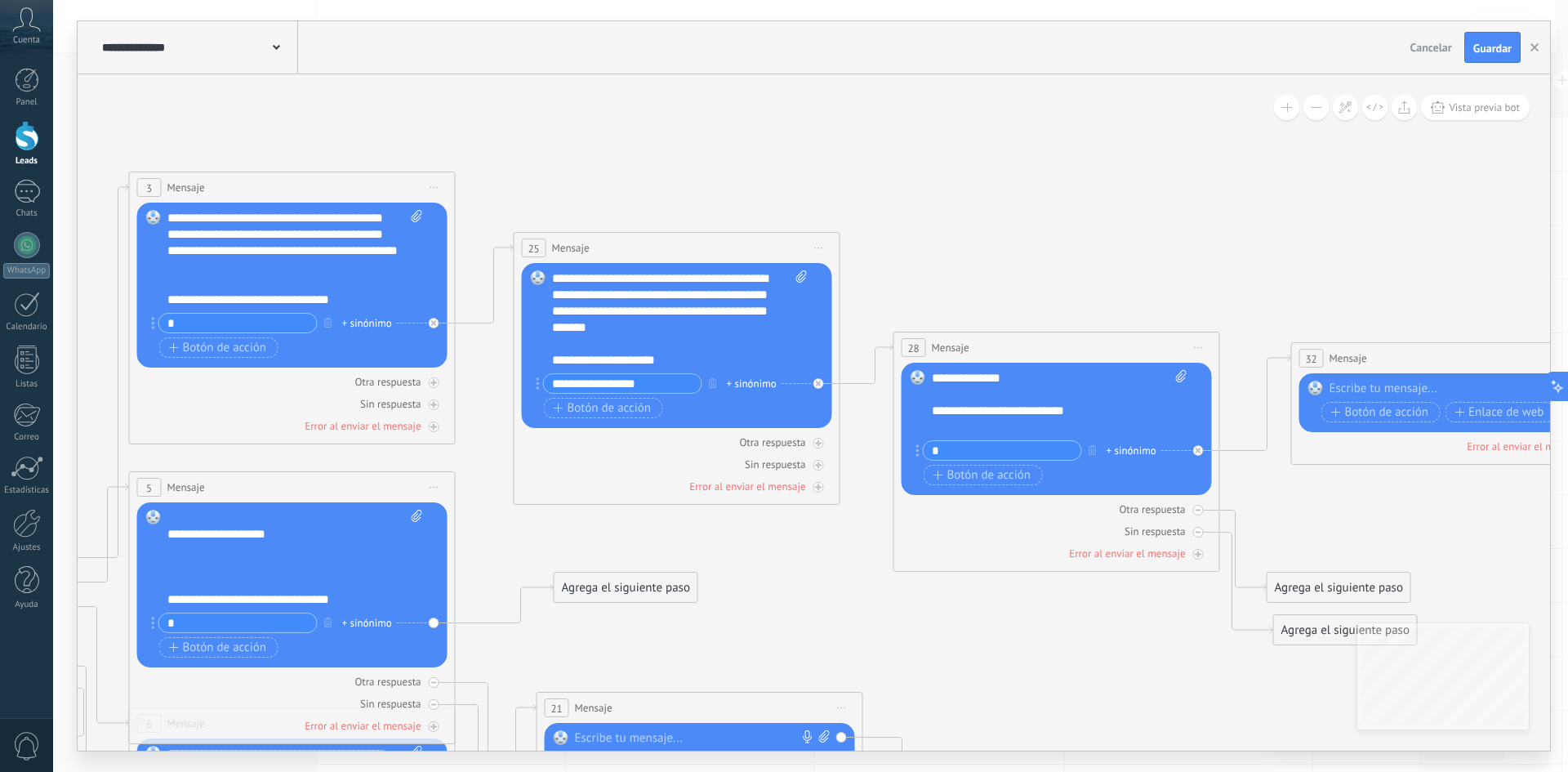
drag, startPoint x: 1281, startPoint y: 177, endPoint x: 921, endPoint y: 279, distance: 374.2
click at [899, 258] on icon at bounding box center [658, 635] width 3019 height 1743
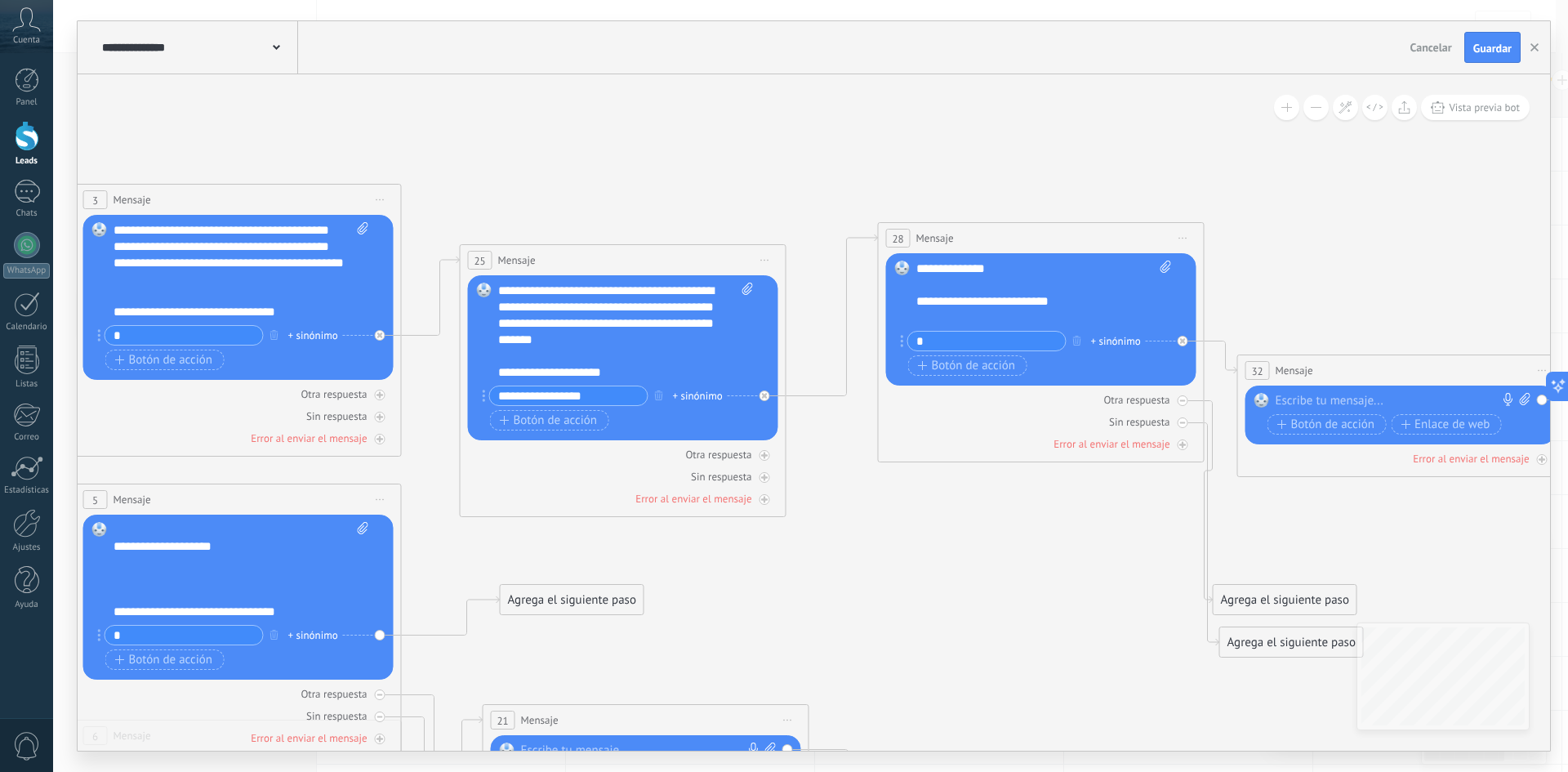
drag, startPoint x: 973, startPoint y: 357, endPoint x: 1011, endPoint y: 236, distance: 126.8
click at [1011, 236] on div "28 Mensaje ******* (a): Todos los contactos - canales seleccionados Todos los c…" at bounding box center [1041, 238] width 325 height 30
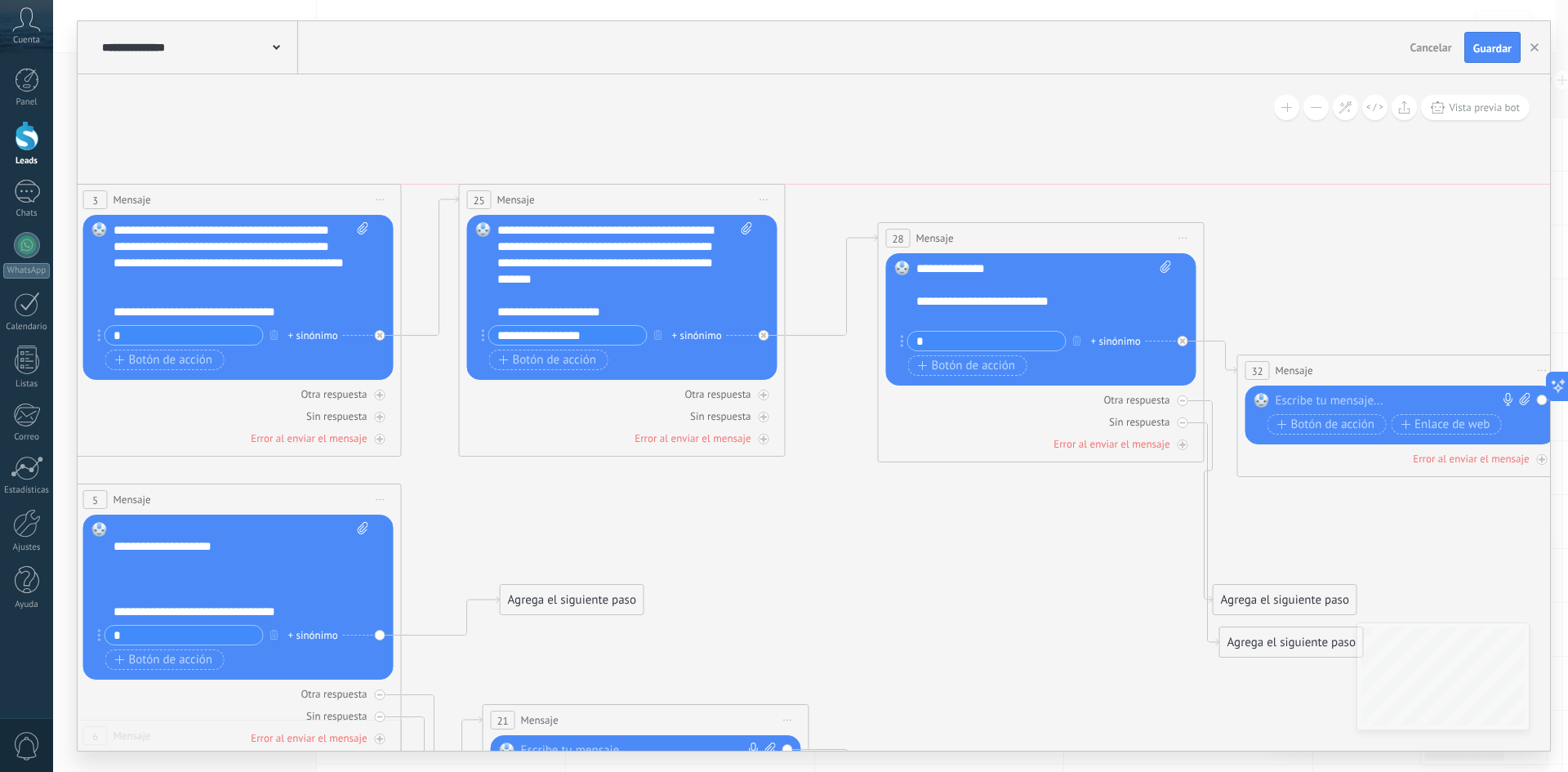
drag, startPoint x: 666, startPoint y: 259, endPoint x: 665, endPoint y: 194, distance: 65.0
click at [665, 194] on div "25 Mensaje ******* (a): Todos los contactos - canales seleccionados Todos los c…" at bounding box center [621, 200] width 325 height 30
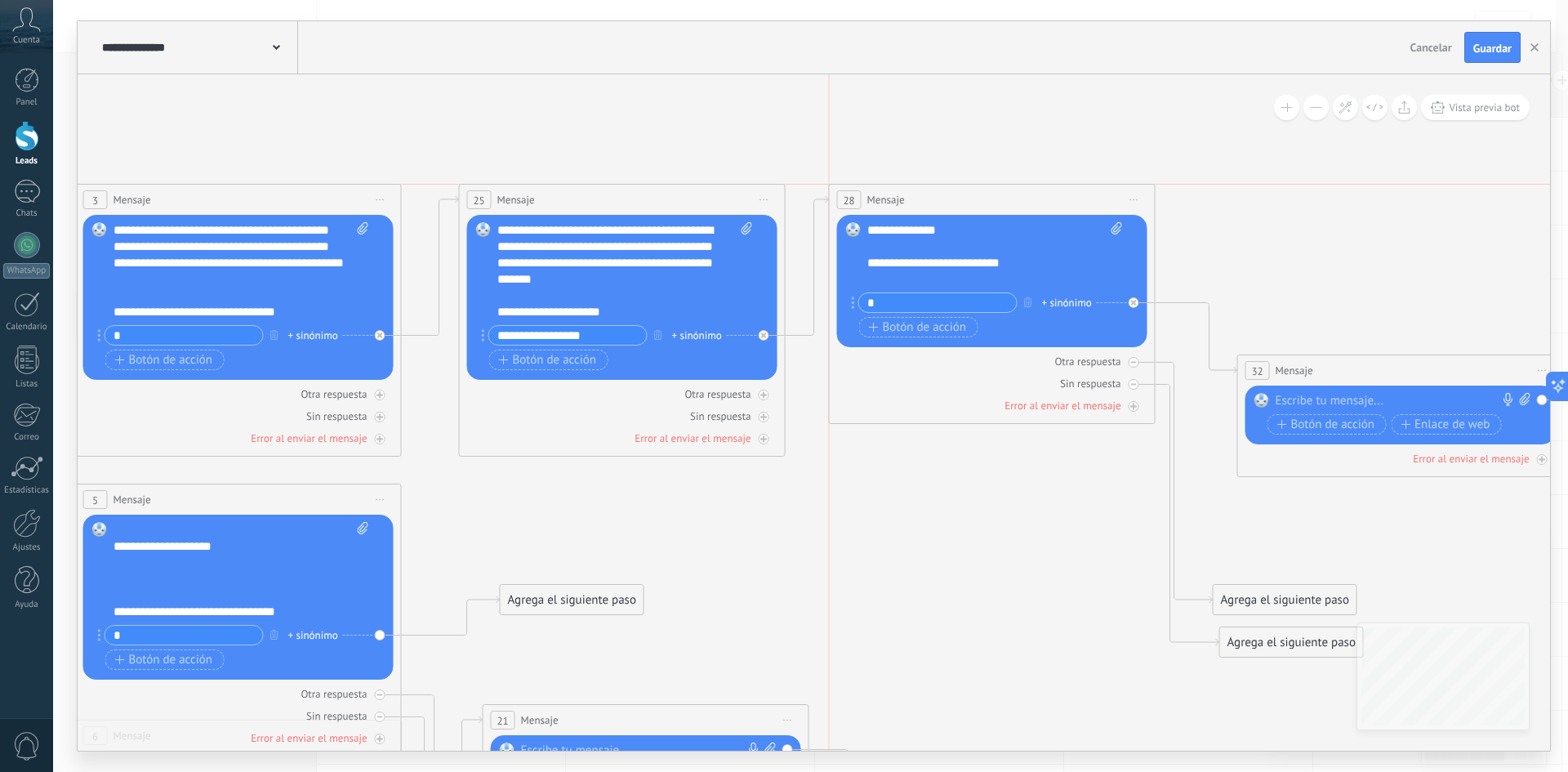
drag, startPoint x: 962, startPoint y: 234, endPoint x: 919, endPoint y: 191, distance: 60.8
click at [919, 191] on div "28 Mensaje ******* (a): Todos los contactos - canales seleccionados Todos los c…" at bounding box center [991, 200] width 325 height 30
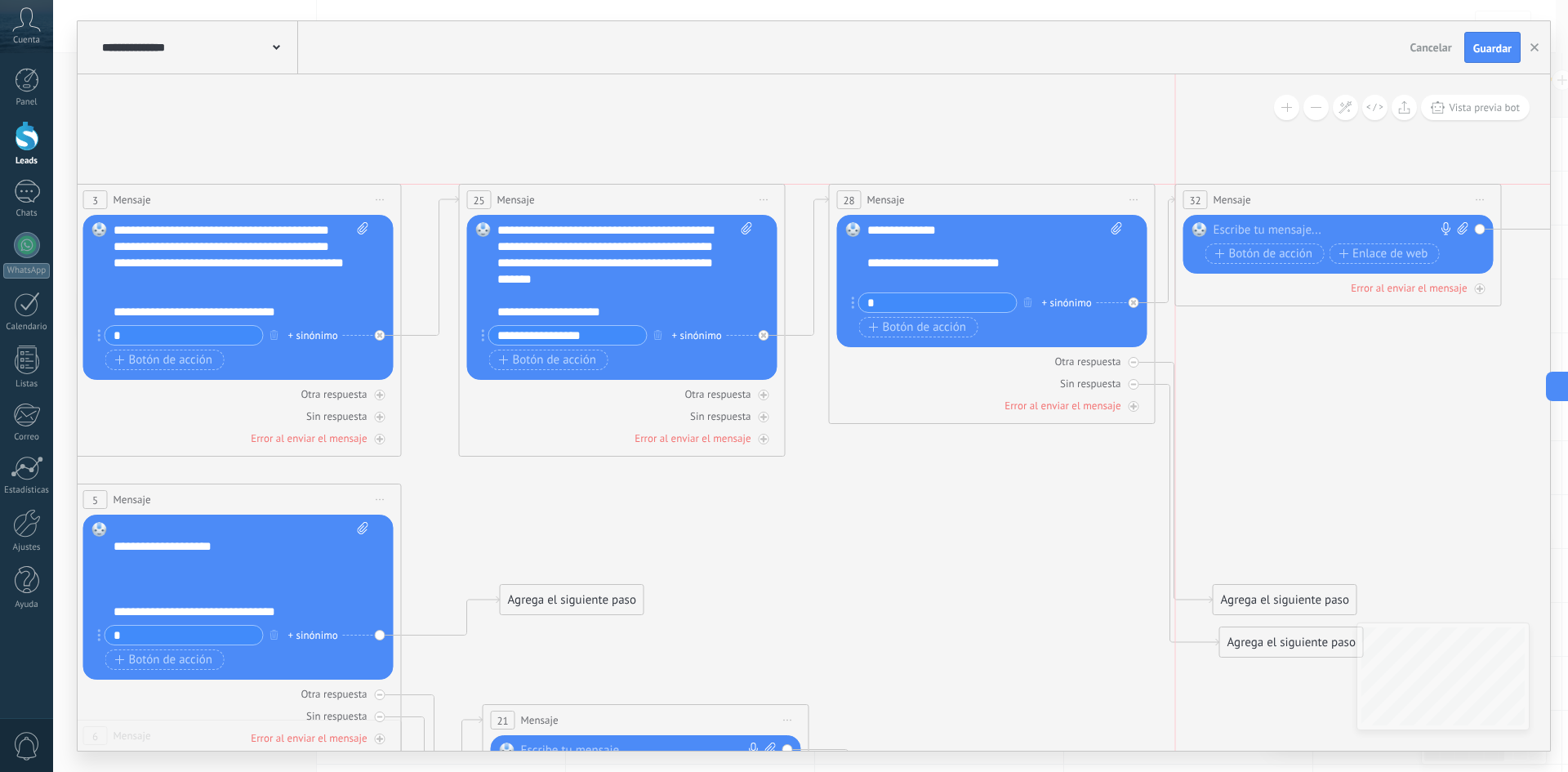
drag, startPoint x: 1301, startPoint y: 364, endPoint x: 1282, endPoint y: 507, distance: 144.3
click at [1246, 192] on span "Mensaje" at bounding box center [1232, 199] width 38 height 15
click at [0, 0] on icon at bounding box center [0, 0] width 0 height 0
click at [1137, 380] on div "Sin respuesta" at bounding box center [992, 382] width 311 height 15
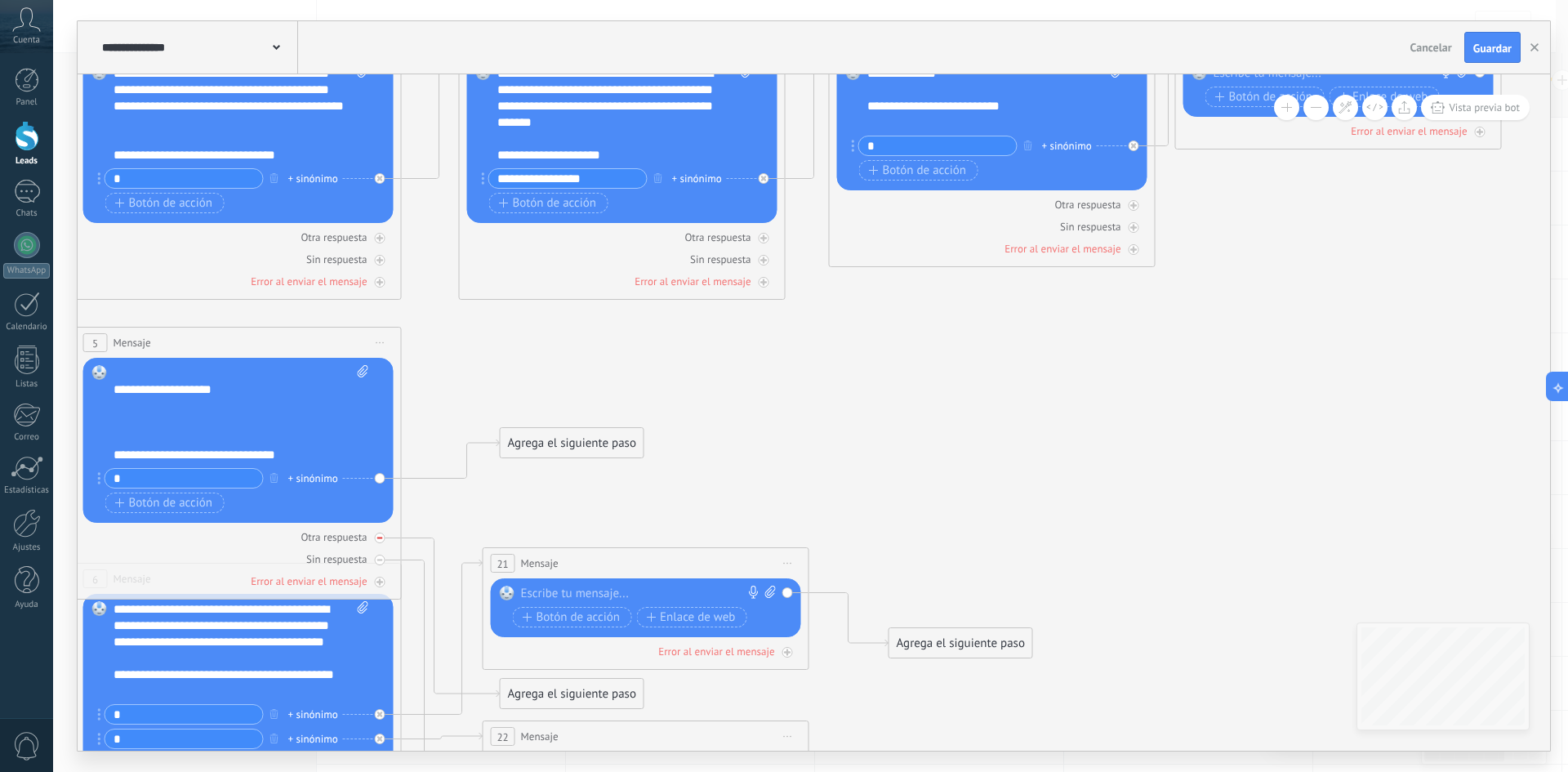
click at [0, 0] on icon at bounding box center [0, 0] width 0 height 0
click at [381, 555] on div at bounding box center [381, 560] width 11 height 11
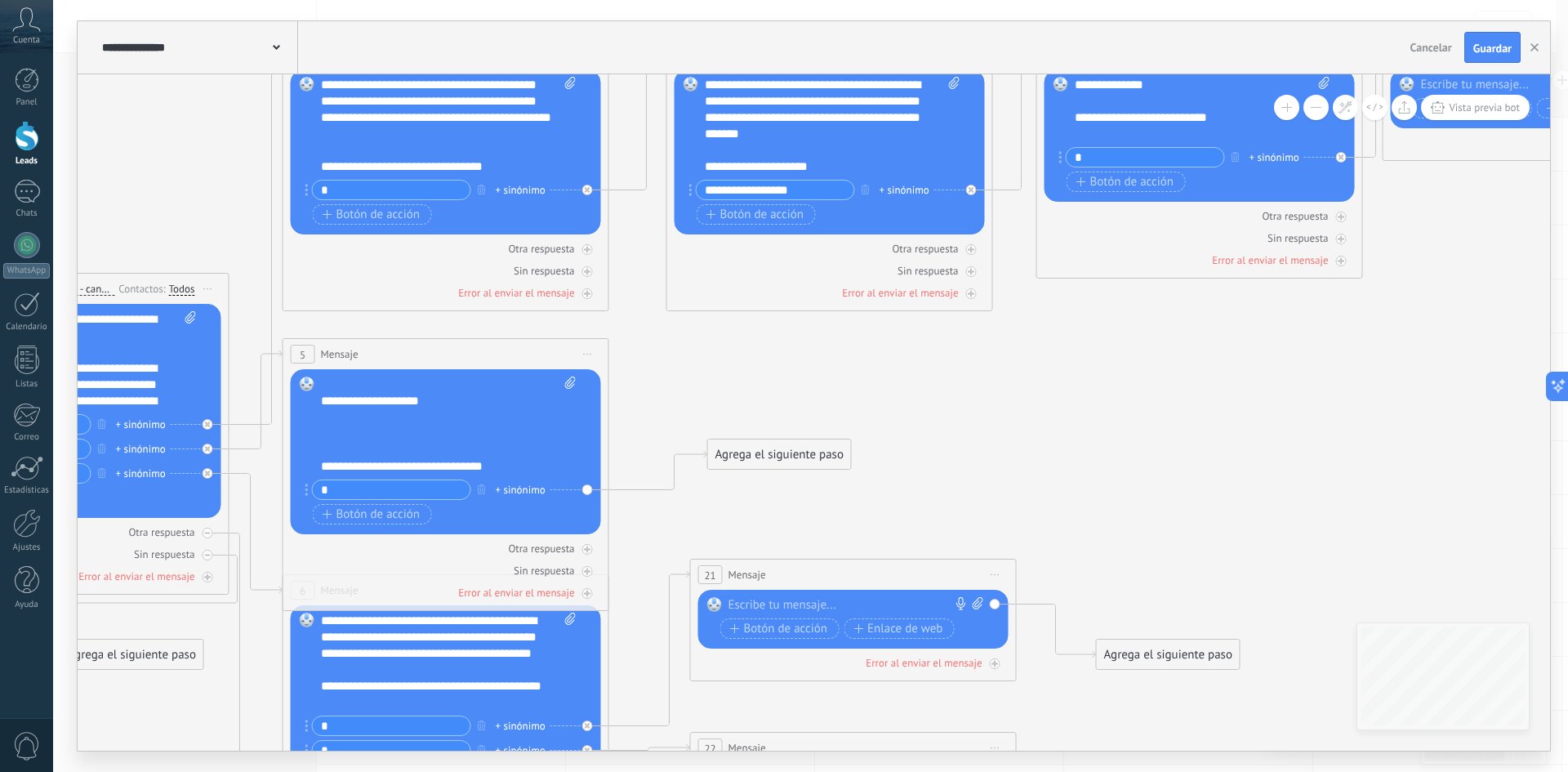
drag, startPoint x: 564, startPoint y: 351, endPoint x: 689, endPoint y: 399, distance: 133.9
click at [765, 367] on icon at bounding box center [811, 485] width 3019 height 1711
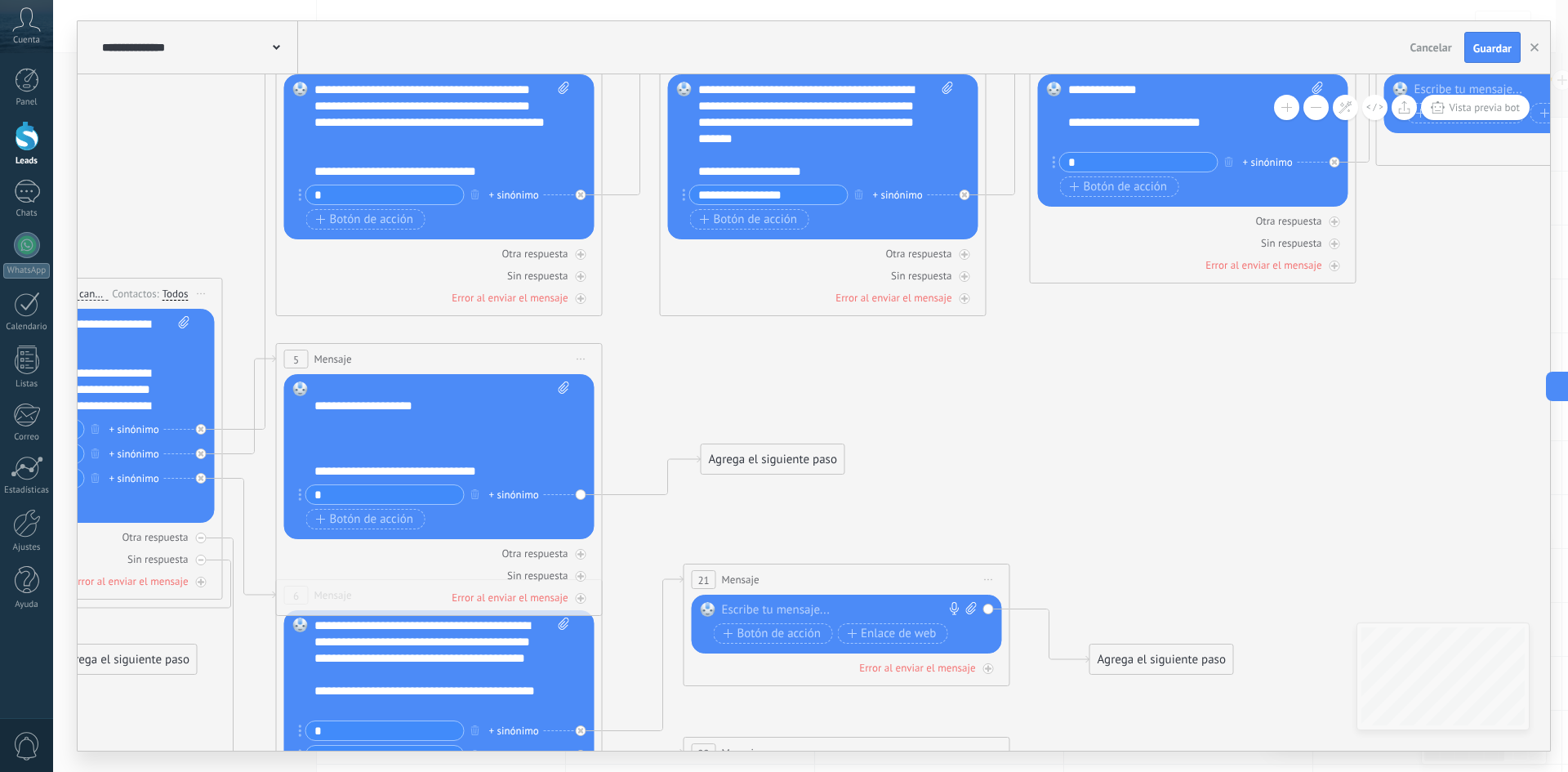
scroll to position [131, 0]
drag, startPoint x: 733, startPoint y: 435, endPoint x: 730, endPoint y: 425, distance: 10.4
click at [730, 425] on div "Agrega el siguiente paso" at bounding box center [756, 422] width 143 height 27
click at [730, 421] on div "Agrega el siguiente paso" at bounding box center [756, 422] width 143 height 27
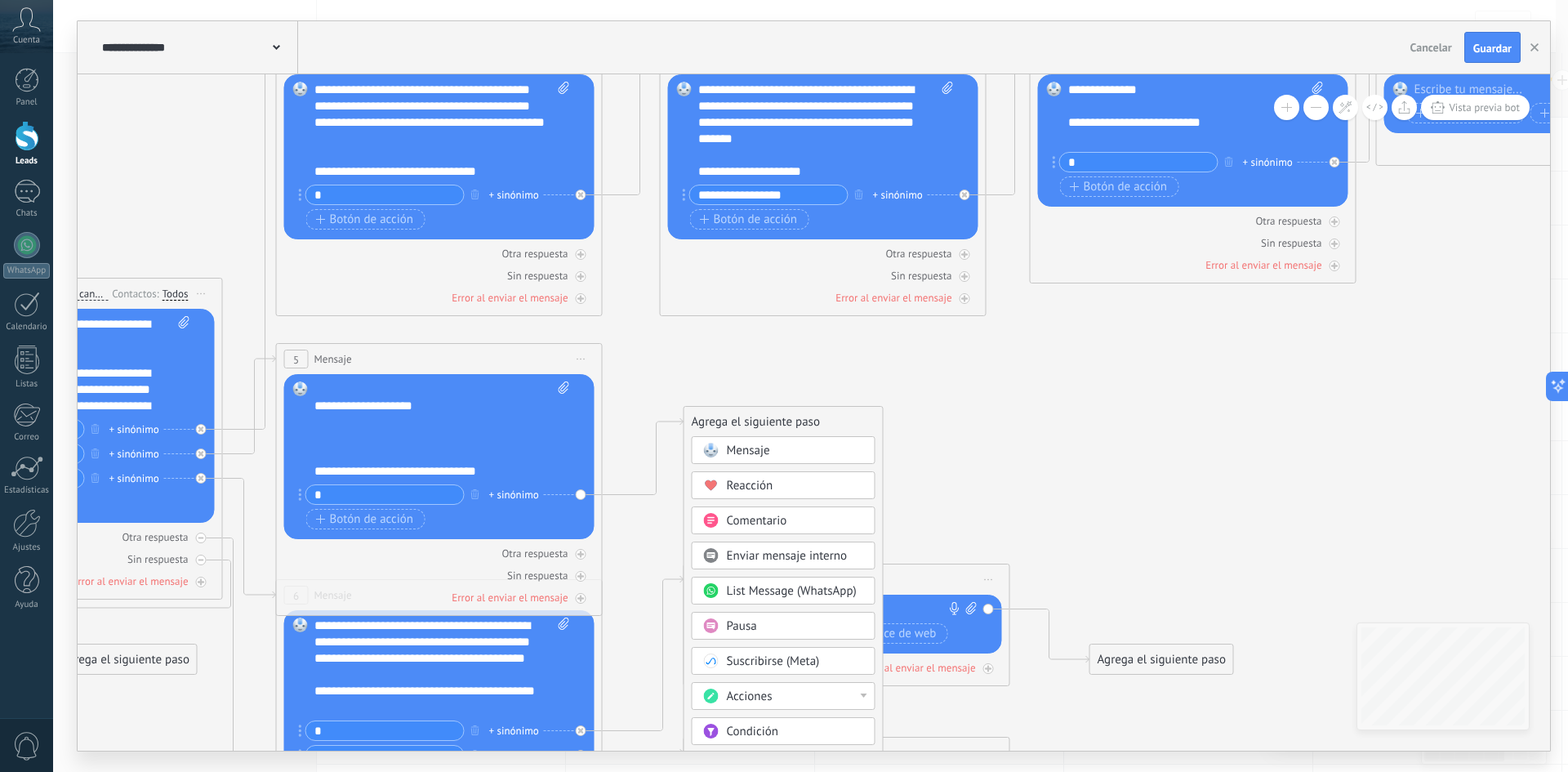
click at [758, 449] on span "Mensaje" at bounding box center [749, 450] width 43 height 15
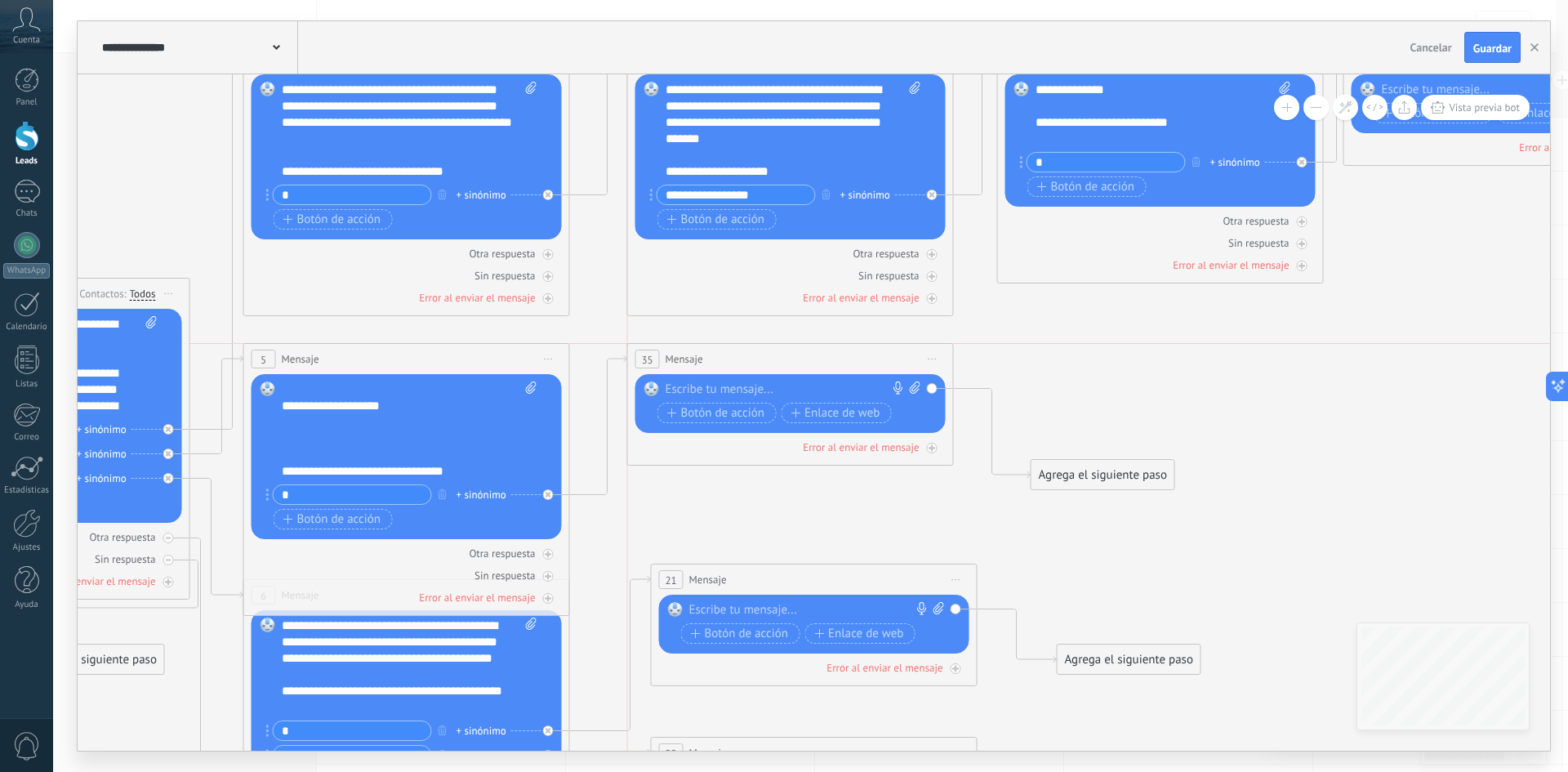
drag, startPoint x: 711, startPoint y: 385, endPoint x: 707, endPoint y: 359, distance: 26.3
click at [707, 359] on div "35 Mensaje ******* (a): Todos los contactos - canales seleccionados Todos los c…" at bounding box center [790, 359] width 325 height 30
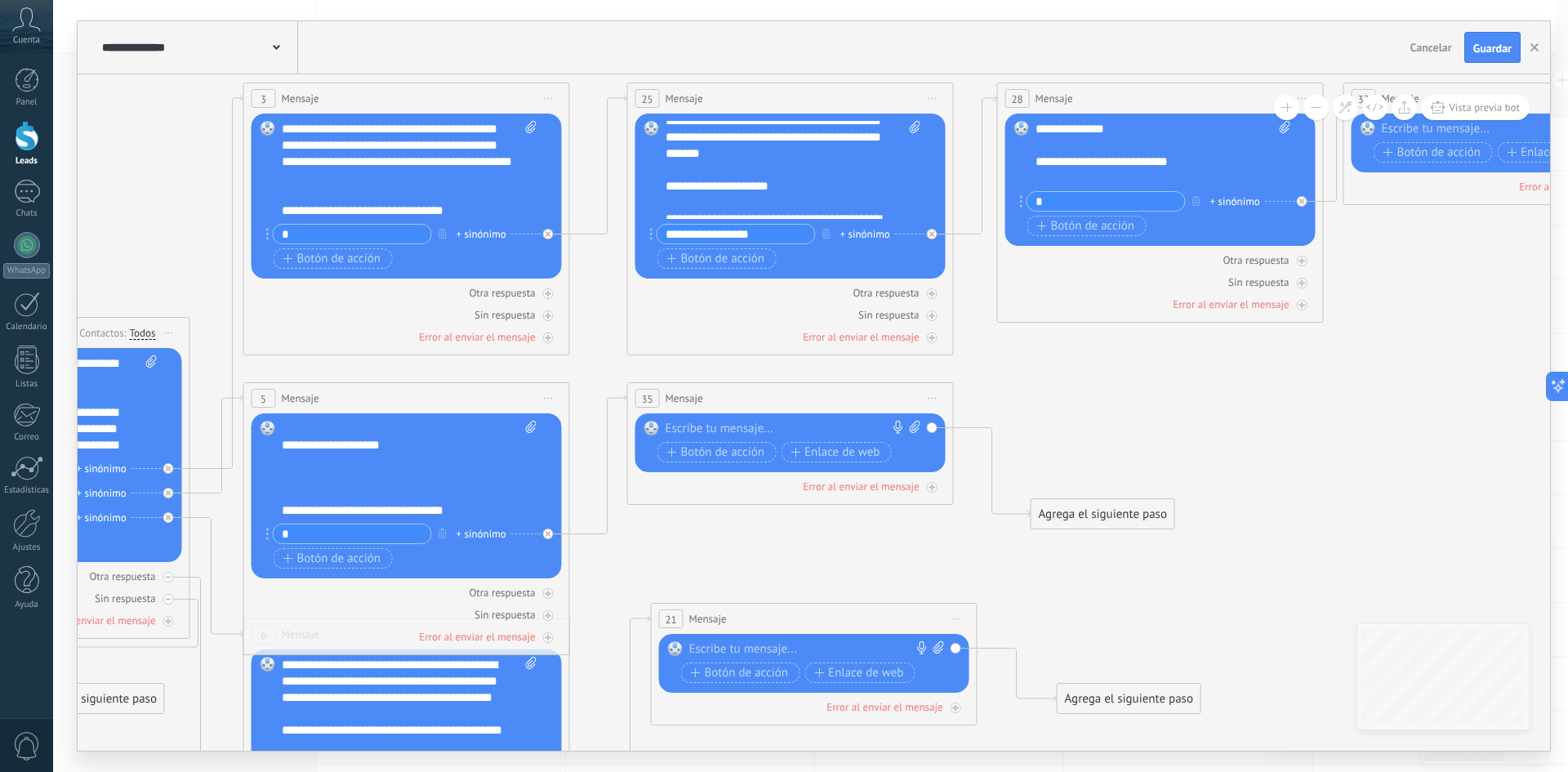
scroll to position [0, 0]
click at [935, 396] on span "Iniciar vista previa aquí Cambiar nombre Duplicar [GEOGRAPHIC_DATA]" at bounding box center [932, 398] width 26 height 23
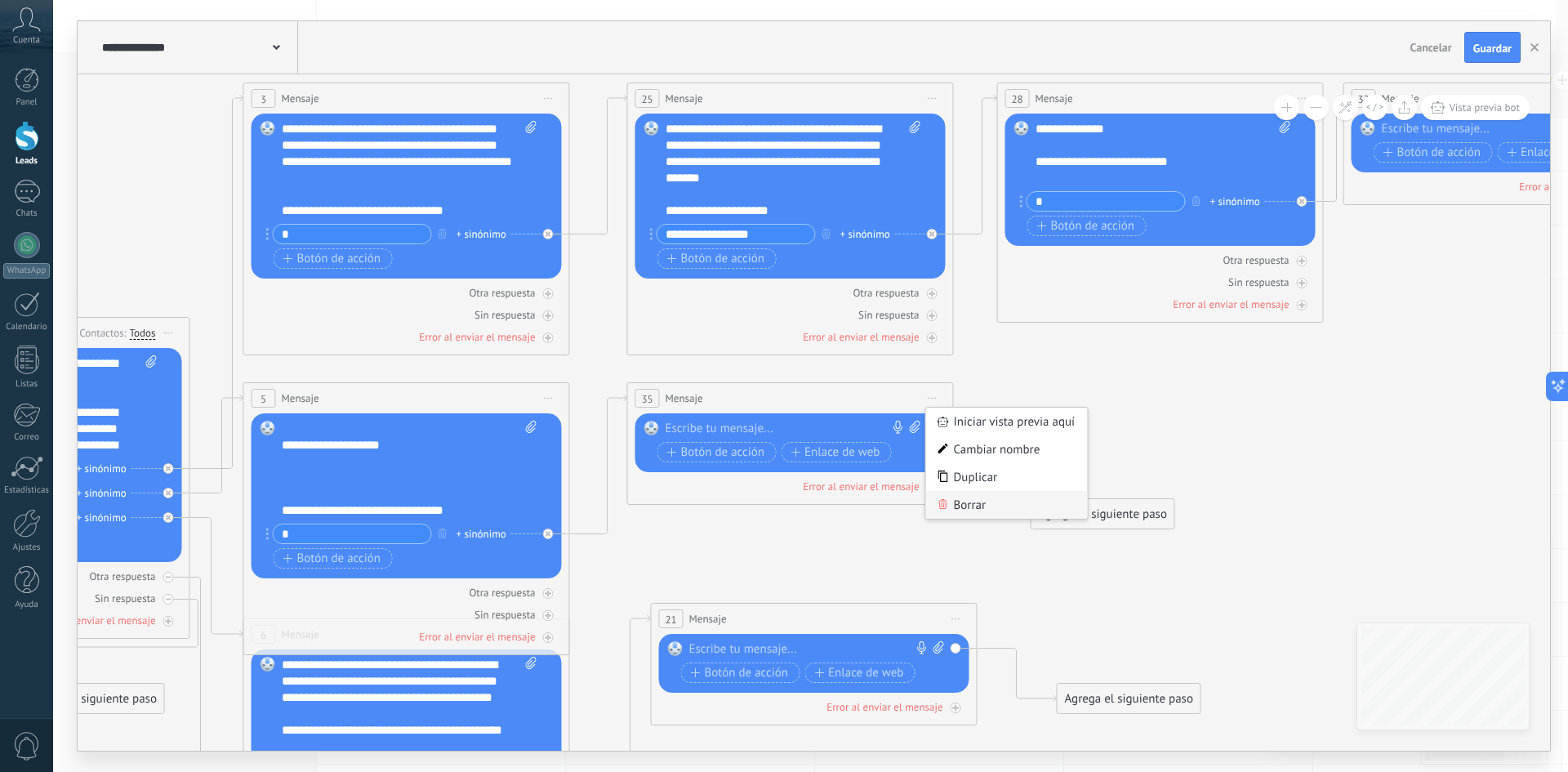
click at [983, 498] on div "Borrar" at bounding box center [1007, 504] width 162 height 28
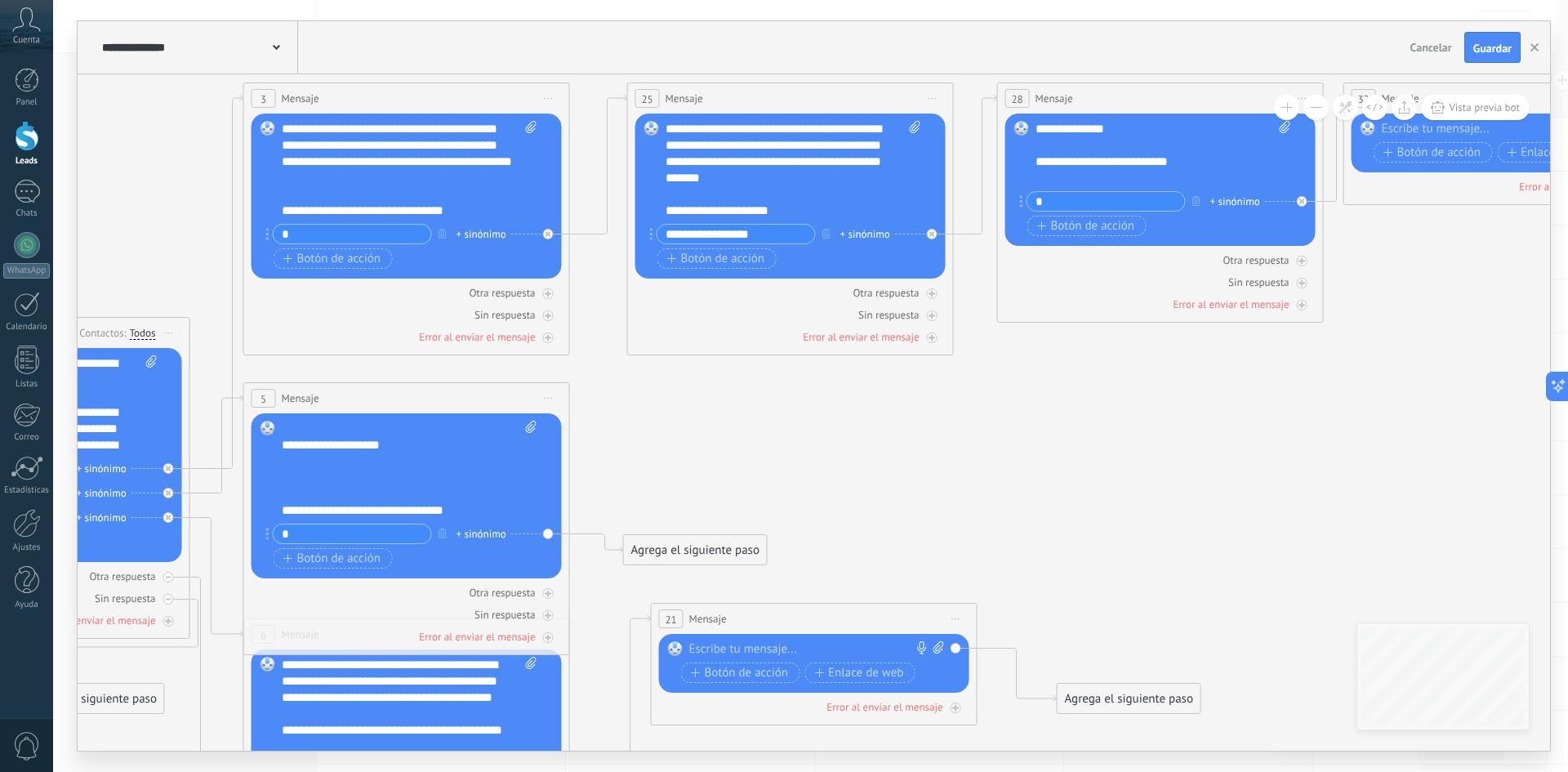
click at [936, 95] on span "Iniciar vista previa aquí Cambiar nombre Duplicar [GEOGRAPHIC_DATA]" at bounding box center [932, 99] width 26 height 23
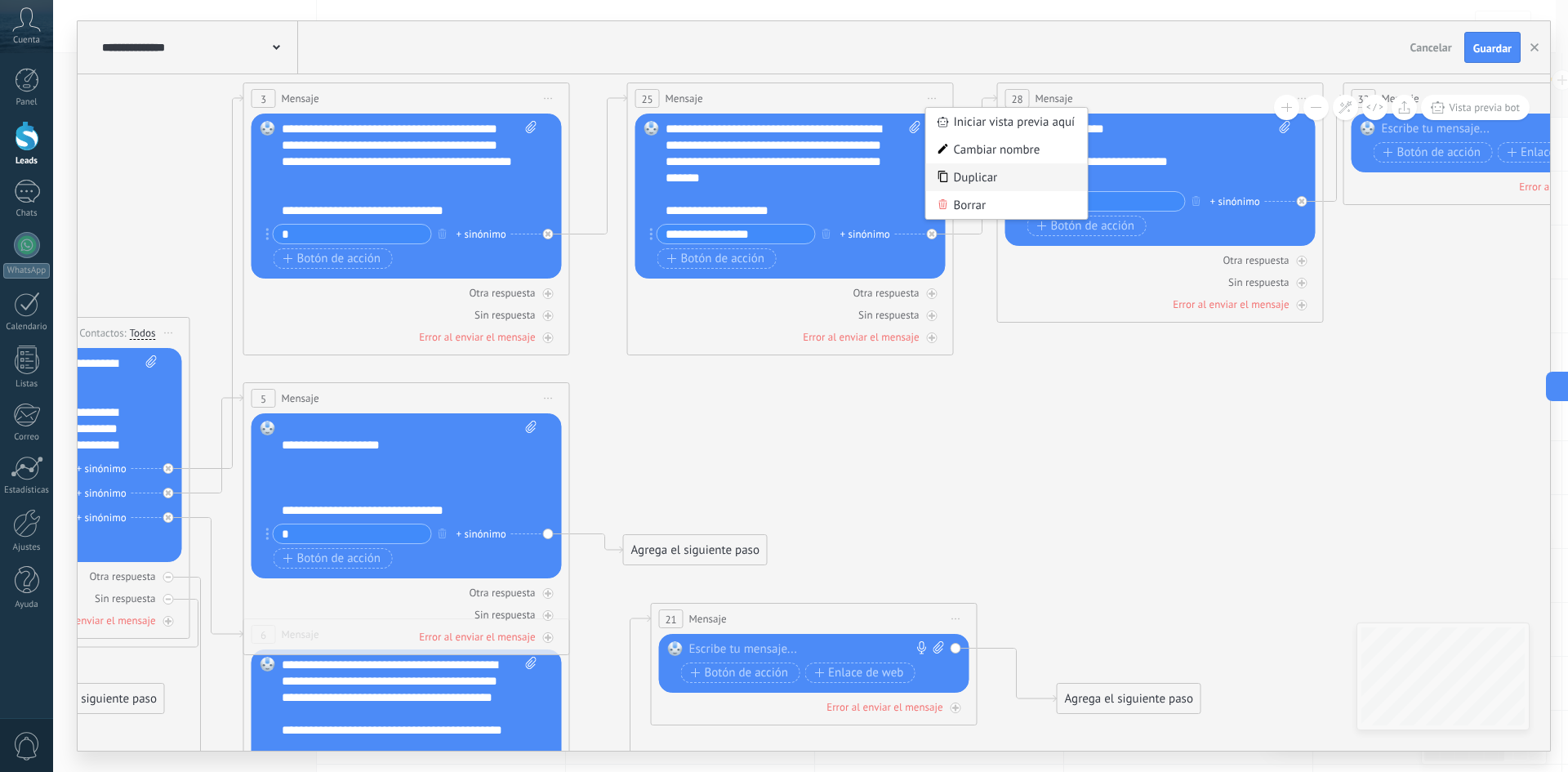
click at [979, 184] on div "Duplicar" at bounding box center [1007, 176] width 162 height 28
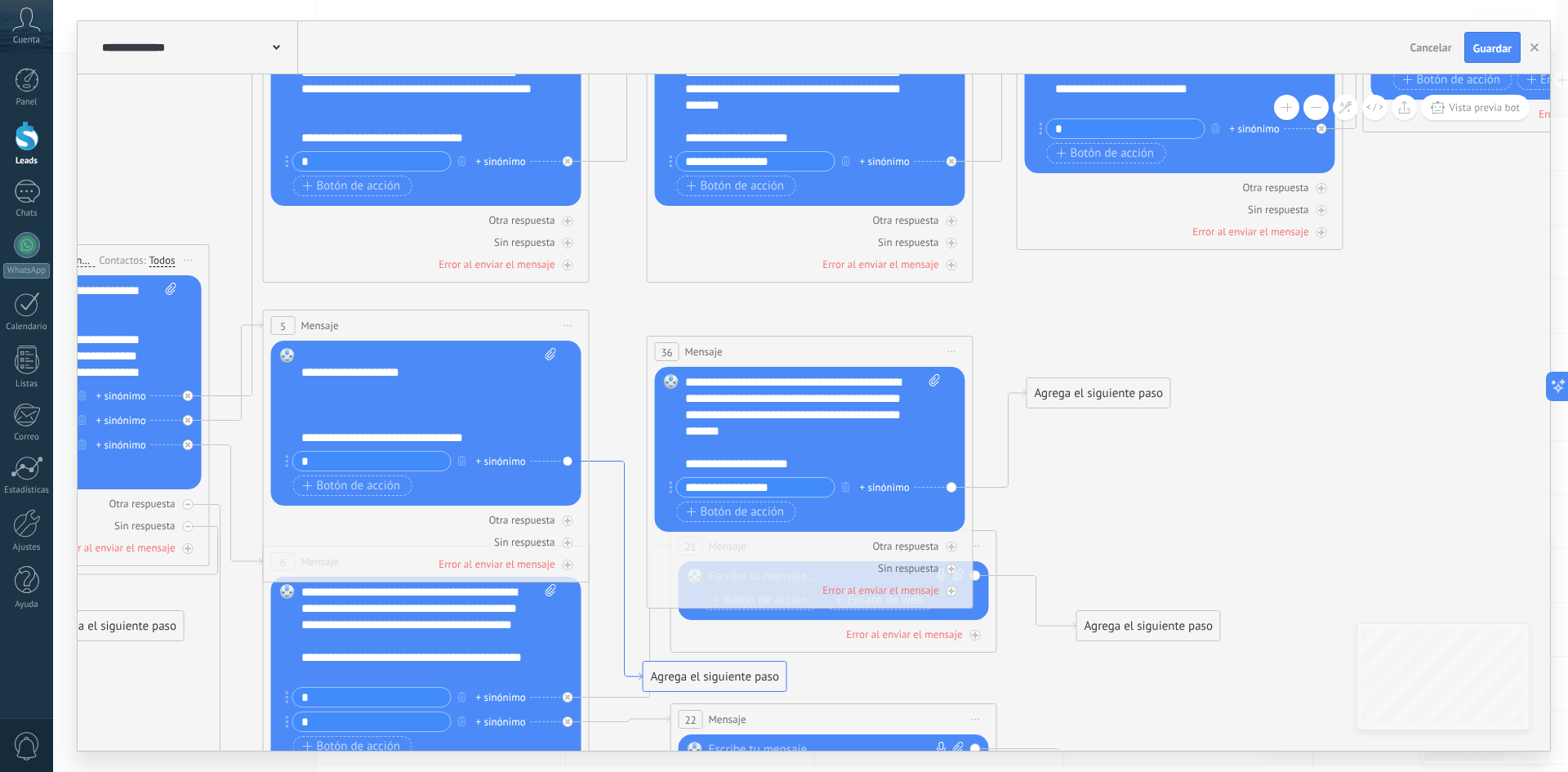
drag, startPoint x: 607, startPoint y: 539, endPoint x: 625, endPoint y: 476, distance: 65.5
click at [625, 476] on icon at bounding box center [615, 570] width 53 height 219
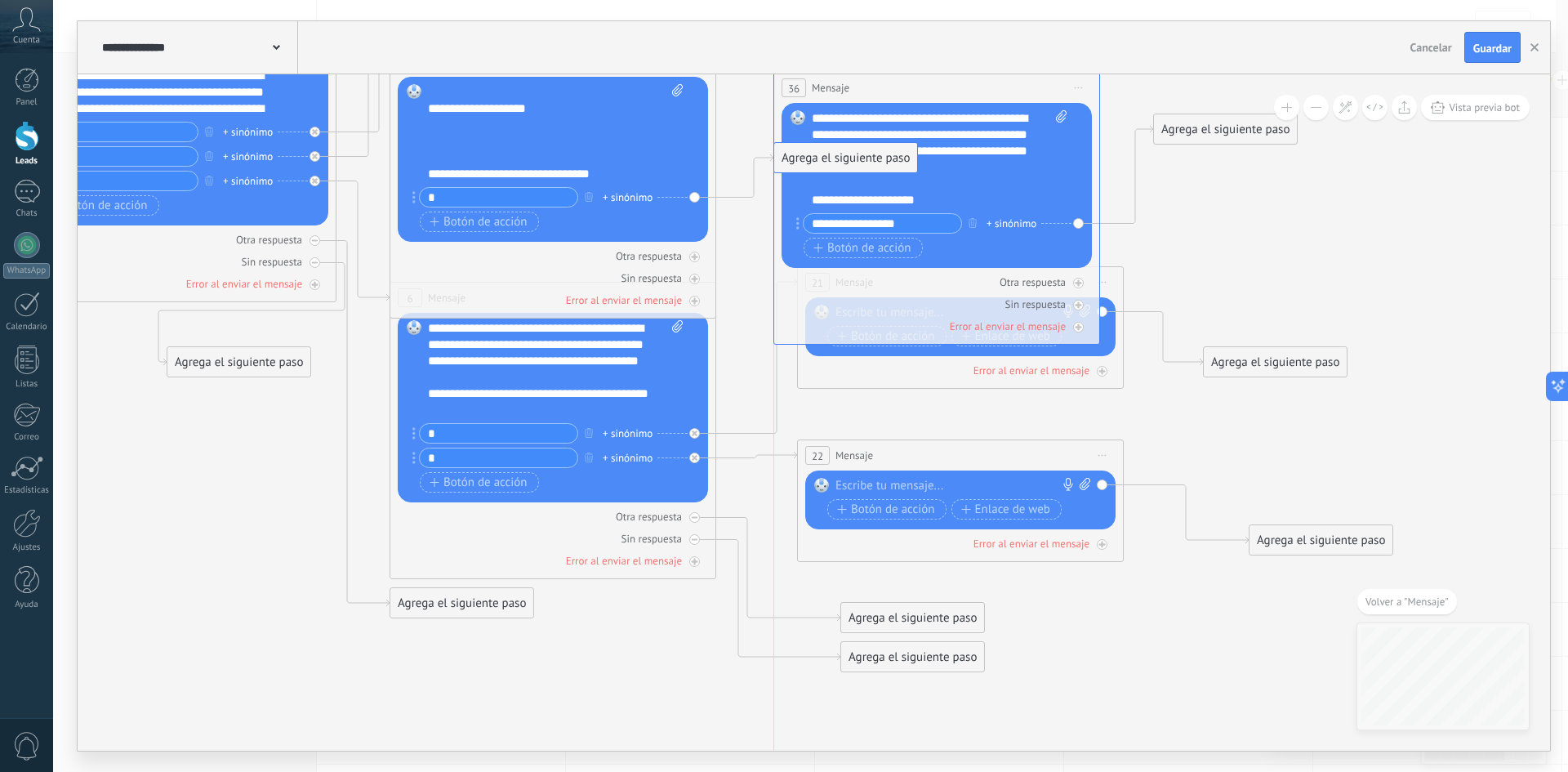
drag, startPoint x: 836, startPoint y: 386, endPoint x: 848, endPoint y: 144, distance: 242.3
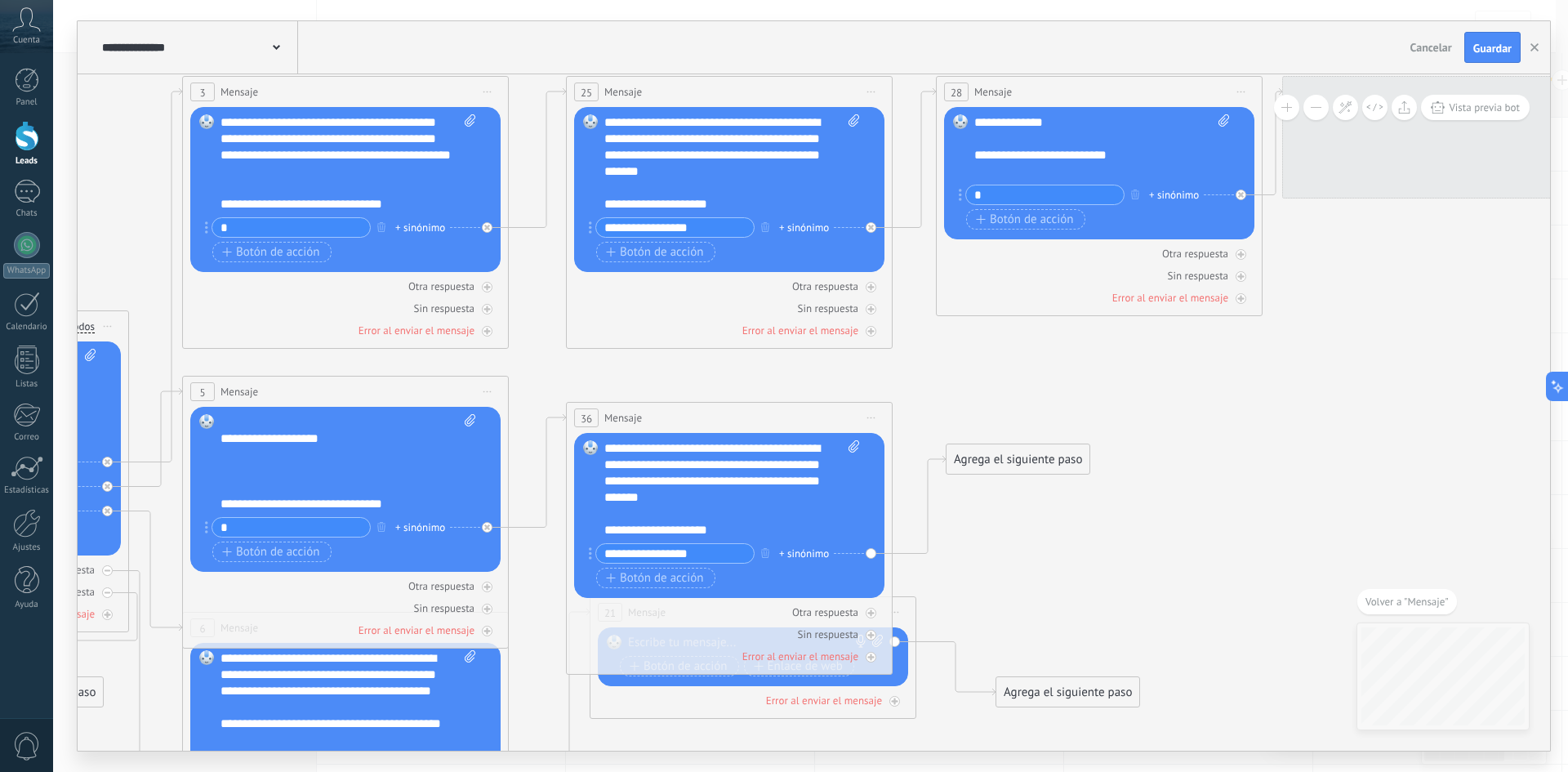
drag, startPoint x: 1227, startPoint y: 359, endPoint x: 974, endPoint y: 554, distance: 319.4
click at [1033, 578] on icon at bounding box center [711, 539] width 3019 height 1743
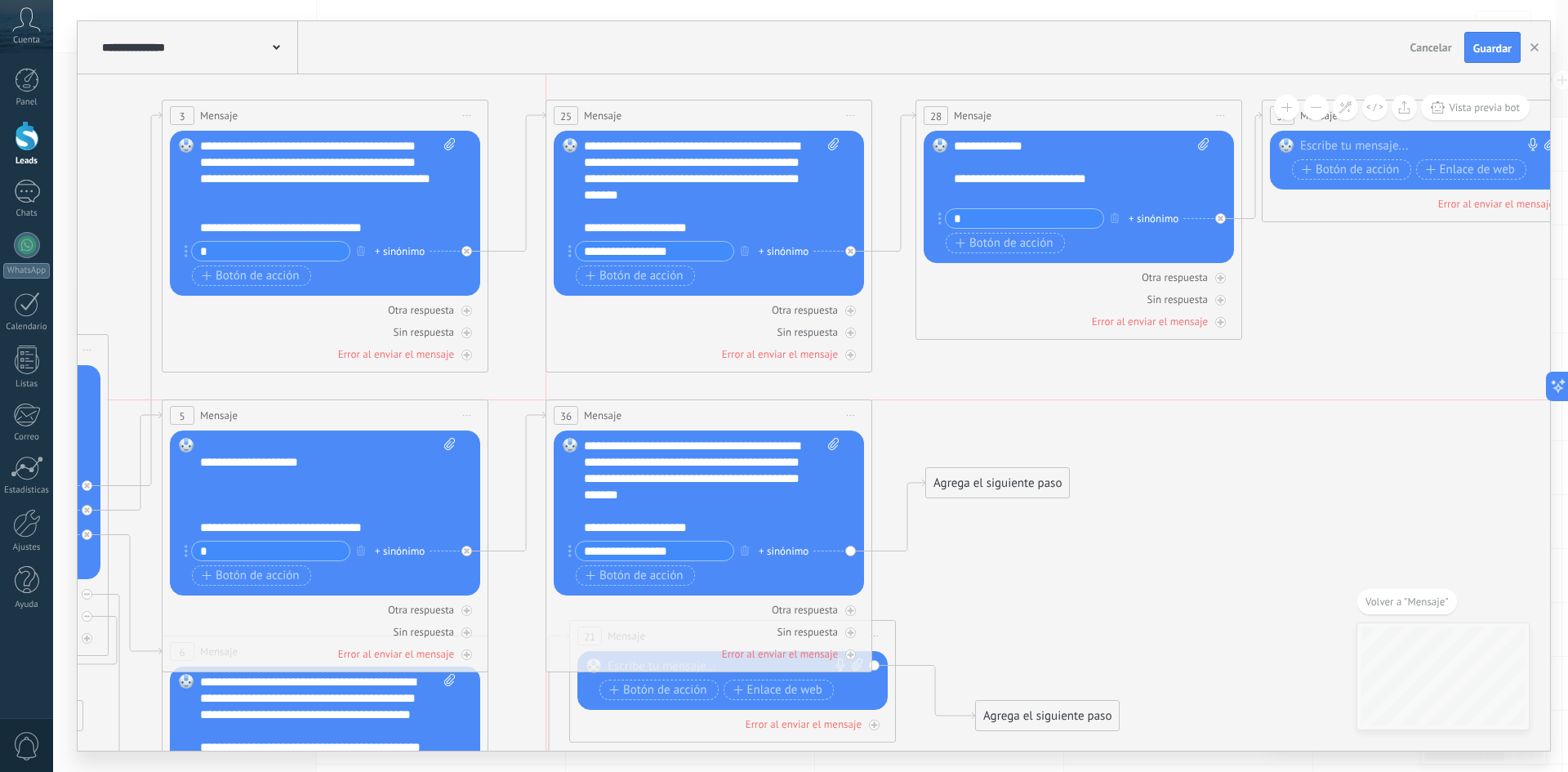
drag, startPoint x: 642, startPoint y: 427, endPoint x: 636, endPoint y: 405, distance: 22.8
click at [636, 405] on div "36 Mensaje ******* (a): Todos los contactos - [PERSON_NAME] seleccionados Todos…" at bounding box center [708, 416] width 325 height 30
click at [1226, 115] on span "Iniciar vista previa aquí Cambiar nombre Duplicar [GEOGRAPHIC_DATA]" at bounding box center [1221, 116] width 26 height 23
click at [1264, 190] on div "Duplicar" at bounding box center [1295, 194] width 162 height 28
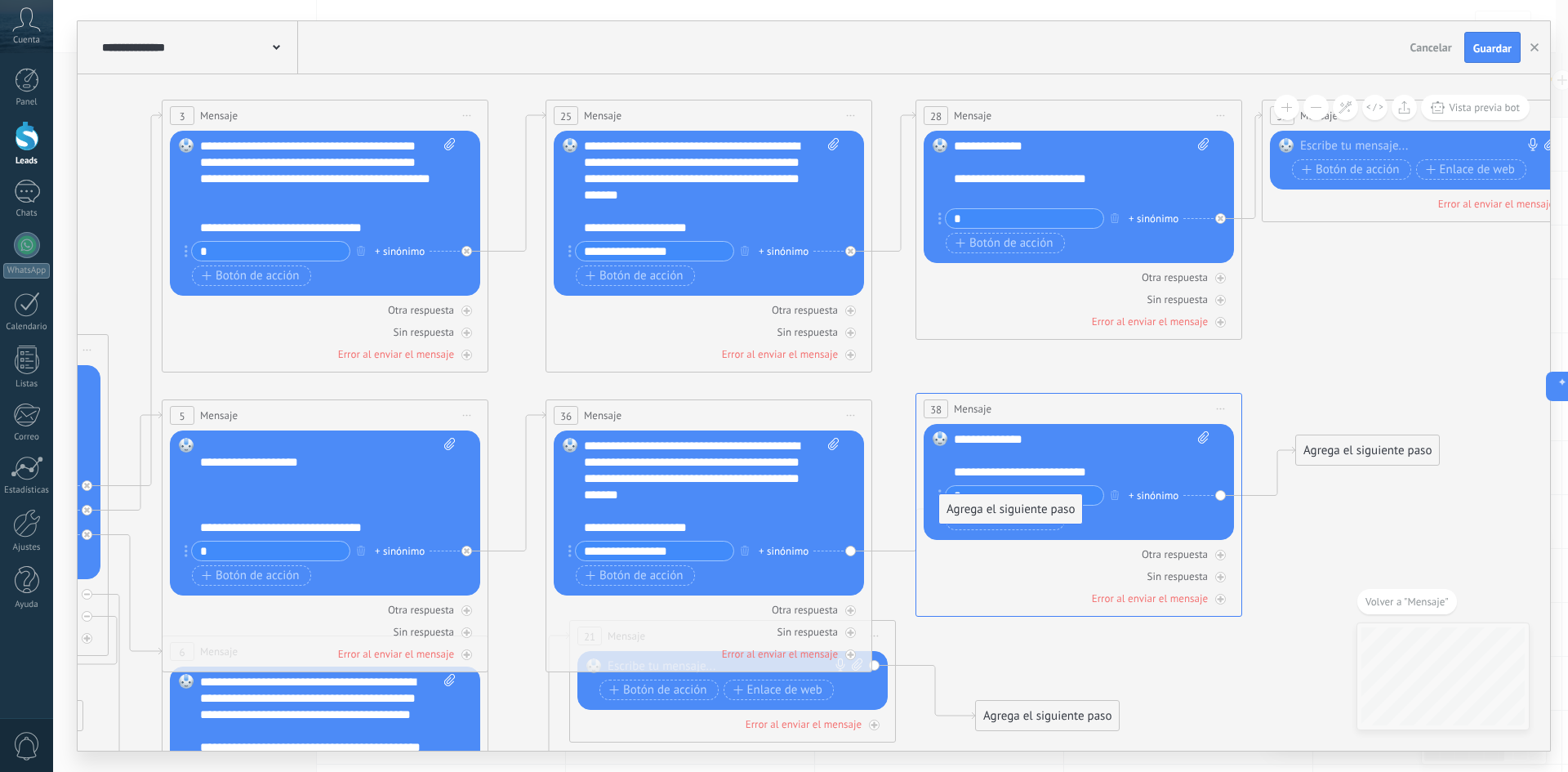
drag, startPoint x: 967, startPoint y: 649, endPoint x: 999, endPoint y: 466, distance: 185.8
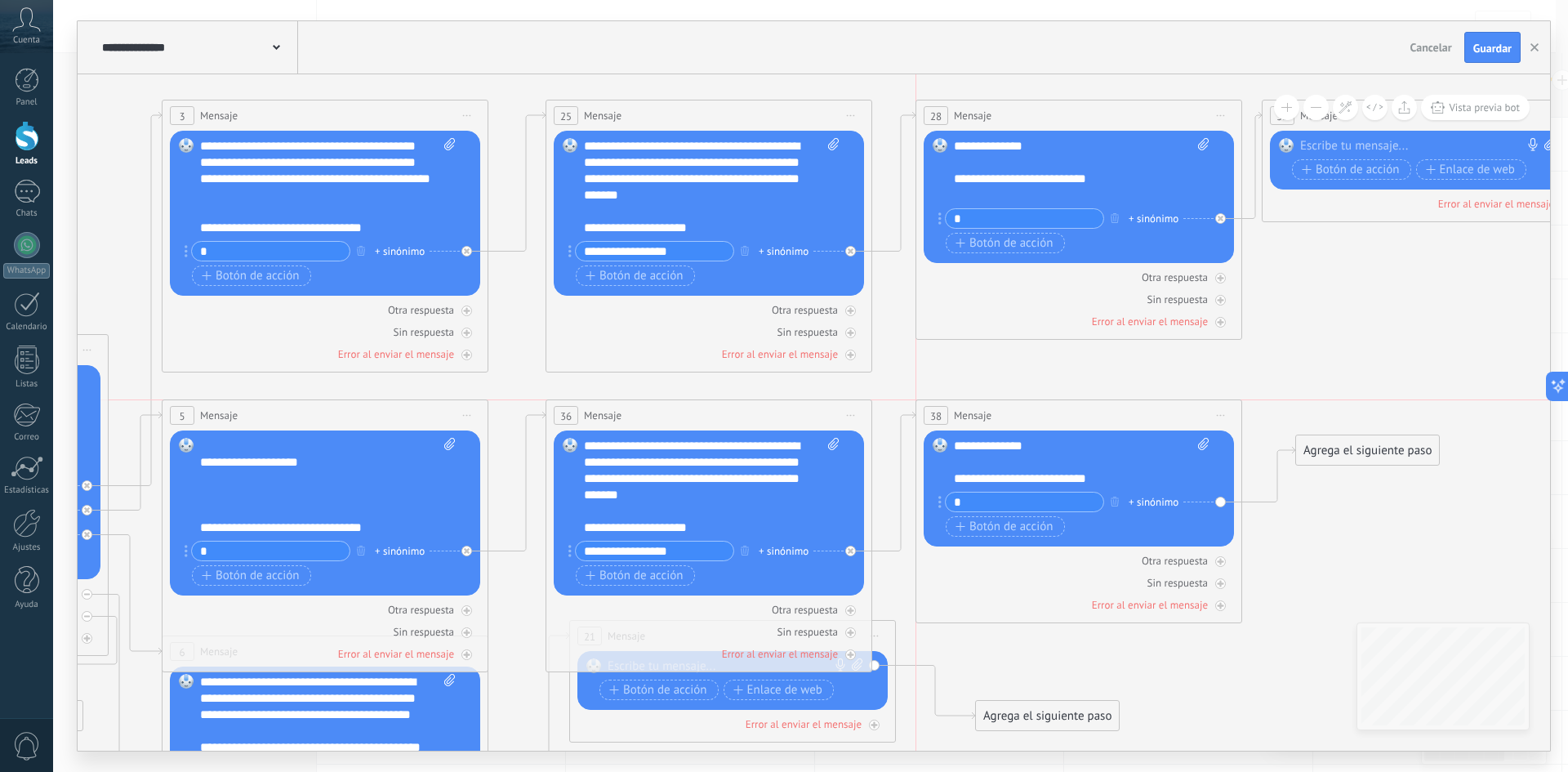
drag, startPoint x: 1021, startPoint y: 401, endPoint x: 1088, endPoint y: 375, distance: 71.9
click at [1026, 407] on div "38 Mensaje ******* (a): Todos los contactos - [PERSON_NAME] seleccionados Todos…" at bounding box center [1078, 416] width 325 height 30
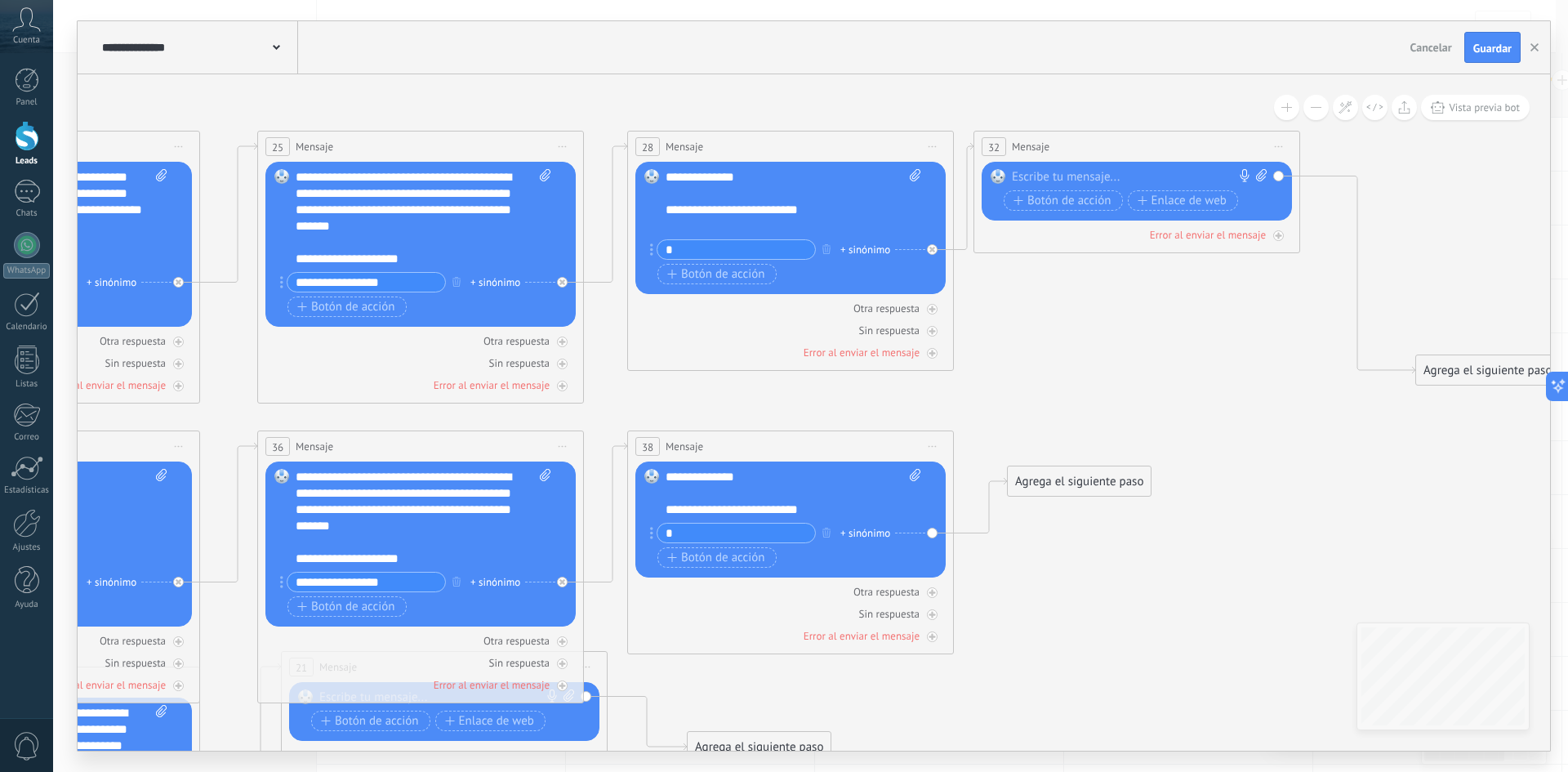
drag, startPoint x: 1351, startPoint y: 343, endPoint x: 1063, endPoint y: 371, distance: 289.4
click at [1064, 371] on icon at bounding box center [402, 578] width 3019 height 1711
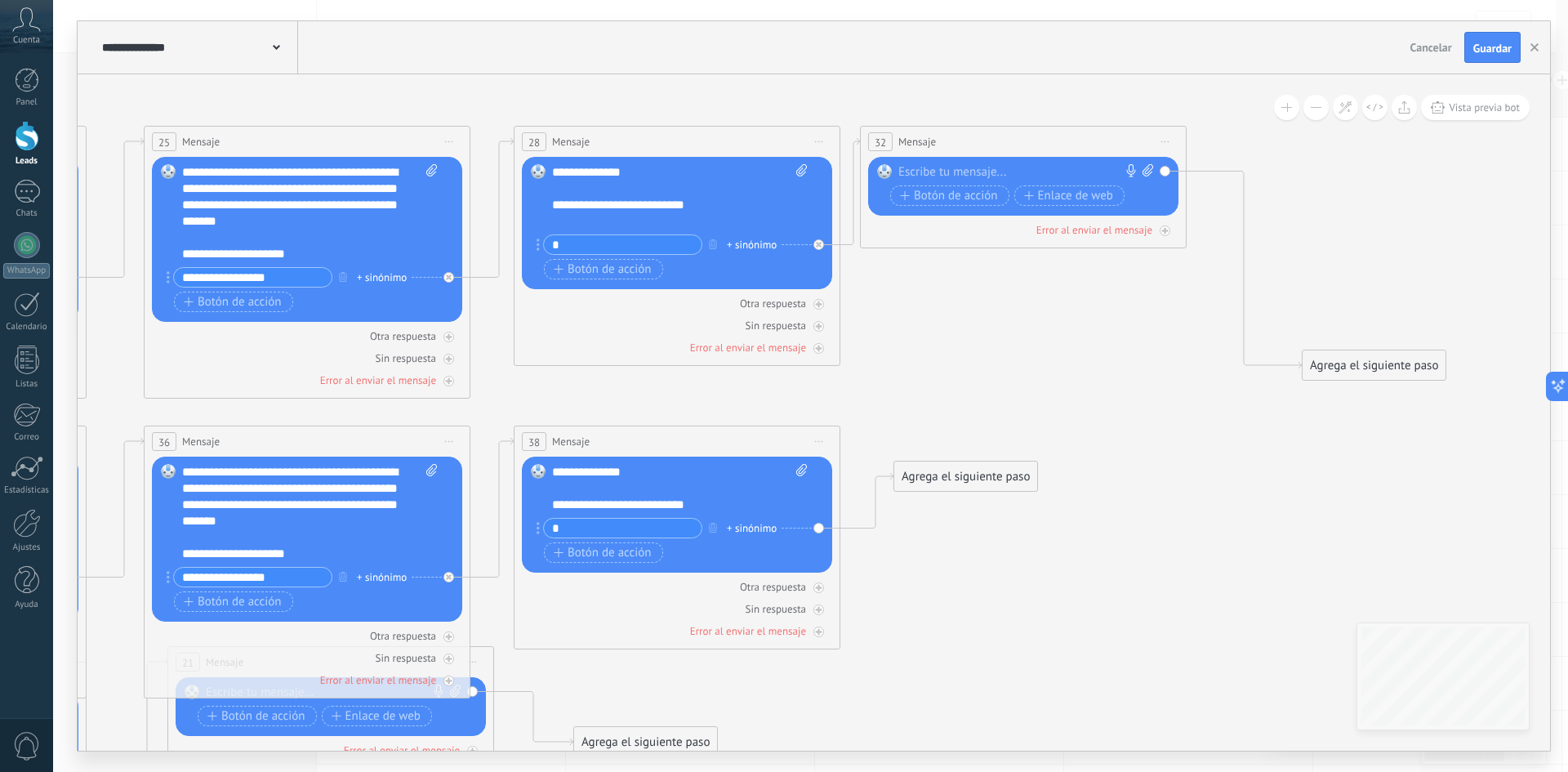
drag, startPoint x: 1079, startPoint y: 365, endPoint x: 1024, endPoint y: 379, distance: 56.8
click at [1024, 379] on icon at bounding box center [289, 572] width 3019 height 1711
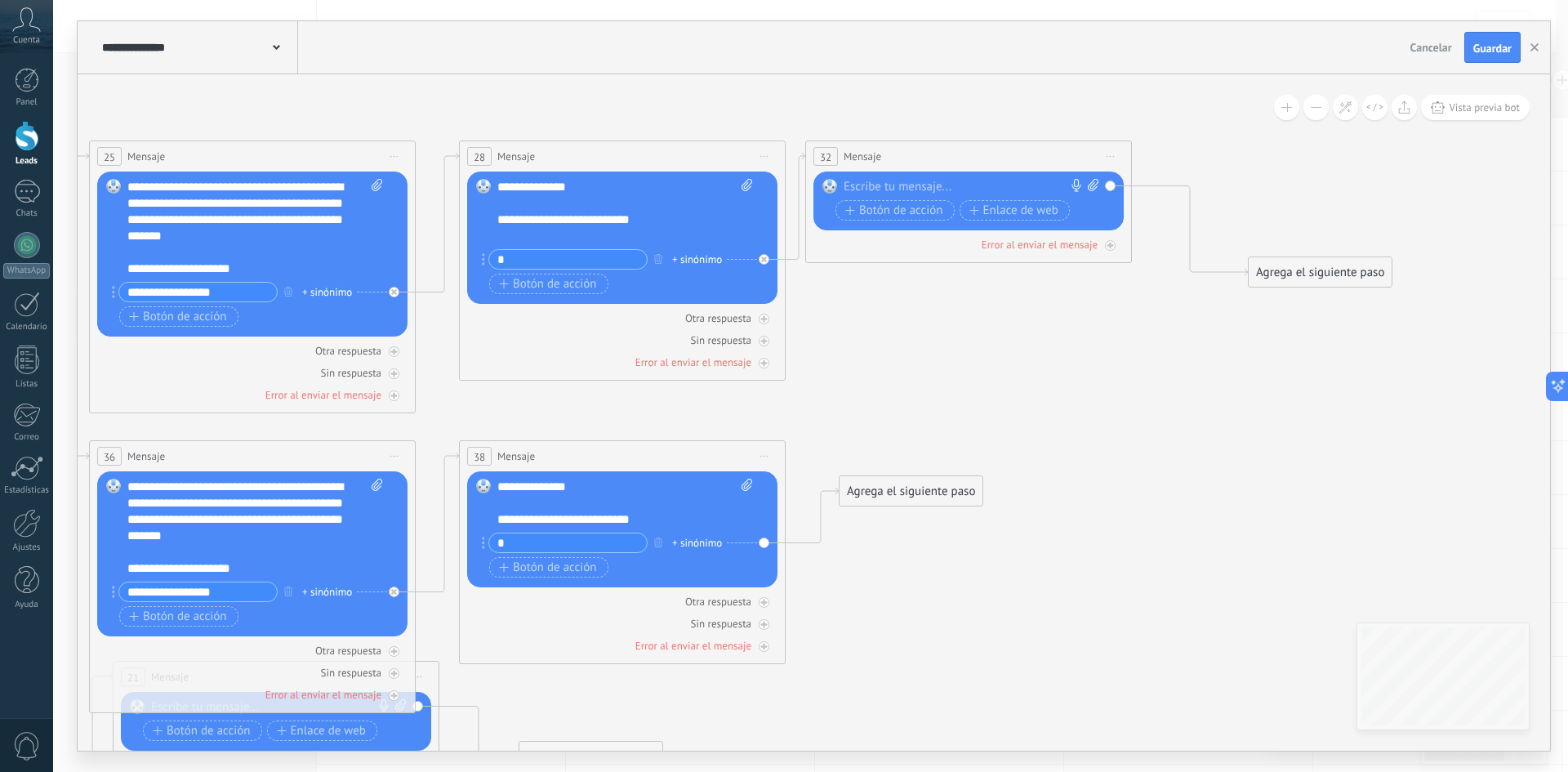
drag, startPoint x: 1312, startPoint y: 375, endPoint x: 1313, endPoint y: 269, distance: 106.0
click at [1313, 269] on div "Agrega el siguiente paso" at bounding box center [1320, 272] width 143 height 27
click at [1108, 156] on icon at bounding box center [1110, 157] width 8 height 2
click at [1167, 245] on div "Duplicar" at bounding box center [1185, 235] width 162 height 28
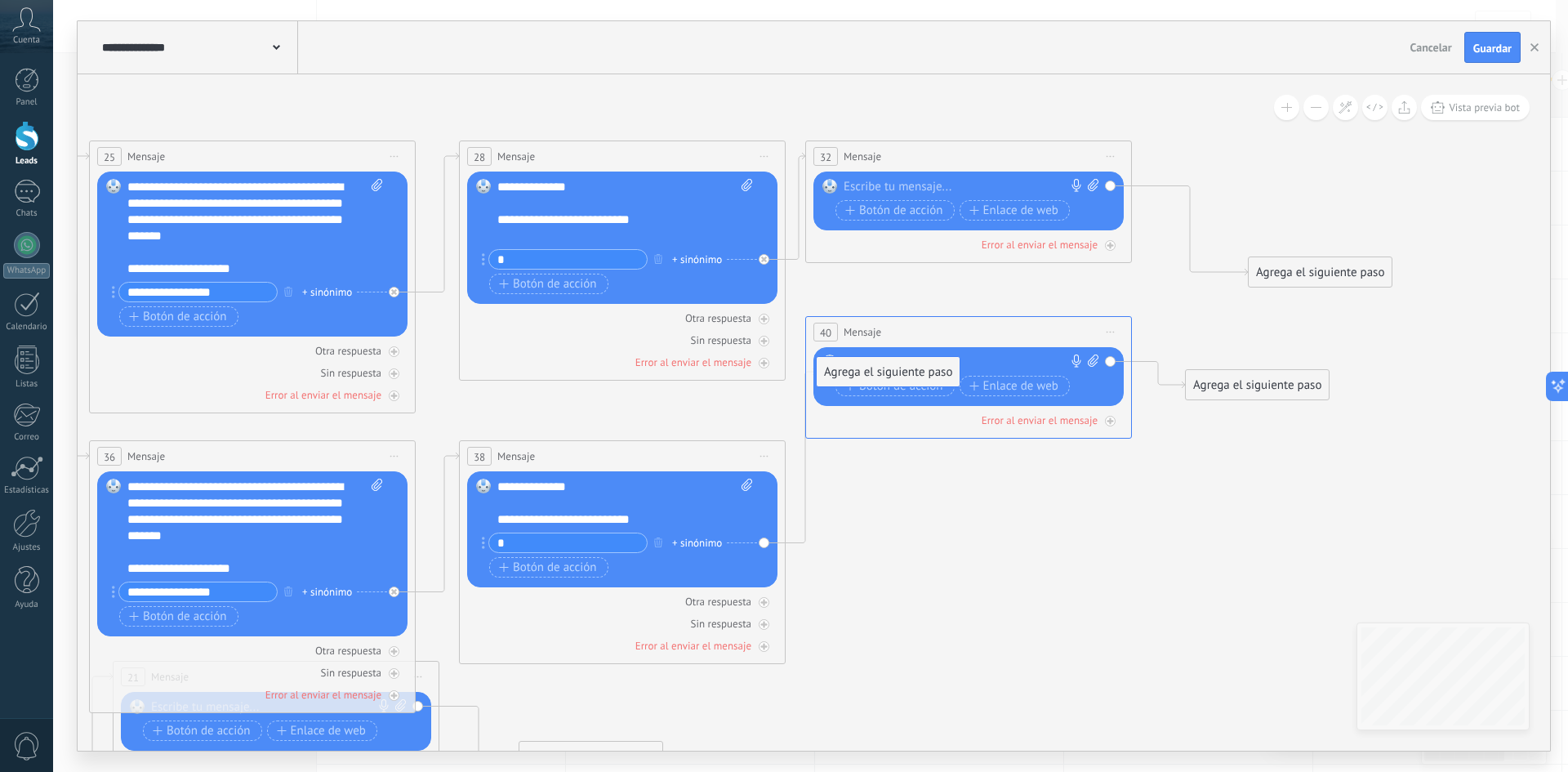
drag, startPoint x: 929, startPoint y: 408, endPoint x: 919, endPoint y: 363, distance: 46.1
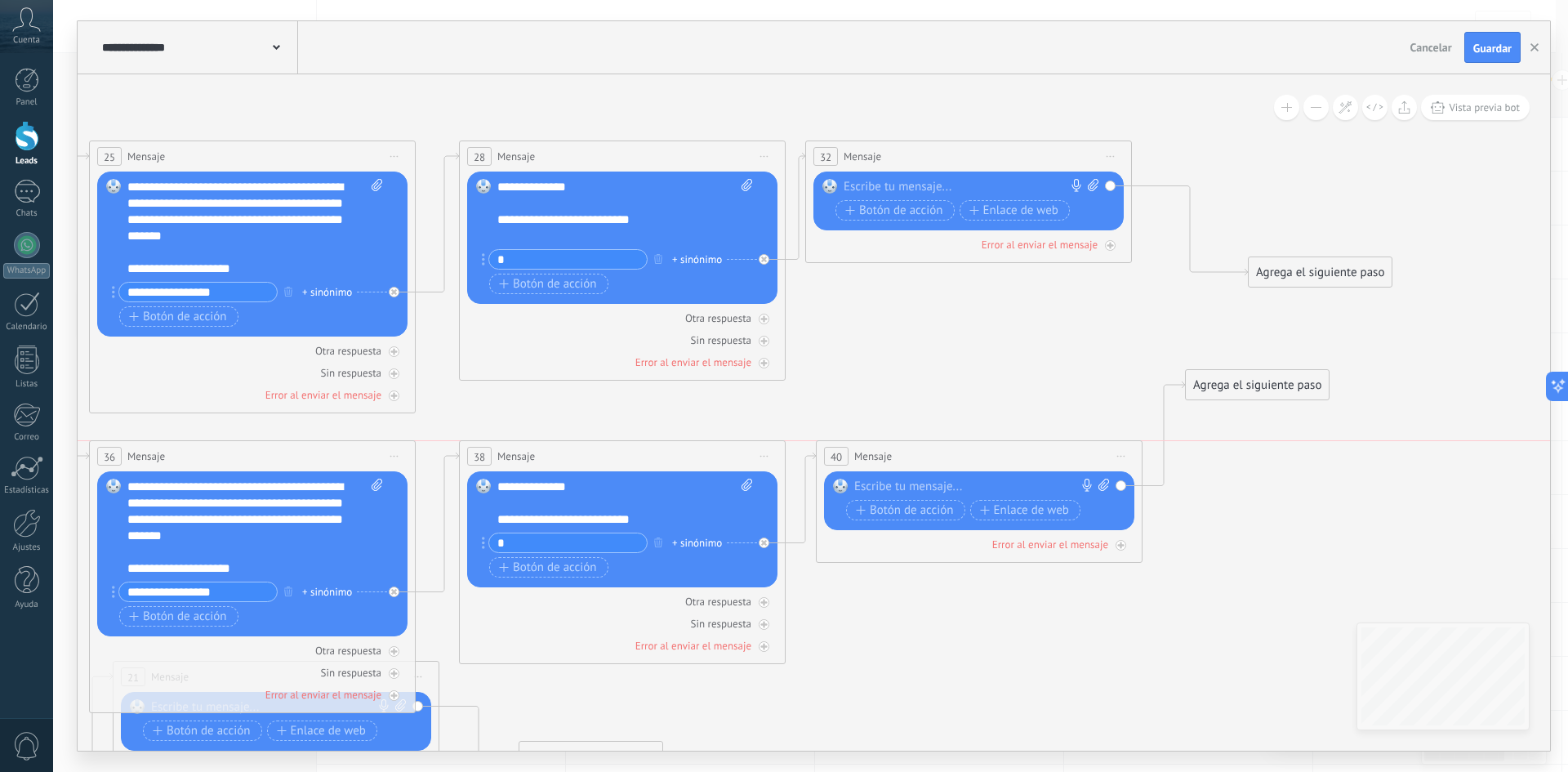
drag, startPoint x: 921, startPoint y: 337, endPoint x: 930, endPoint y: 449, distance: 112.4
click at [930, 449] on div "40 Mensaje ******* (a): Todos los contactos - [PERSON_NAME] seleccionados Todos…" at bounding box center [979, 456] width 325 height 30
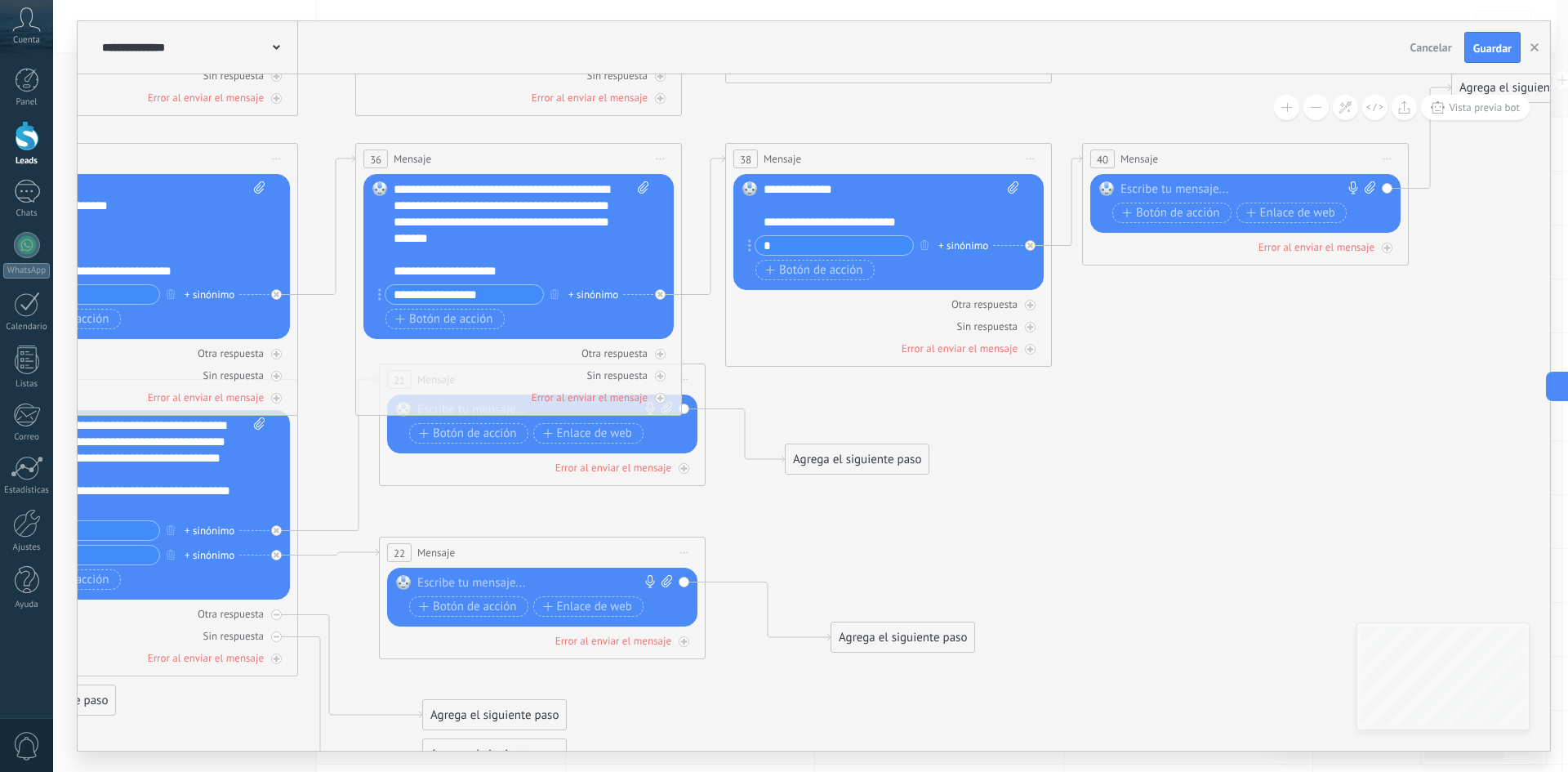
drag, startPoint x: 1078, startPoint y: 673, endPoint x: 1274, endPoint y: 415, distance: 324.0
click at [1341, 374] on icon at bounding box center [501, 290] width 3020 height 1711
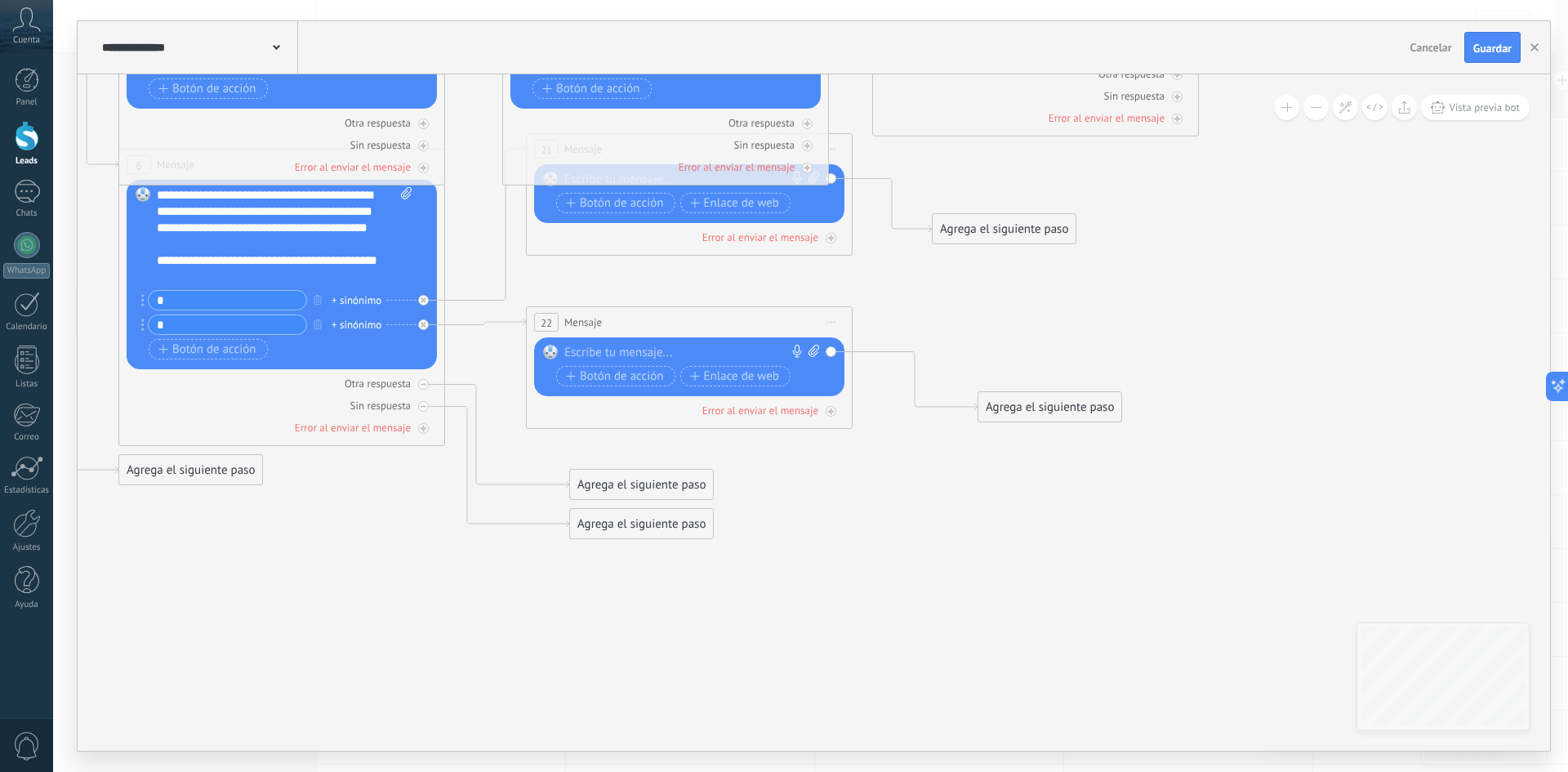
drag, startPoint x: 1185, startPoint y: 514, endPoint x: 1049, endPoint y: 462, distance: 145.6
click at [1307, 350] on icon at bounding box center [648, 60] width 3020 height 1711
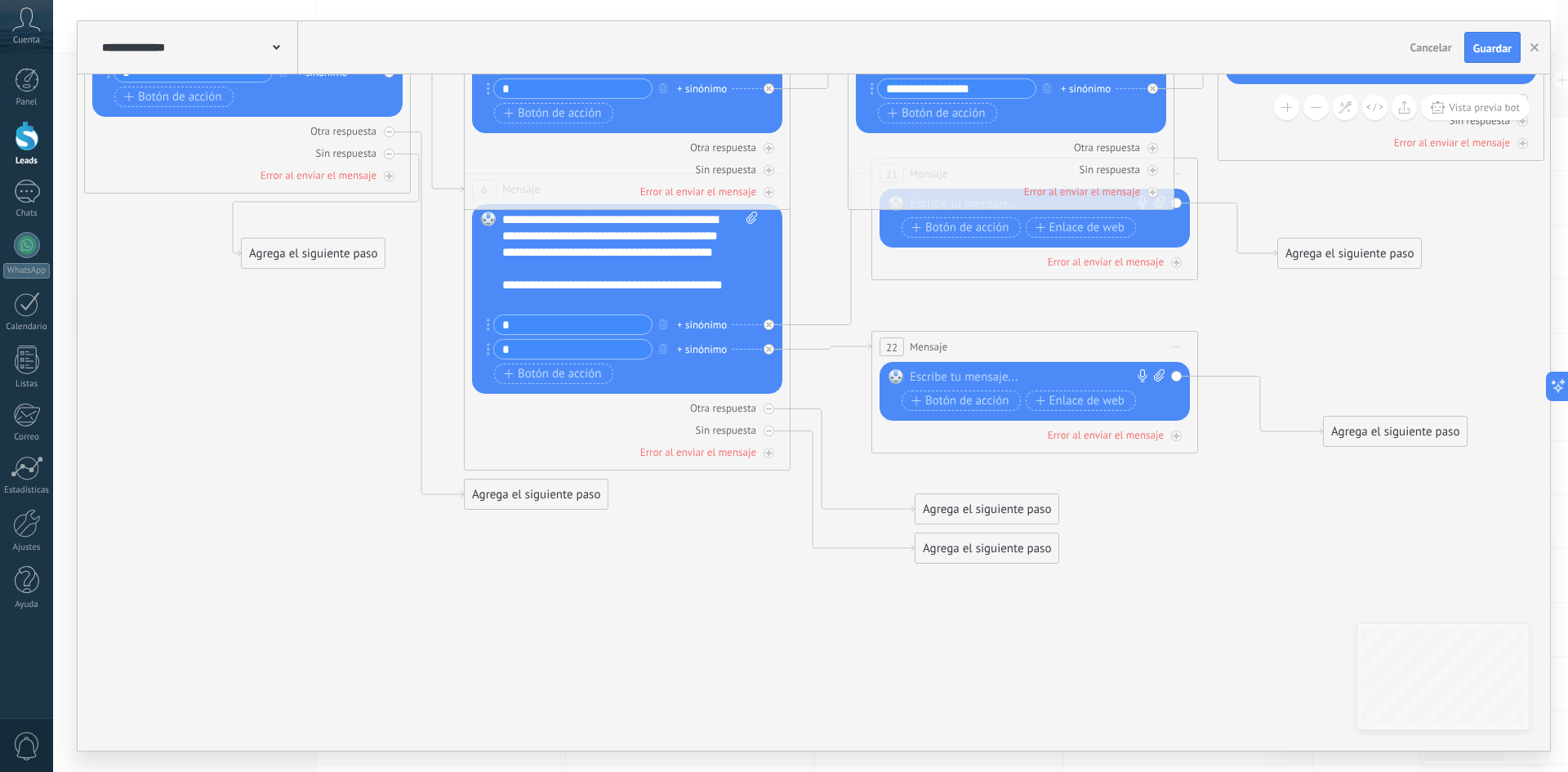
drag, startPoint x: 413, startPoint y: 670, endPoint x: 706, endPoint y: 622, distance: 296.9
click at [718, 687] on icon at bounding box center [994, 84] width 3020 height 1711
click at [390, 150] on div at bounding box center [390, 153] width 11 height 11
click at [0, 0] on icon at bounding box center [0, 0] width 0 height 0
drag, startPoint x: 758, startPoint y: 269, endPoint x: 727, endPoint y: 358, distance: 94.2
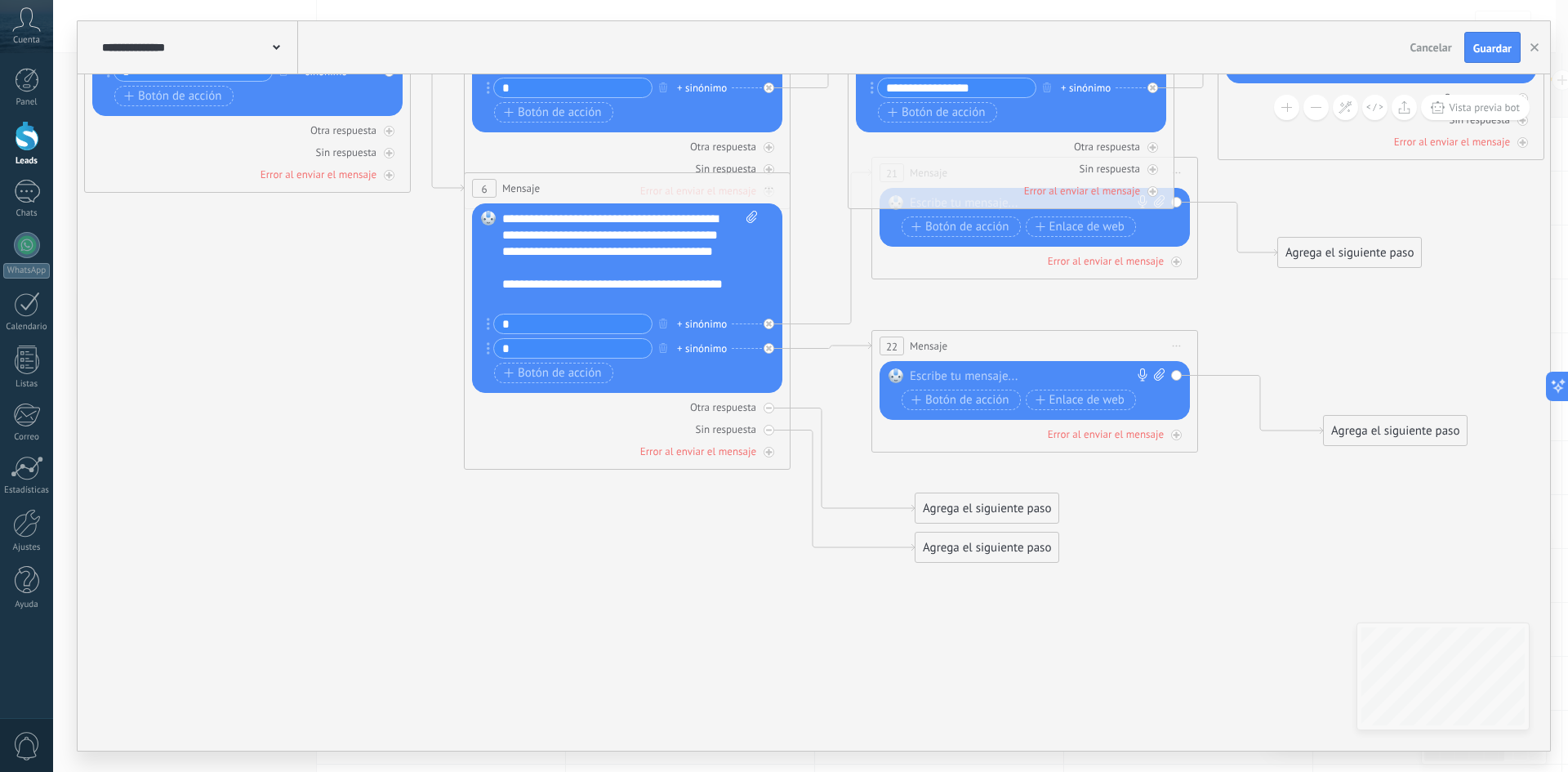
click at [727, 358] on div "Reemplazar Quitar Convertir a mensaje de voz Arrastre la imagen aquí para adjun…" at bounding box center [627, 298] width 311 height 190
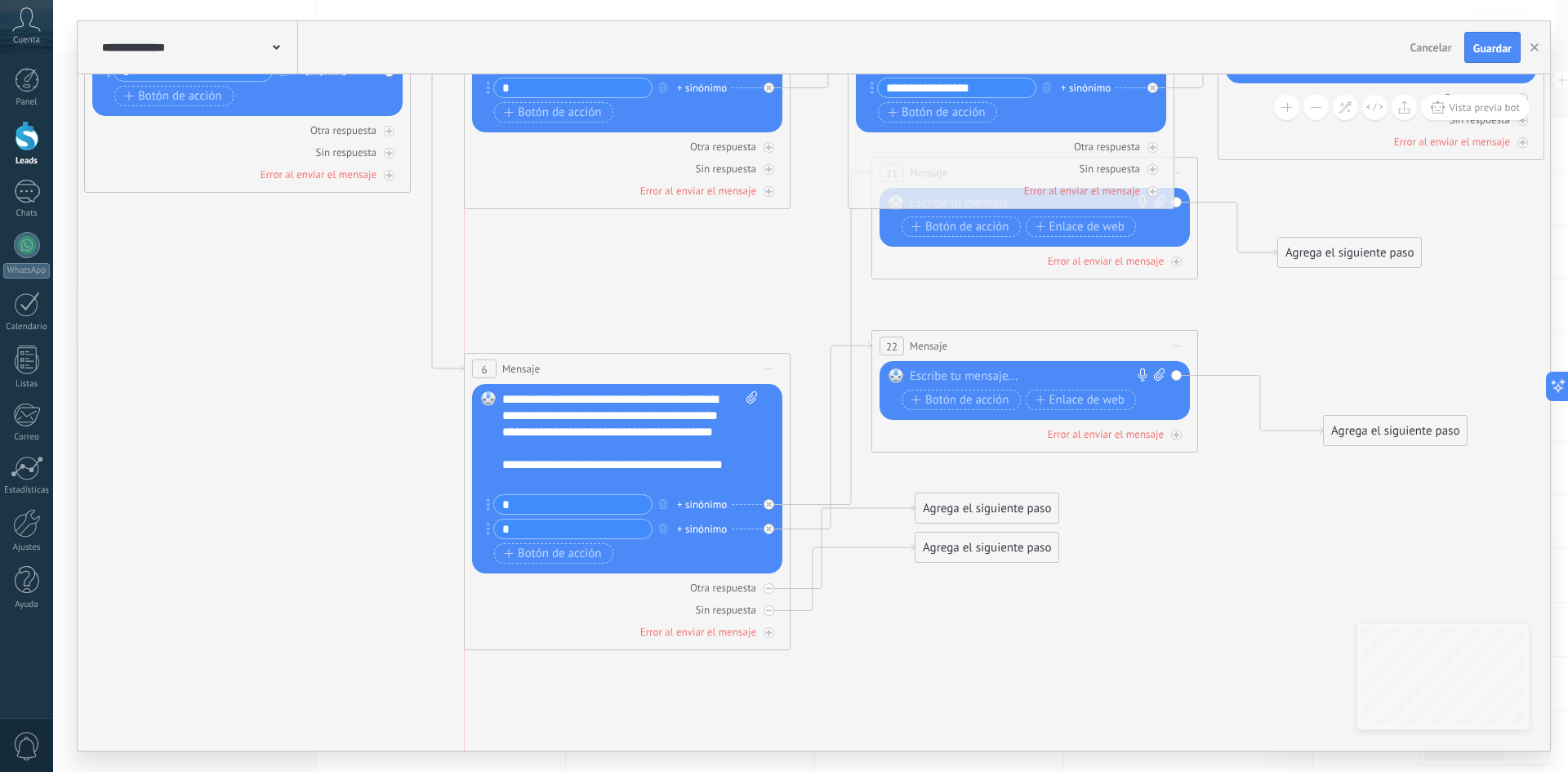
drag, startPoint x: 610, startPoint y: 231, endPoint x: 606, endPoint y: 372, distance: 141.1
click at [606, 372] on div "6 Mensaje ******* (a): Todos los contactos - canales seleccionados Todos los co…" at bounding box center [627, 369] width 325 height 30
click at [0, 0] on icon at bounding box center [0, 0] width 0 height 0
click at [772, 613] on div at bounding box center [769, 611] width 11 height 11
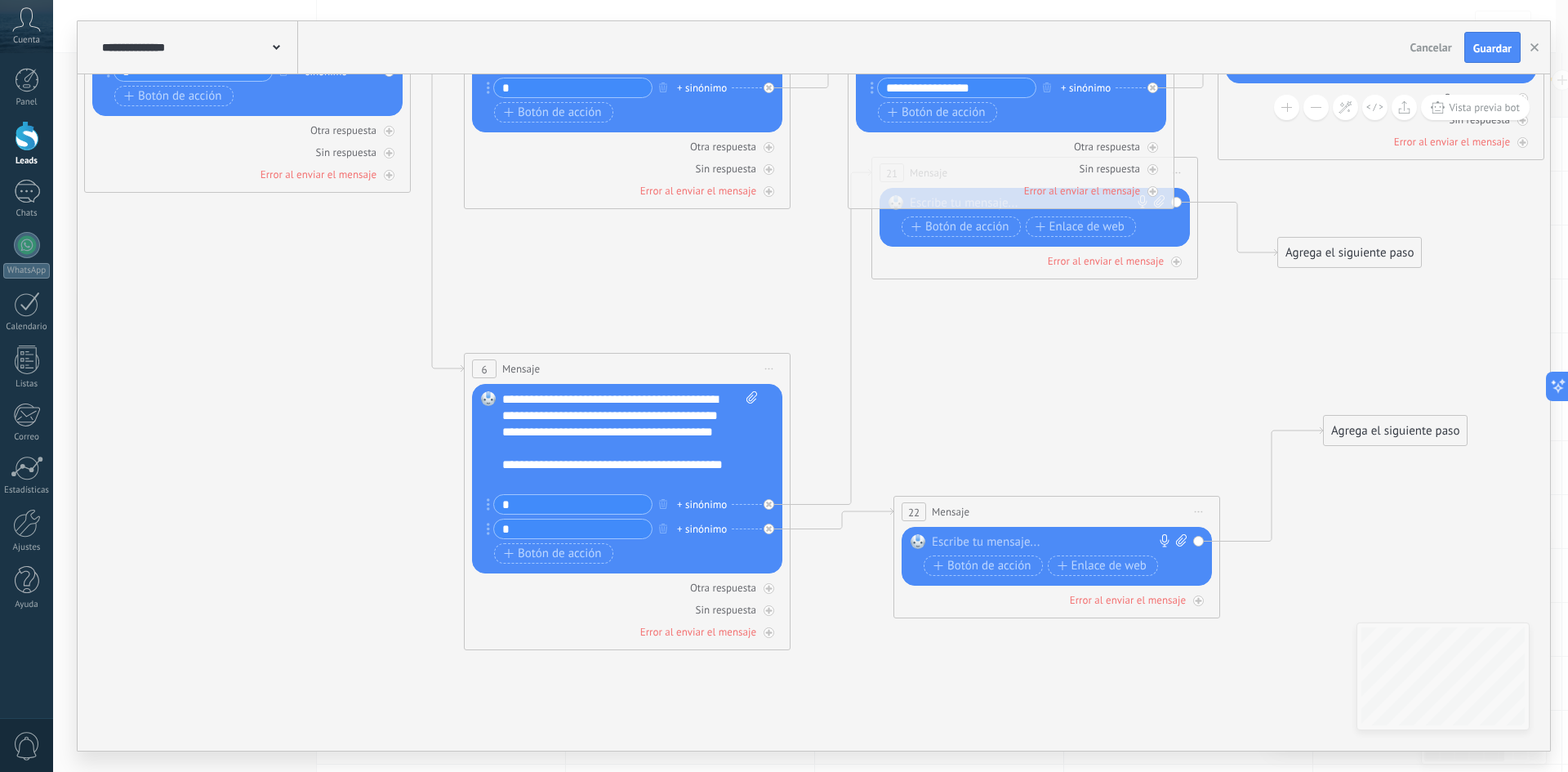
drag, startPoint x: 1015, startPoint y: 364, endPoint x: 936, endPoint y: 496, distance: 153.8
click at [1033, 510] on div "22 Mensaje ******* (a): Todos los contactos - canales seleccionados Todos los c…" at bounding box center [1056, 511] width 325 height 30
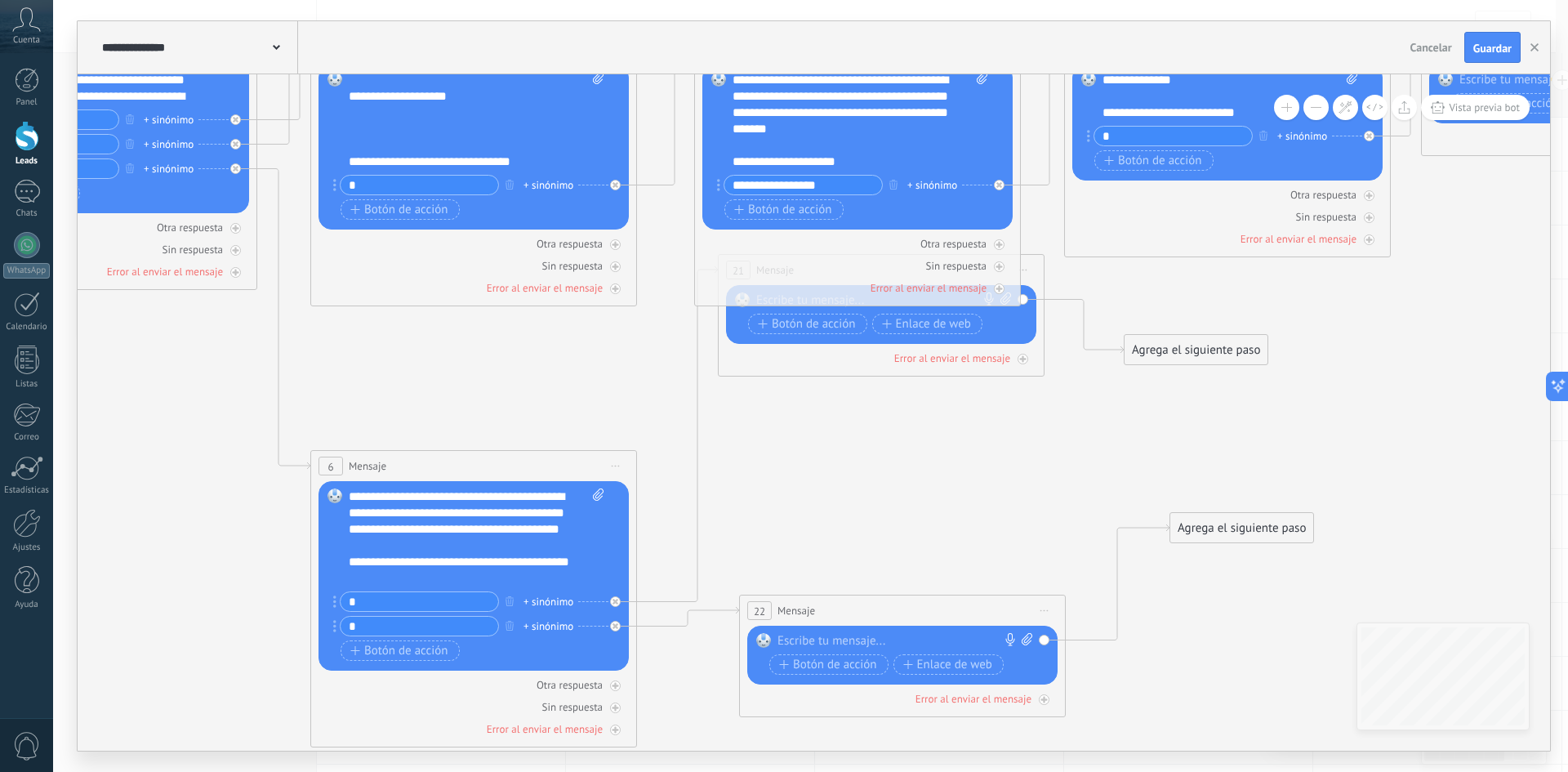
drag, startPoint x: 1123, startPoint y: 331, endPoint x: 905, endPoint y: 342, distance: 218.3
click at [964, 431] on icon at bounding box center [840, 240] width 3020 height 1830
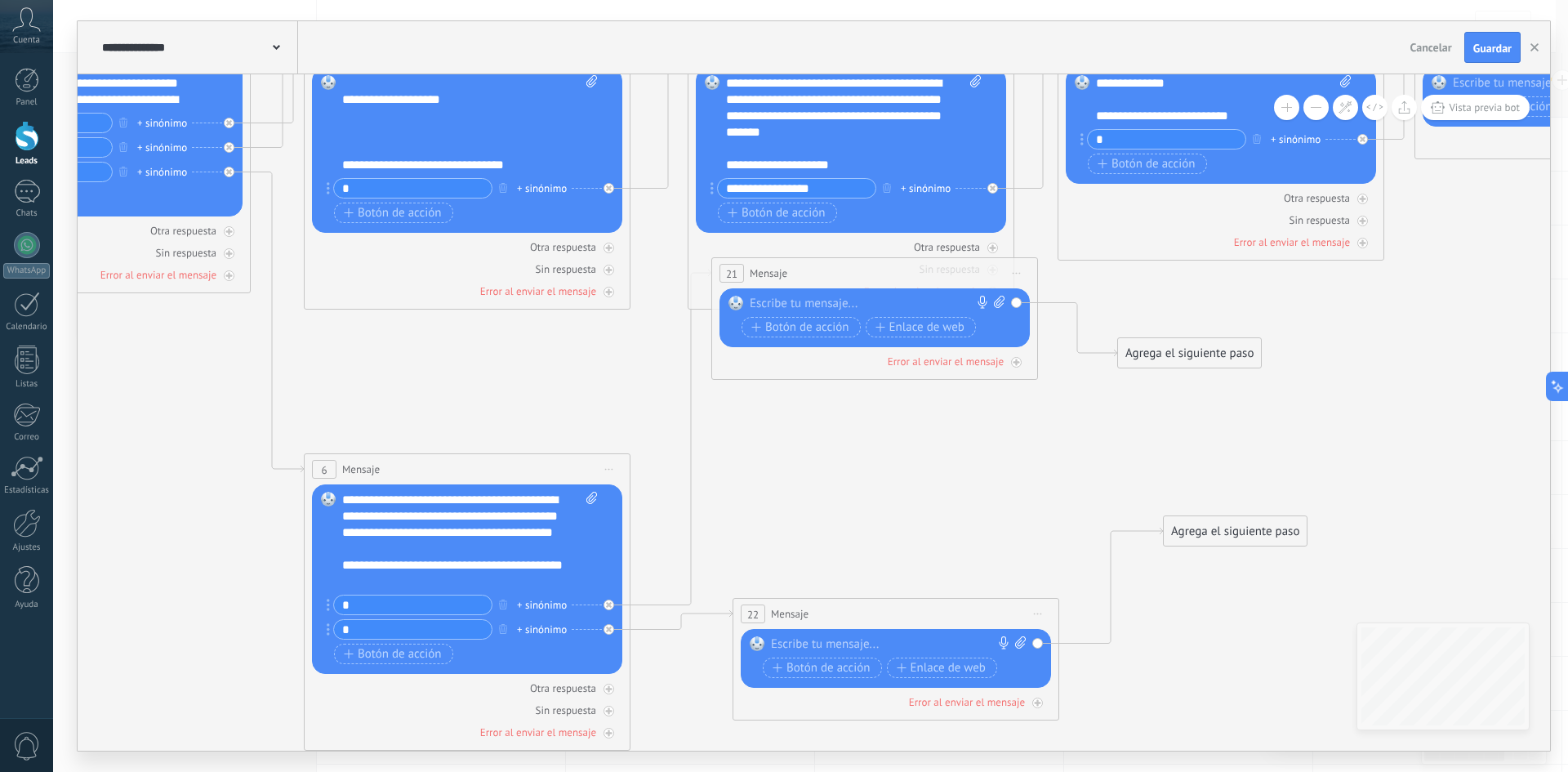
drag, startPoint x: 852, startPoint y: 361, endPoint x: 841, endPoint y: 403, distance: 43.4
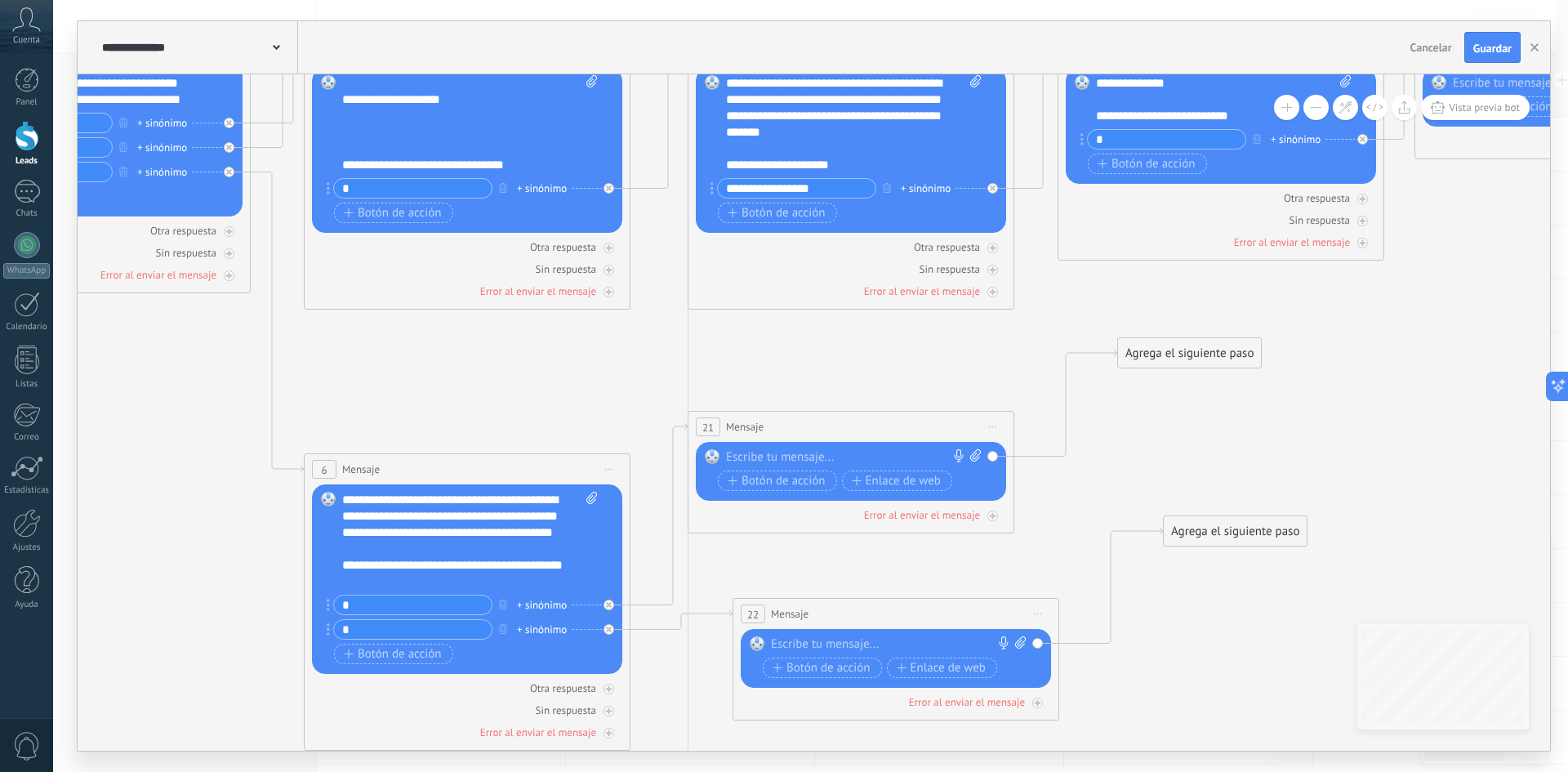
drag, startPoint x: 851, startPoint y: 335, endPoint x: 817, endPoint y: 328, distance: 34.7
click at [825, 442] on div "21 Mensaje ******* (a): Todos los contactos - canales seleccionados Todos los c…" at bounding box center [851, 427] width 325 height 30
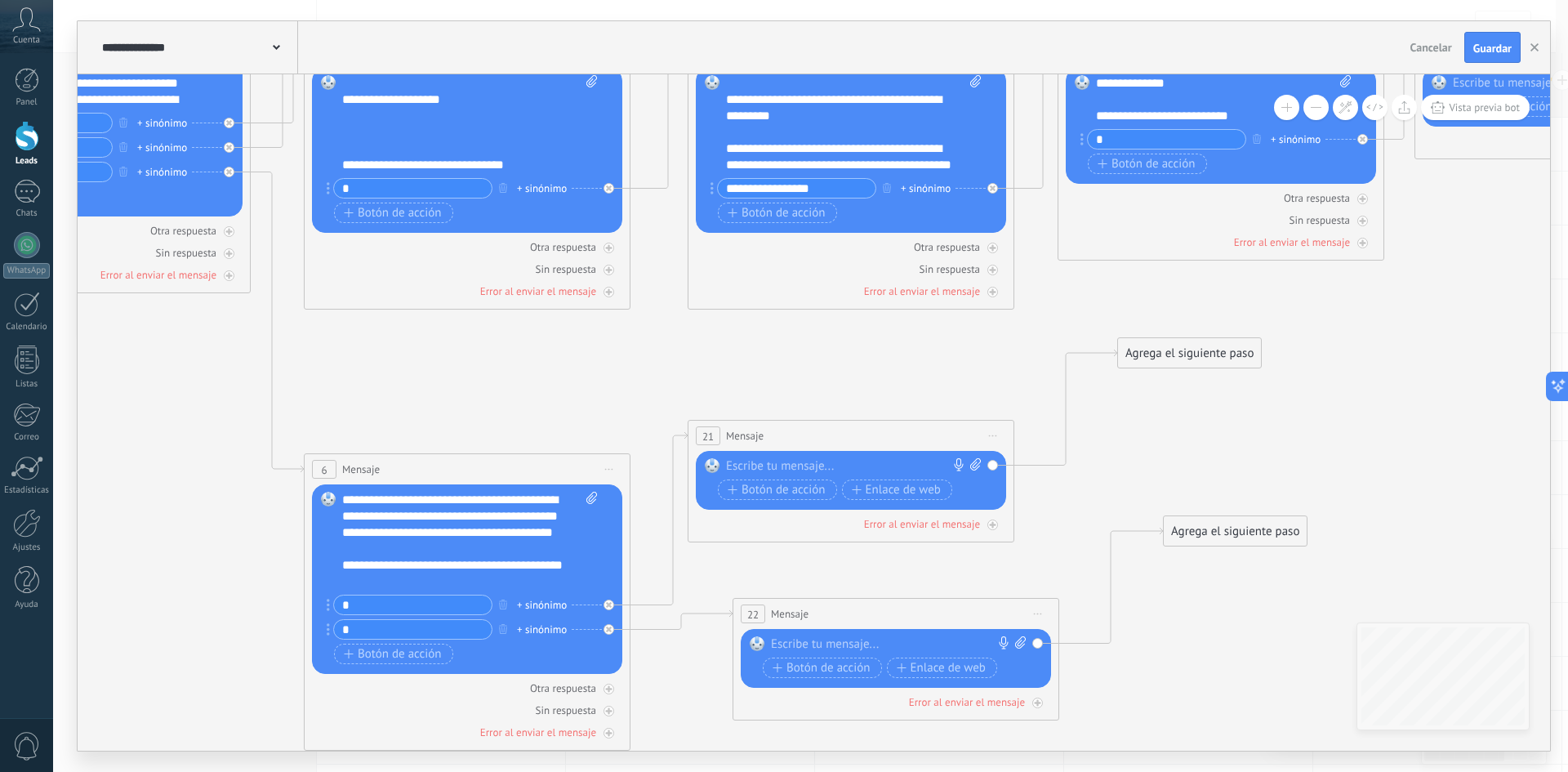
scroll to position [115, 0]
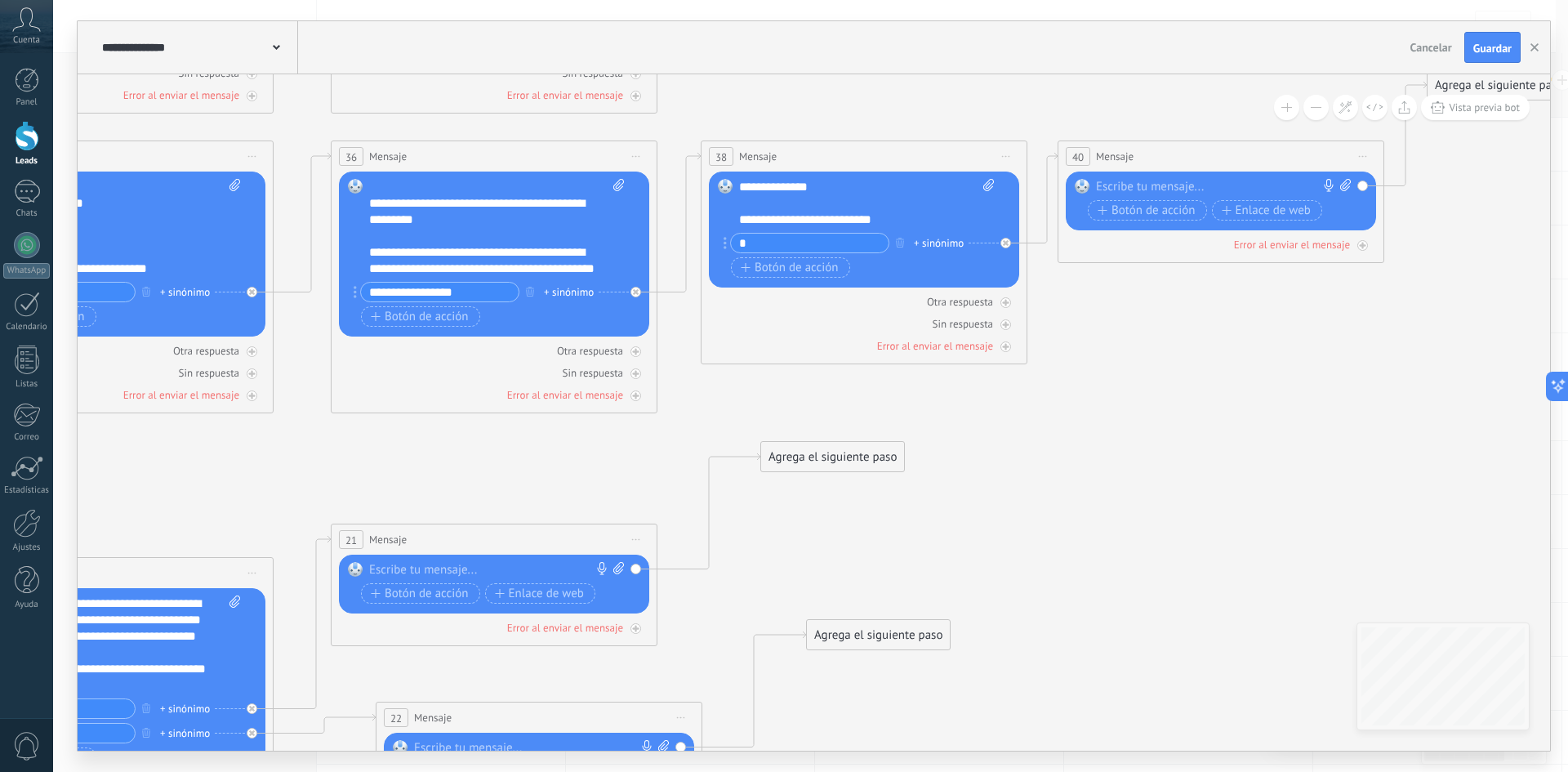
drag, startPoint x: 884, startPoint y: 526, endPoint x: 524, endPoint y: 470, distance: 364.3
click at [525, 472] on icon at bounding box center [477, 347] width 3020 height 1830
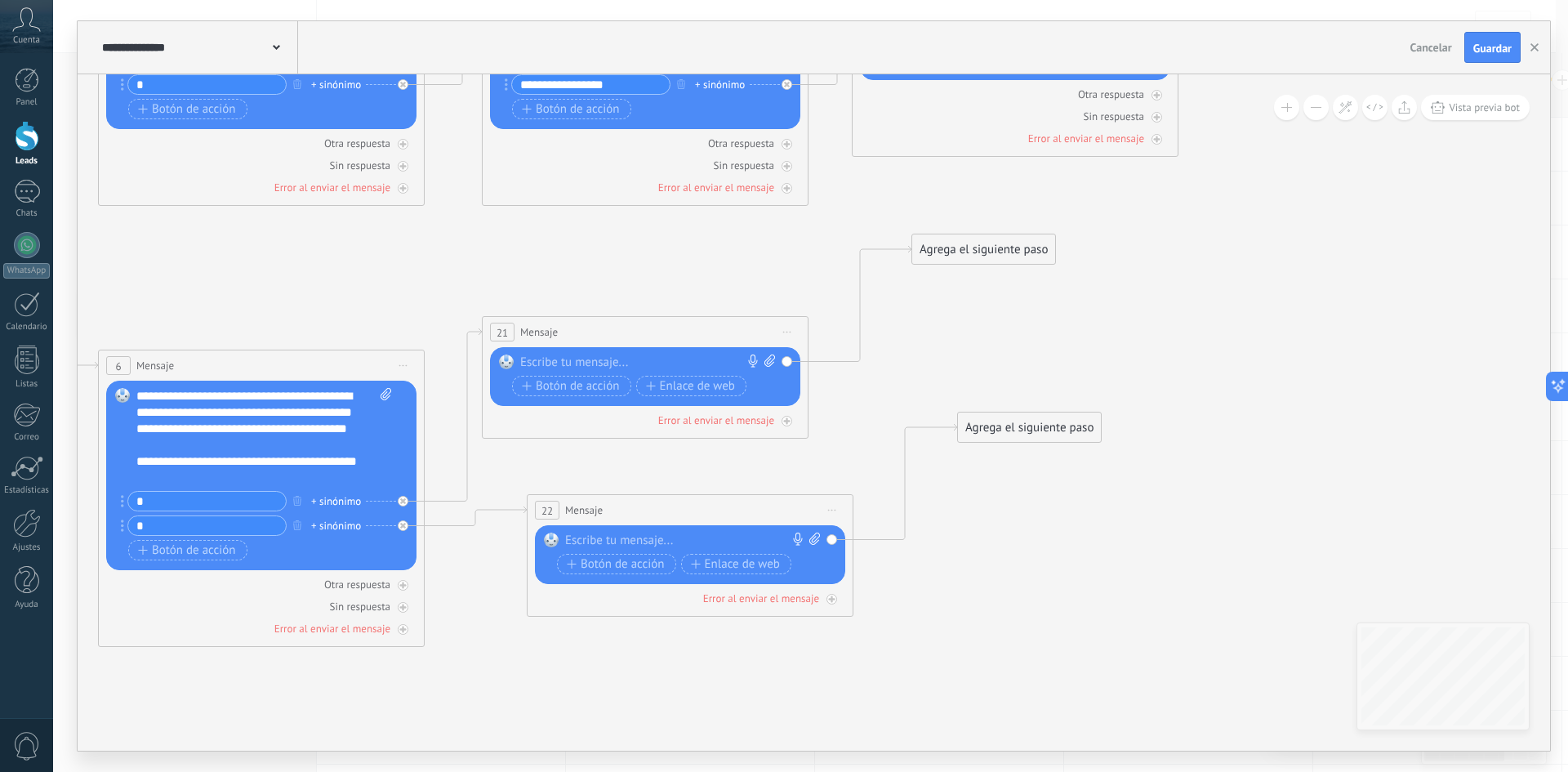
drag, startPoint x: 1045, startPoint y: 521, endPoint x: 929, endPoint y: 320, distance: 232.1
click at [1180, 319] on icon at bounding box center [628, 140] width 3020 height 1830
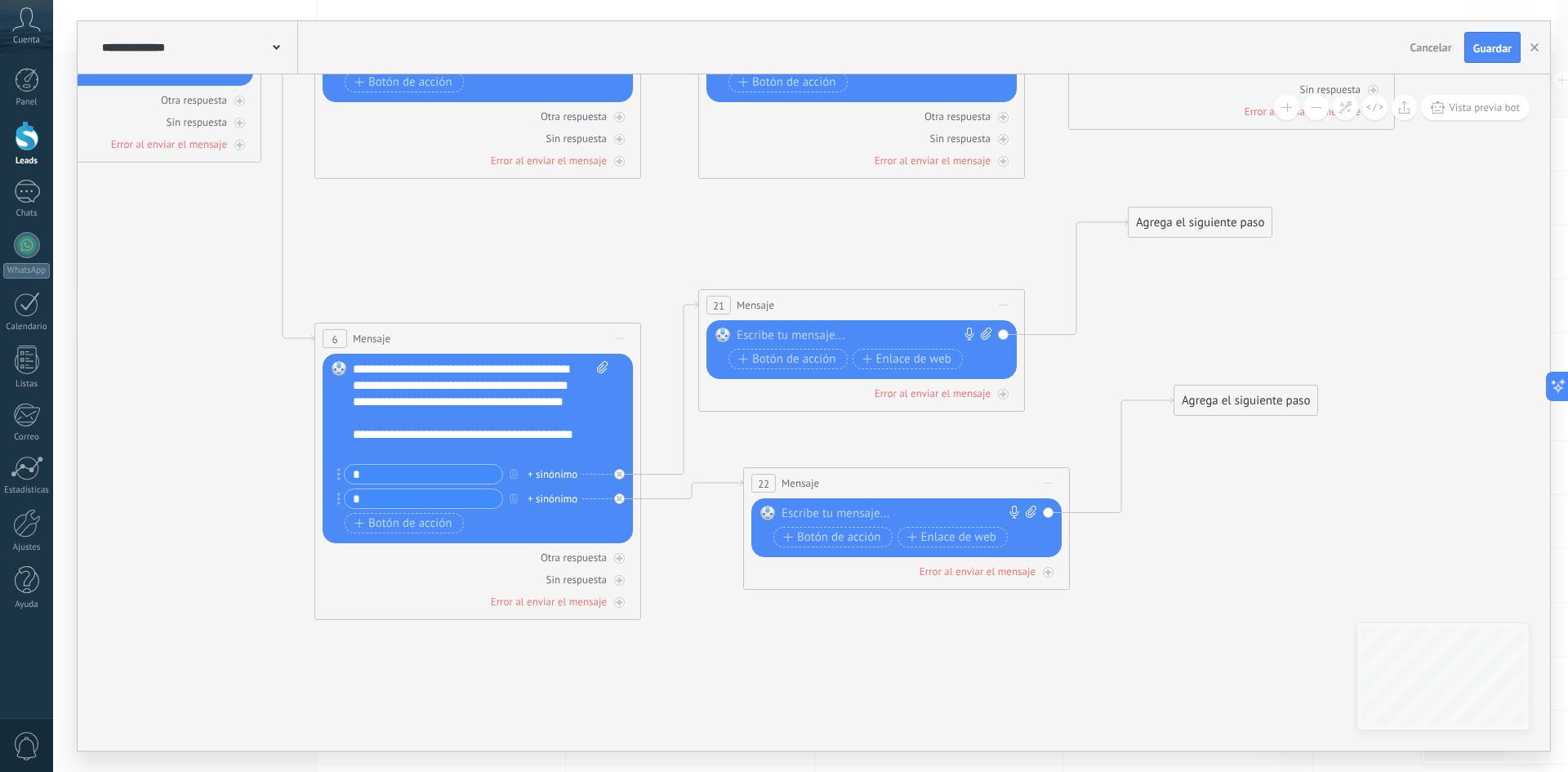
drag, startPoint x: 488, startPoint y: 703, endPoint x: 723, endPoint y: 672, distance: 237.0
click at [723, 672] on icon at bounding box center [844, 113] width 3020 height 1830
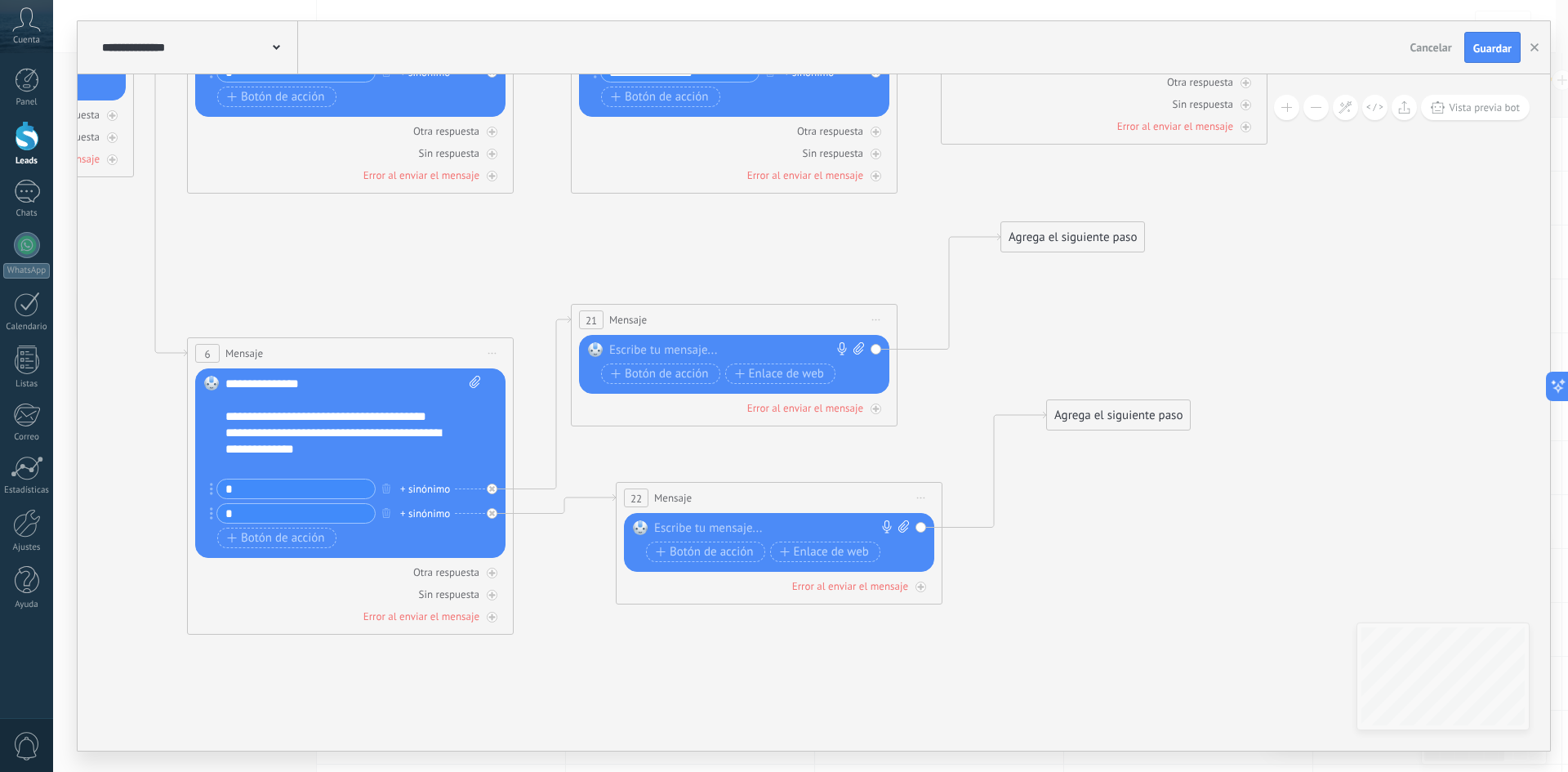
drag, startPoint x: 689, startPoint y: 677, endPoint x: 561, endPoint y: 692, distance: 128.9
click at [561, 692] on icon at bounding box center [717, 127] width 3020 height 1830
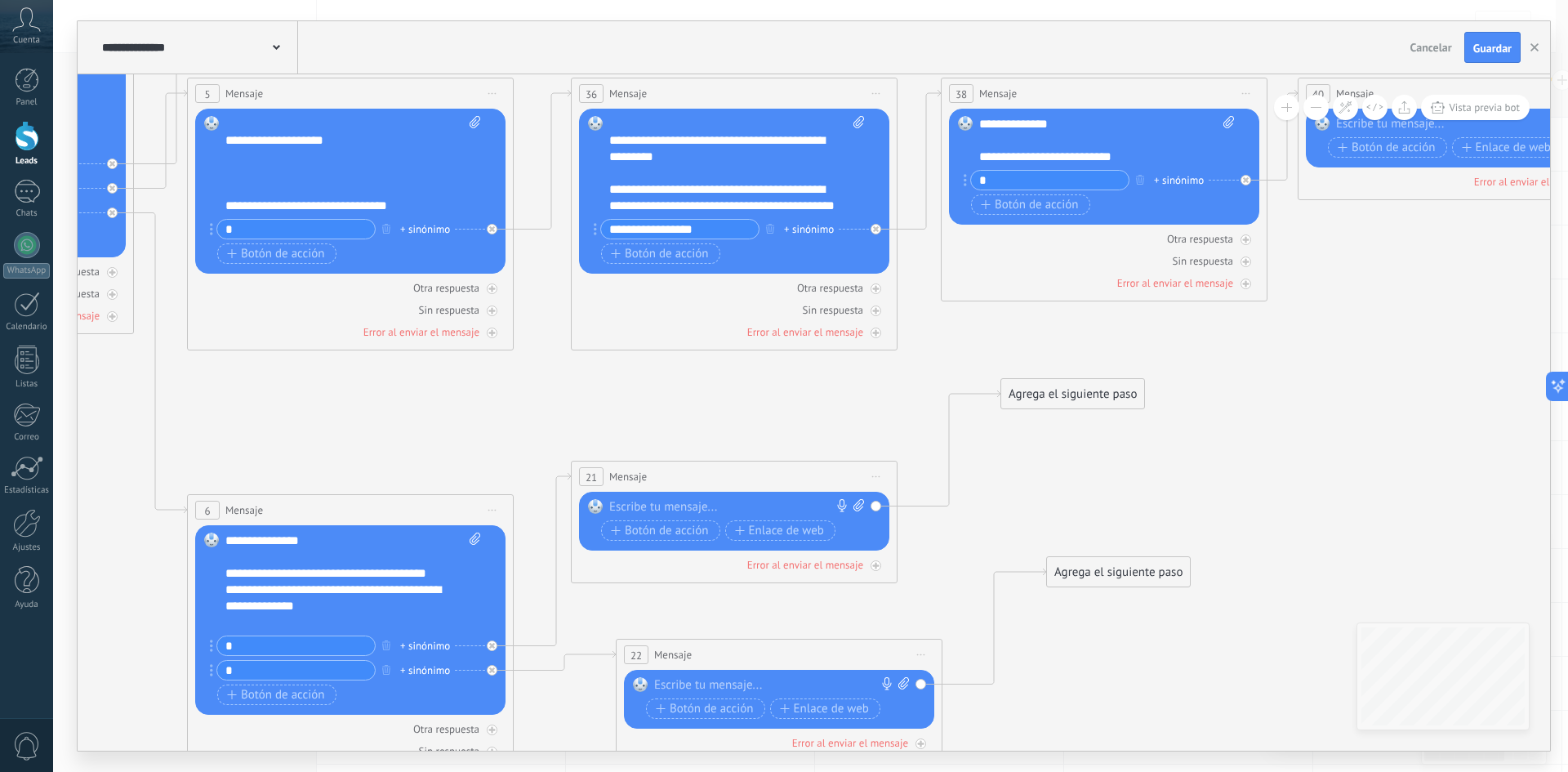
click at [883, 476] on span "Iniciar vista previa aquí Cambiar nombre Duplicar [GEOGRAPHIC_DATA]" at bounding box center [876, 476] width 26 height 23
click at [938, 584] on div "Borrar" at bounding box center [950, 583] width 162 height 28
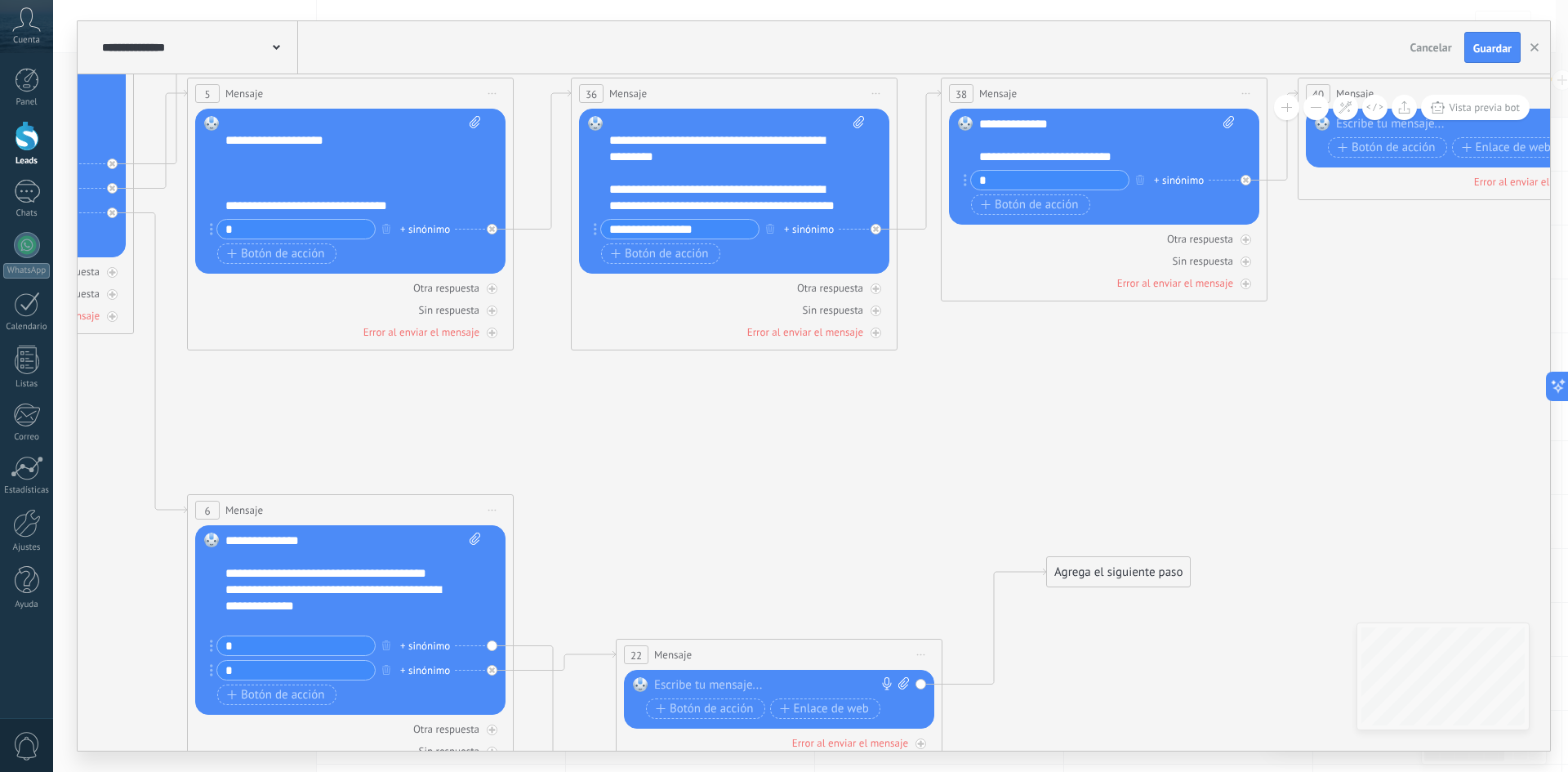
click at [930, 654] on span "Iniciar vista previa aquí Cambiar nombre Duplicar [GEOGRAPHIC_DATA]" at bounding box center [921, 655] width 26 height 23
drag, startPoint x: 872, startPoint y: 503, endPoint x: 890, endPoint y: 562, distance: 61.7
click at [872, 504] on icon at bounding box center [717, 288] width 3020 height 1839
click at [918, 656] on icon at bounding box center [921, 656] width 8 height 2
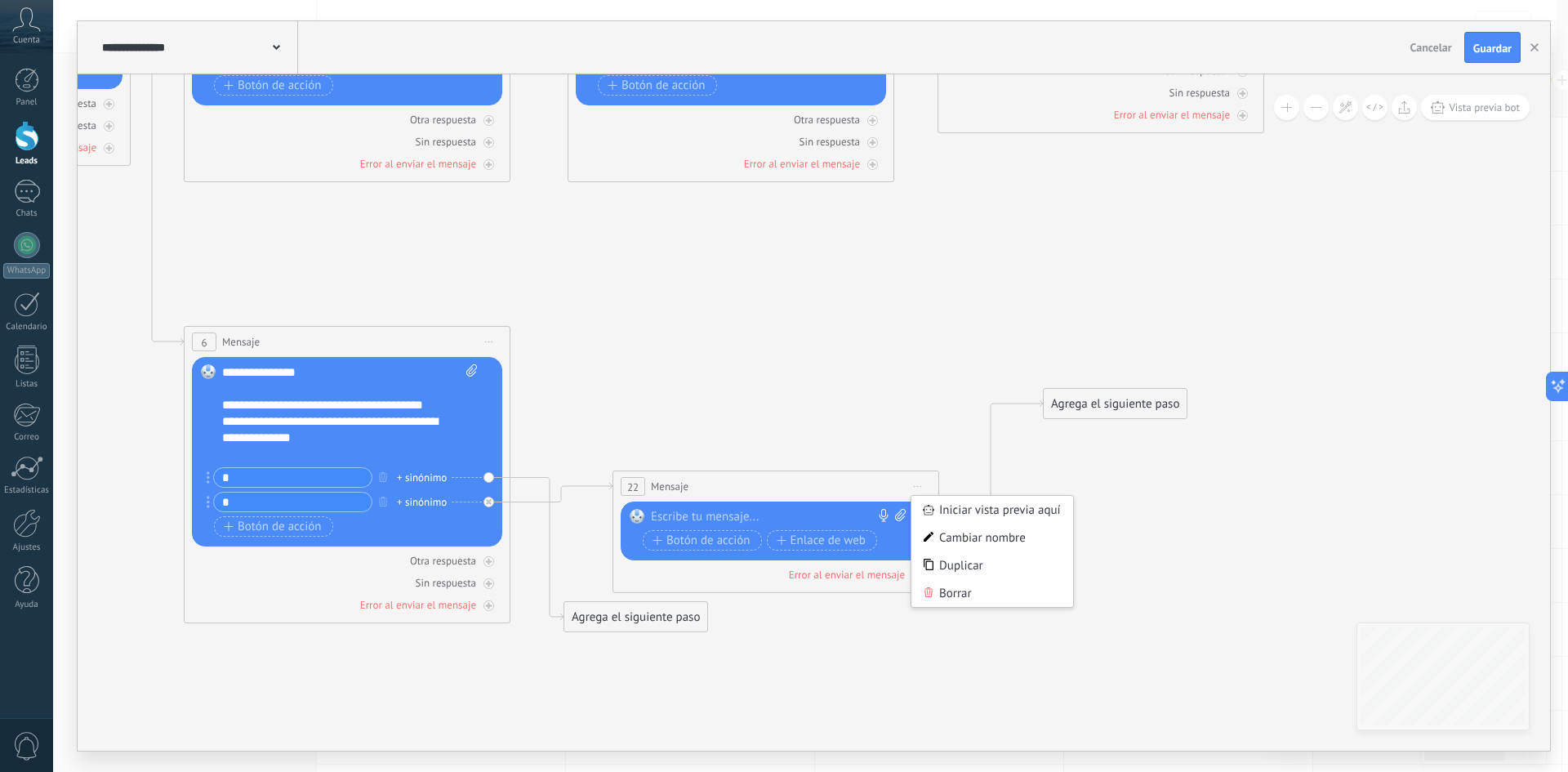
drag, startPoint x: 1233, startPoint y: 455, endPoint x: 1043, endPoint y: 615, distance: 248.4
click at [1230, 349] on icon at bounding box center [714, 120] width 3020 height 1839
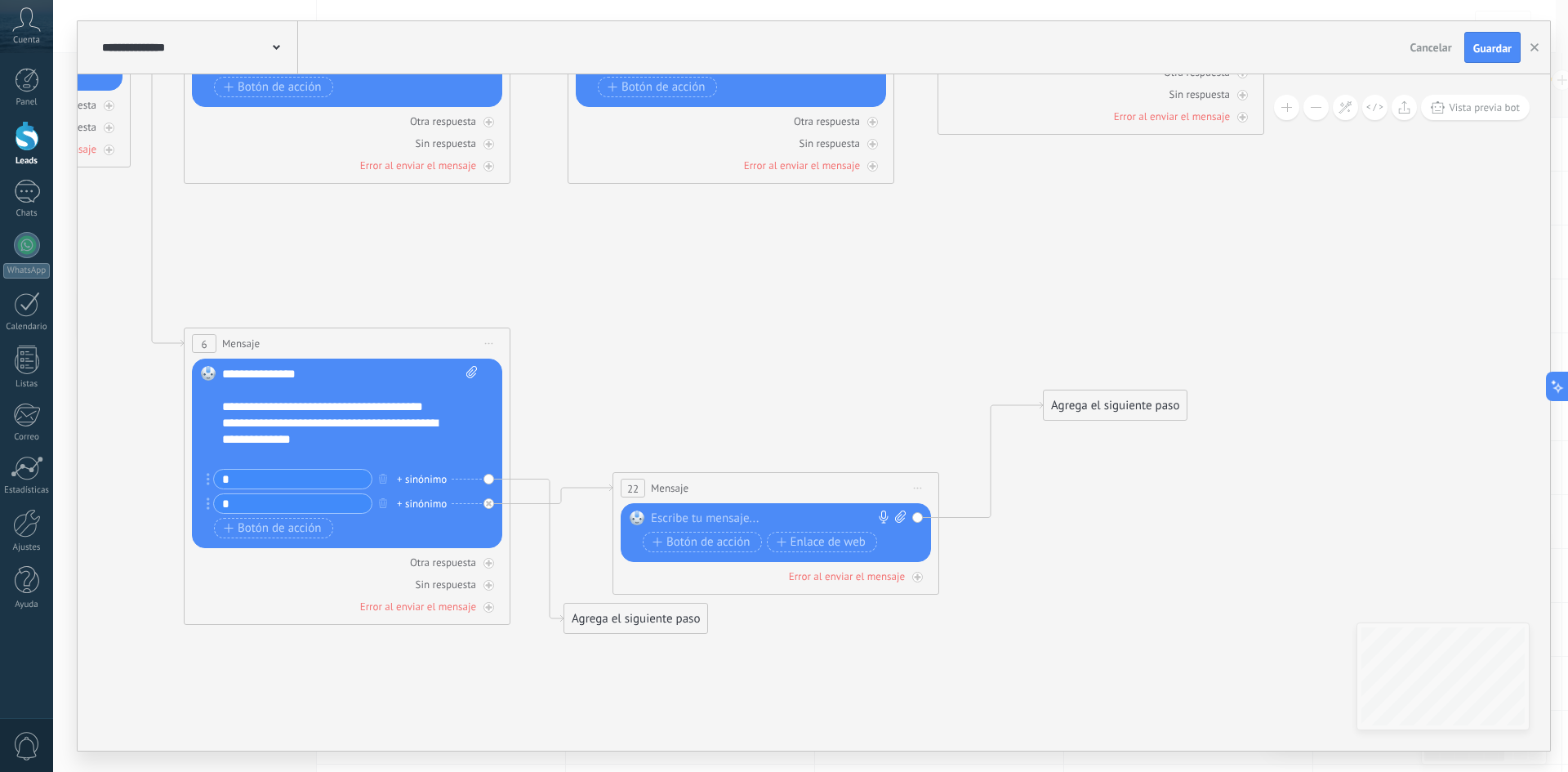
click at [921, 485] on span "Iniciar vista previa aquí Cambiar nombre Duplicar [GEOGRAPHIC_DATA]" at bounding box center [917, 488] width 26 height 23
click at [973, 597] on div "Borrar" at bounding box center [992, 594] width 162 height 28
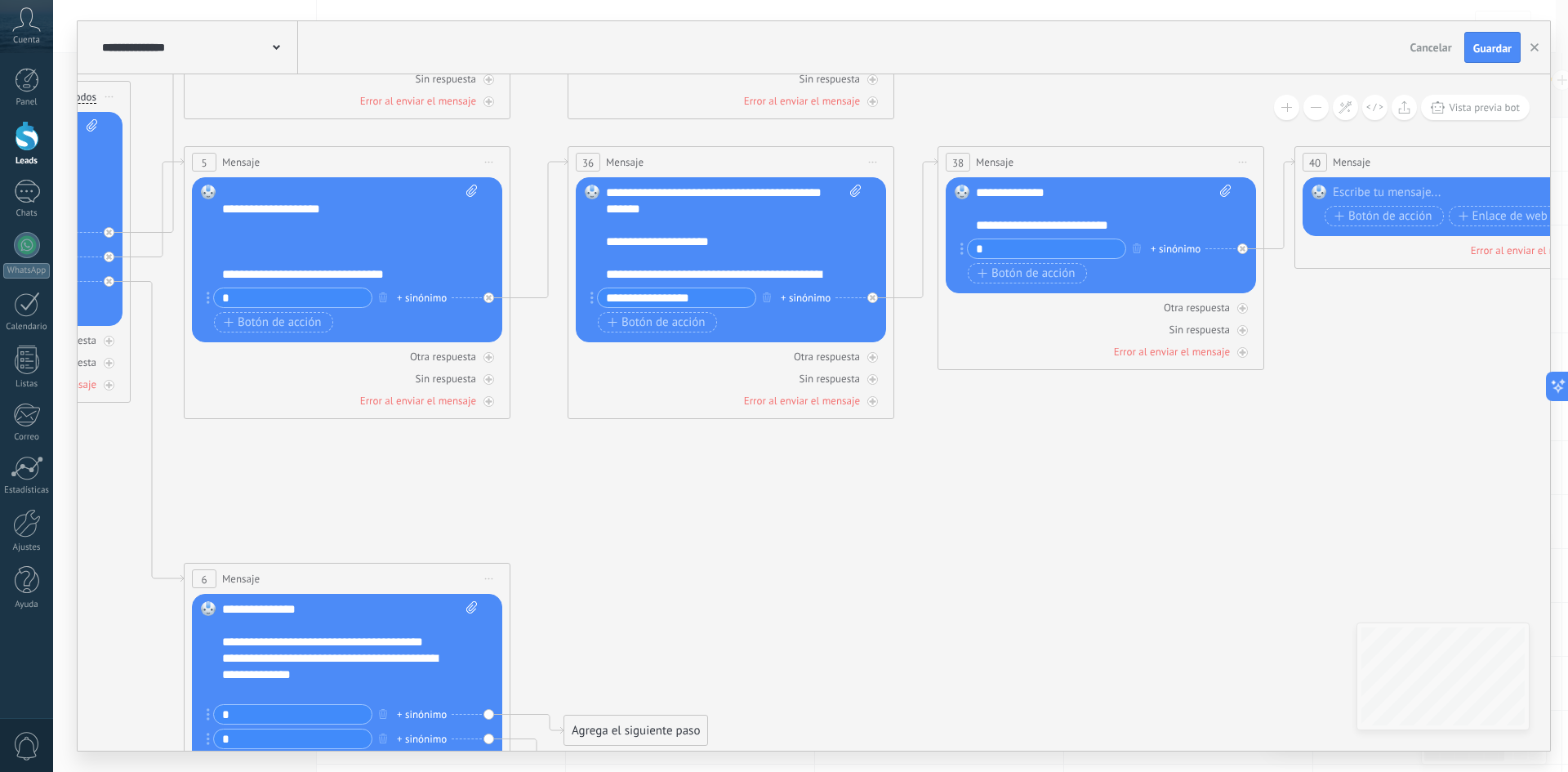
scroll to position [0, 0]
click at [657, 726] on div "Agrega el siguiente paso" at bounding box center [636, 731] width 143 height 27
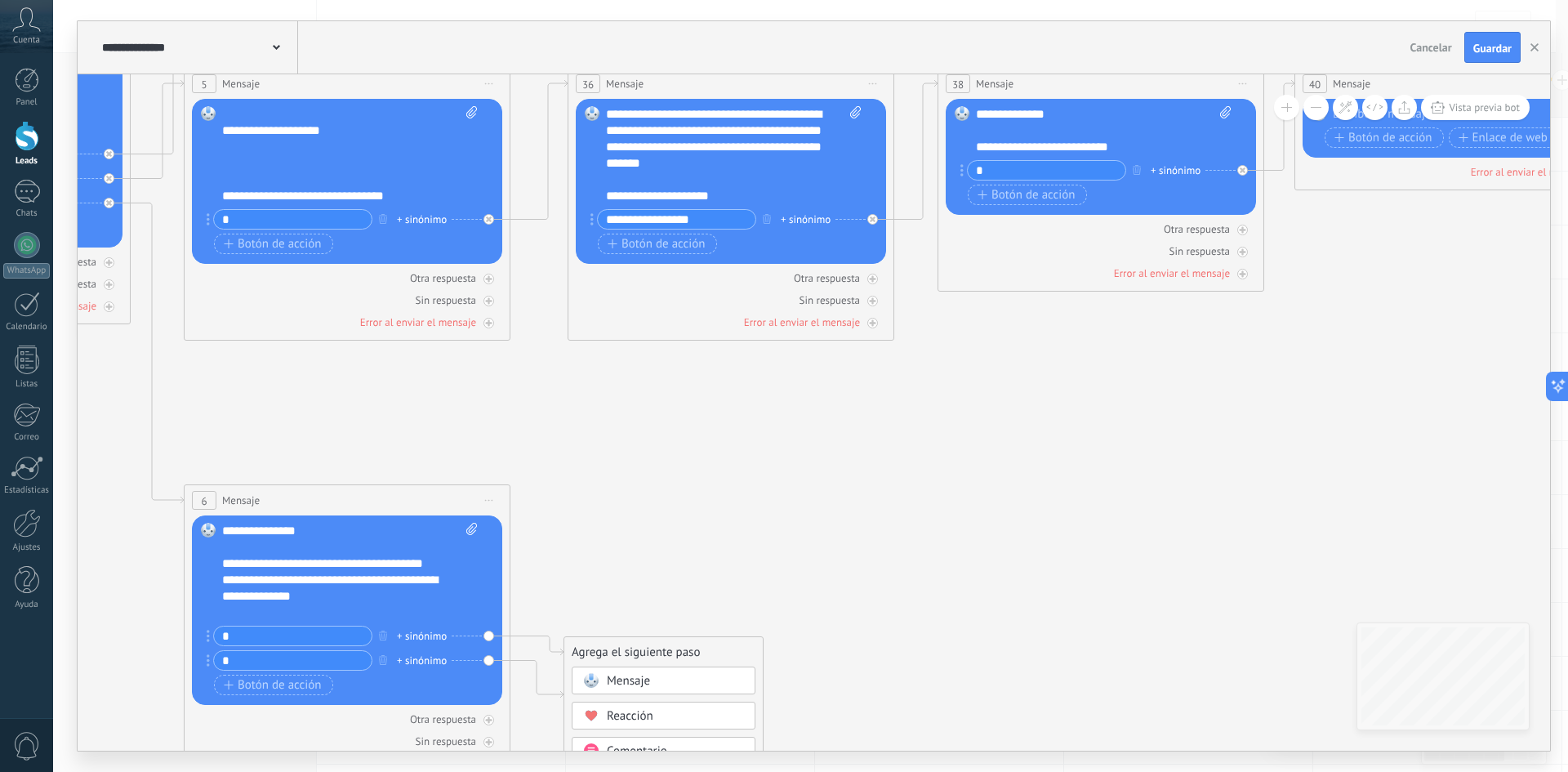
click at [649, 677] on span "Mensaje" at bounding box center [629, 680] width 43 height 15
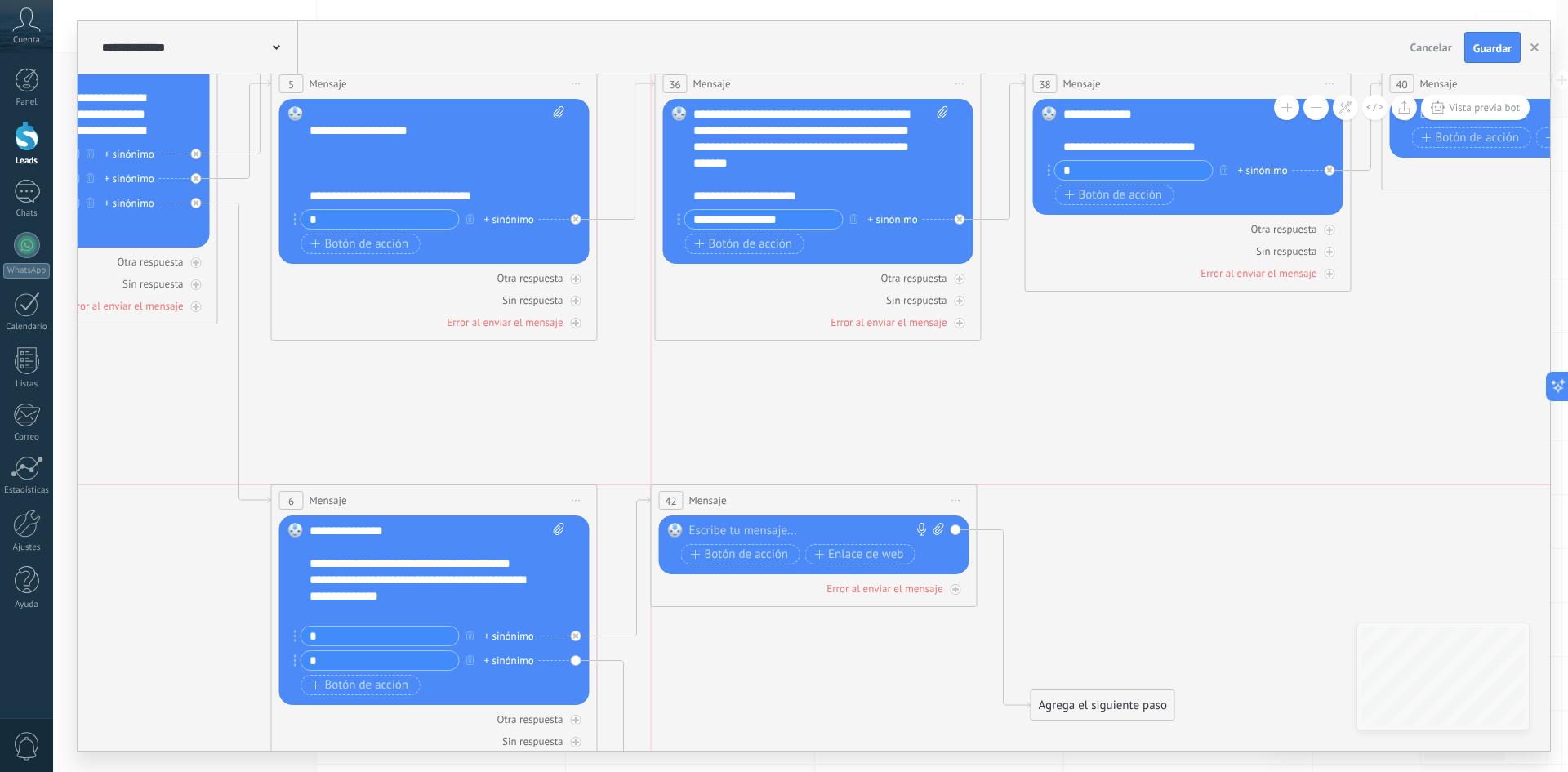
drag, startPoint x: 764, startPoint y: 569, endPoint x: 760, endPoint y: 497, distance: 72.1
click at [760, 497] on div "42 Mensaje ******* (a): Todos los contactos - canales seleccionados Todos los c…" at bounding box center [814, 501] width 325 height 30
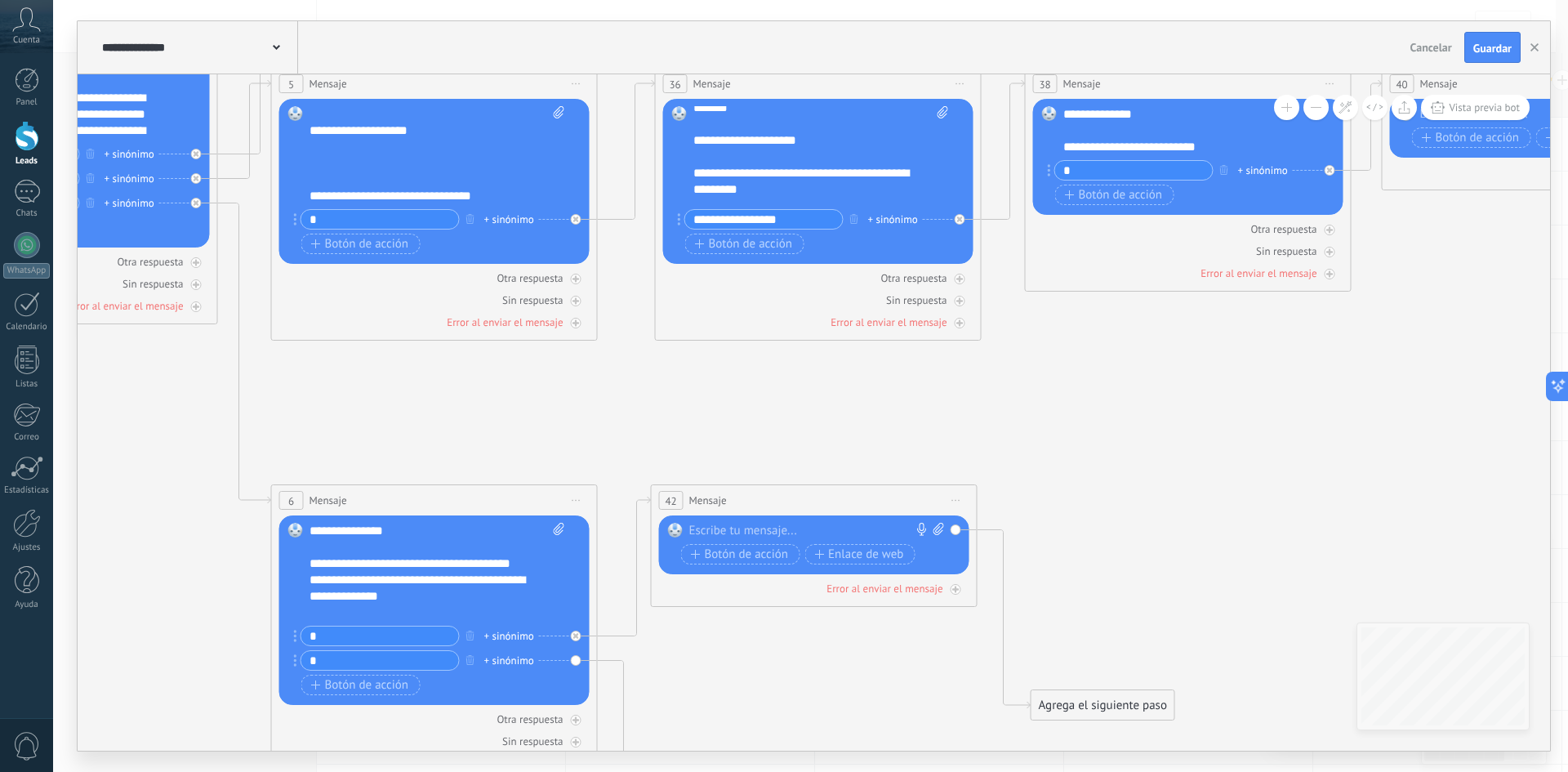
scroll to position [115, 0]
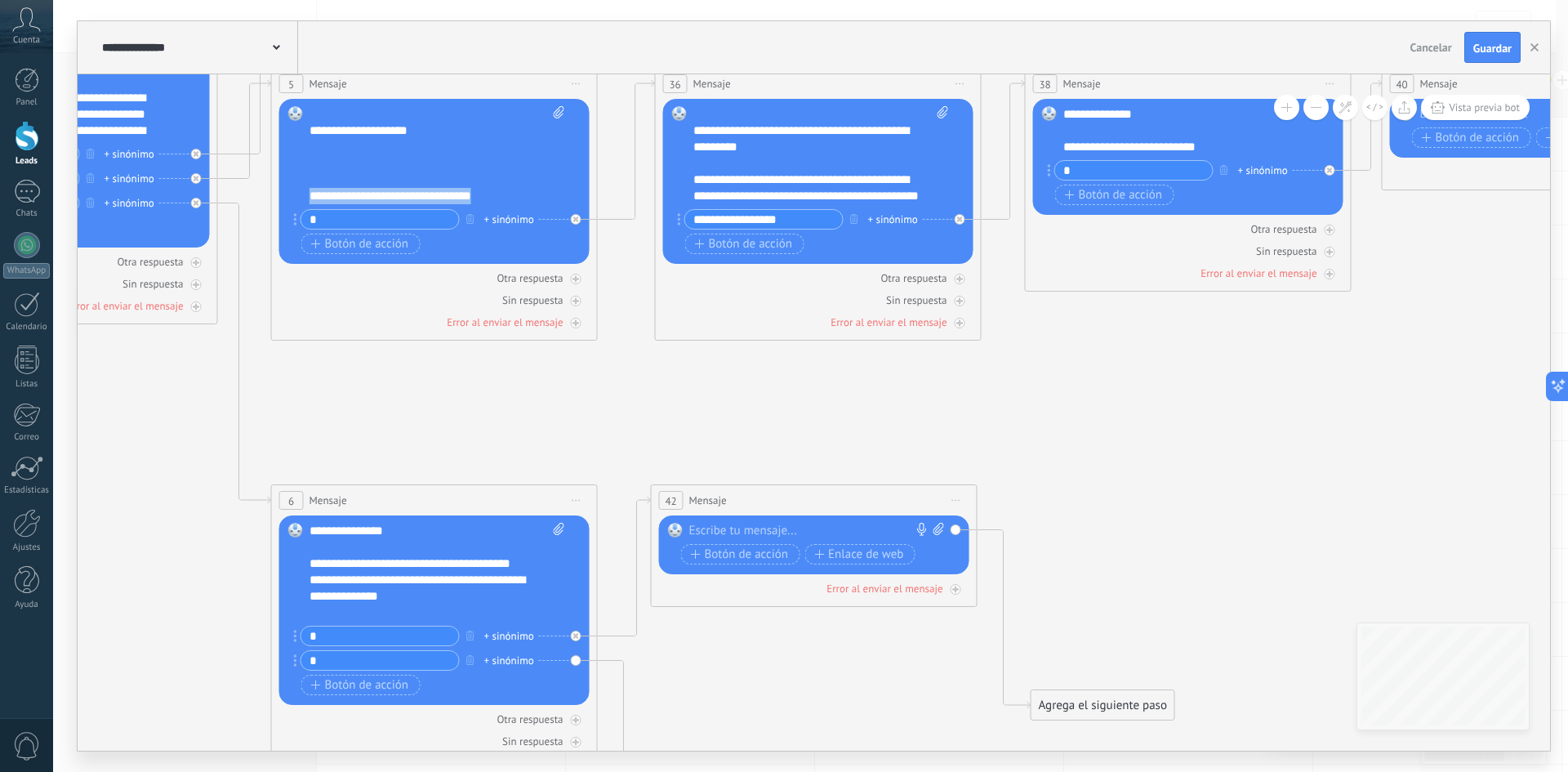
drag, startPoint x: 310, startPoint y: 190, endPoint x: 518, endPoint y: 194, distance: 208.0
click at [518, 194] on div "**********" at bounding box center [423, 196] width 227 height 16
copy div "**********"
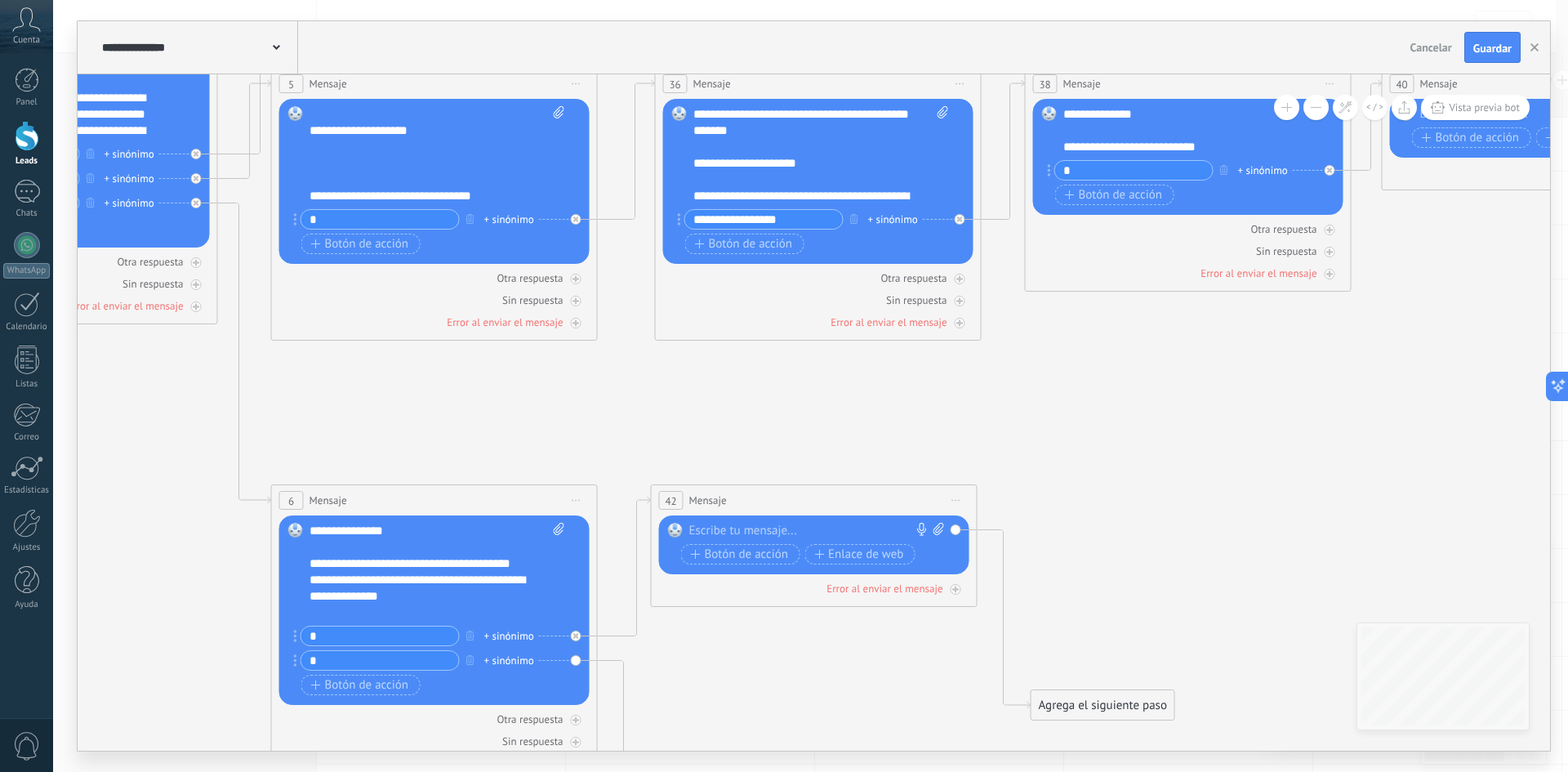
click at [755, 526] on div at bounding box center [810, 531] width 243 height 16
paste div
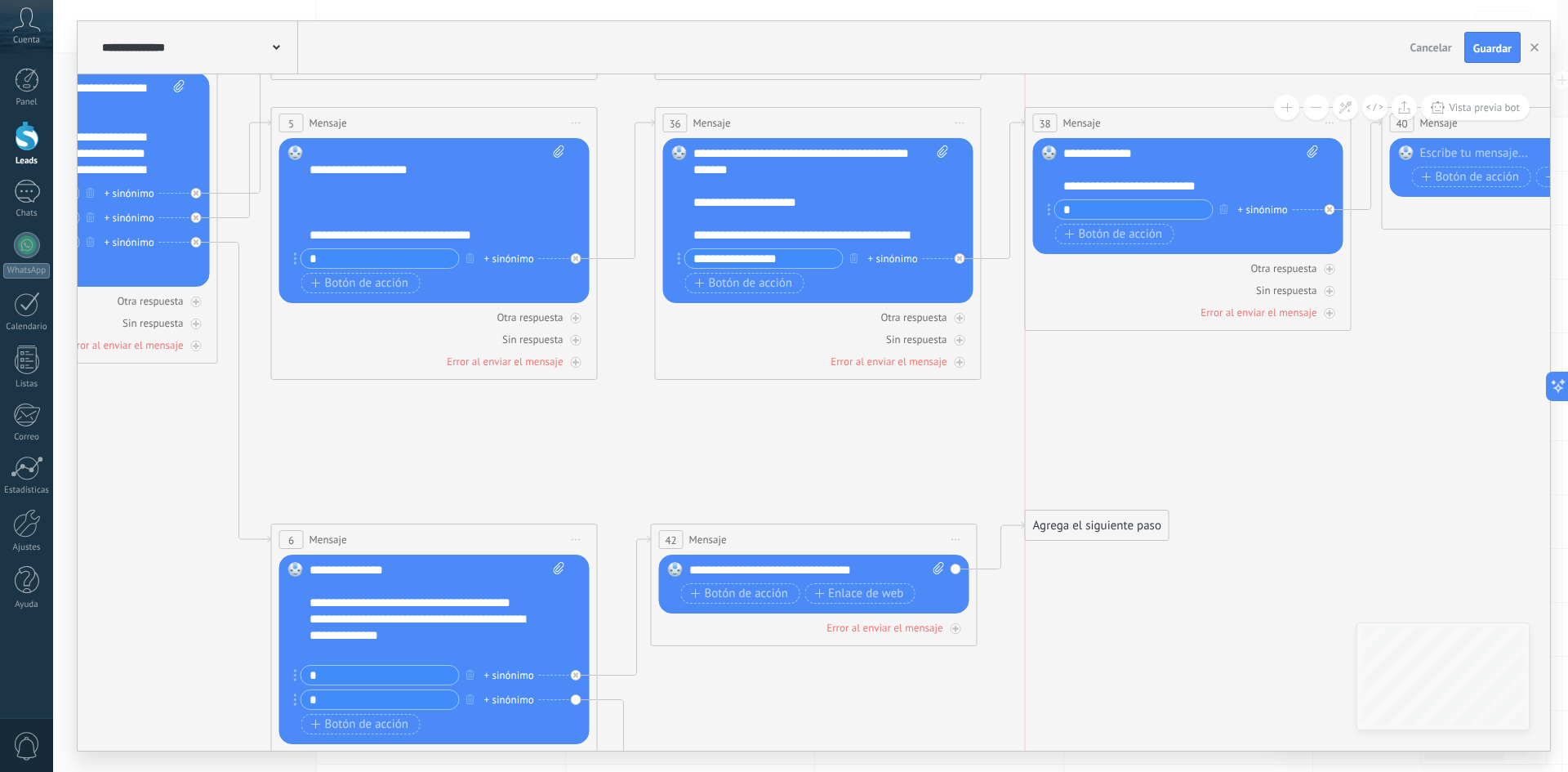
drag, startPoint x: 1123, startPoint y: 736, endPoint x: 1125, endPoint y: 518, distance: 218.0
click at [1125, 518] on div "Agrega el siguiente paso" at bounding box center [1097, 526] width 143 height 27
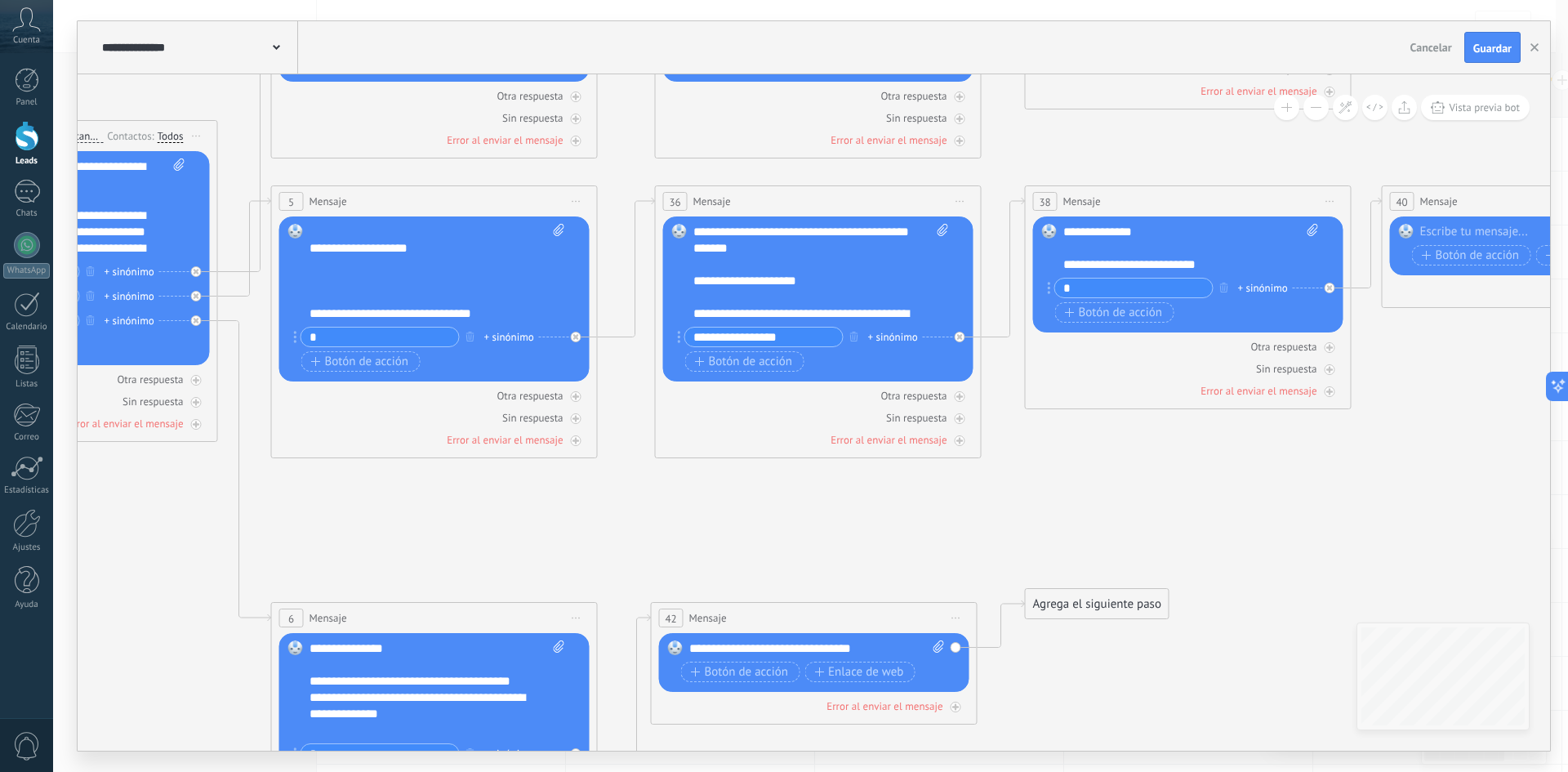
scroll to position [0, 0]
click at [959, 202] on icon at bounding box center [960, 202] width 8 height 2
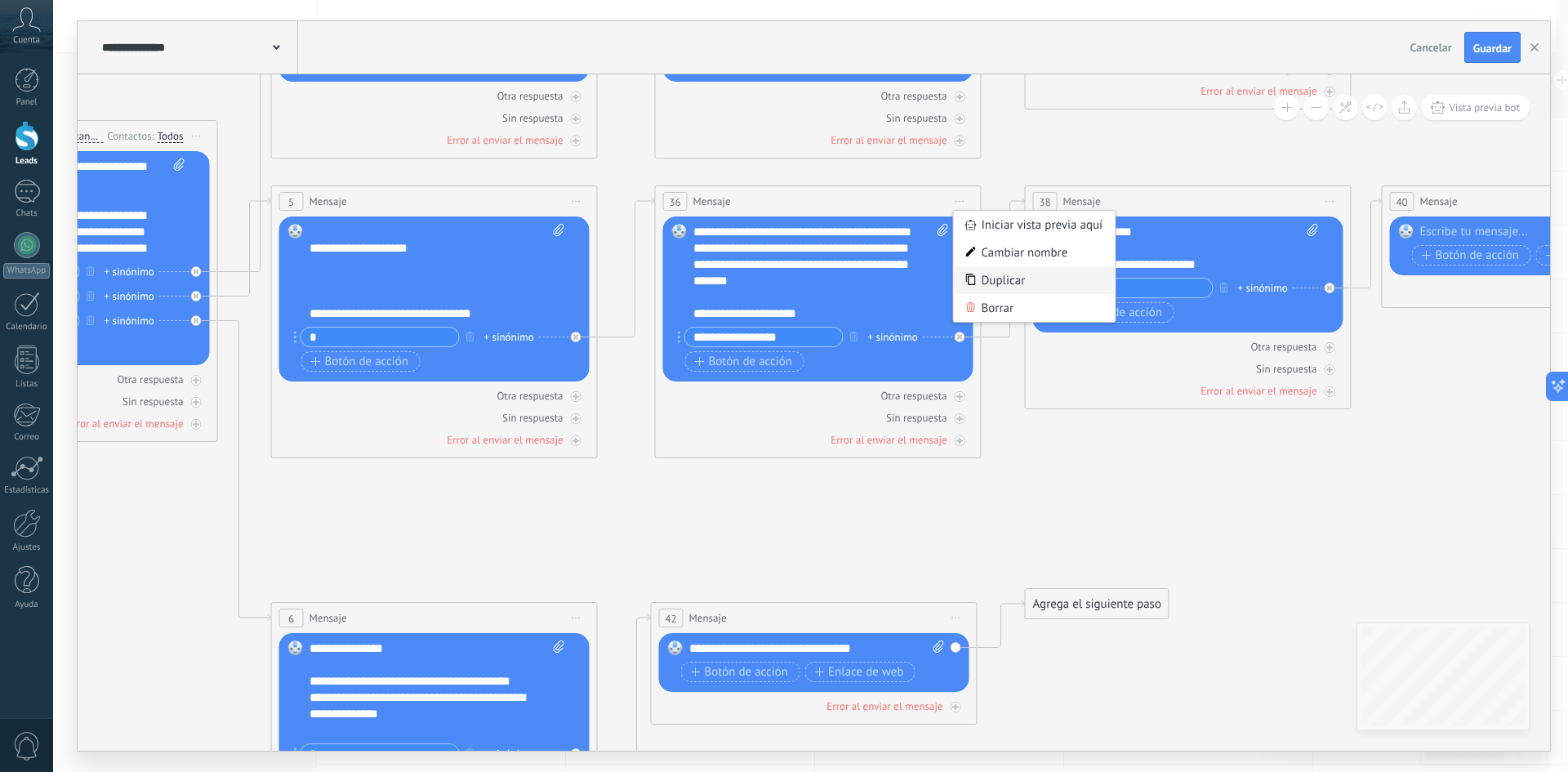
click at [1000, 277] on div "Duplicar" at bounding box center [1034, 279] width 162 height 28
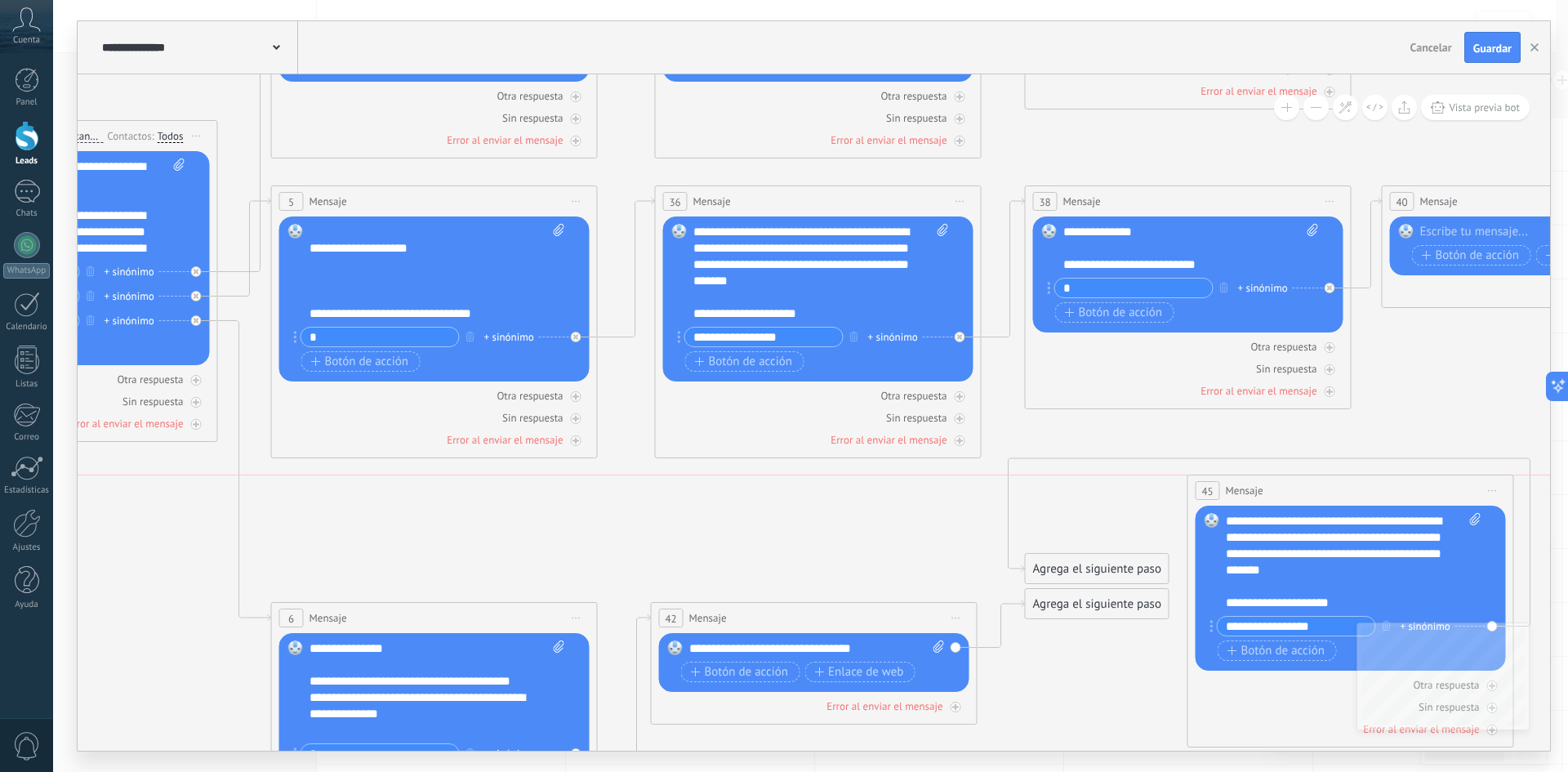
drag, startPoint x: 1109, startPoint y: 502, endPoint x: 1447, endPoint y: 487, distance: 338.3
click at [1447, 487] on div "45 Mensaje ******* (a): Todos los contactos - [PERSON_NAME] seleccionados Todos…" at bounding box center [1350, 491] width 325 height 30
drag, startPoint x: 1107, startPoint y: 606, endPoint x: 1273, endPoint y: 541, distance: 178.3
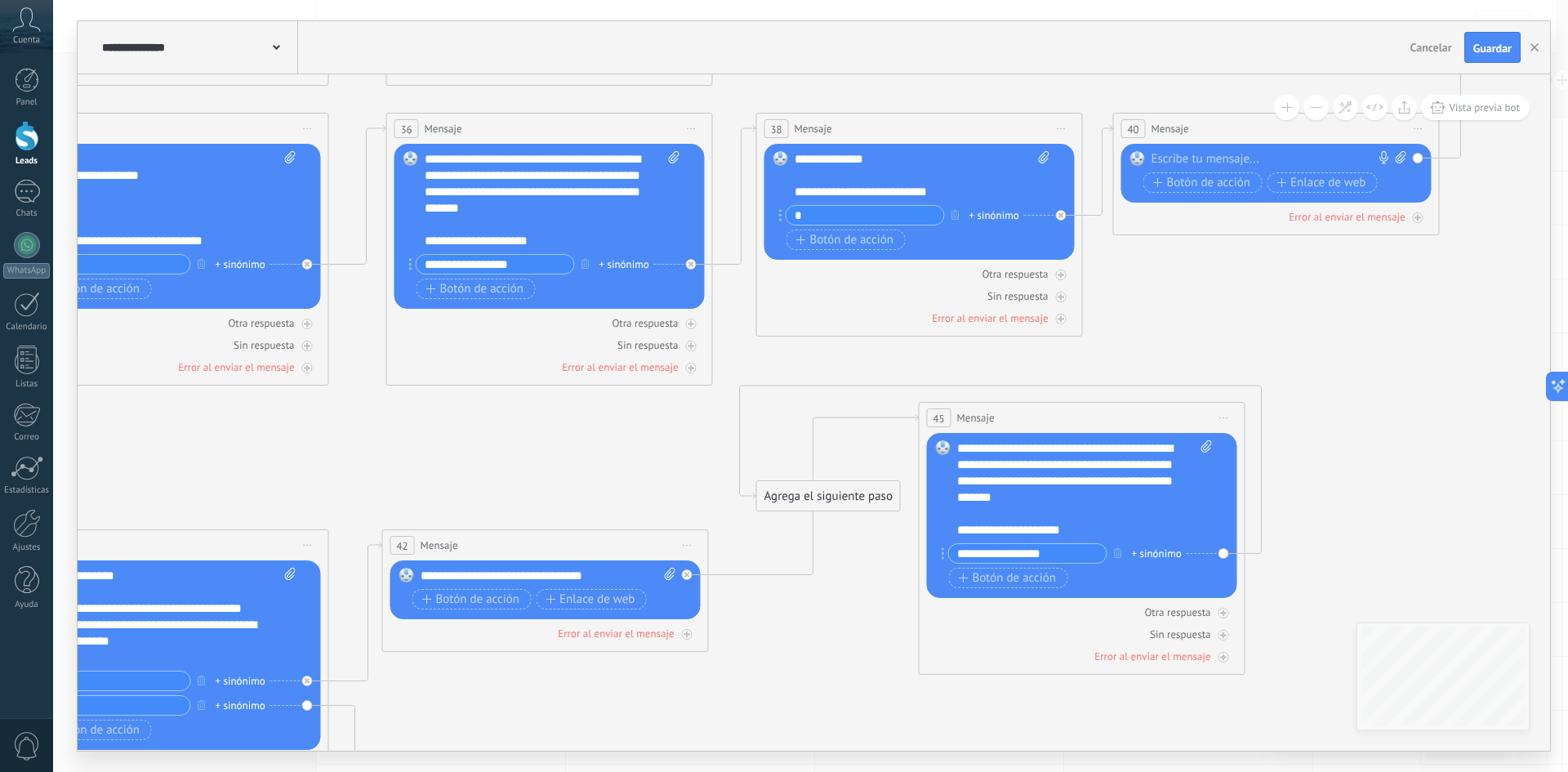
drag, startPoint x: 1015, startPoint y: 691, endPoint x: 698, endPoint y: 638, distance: 321.4
click at [697, 640] on icon at bounding box center [533, 328] width 3020 height 1847
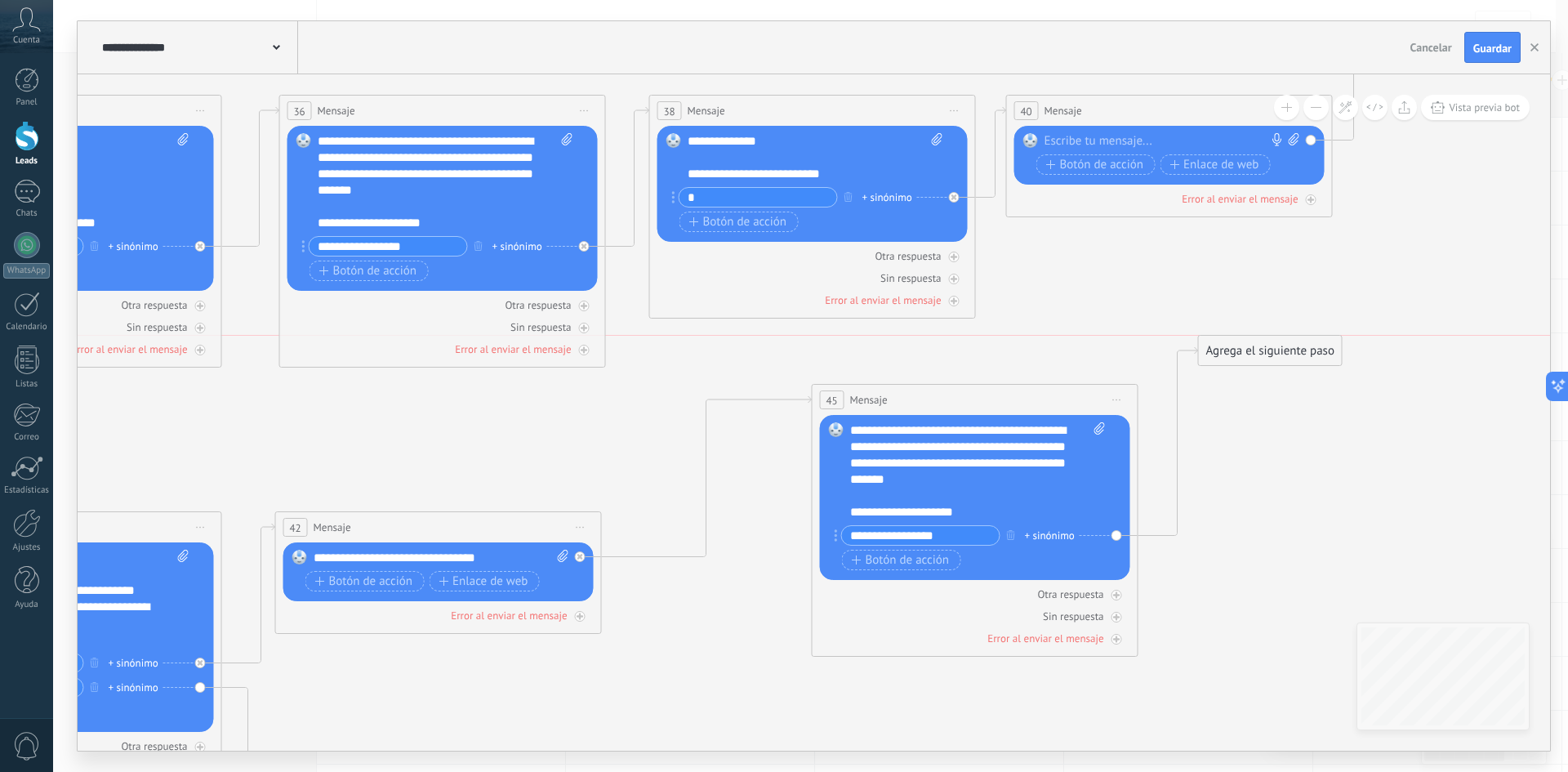
drag, startPoint x: 710, startPoint y: 477, endPoint x: 1301, endPoint y: 372, distance: 600.3
click at [1301, 365] on div "Agrega el siguiente paso" at bounding box center [1271, 351] width 143 height 27
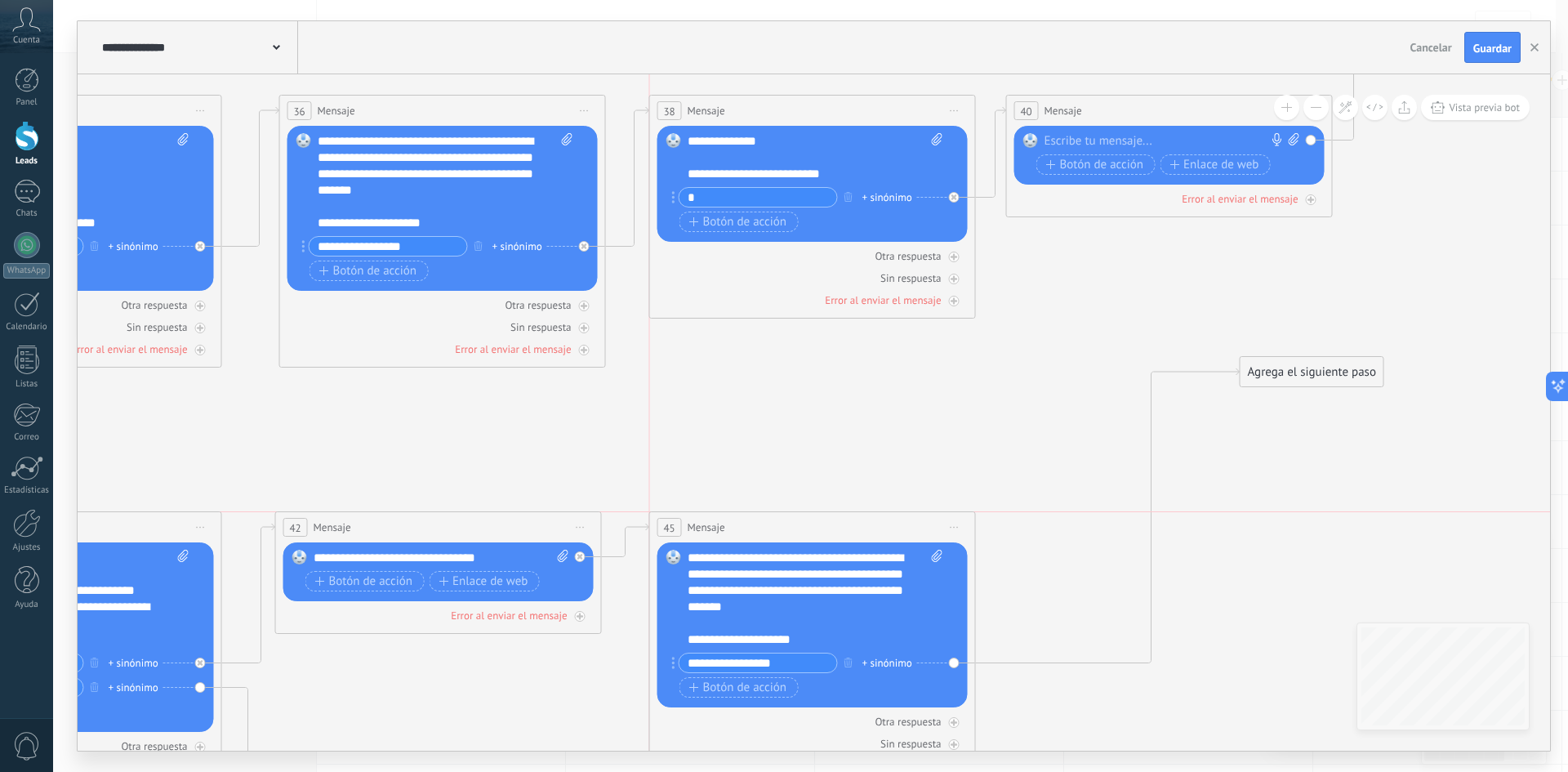
drag, startPoint x: 1015, startPoint y: 397, endPoint x: 859, endPoint y: 528, distance: 203.7
click at [859, 528] on div "45 Mensaje ******* (a): Todos los contactos - [PERSON_NAME] seleccionados Todos…" at bounding box center [812, 528] width 325 height 30
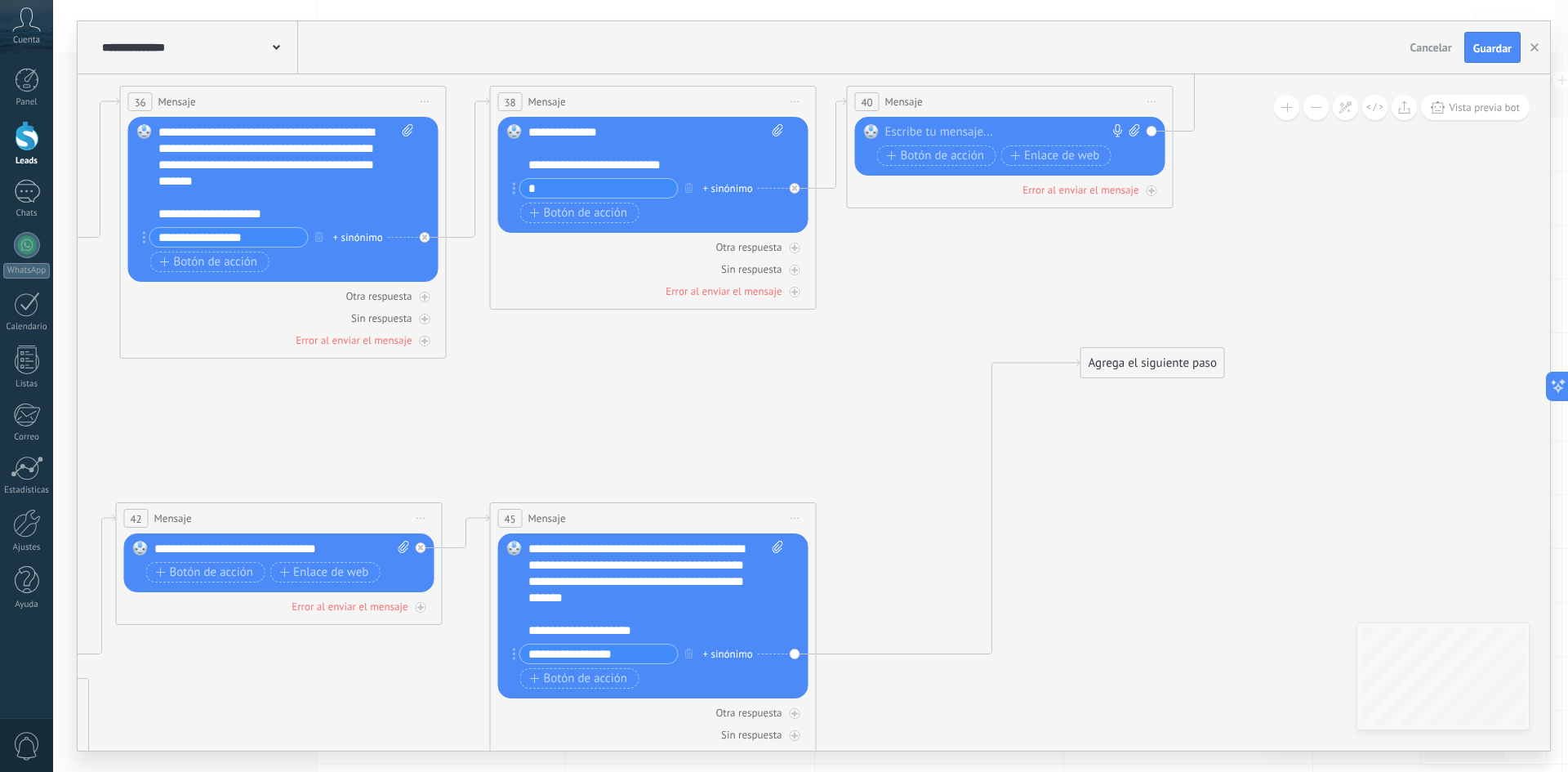
drag, startPoint x: 1233, startPoint y: 524, endPoint x: 1051, endPoint y: 516, distance: 182.2
click at [1070, 532] on icon at bounding box center [266, 301] width 3020 height 1847
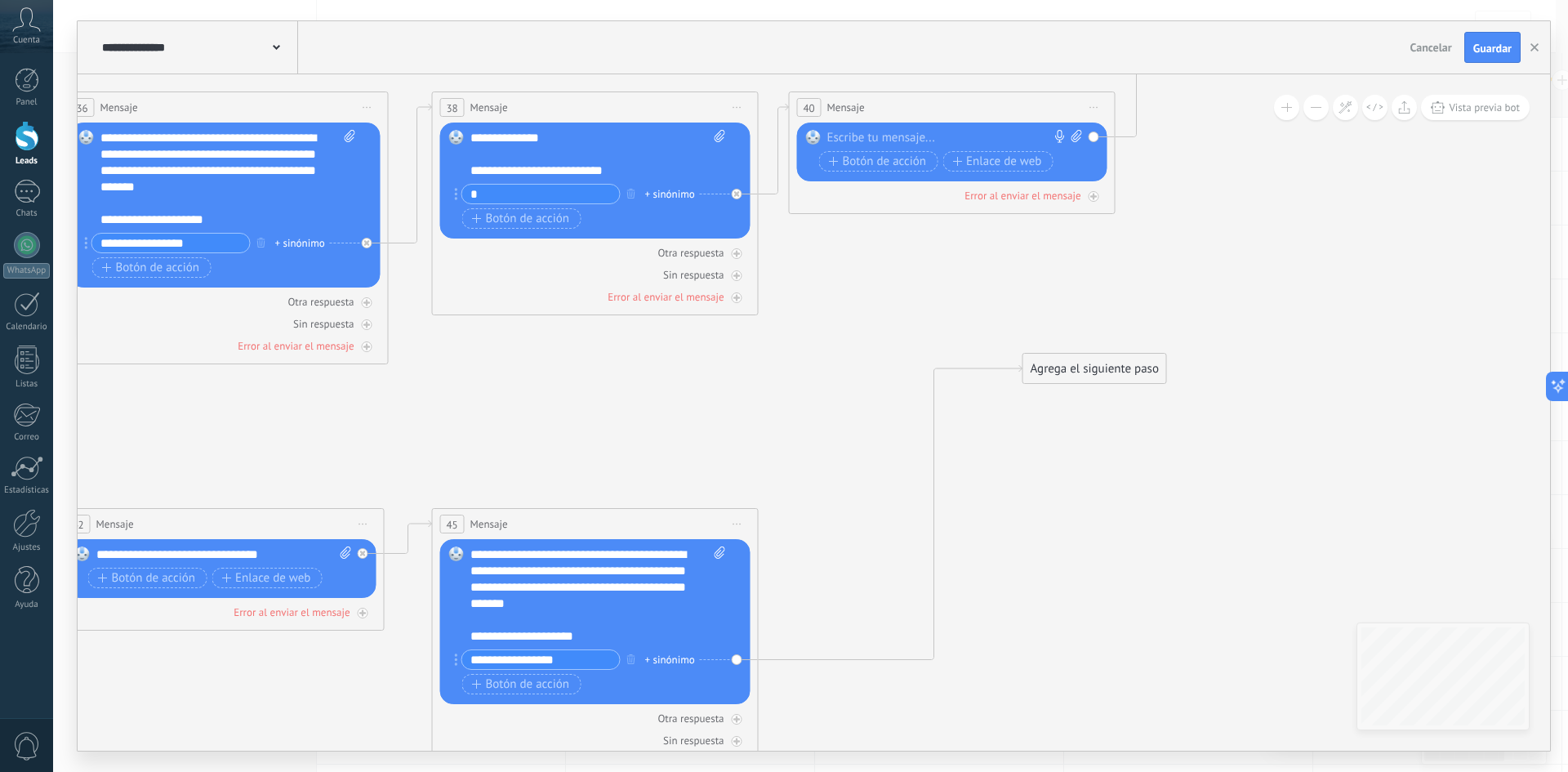
click at [736, 108] on span "Iniciar vista previa aquí Cambiar nombre Duplicar [GEOGRAPHIC_DATA]" at bounding box center [737, 107] width 26 height 23
click at [788, 183] on div "Duplicar" at bounding box center [811, 185] width 162 height 28
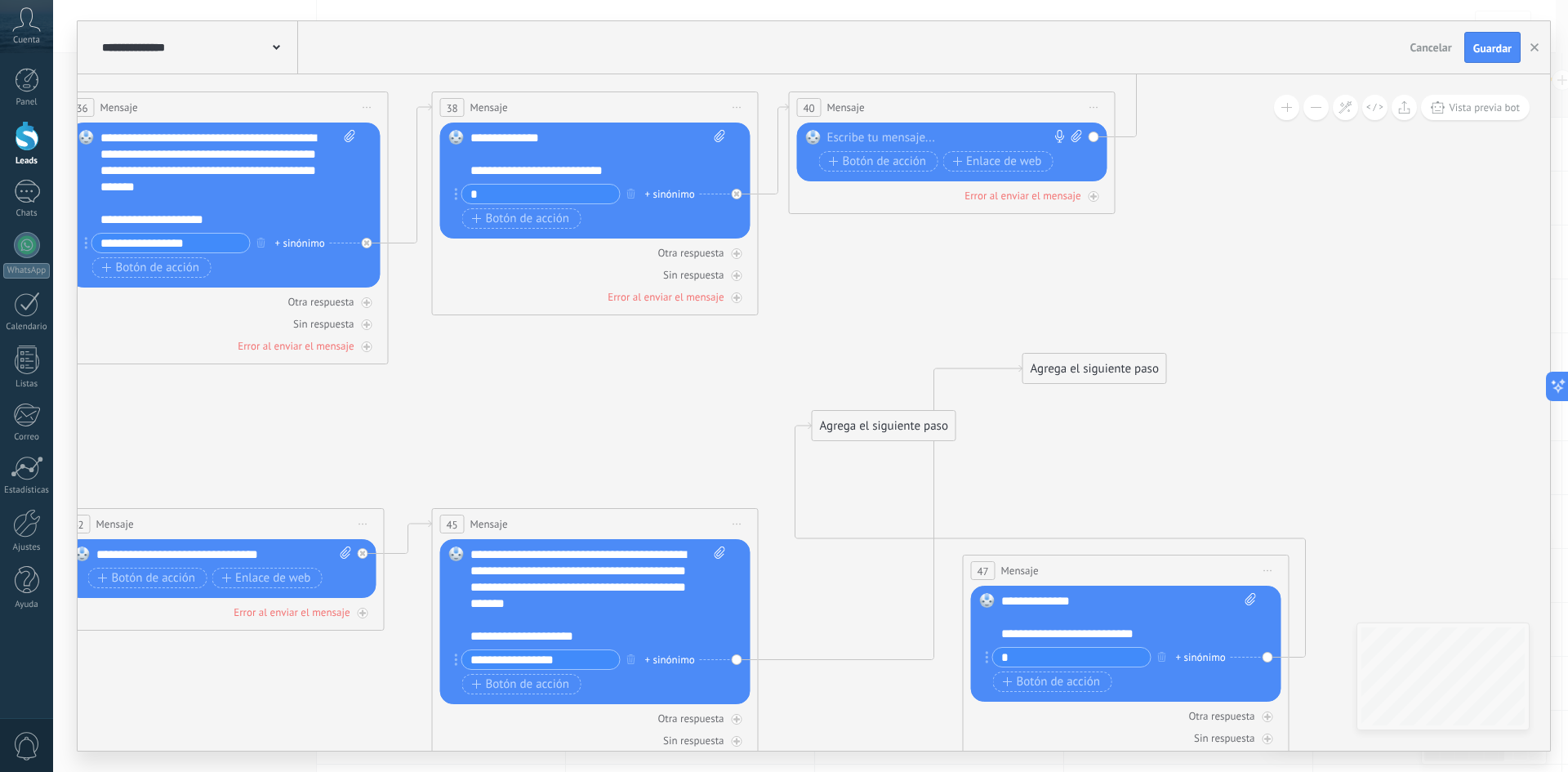
drag, startPoint x: 1007, startPoint y: 501, endPoint x: 1117, endPoint y: 426, distance: 133.1
click at [1154, 563] on div "47 Mensaje ******* (a): Todos los contactos - [PERSON_NAME] seleccionados Todos…" at bounding box center [1126, 570] width 325 height 30
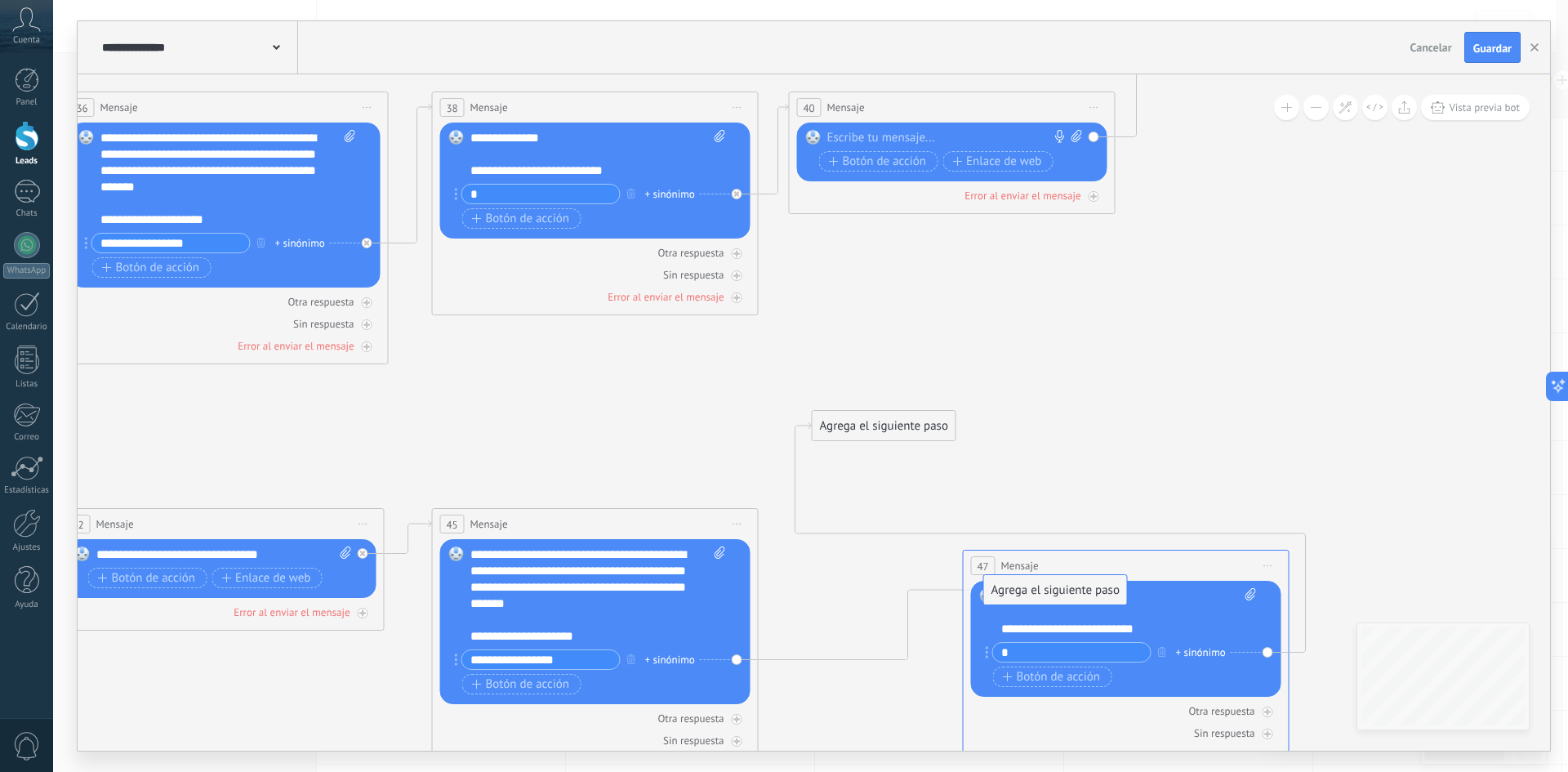
drag, startPoint x: 1043, startPoint y: 549, endPoint x: 1038, endPoint y: 603, distance: 54.2
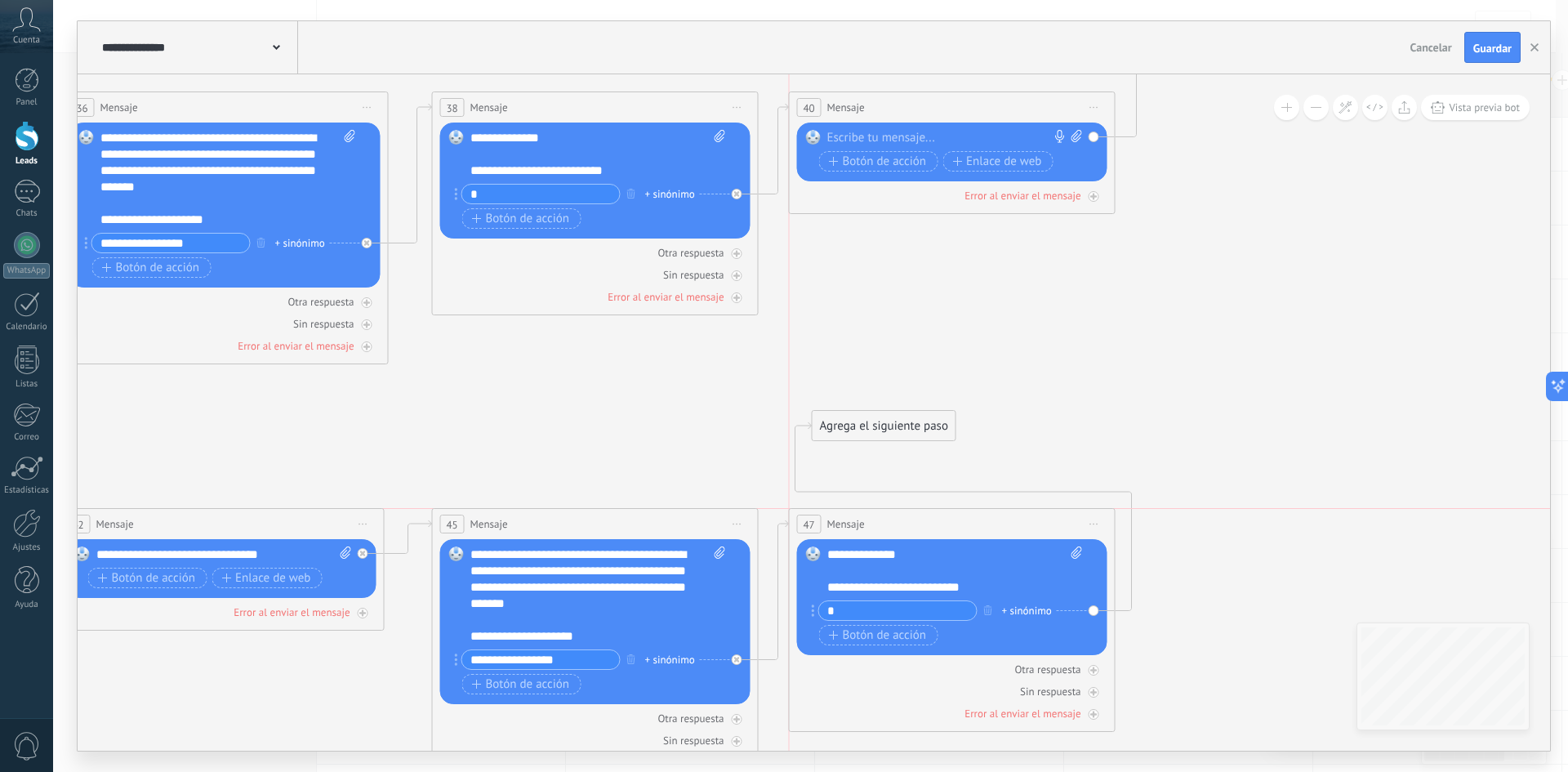
drag, startPoint x: 1046, startPoint y: 561, endPoint x: 870, endPoint y: 482, distance: 192.9
click at [877, 523] on div "47 Mensaje ******* (a): Todos los contactos - [PERSON_NAME] seleccionados Todos…" at bounding box center [952, 524] width 325 height 30
drag, startPoint x: 919, startPoint y: 444, endPoint x: 1236, endPoint y: 586, distance: 347.4
click at [1236, 586] on div "Agrega el siguiente paso" at bounding box center [1248, 586] width 143 height 27
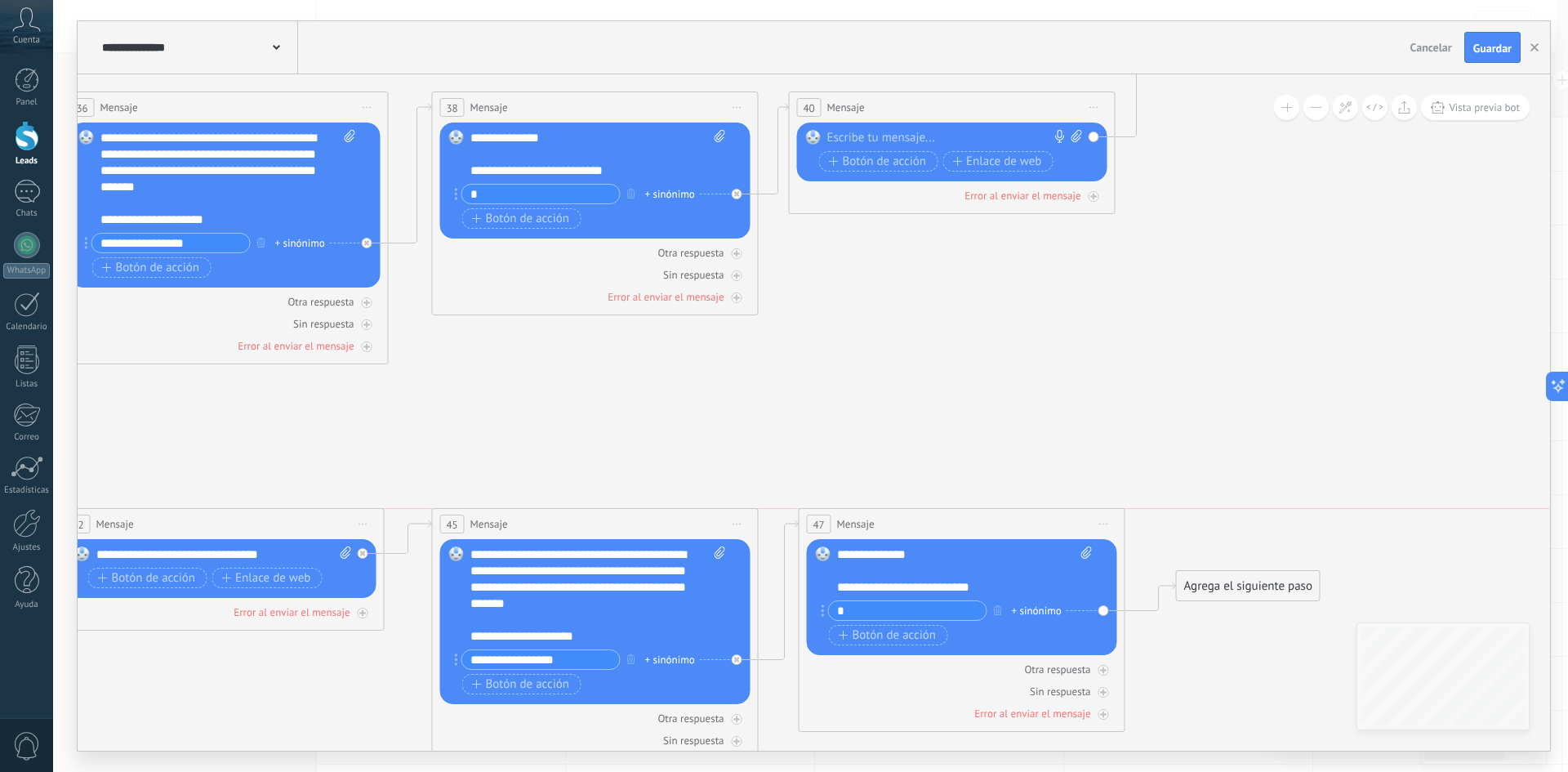
drag, startPoint x: 992, startPoint y: 519, endPoint x: 1022, endPoint y: 493, distance: 39.7
click at [998, 518] on div "47 Mensaje ******* (a): Todos los contactos - [PERSON_NAME] seleccionados Todos…" at bounding box center [962, 524] width 325 height 30
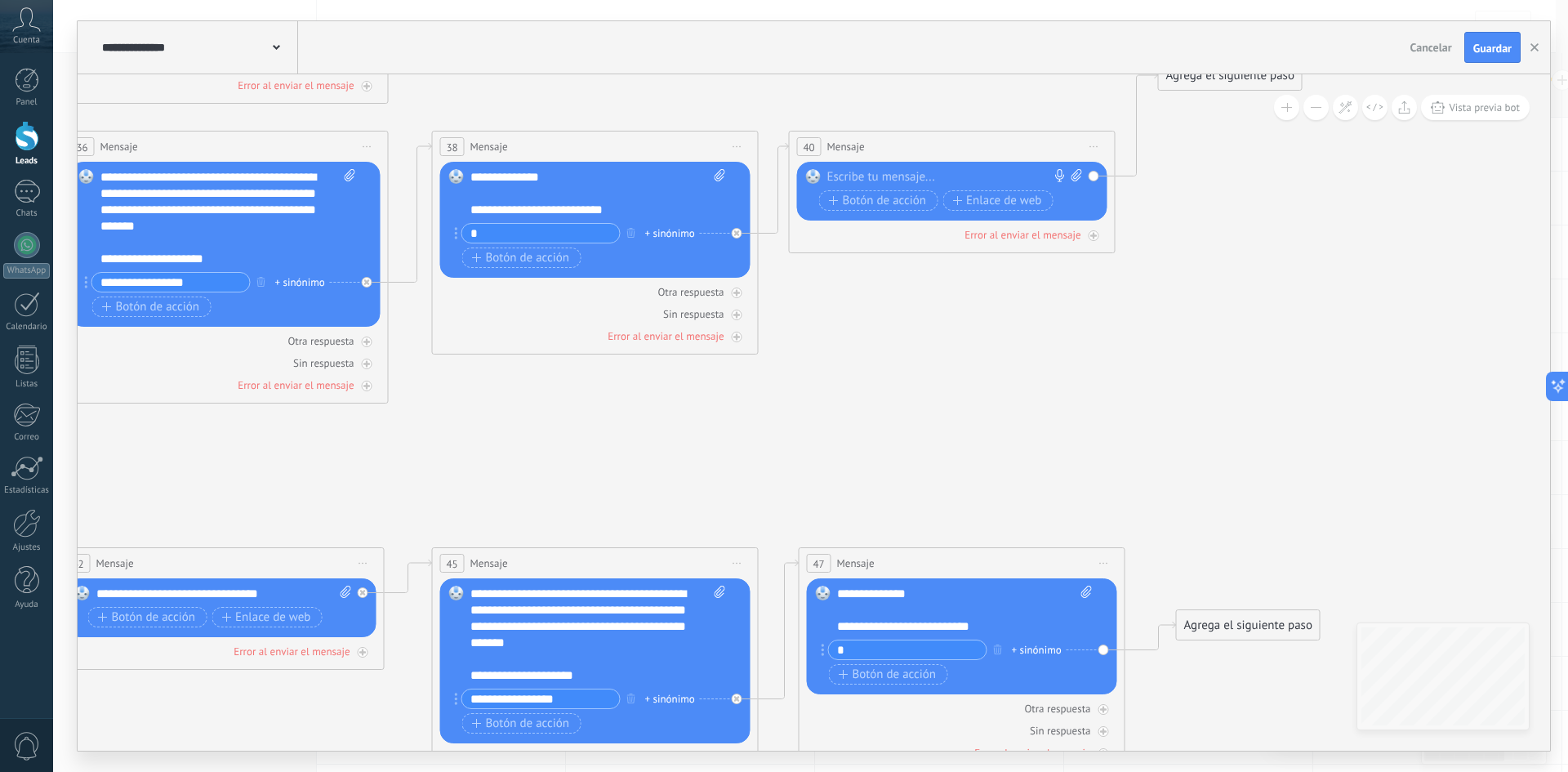
click at [1097, 148] on span "Iniciar vista previa aquí Cambiar nombre Duplicar [GEOGRAPHIC_DATA]" at bounding box center [1093, 146] width 26 height 23
click at [1153, 226] on div "Duplicar" at bounding box center [1169, 225] width 162 height 28
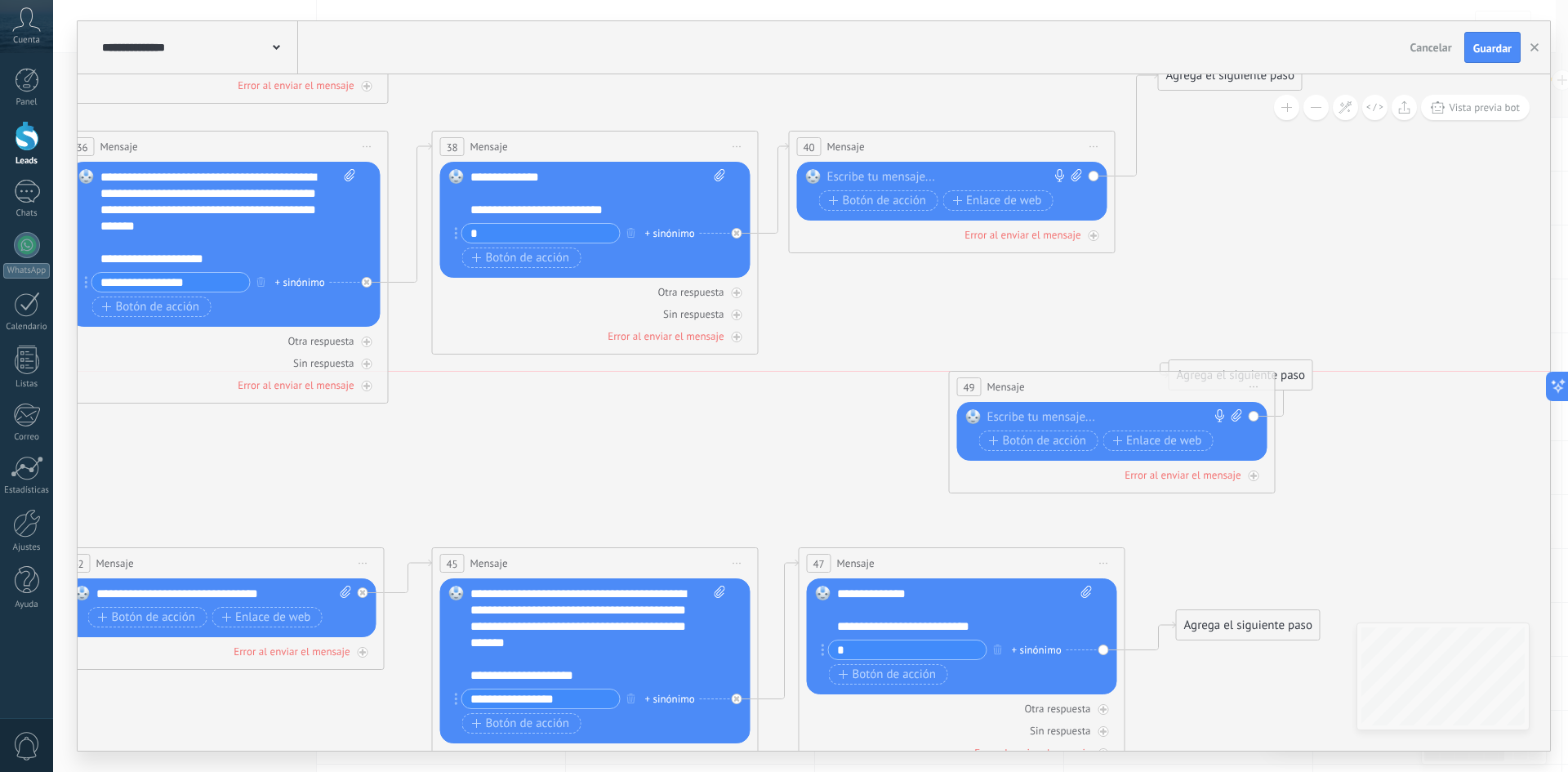
drag, startPoint x: 1040, startPoint y: 317, endPoint x: 1390, endPoint y: 447, distance: 373.4
click at [1274, 402] on div "49 Mensaje ******* (a): Todos los contactos - canales seleccionados Todos los c…" at bounding box center [1111, 387] width 325 height 30
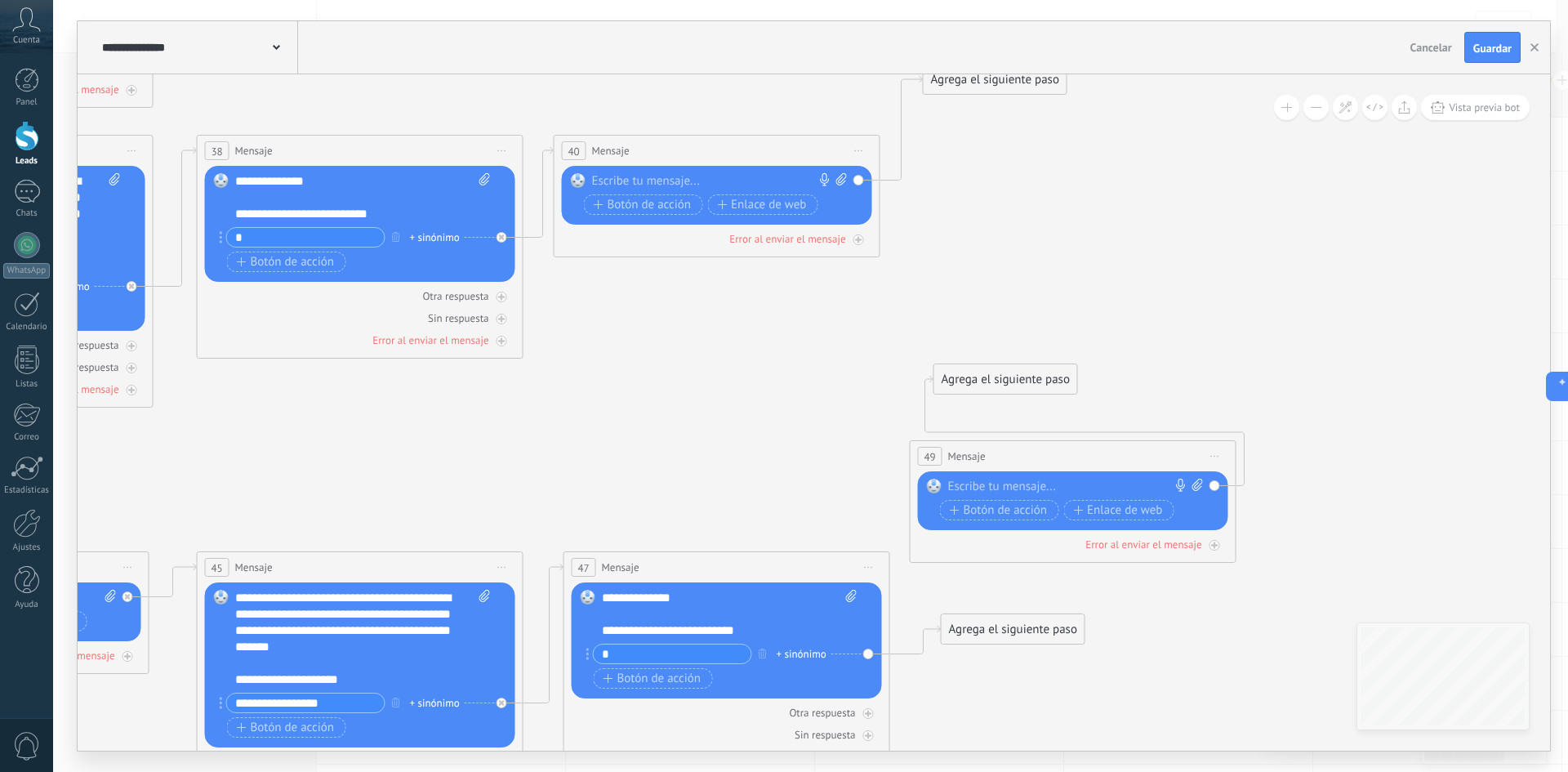
drag, startPoint x: 1047, startPoint y: 431, endPoint x: 801, endPoint y: 451, distance: 246.8
click at [774, 440] on icon at bounding box center [54, 350] width 3182 height 1847
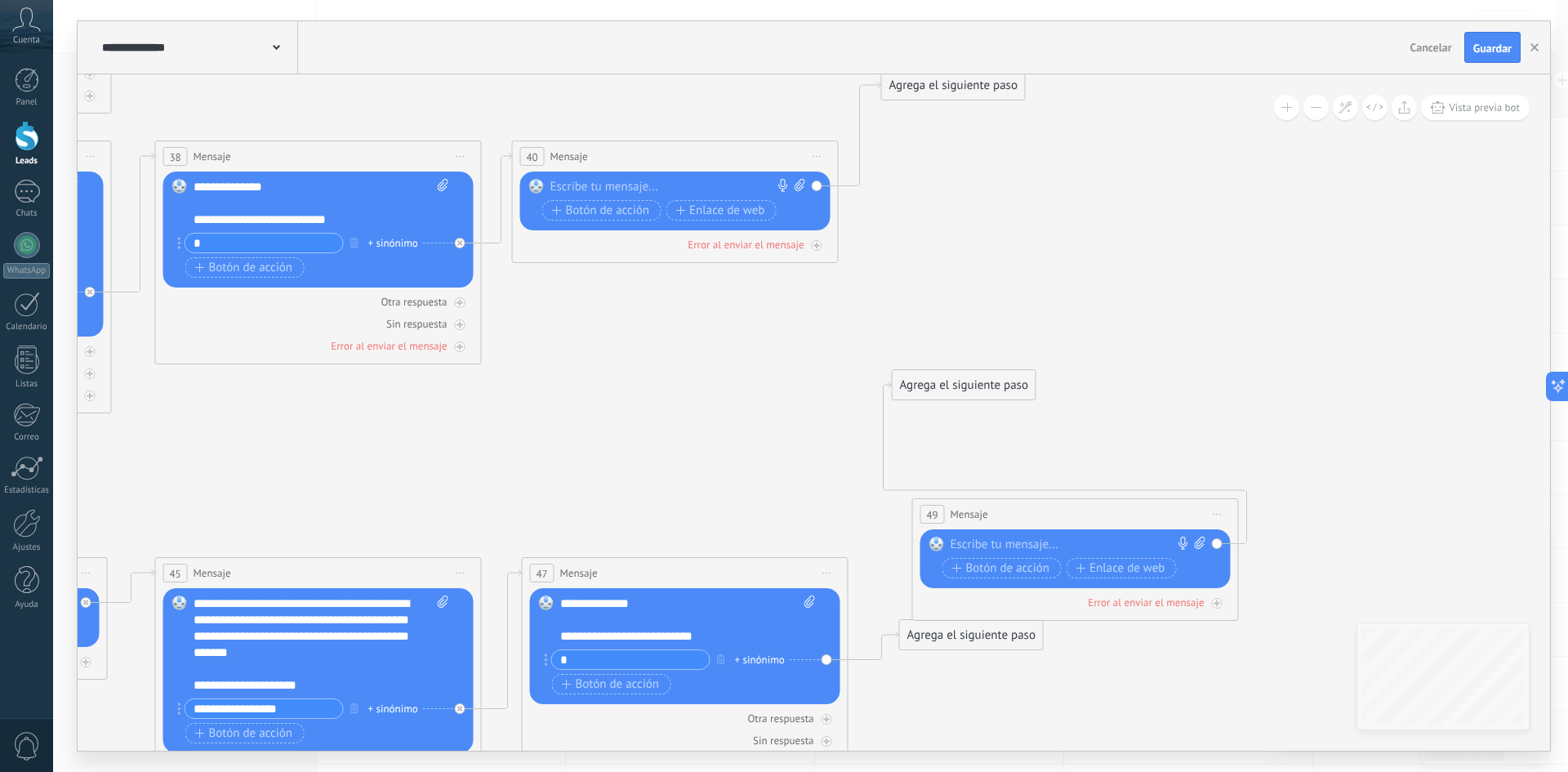
drag, startPoint x: 958, startPoint y: 476, endPoint x: 990, endPoint y: 512, distance: 48.2
click at [990, 512] on div "49 Mensaje ******* (a): Todos los contactos - canales seleccionados Todos los c…" at bounding box center [1075, 514] width 325 height 30
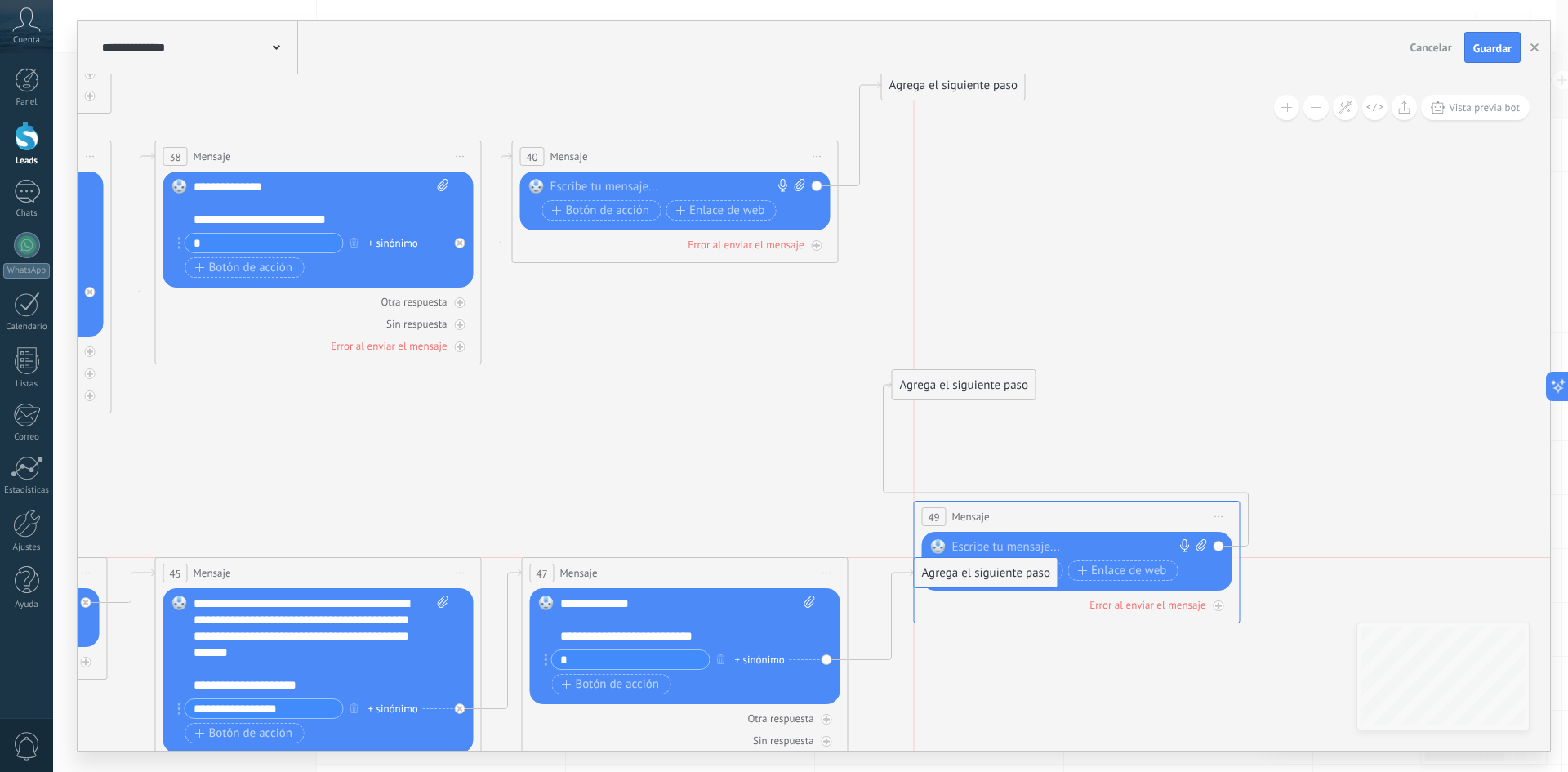
drag, startPoint x: 921, startPoint y: 646, endPoint x: 956, endPoint y: 559, distance: 93.8
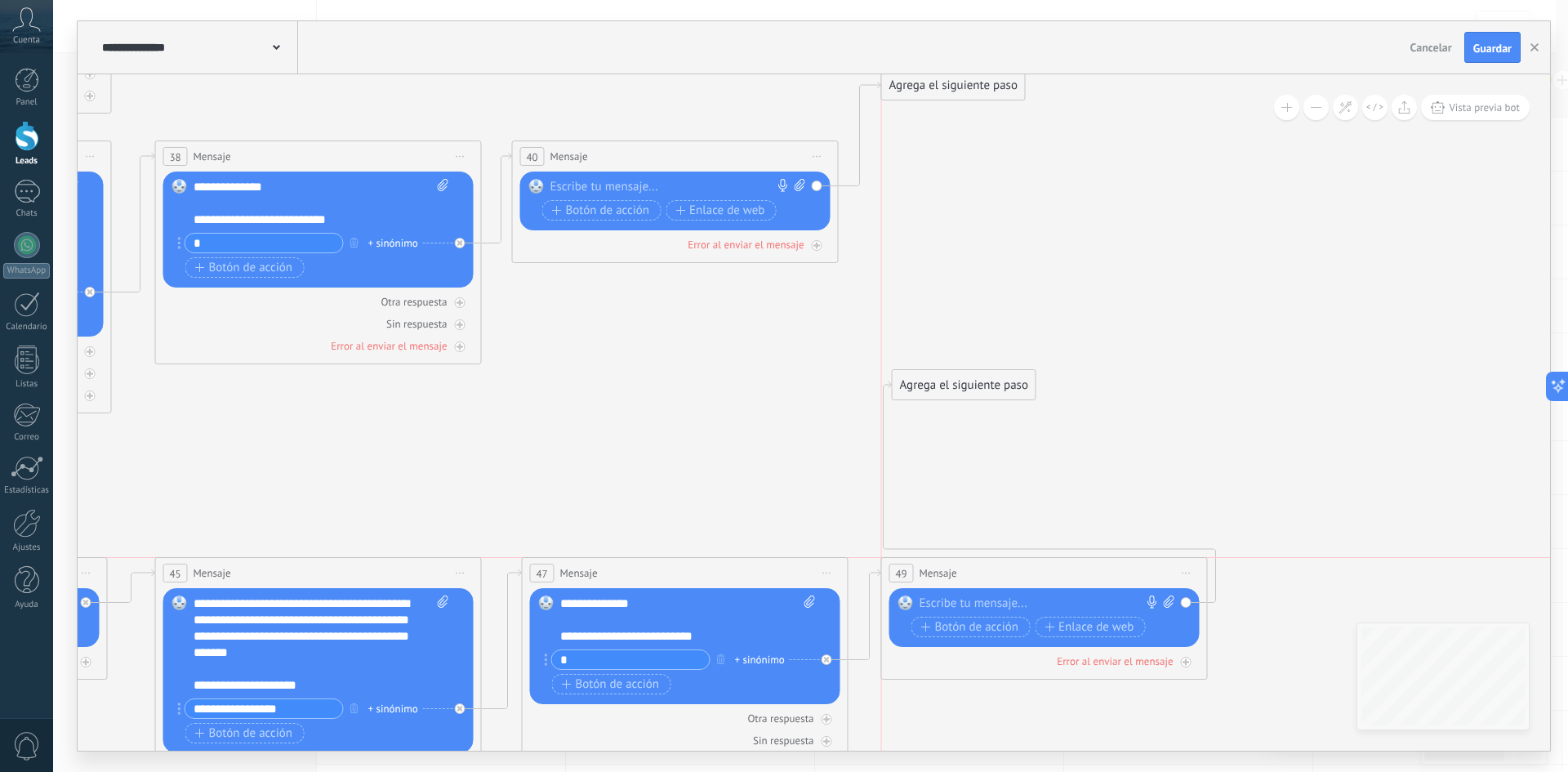
drag, startPoint x: 977, startPoint y: 517, endPoint x: 944, endPoint y: 579, distance: 70.2
click at [944, 579] on span "Mensaje" at bounding box center [938, 572] width 38 height 15
drag, startPoint x: 1271, startPoint y: 516, endPoint x: 1311, endPoint y: 590, distance: 84.1
click at [1311, 590] on div "Agrega el siguiente paso" at bounding box center [1299, 589] width 143 height 27
click at [1493, 52] on span "Guardar" at bounding box center [1492, 47] width 39 height 12
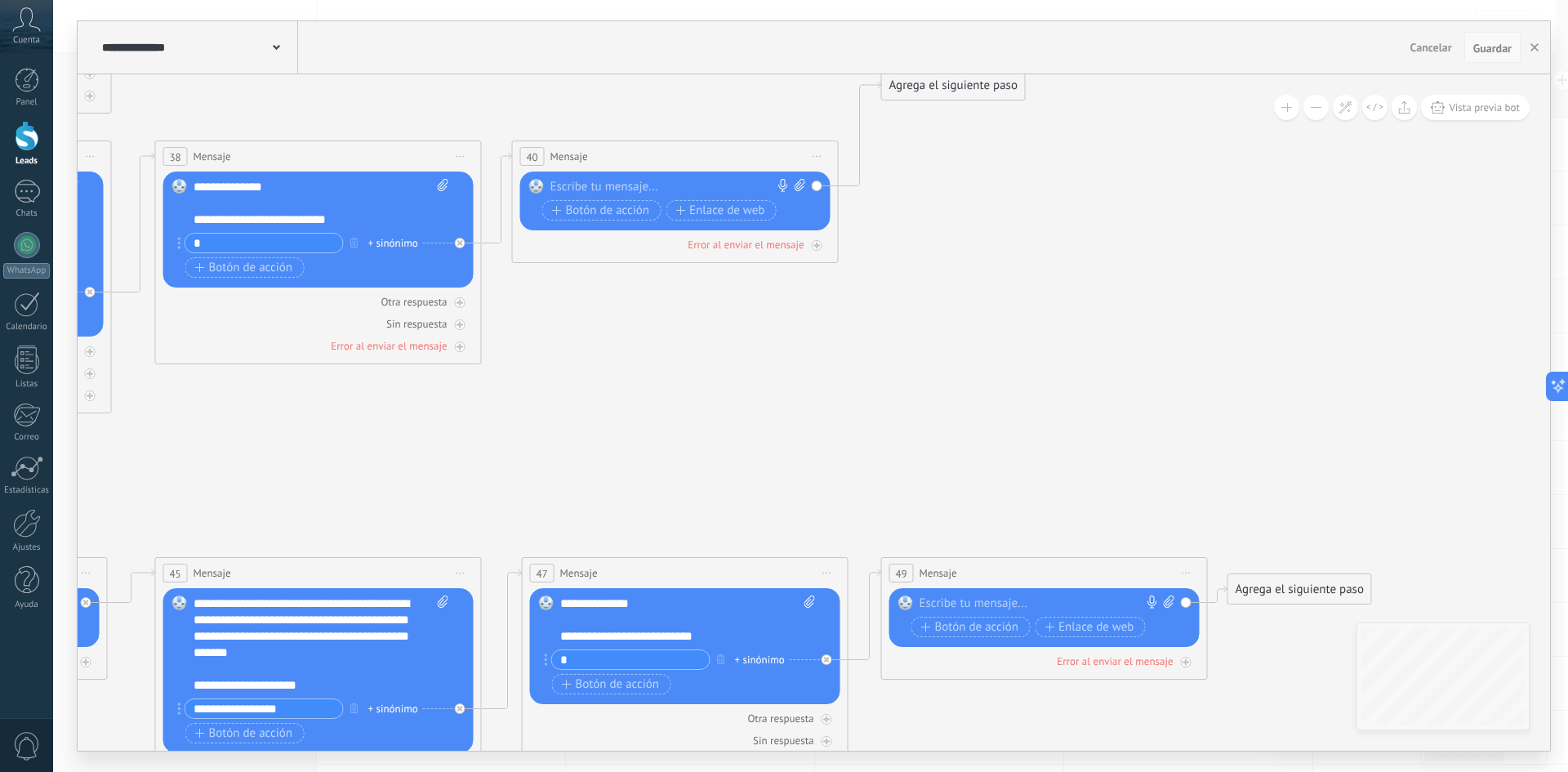
click at [1488, 51] on span "Guardar" at bounding box center [1492, 47] width 39 height 12
click at [35, 241] on div at bounding box center [27, 244] width 26 height 26
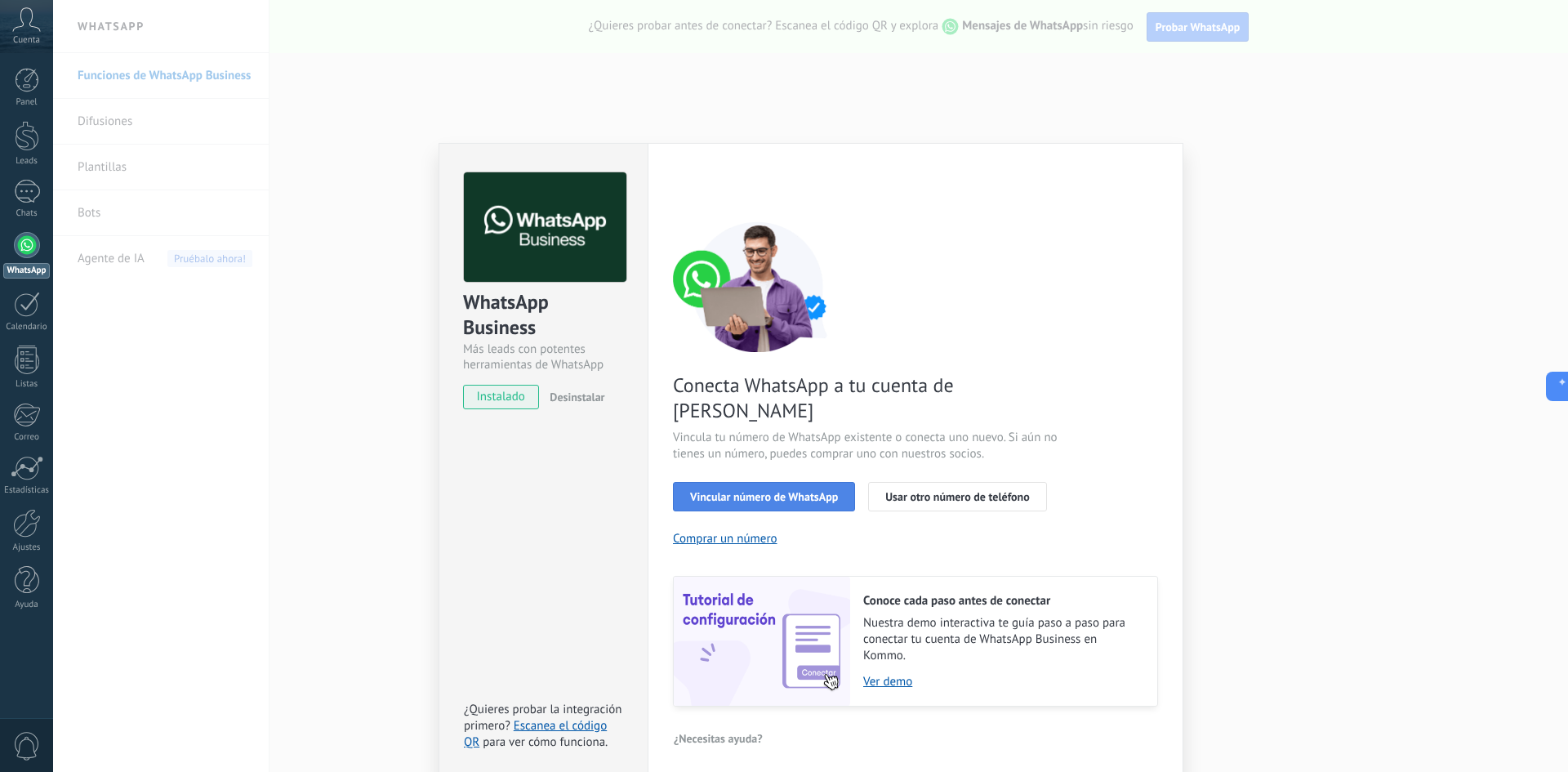
click at [802, 491] on span "Vincular número de WhatsApp" at bounding box center [764, 496] width 148 height 12
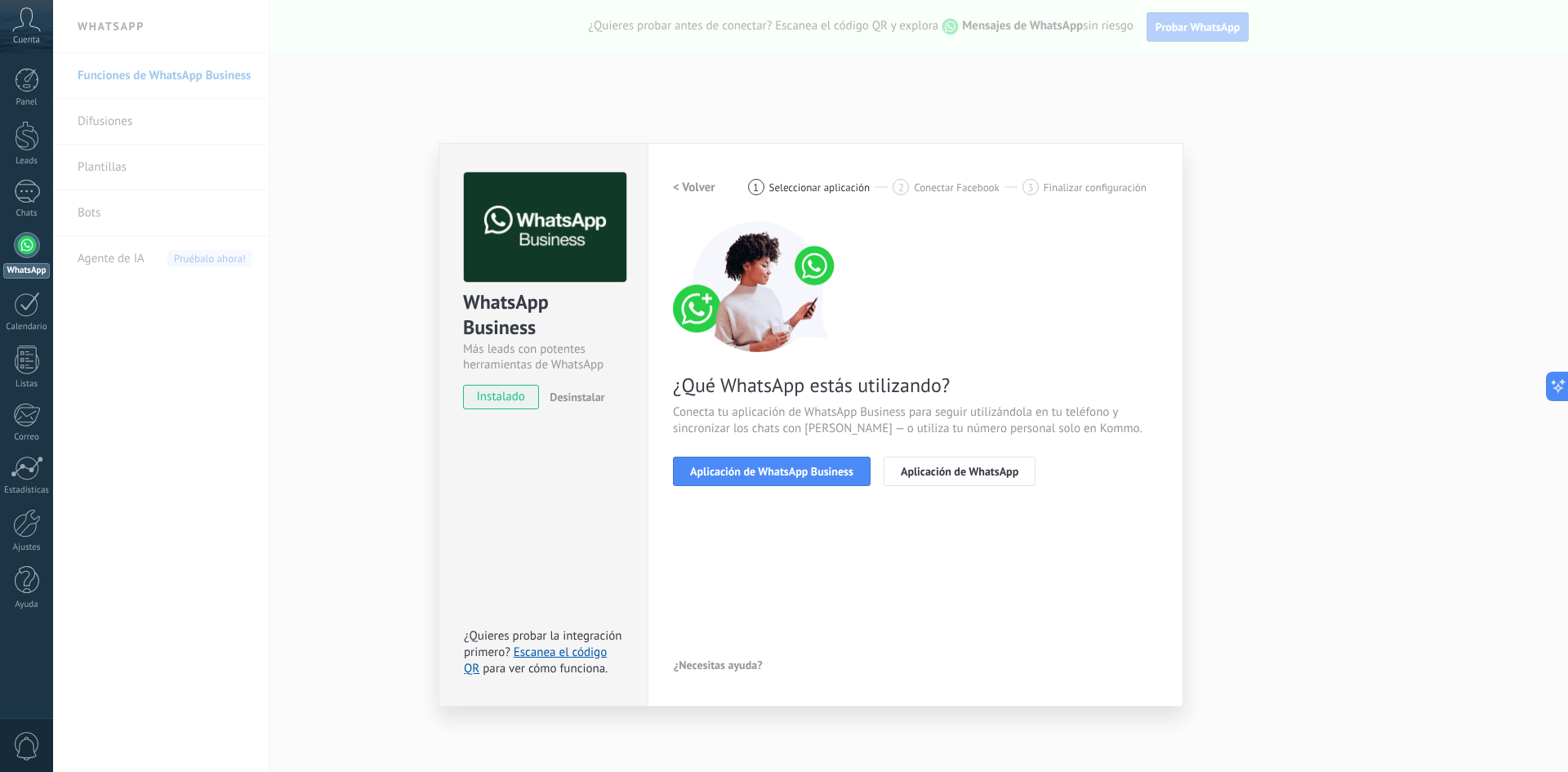
click at [802, 471] on span "Aplicación de WhatsApp Business" at bounding box center [772, 471] width 163 height 12
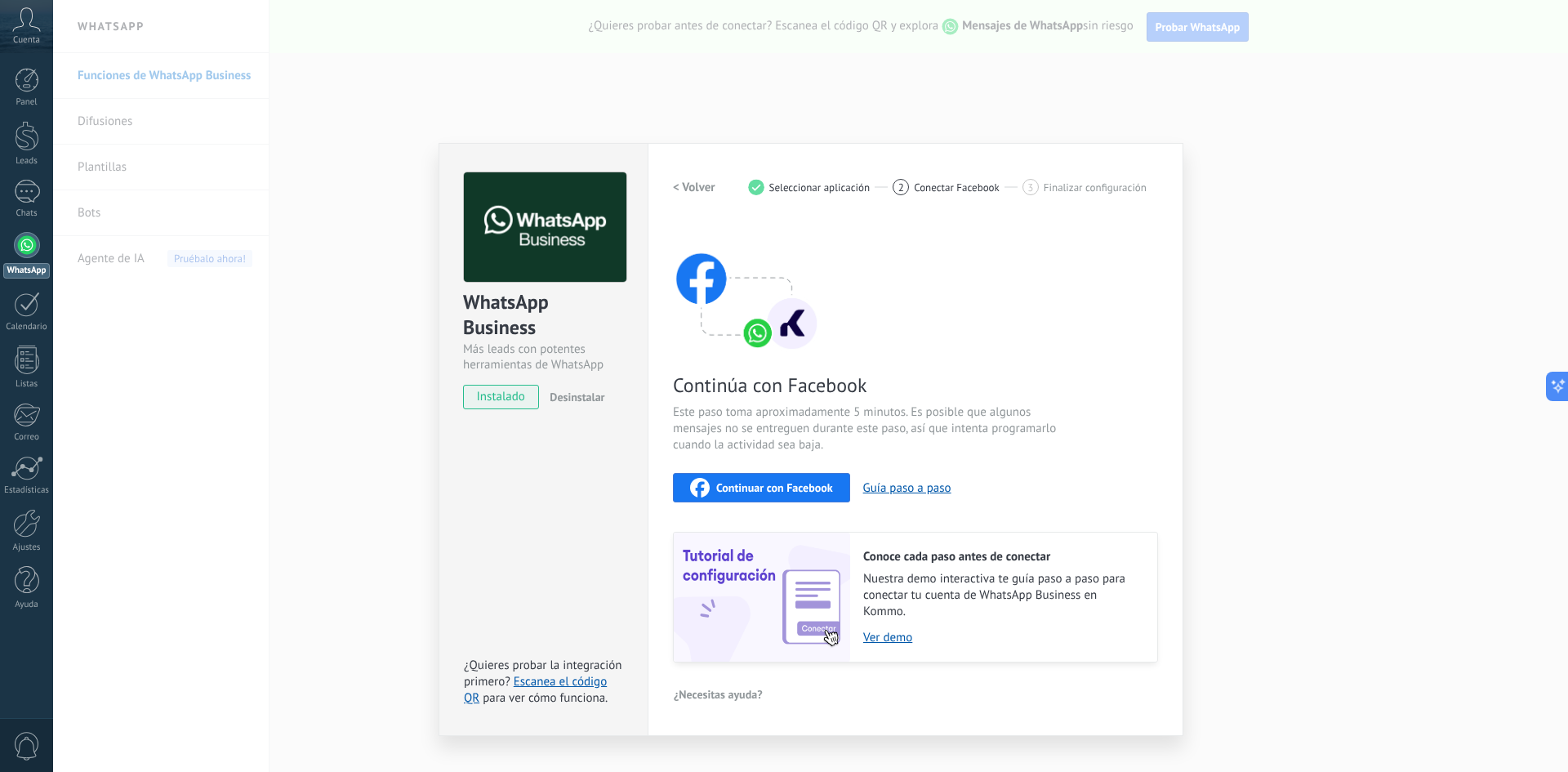
click at [805, 482] on span "Continuar con Facebook" at bounding box center [775, 487] width 116 height 12
click at [918, 488] on button "Guía paso a paso" at bounding box center [907, 487] width 88 height 15
click at [791, 479] on div "Continuar con Facebook" at bounding box center [762, 487] width 143 height 20
click at [785, 483] on span "Continuar con Facebook" at bounding box center [775, 487] width 116 height 12
